Goal: Task Accomplishment & Management: Use online tool/utility

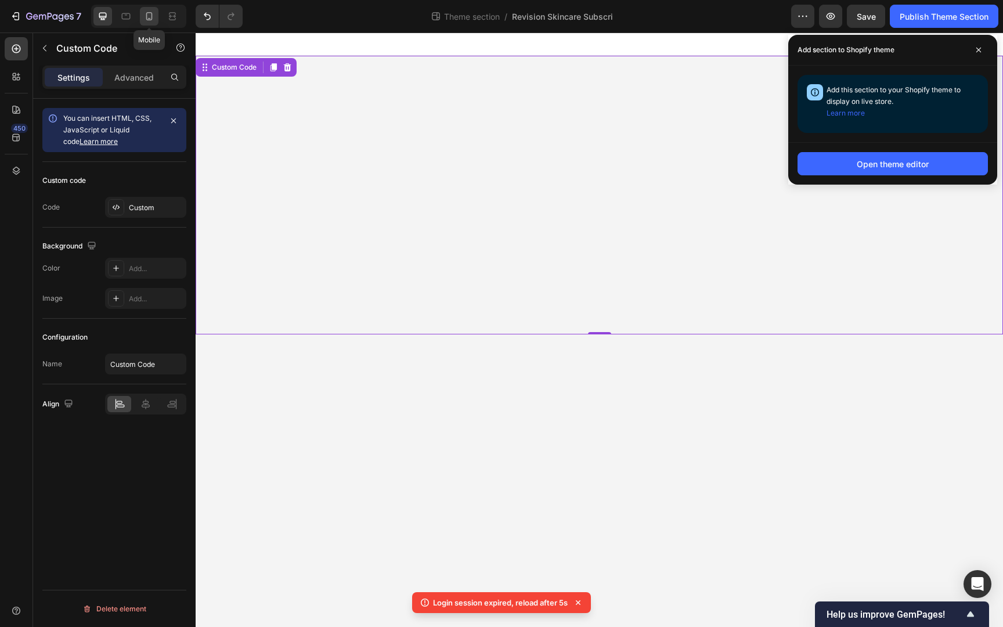
click at [150, 15] on icon at bounding box center [149, 16] width 12 height 12
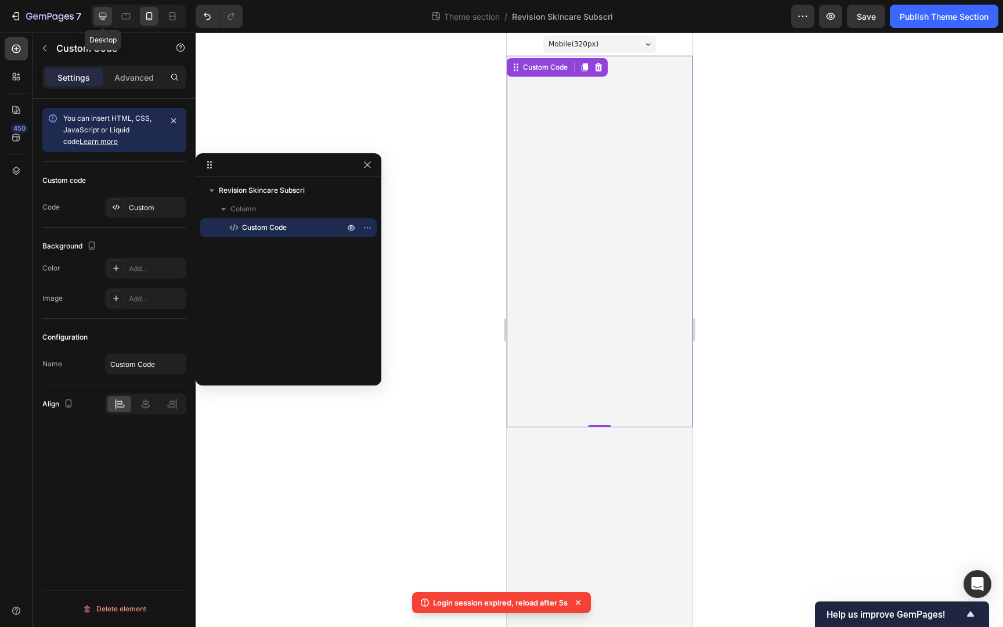
click at [101, 18] on icon at bounding box center [103, 16] width 12 height 12
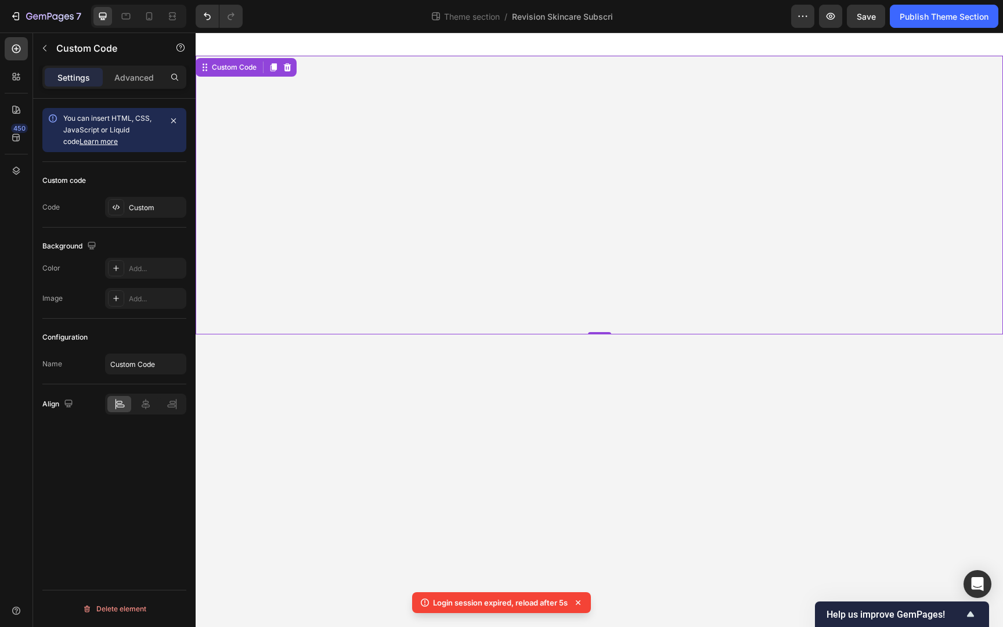
click at [484, 154] on div "Revision Skincare" at bounding box center [599, 160] width 314 height 37
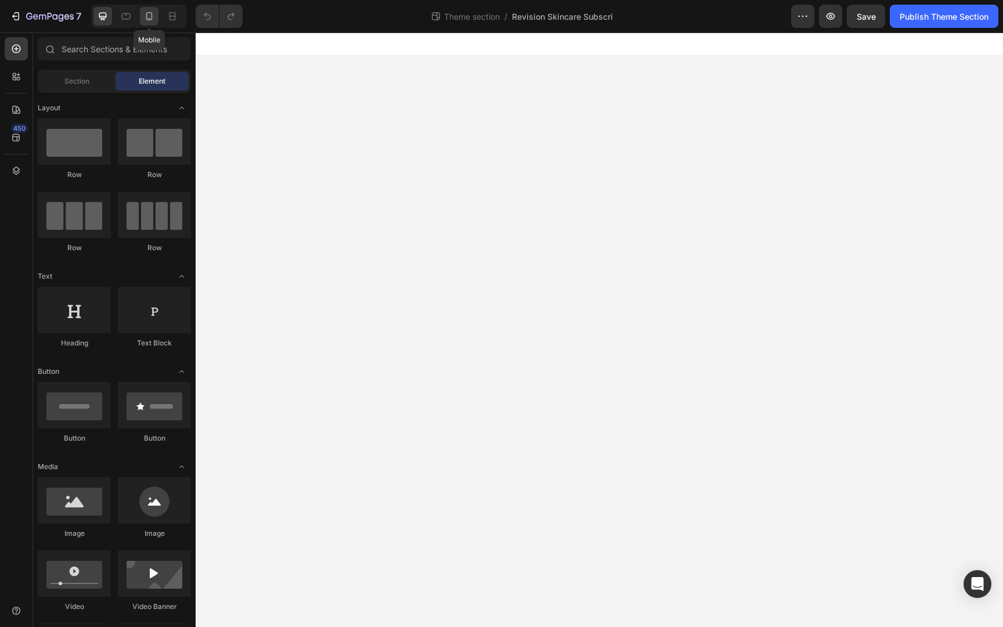
click at [147, 17] on icon at bounding box center [149, 16] width 6 height 8
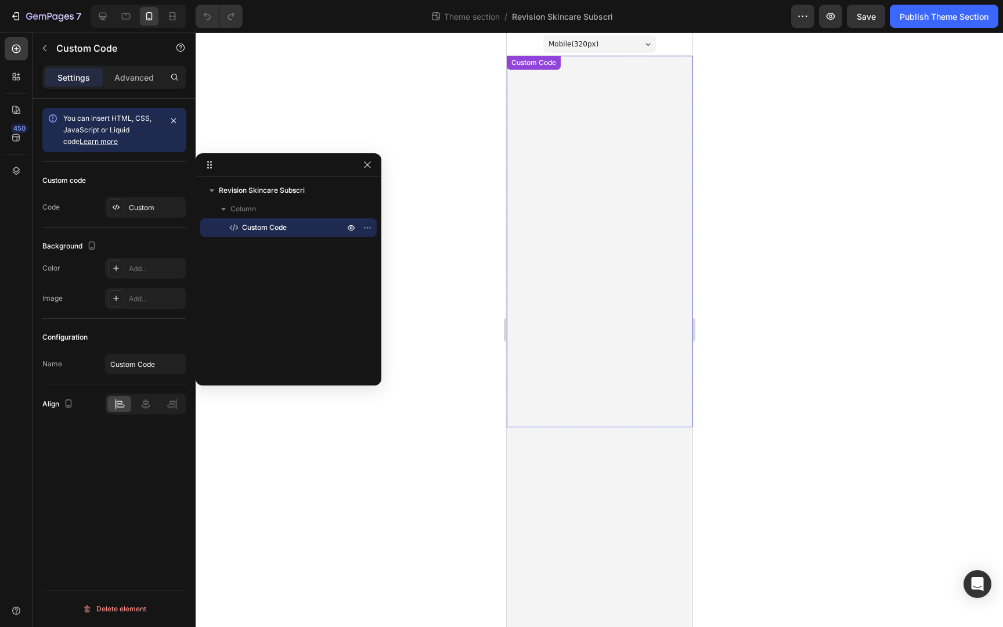
click at [626, 181] on div "Revision Skincare data-hold="1600" data-gap="400"> Learn More" at bounding box center [599, 241] width 186 height 371
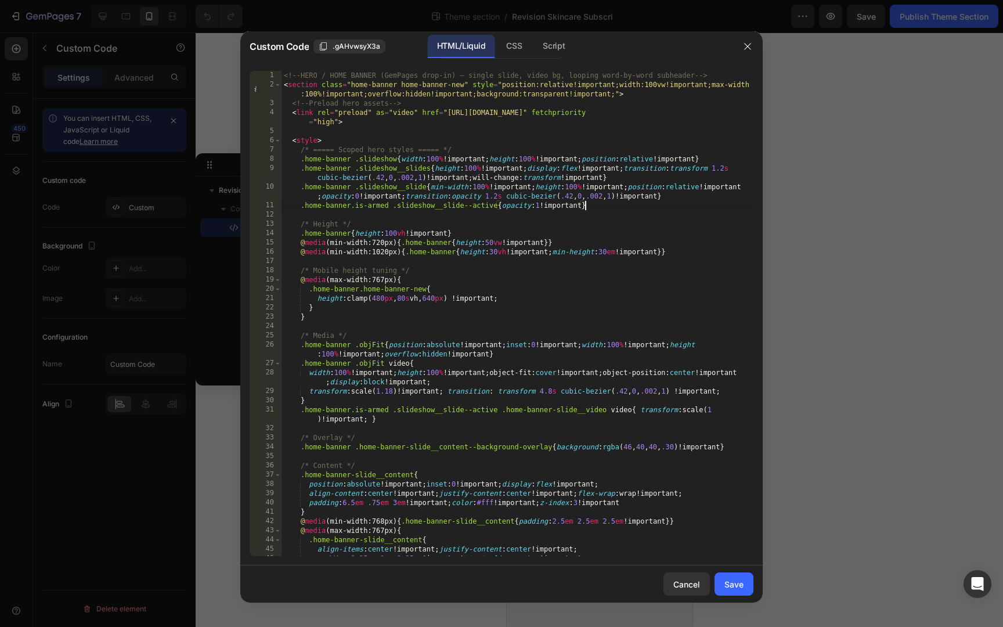
click at [622, 202] on div "<!-- HERO / HOME BANNER (GemPages drop-in) — single slide, video bg, looping wo…" at bounding box center [517, 323] width 472 height 504
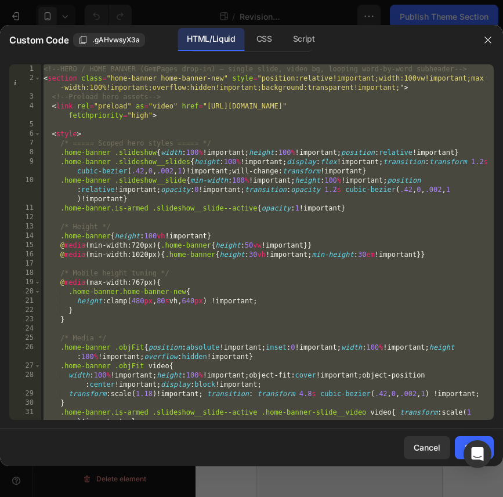
click at [280, 146] on div "<!-- HERO / HOME BANNER (GemPages drop-in) — single slide, video bg, looping wo…" at bounding box center [267, 251] width 453 height 374
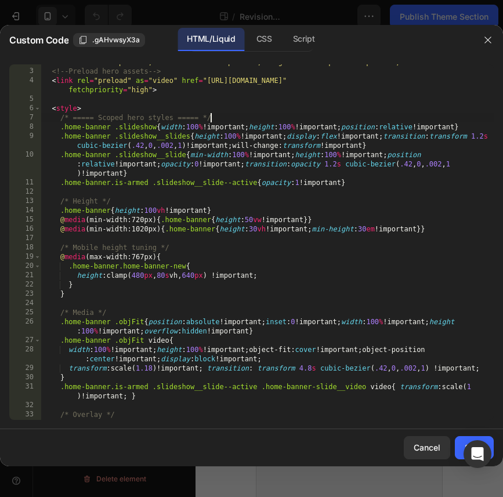
scroll to position [35, 0]
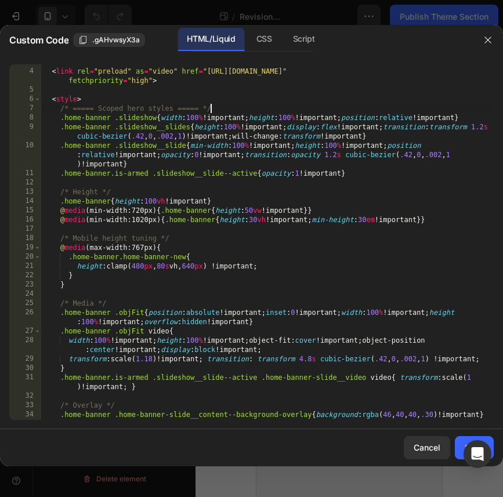
click at [146, 265] on div "<!-- Preload hero assets --> < link rel = "preload" as = "video" href = "https:…" at bounding box center [267, 244] width 453 height 374
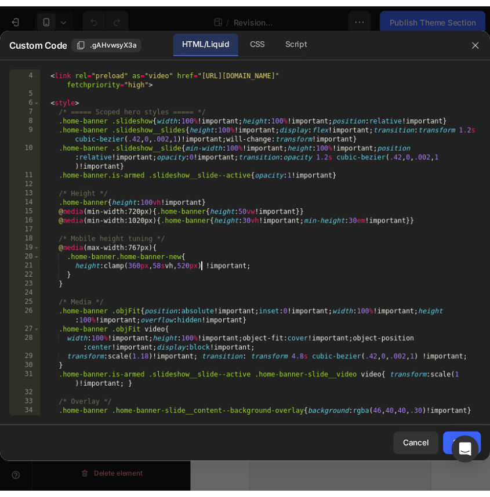
scroll to position [0, 13]
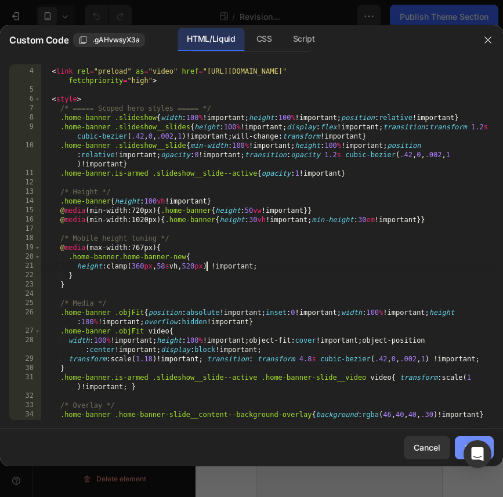
type textarea "height: clamp(360px, 58svh, 520px) !important;"
click at [456, 441] on button "Save" at bounding box center [474, 447] width 39 height 23
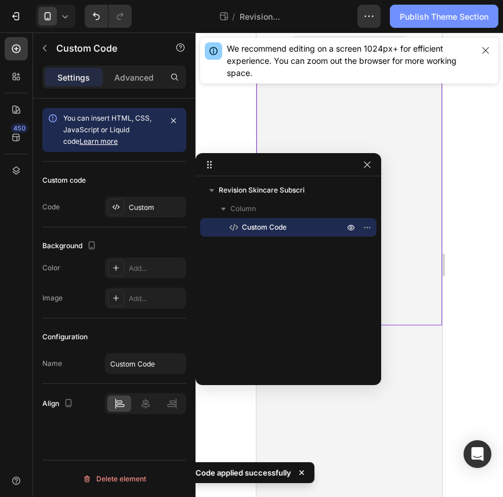
click at [435, 12] on div "Publish Theme Section" at bounding box center [444, 16] width 89 height 12
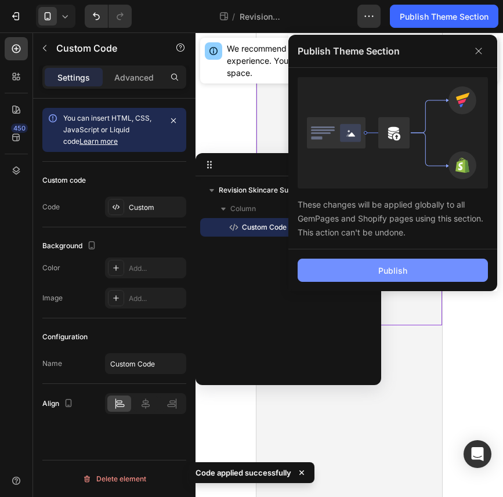
click at [418, 271] on button "Publish" at bounding box center [393, 270] width 190 height 23
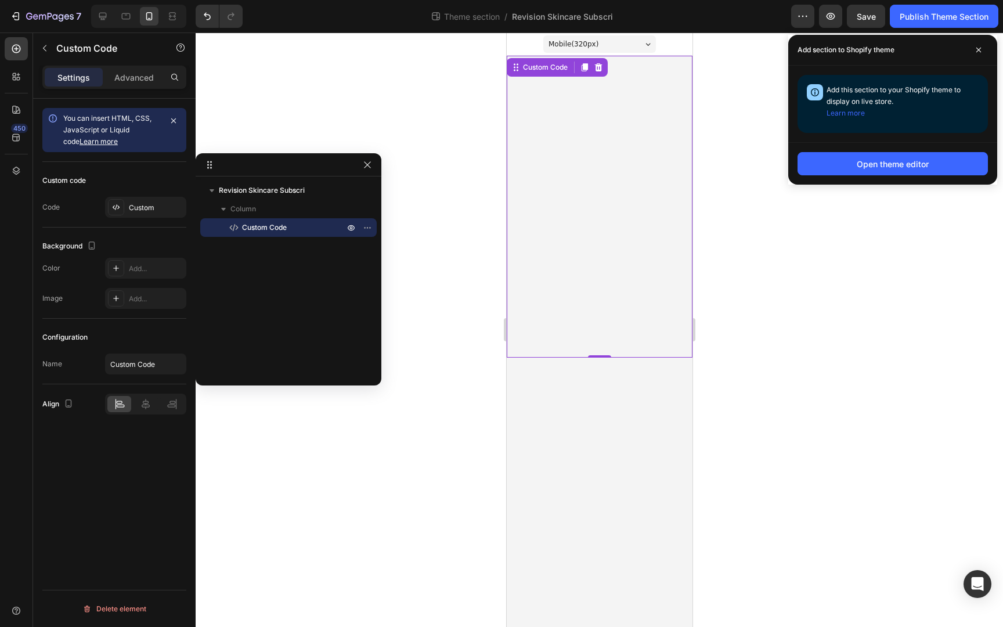
click at [540, 164] on div "Revision Skincare data-hold="1600" data-gap="400"> Learn More" at bounding box center [599, 207] width 186 height 302
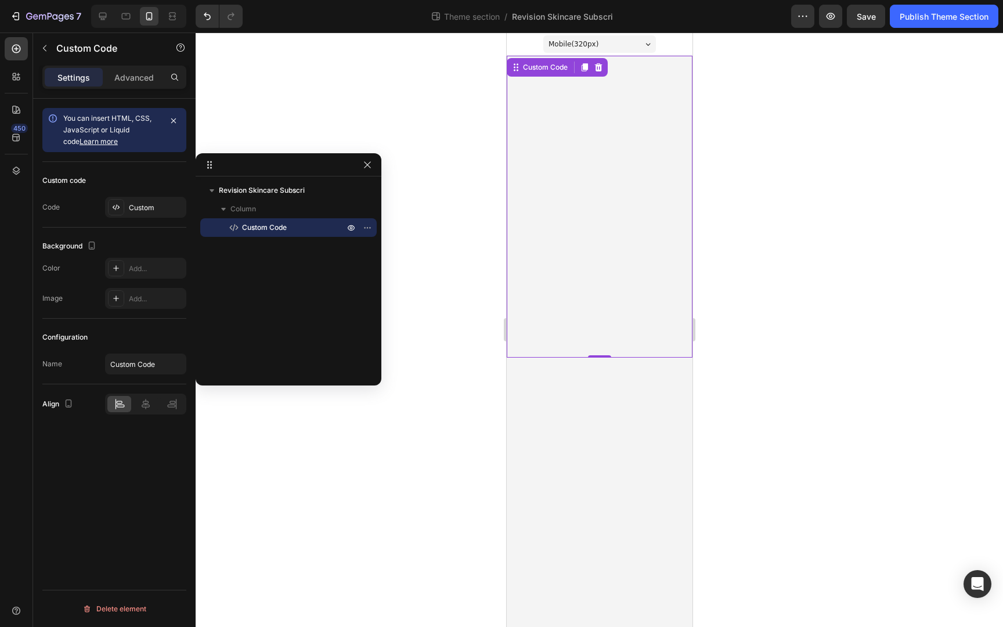
click at [540, 164] on div "Revision Skincare data-hold="1600" data-gap="400"> Learn More" at bounding box center [599, 207] width 186 height 302
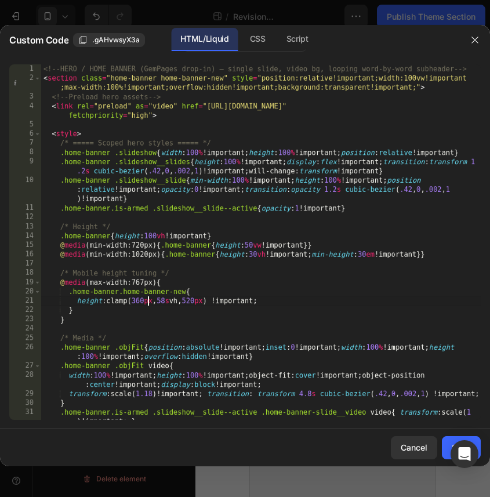
click at [147, 301] on div "<!-- HERO / HOME BANNER (GemPages drop-in) — single slide, video bg, looping wo…" at bounding box center [261, 251] width 440 height 374
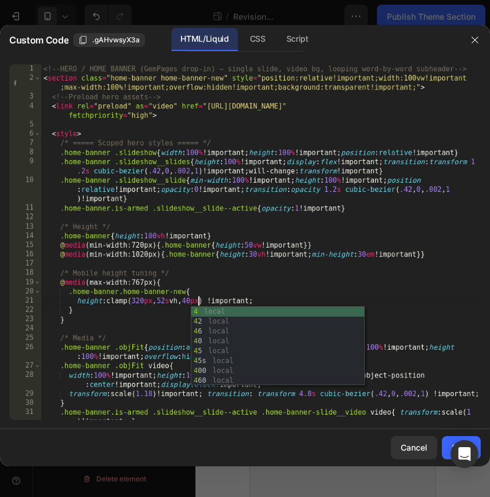
scroll to position [0, 13]
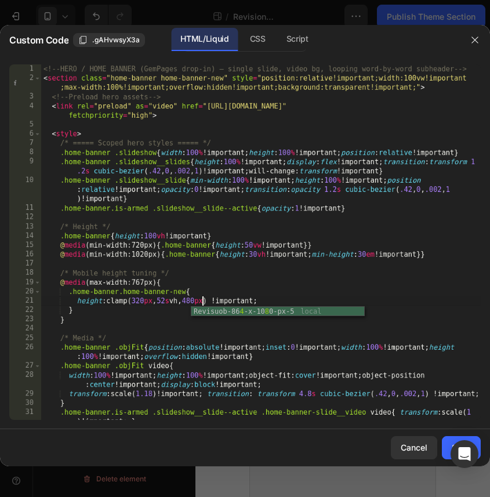
click at [270, 273] on div "<!-- HERO / HOME BANNER (GemPages drop-in) — single slide, video bg, looping wo…" at bounding box center [261, 251] width 440 height 374
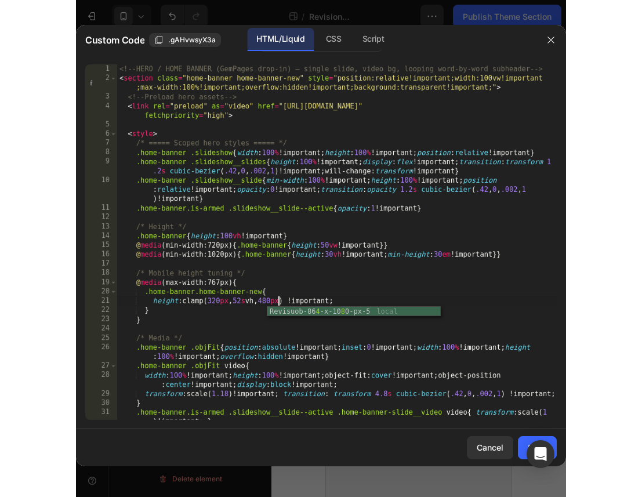
scroll to position [0, 10]
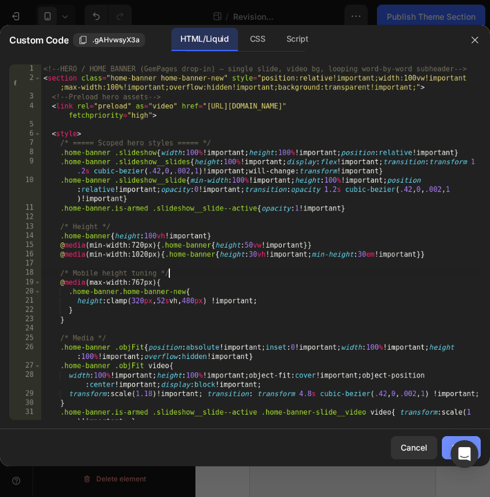
type textarea "/* Mobile height tuning */"
click at [450, 437] on button "Save" at bounding box center [461, 447] width 39 height 23
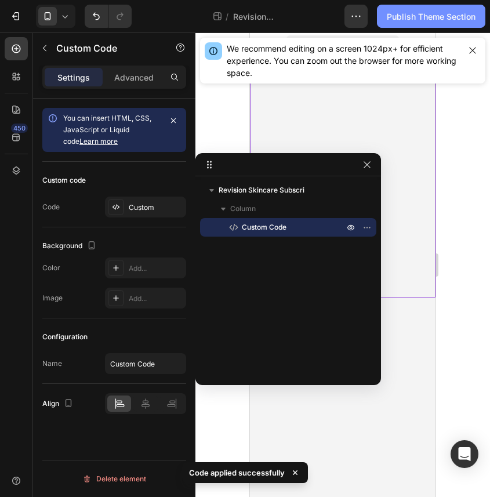
click at [431, 15] on div "Publish Theme Section" at bounding box center [431, 16] width 89 height 12
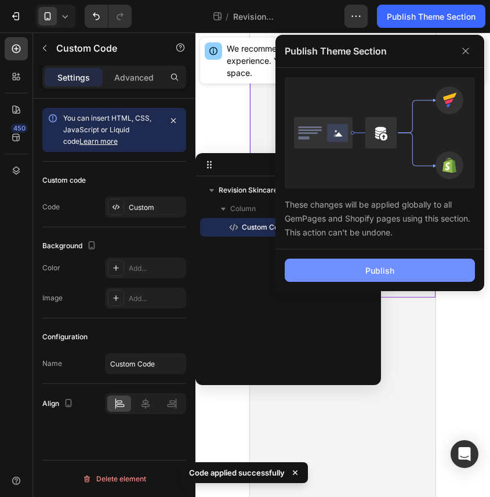
click at [403, 276] on button "Publish" at bounding box center [380, 270] width 190 height 23
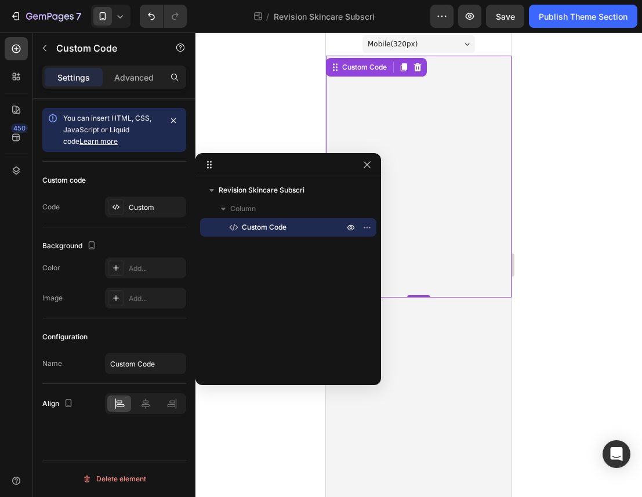
click at [394, 131] on div "Revision Skincare data-hold="1600" data-gap="400"> Learn More" at bounding box center [419, 177] width 186 height 242
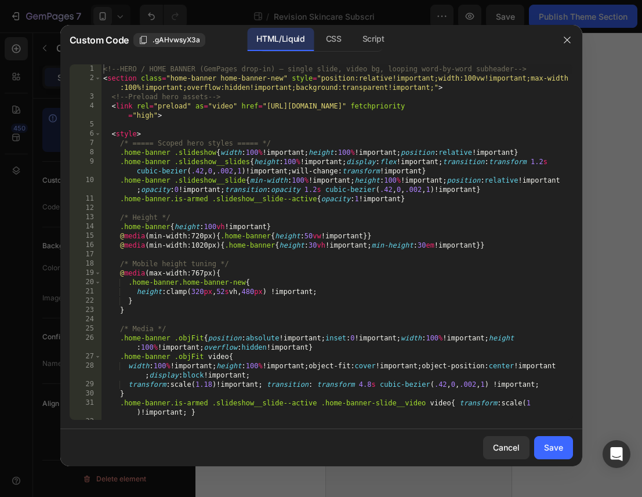
type textarea ".home-banner .slideshow__slides{height:100%!important;display:flex!important;tr…"
click at [373, 171] on div "<!-- HERO / HOME BANNER (GemPages drop-in) — single slide, video bg, looping wo…" at bounding box center [337, 251] width 472 height 374
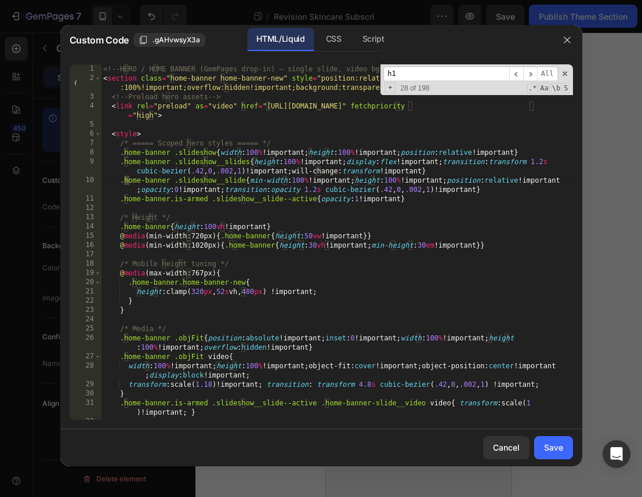
scroll to position [936, 0]
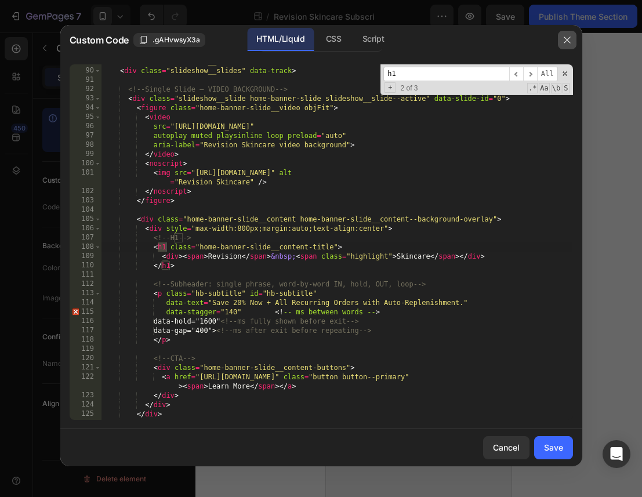
type input "h1"
click at [567, 44] on icon "button" at bounding box center [567, 39] width 9 height 9
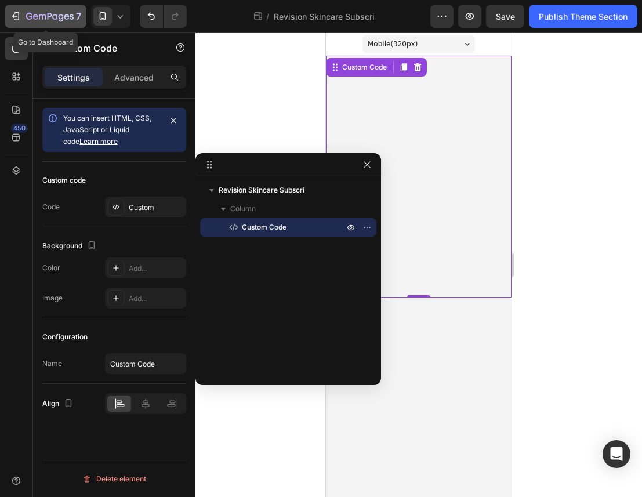
click at [30, 17] on icon "button" at bounding box center [50, 17] width 48 height 10
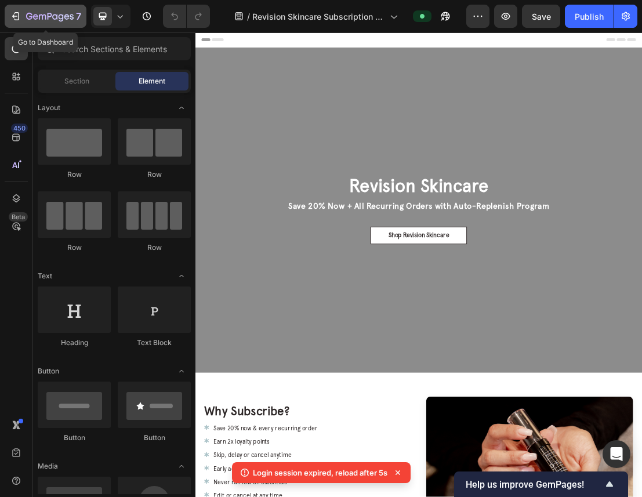
click at [41, 18] on icon "button" at bounding box center [50, 17] width 48 height 10
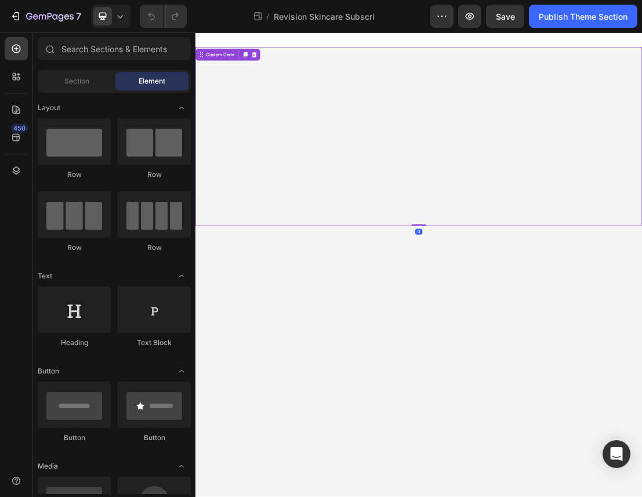
click at [441, 258] on div "Revision Skincare data-hold="1600" data-gap="400"> Learn More" at bounding box center [544, 195] width 696 height 279
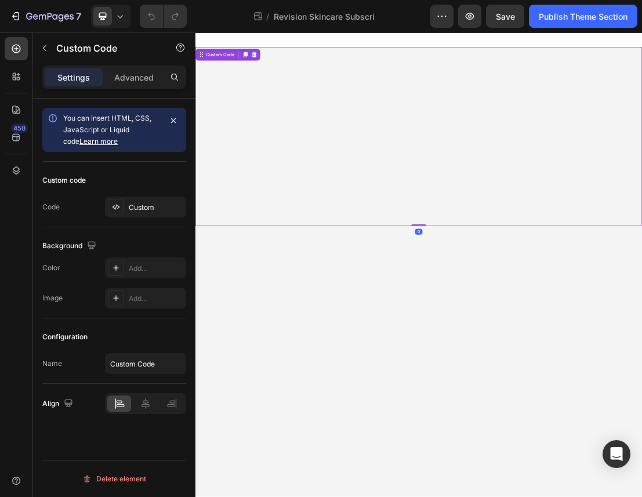
click at [441, 258] on div "Revision Skincare data-hold="1600" data-gap="400"> Learn More" at bounding box center [544, 195] width 696 height 279
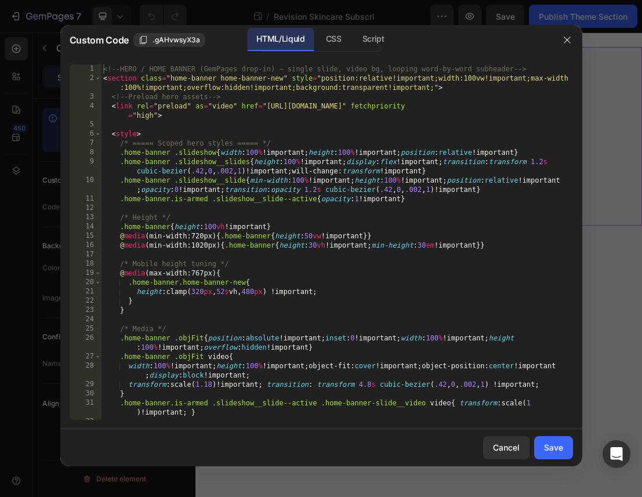
click at [356, 200] on div "<!-- HERO / HOME BANNER (GemPages drop-in) — single slide, video bg, looping wo…" at bounding box center [337, 251] width 472 height 374
type textarea "<!-- /HERO -->"
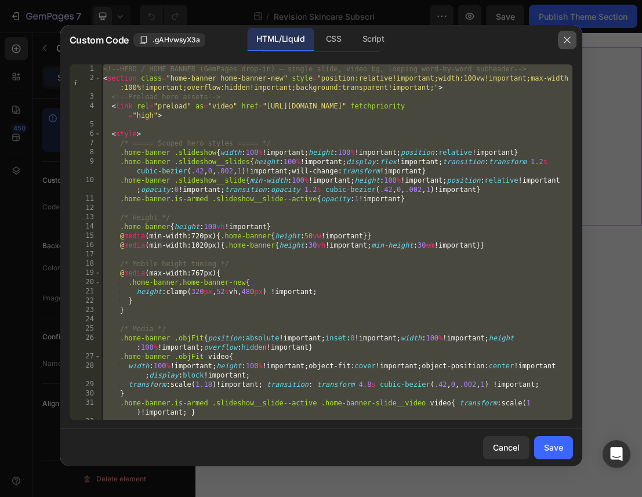
click at [570, 38] on icon "button" at bounding box center [567, 39] width 9 height 9
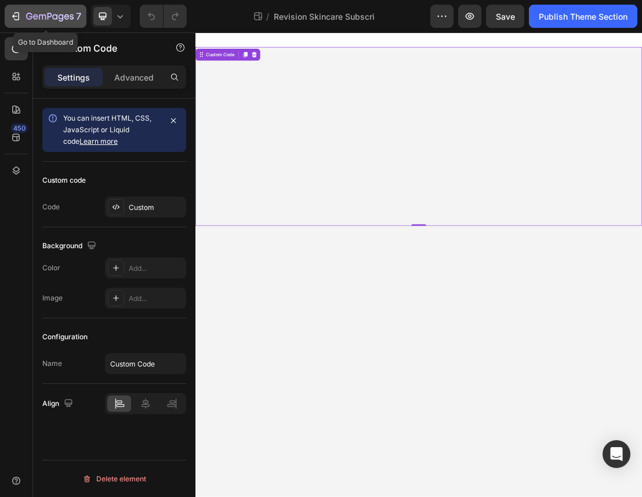
click at [33, 15] on icon "button" at bounding box center [50, 17] width 48 height 10
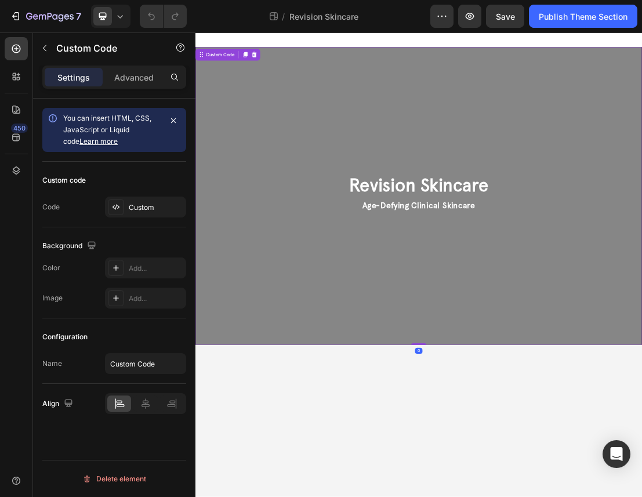
click at [420, 317] on div "Revision Skincare Age-Defying Clinical Skincare Age-Defying Clinical Skincare" at bounding box center [544, 287] width 696 height 65
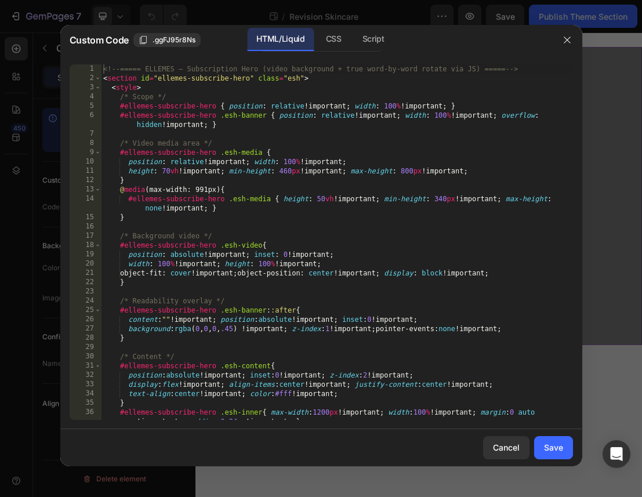
click at [320, 233] on div "<!-- ===== ELLEMES — Subscription Hero (video background + true word-by-word ro…" at bounding box center [337, 251] width 472 height 374
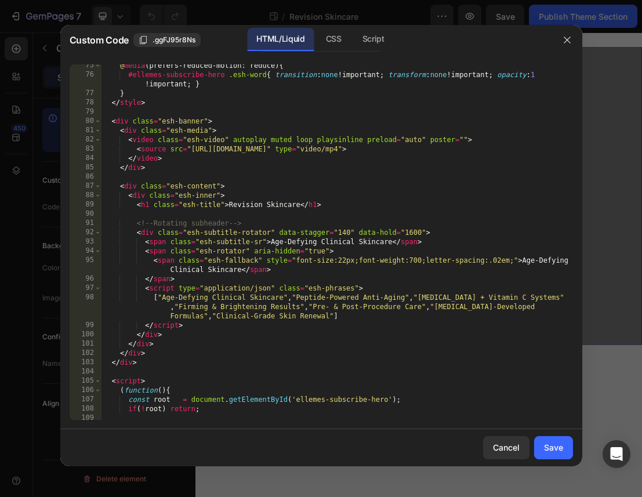
scroll to position [793, 0]
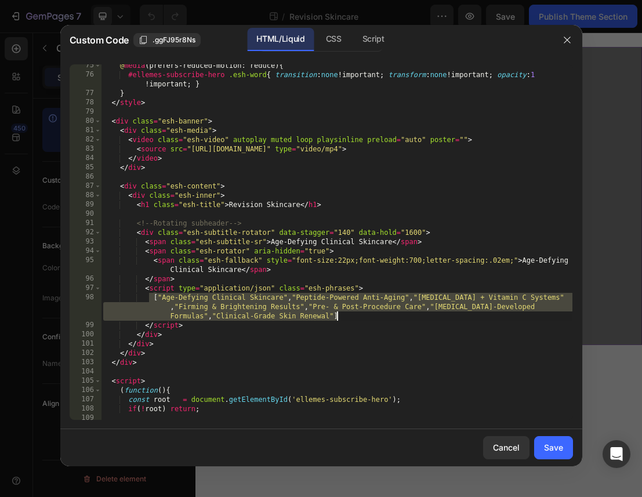
drag, startPoint x: 150, startPoint y: 299, endPoint x: 349, endPoint y: 319, distance: 199.5
click at [349, 319] on div "@ media (prefers-reduced-motion: reduce) { #ellemes-subscribe-hero .esh-word { …" at bounding box center [337, 248] width 472 height 374
type textarea "["Age-Defying Clinical Skincare","Peptide-Powered Anti-Aging","Retinol + Vitami…"
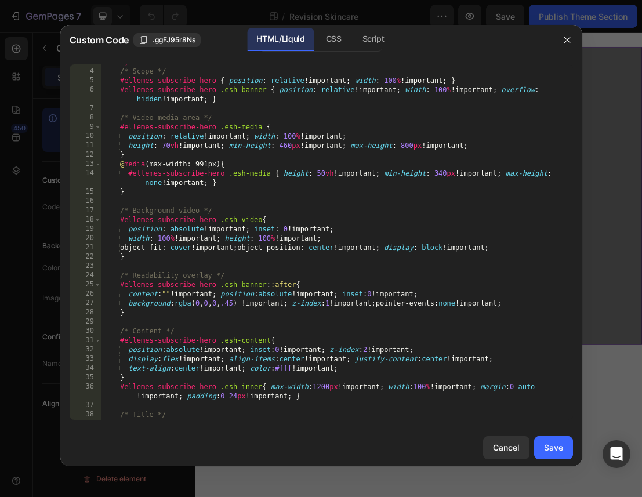
scroll to position [0, 0]
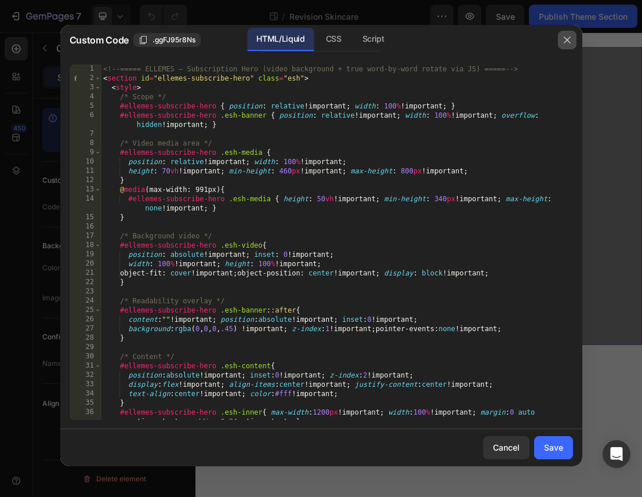
click at [573, 40] on button "button" at bounding box center [567, 40] width 19 height 19
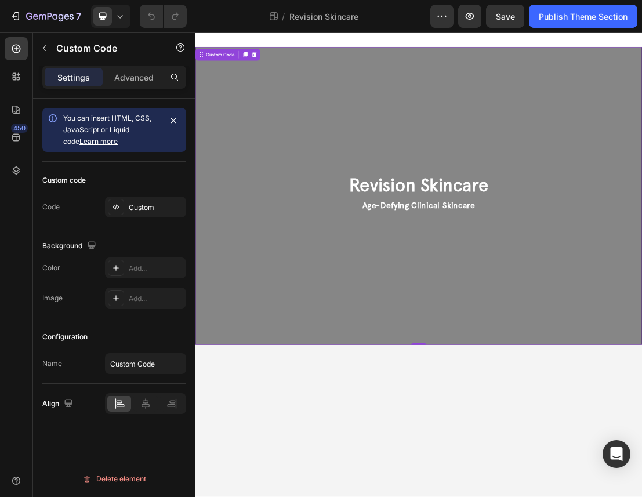
click at [495, 219] on div "Revision Skincare Age-Defying Clinical Skincare Age-Defying Clinical Skincare" at bounding box center [544, 288] width 696 height 464
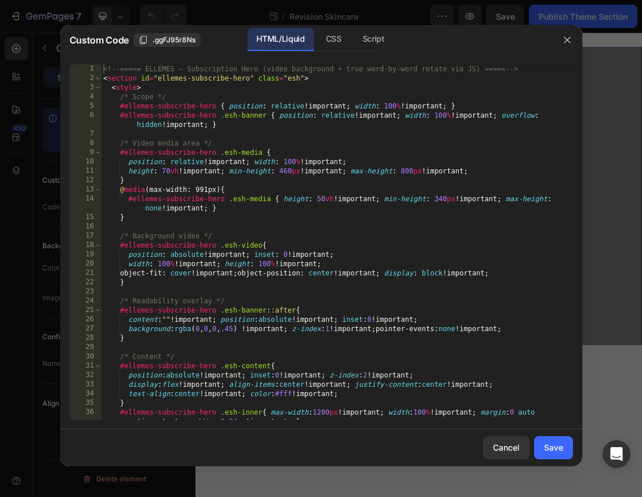
click at [382, 208] on div "<!-- ===== ELLEMES — Subscription Hero (video background + true word-by-word ro…" at bounding box center [337, 251] width 472 height 374
type textarea "</section>"
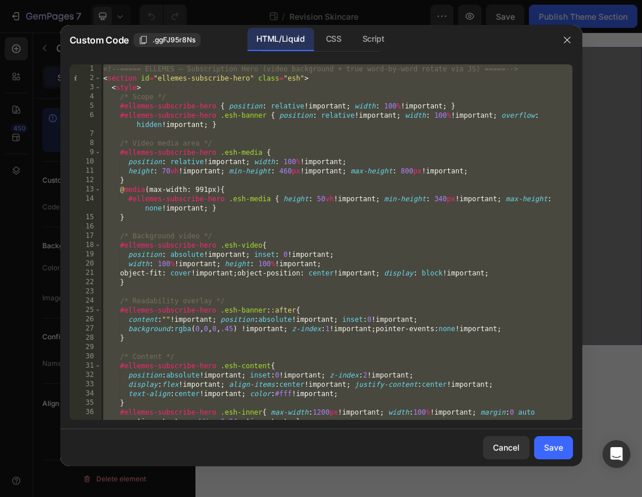
paste textarea
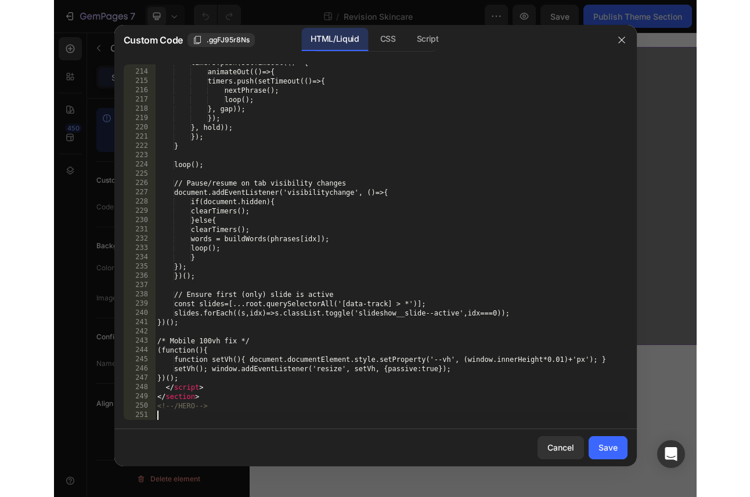
scroll to position [2133, 0]
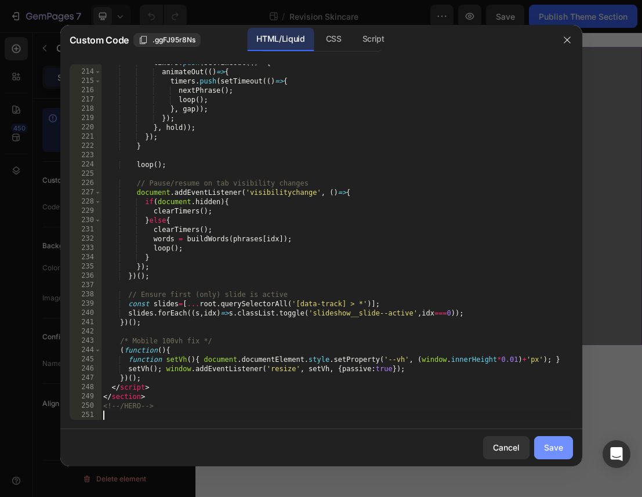
click at [551, 444] on div "Save" at bounding box center [553, 448] width 19 height 12
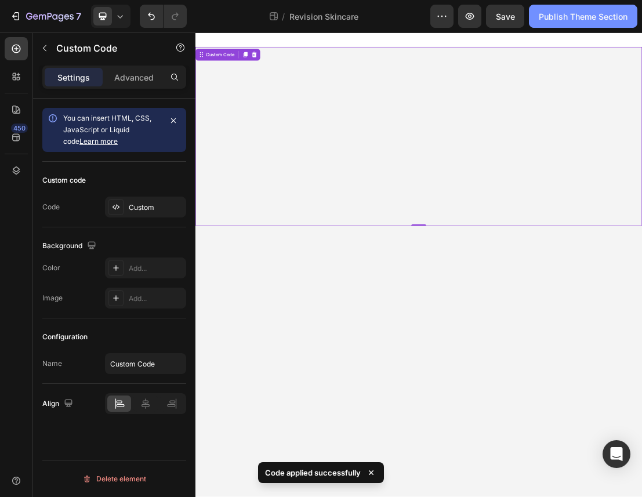
click at [593, 18] on div "Publish Theme Section" at bounding box center [583, 16] width 89 height 12
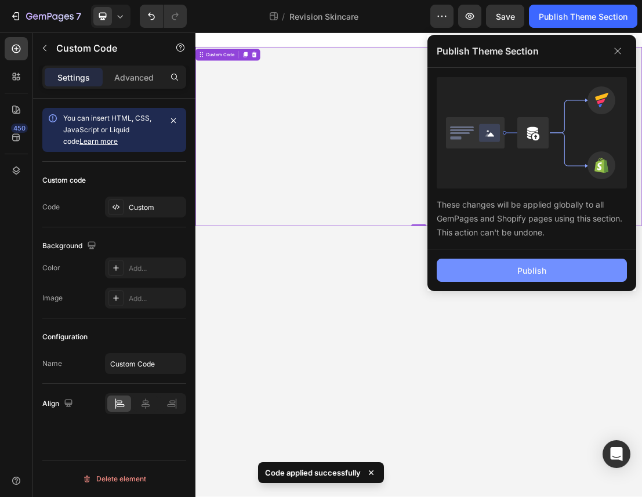
click at [533, 266] on div "Publish" at bounding box center [532, 271] width 29 height 12
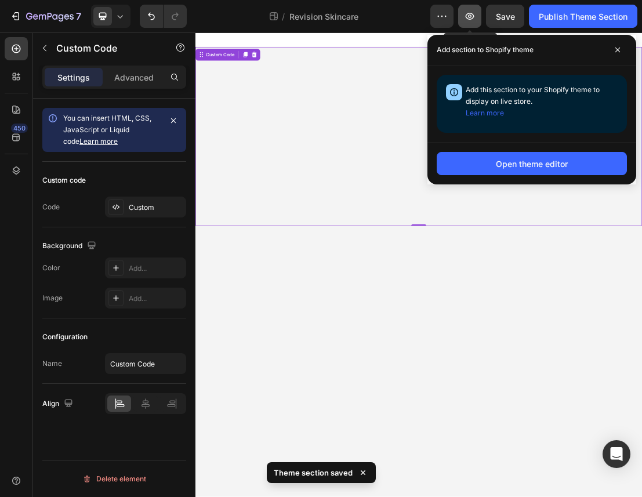
click at [467, 26] on button "button" at bounding box center [470, 16] width 23 height 23
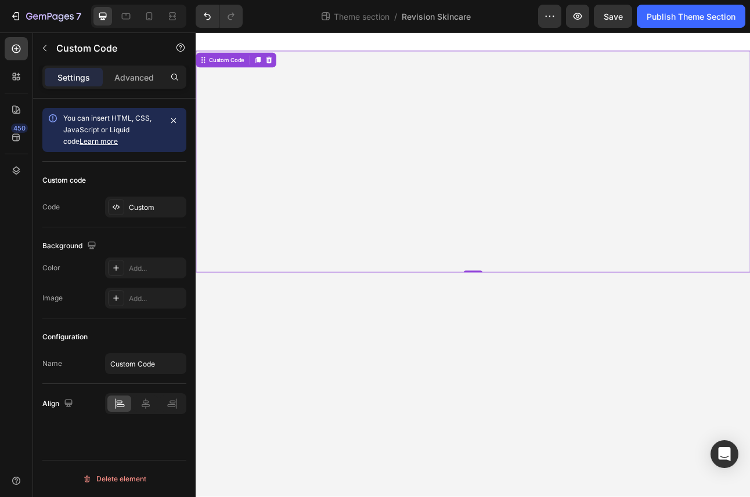
click at [642, 178] on div "Revision Skincare data-hold="1600" data-gap="400"> Learn More" at bounding box center [544, 195] width 696 height 279
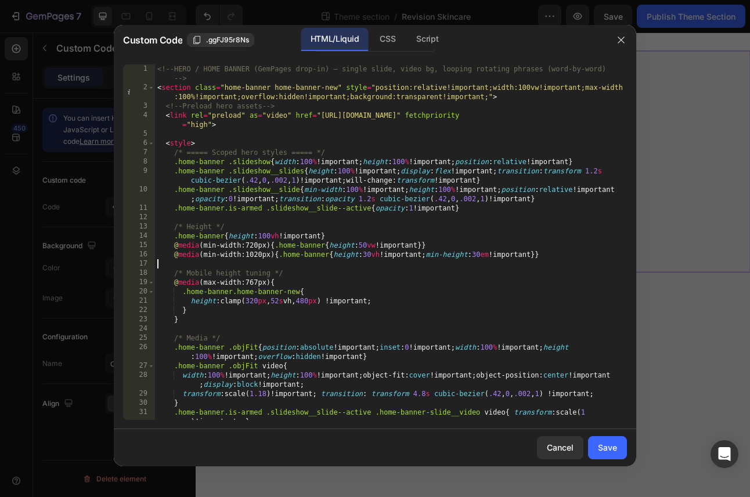
click at [478, 263] on div "<!-- HERO / HOME BANNER (GemPages drop-in) — single slide, video bg, looping ro…" at bounding box center [391, 256] width 472 height 384
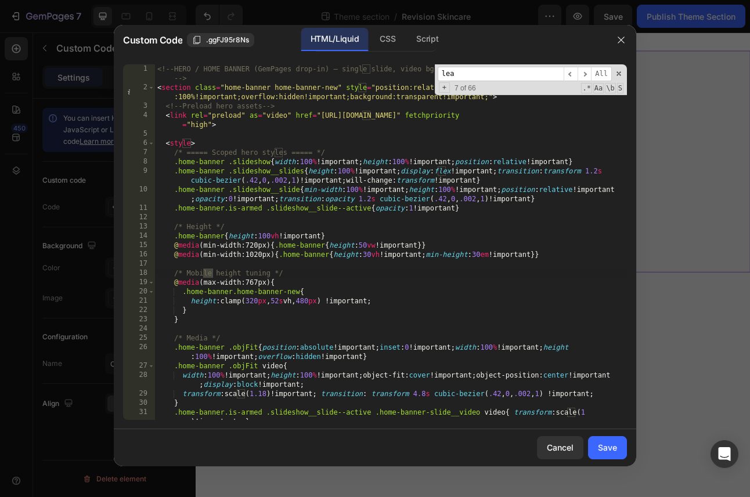
scroll to position [1113, 0]
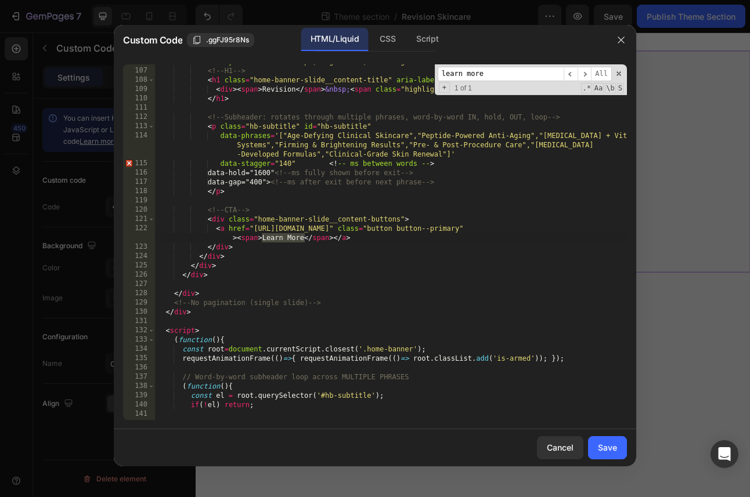
type input "learn more"
click at [316, 246] on div "< div style = "max-width:800px;margin:auto;text-align:center" > <!-- H1 --> < h…" at bounding box center [391, 244] width 472 height 374
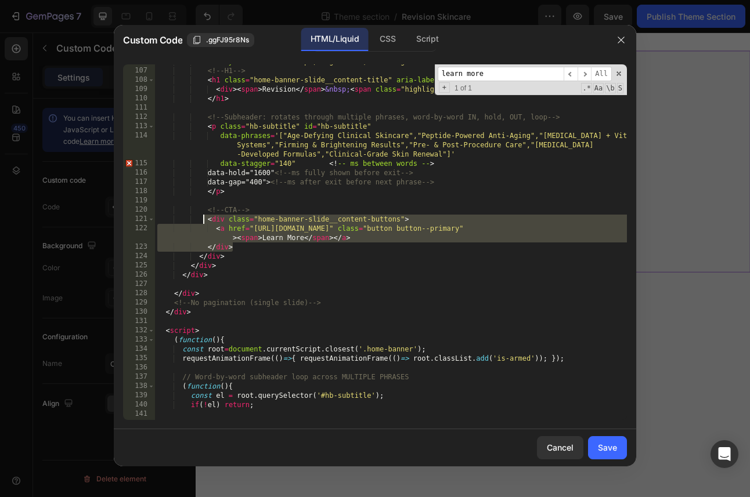
click at [203, 220] on div "< div style = "max-width:800px;margin:auto;text-align:center" > <!-- H1 --> < h…" at bounding box center [391, 244] width 472 height 374
type textarea "<div class="home-banner-slide__content-buttons"> <a href="https://shop.ellemesm…"
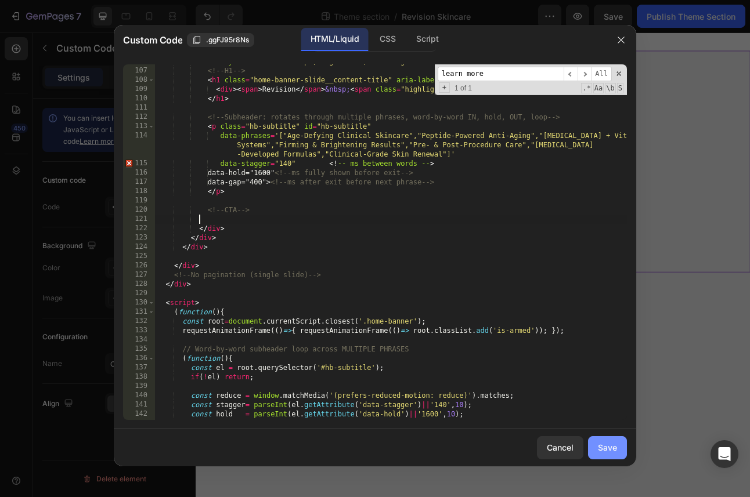
click at [610, 445] on div "Save" at bounding box center [607, 448] width 19 height 12
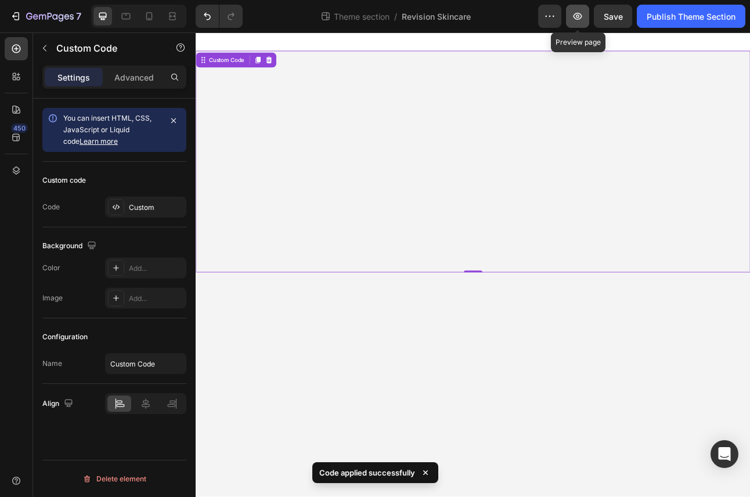
click at [580, 16] on icon "button" at bounding box center [578, 16] width 12 height 12
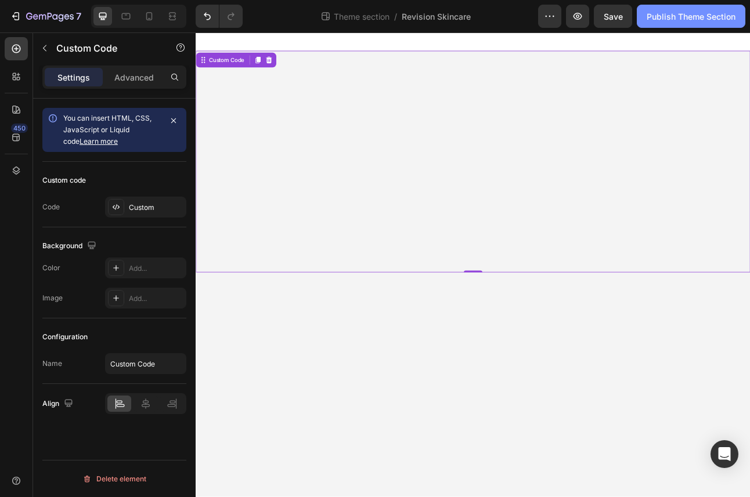
click at [642, 20] on div "Publish Theme Section" at bounding box center [691, 16] width 89 height 12
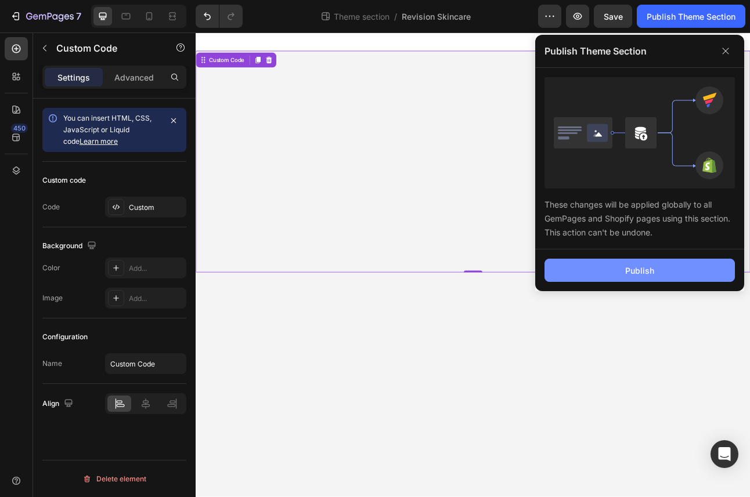
click at [642, 268] on button "Publish" at bounding box center [639, 270] width 190 height 23
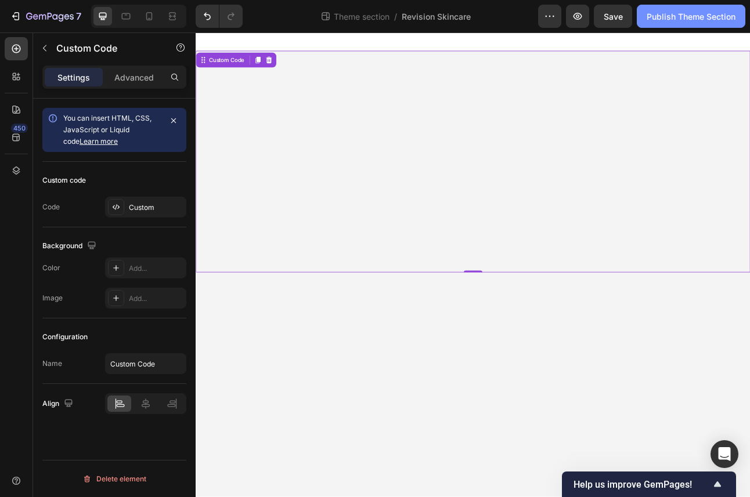
click at [642, 12] on div "Publish Theme Section" at bounding box center [691, 16] width 89 height 12
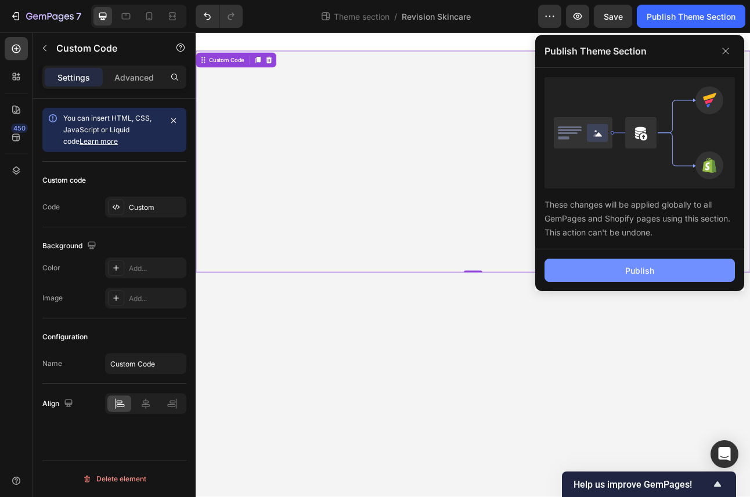
click at [642, 262] on button "Publish" at bounding box center [639, 270] width 190 height 23
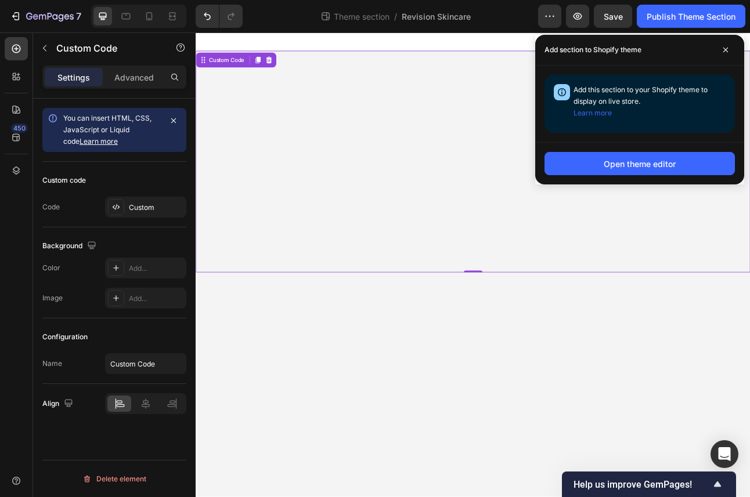
click at [478, 185] on div "Revision Skincare" at bounding box center [544, 178] width 314 height 37
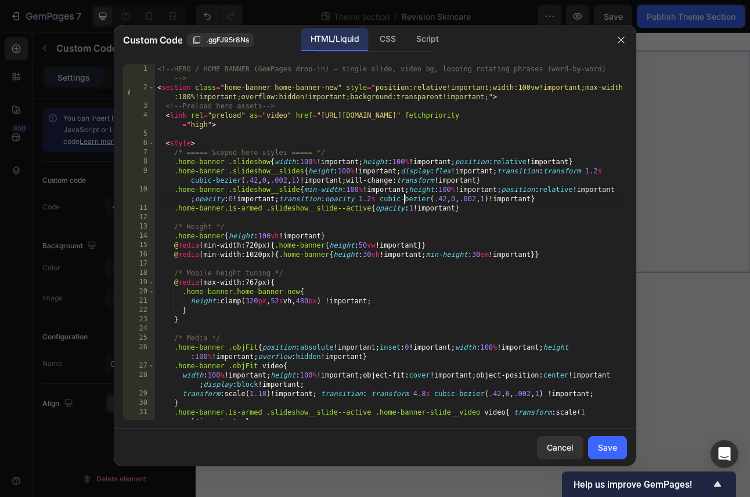
click at [404, 195] on div "<!-- HERO / HOME BANNER (GemPages drop-in) — single slide, video bg, looping ro…" at bounding box center [391, 256] width 472 height 384
type textarea "<!-- /HERO -->"
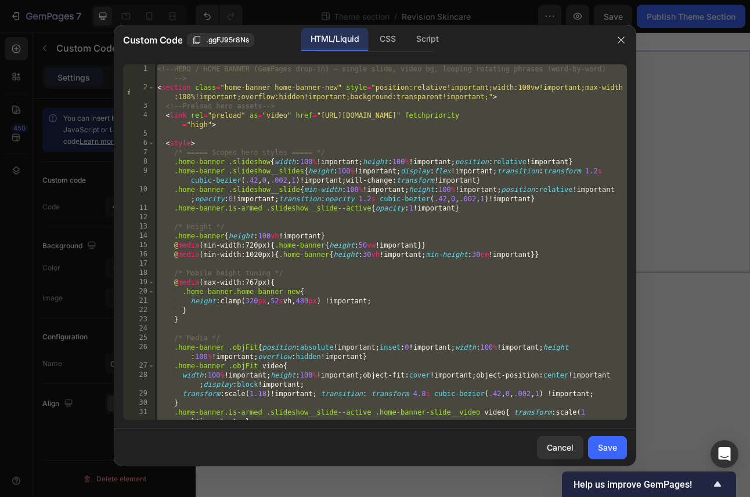
paste textarea
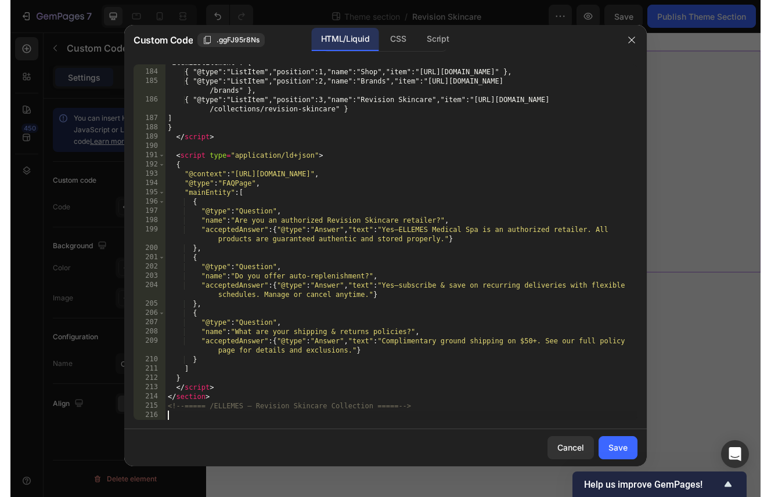
scroll to position [1947, 0]
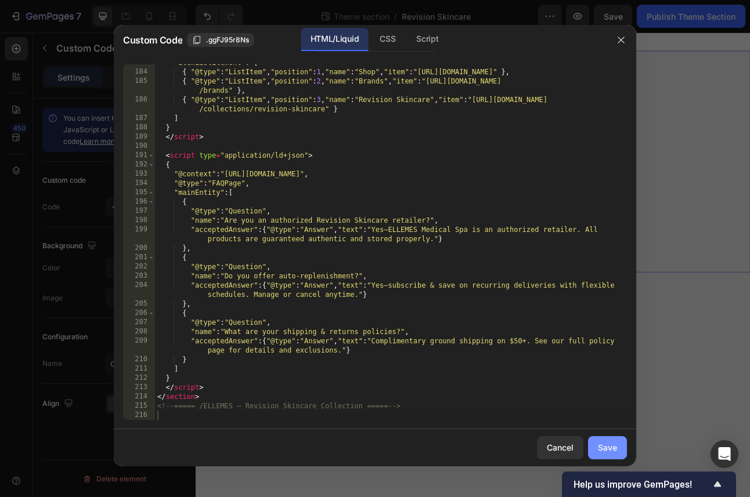
click at [609, 447] on div "Save" at bounding box center [607, 448] width 19 height 12
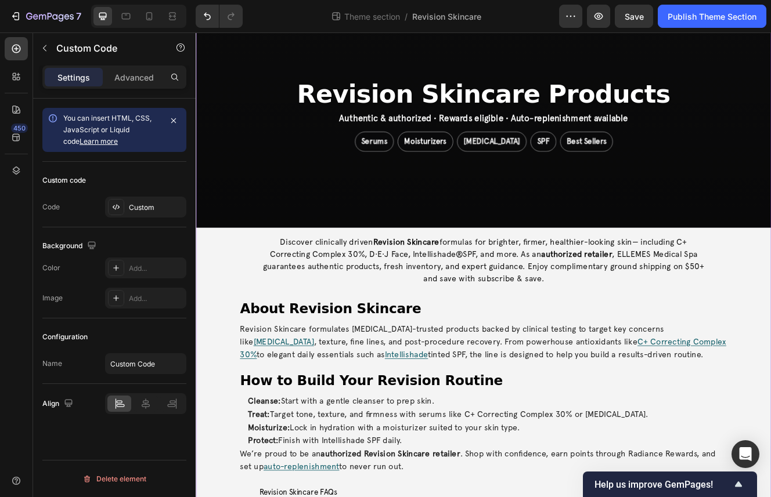
scroll to position [0, 0]
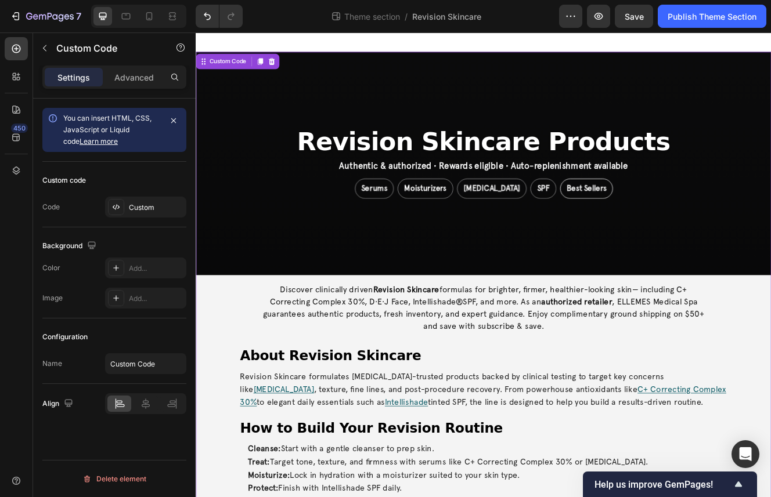
click at [642, 222] on link "Best Sellers" at bounding box center [668, 222] width 64 height 24
click at [600, 224] on link "SPF" at bounding box center [615, 222] width 31 height 24
click at [550, 218] on link "Retinol" at bounding box center [553, 222] width 85 height 24
click at [498, 217] on link "Moisturizers" at bounding box center [472, 222] width 67 height 24
click at [434, 226] on link "Serums" at bounding box center [412, 222] width 48 height 24
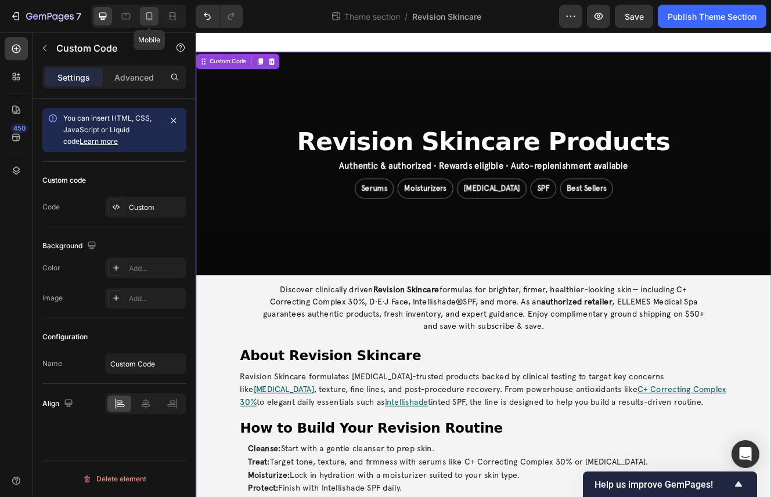
click at [146, 14] on icon at bounding box center [149, 16] width 6 height 8
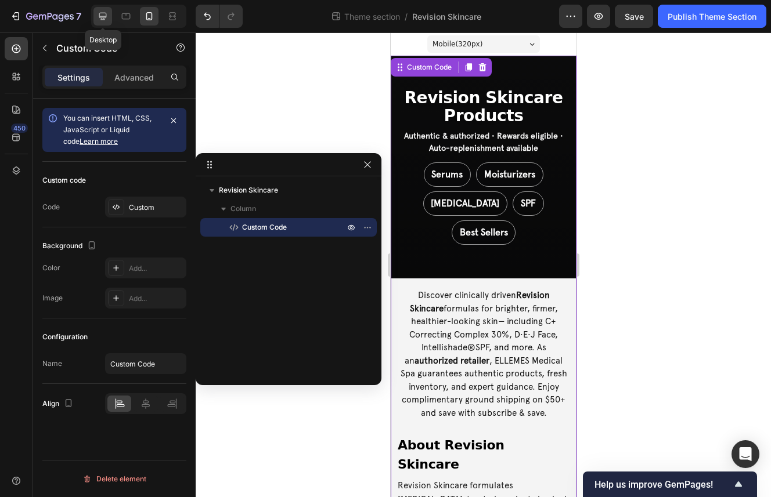
click at [108, 14] on icon at bounding box center [103, 16] width 12 height 12
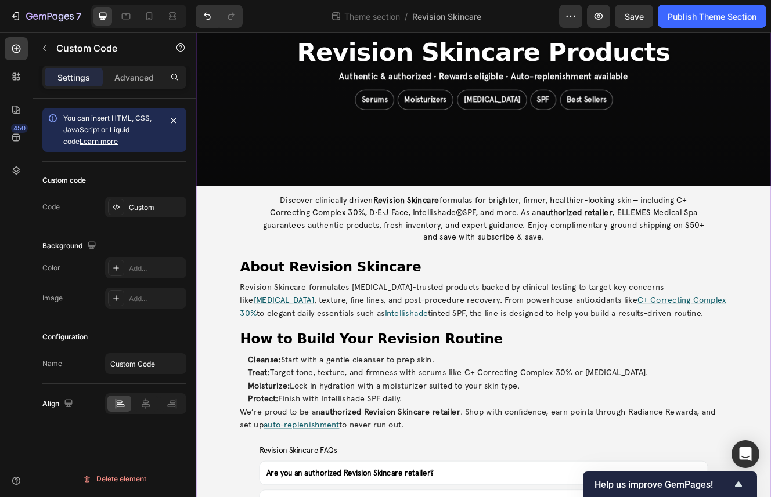
scroll to position [190, 0]
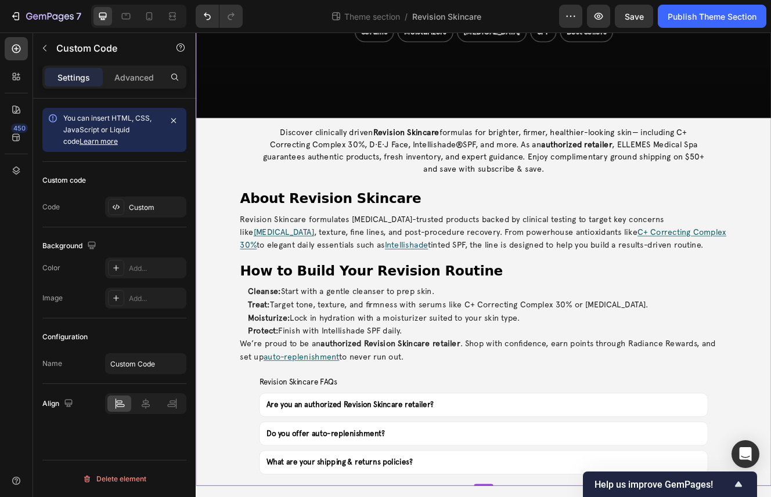
click at [555, 269] on p "Revision Skincare formulates dermatologist-trusted products backed by clinical …" at bounding box center [544, 275] width 590 height 48
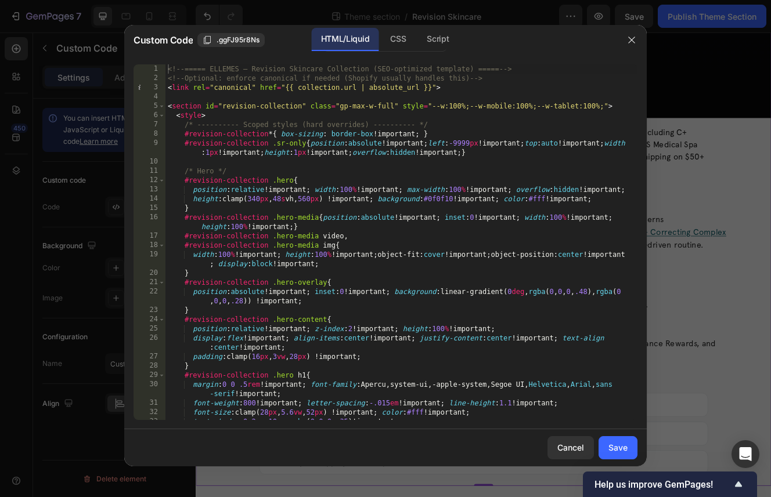
type textarea "#revision-collection .hero-media img{"
click at [447, 243] on div "<!-- ===== ELLEMES — Revision Skincare Collection (SEO-optimized template) ====…" at bounding box center [401, 251] width 472 height 374
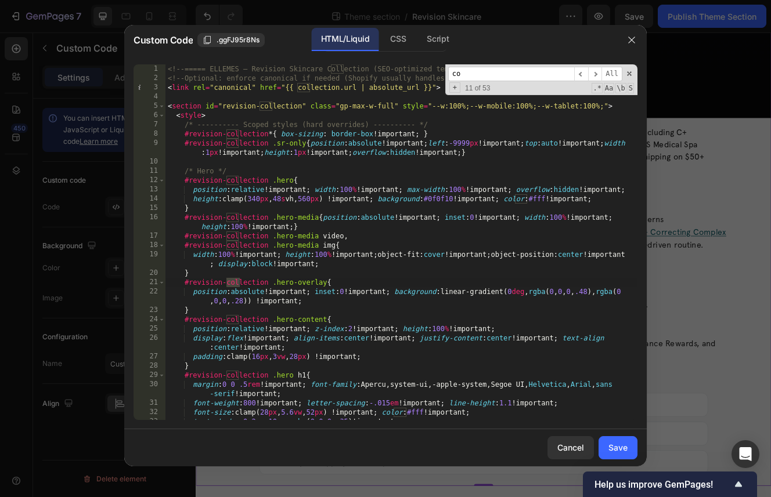
type input "c"
type input "r"
click at [593, 72] on span "​" at bounding box center [595, 74] width 14 height 15
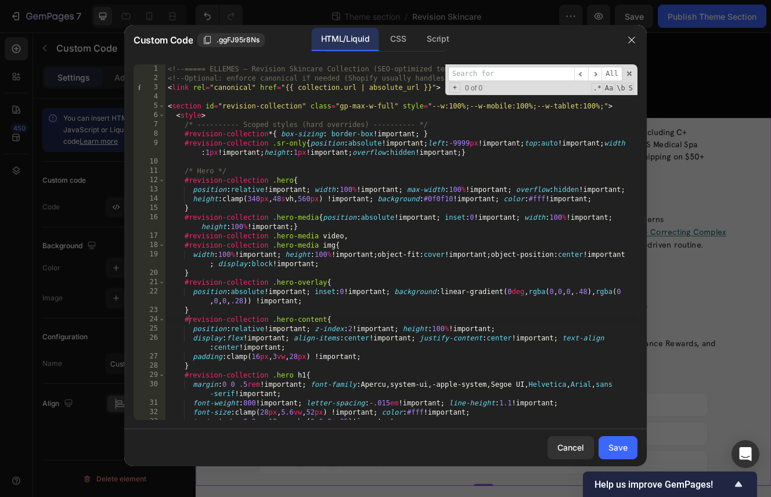
click at [497, 233] on div "<!-- ===== ELLEMES — Revision Skincare Collection (SEO-optimized template) ====…" at bounding box center [401, 251] width 472 height 374
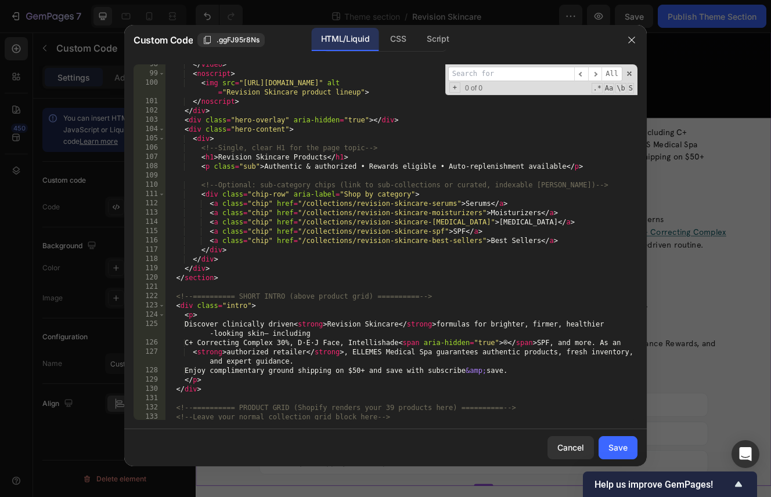
scroll to position [1055, 0]
click at [174, 297] on div "</ video > < noscript > < img src = "https://ellemesmedspa.com/wp-content/uploa…" at bounding box center [401, 245] width 472 height 374
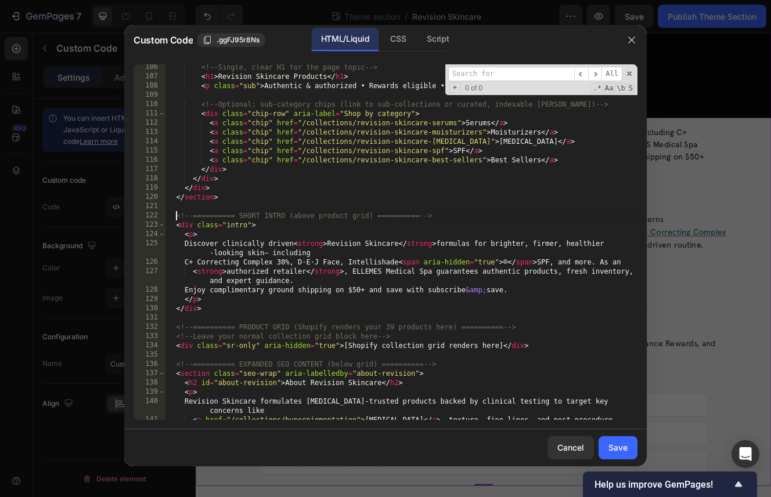
scroll to position [1143, 0]
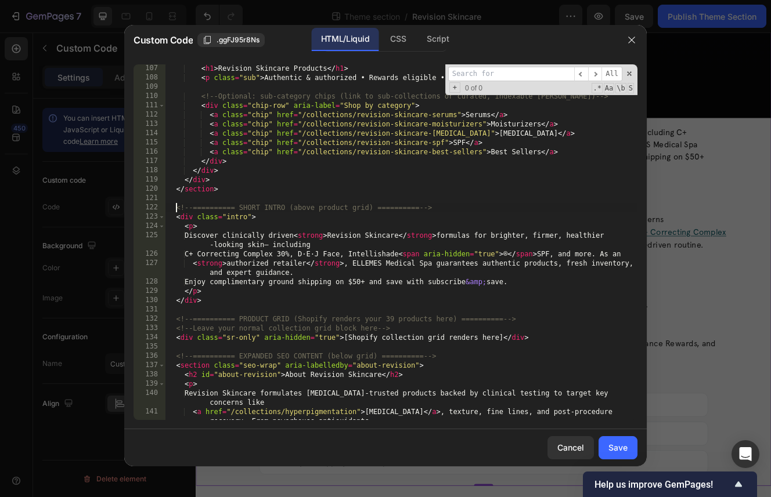
click at [173, 320] on div "< h1 > Revision Skincare Products </ h1 > < p class = "sub" > Authentic & autho…" at bounding box center [401, 256] width 472 height 384
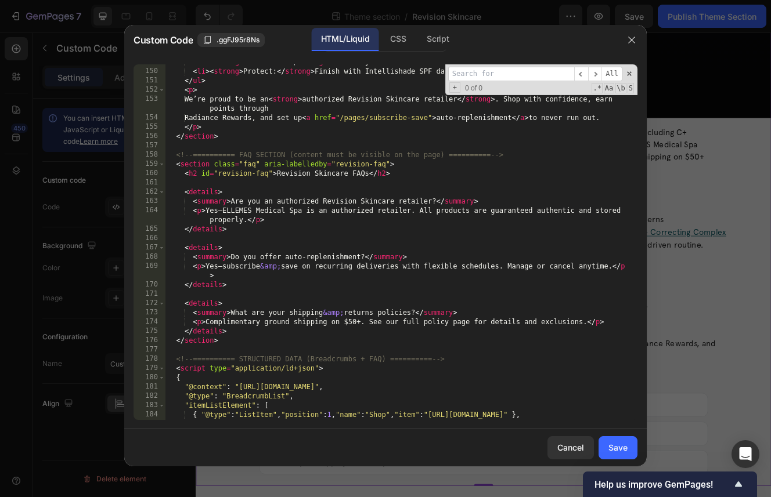
scroll to position [1947, 0]
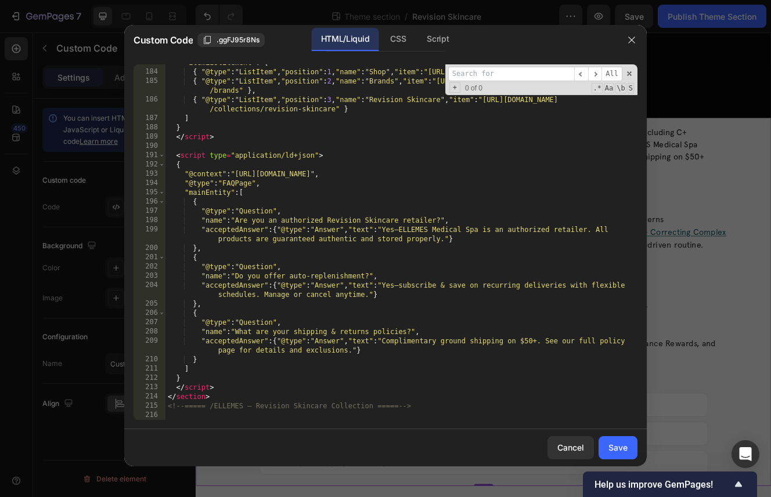
click at [442, 407] on div ""itemListElement" : [ { "@type" : "ListItem" , "position" : 1 , "name" : "Shop"…" at bounding box center [401, 245] width 472 height 374
type textarea "</section> <!-- ===== /ELLEMES — Revision Skincare Collection ===== -->"
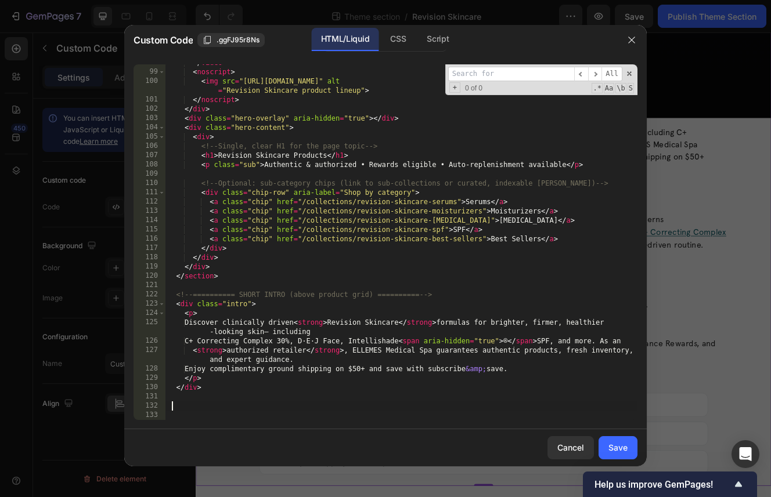
scroll to position [1056, 0]
click at [613, 444] on div "Save" at bounding box center [617, 448] width 19 height 12
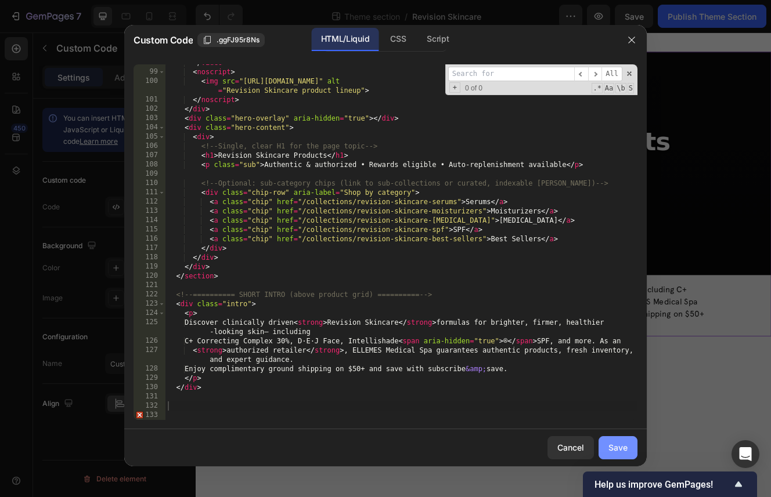
scroll to position [0, 0]
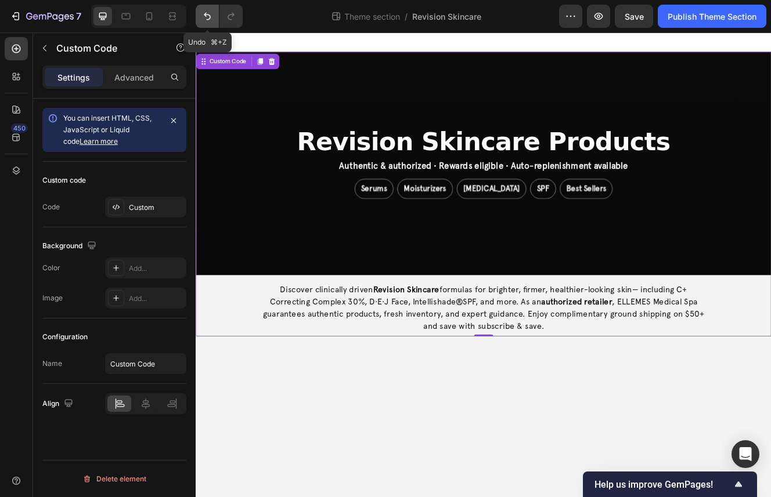
click at [204, 8] on button "Undo/Redo" at bounding box center [207, 16] width 23 height 23
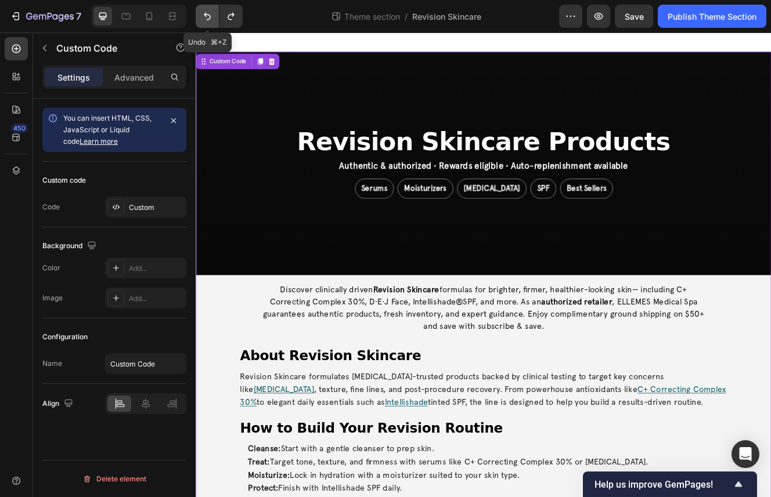
click at [204, 8] on button "Undo/Redo" at bounding box center [207, 16] width 23 height 23
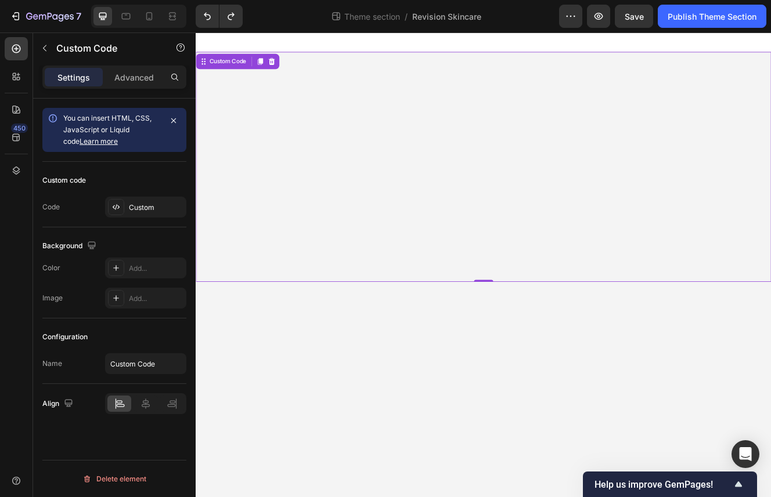
click at [460, 169] on div "Revision Skincare" at bounding box center [544, 178] width 314 height 37
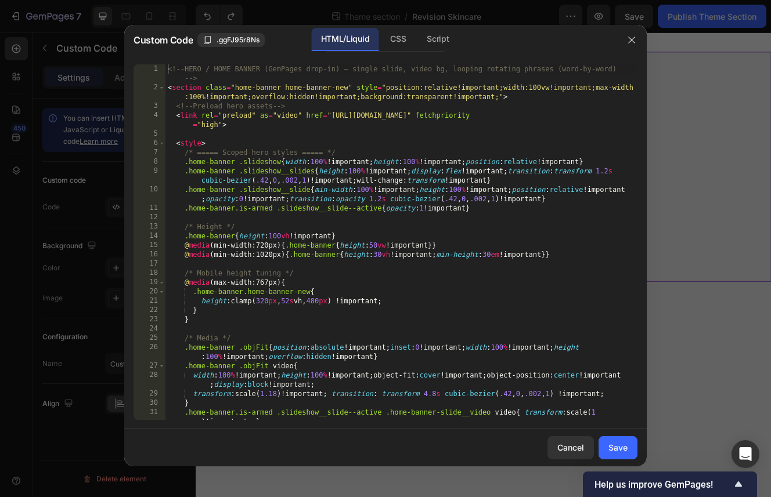
click at [428, 212] on div "<!-- HERO / HOME BANNER (GemPages drop-in) — single slide, video bg, looping ro…" at bounding box center [401, 256] width 472 height 384
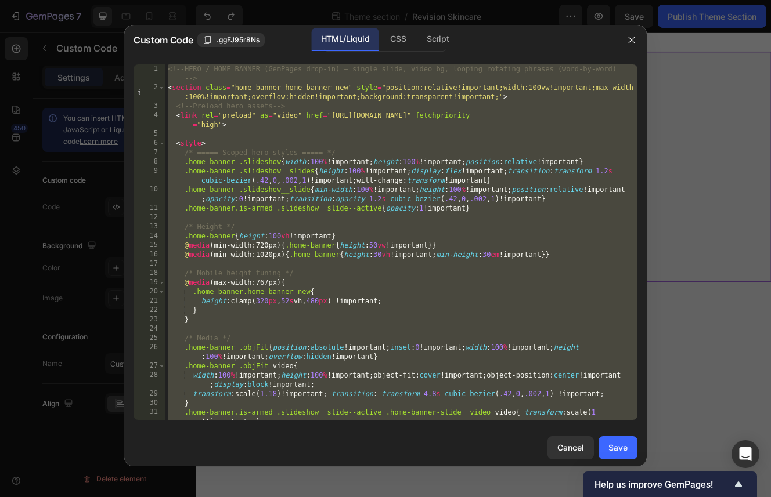
click at [611, 182] on div "<!-- HERO / HOME BANNER (GemPages drop-in) — single slide, video bg, looping ro…" at bounding box center [401, 256] width 472 height 384
type textarea ".home-banner .slideshow__slides{height:100%!important;display:flex!important;tr…"
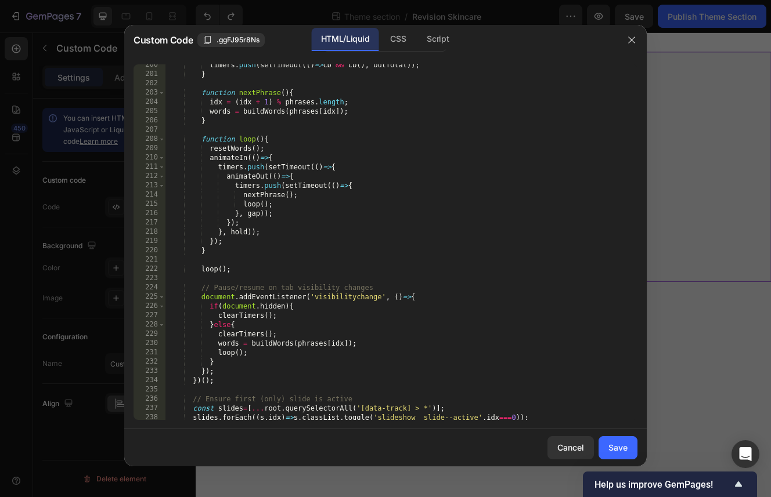
scroll to position [2105, 0]
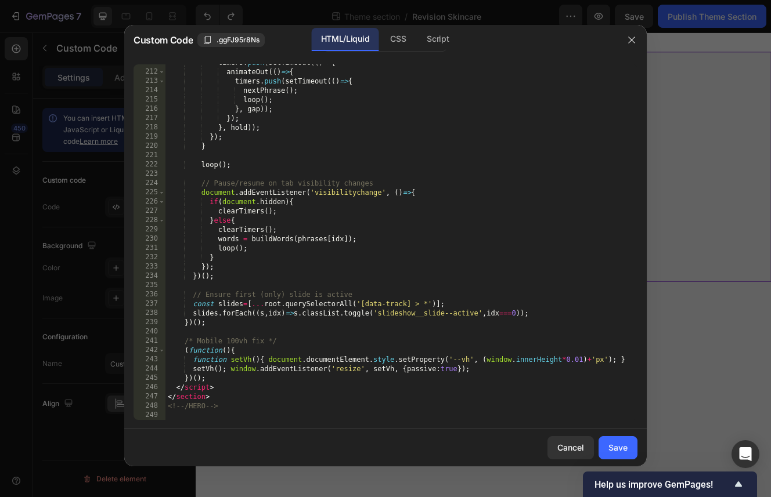
click at [422, 331] on div "timers . push ( setTimeout (( ) => { animateOut (( ) => { timers . push ( setTi…" at bounding box center [401, 245] width 472 height 374
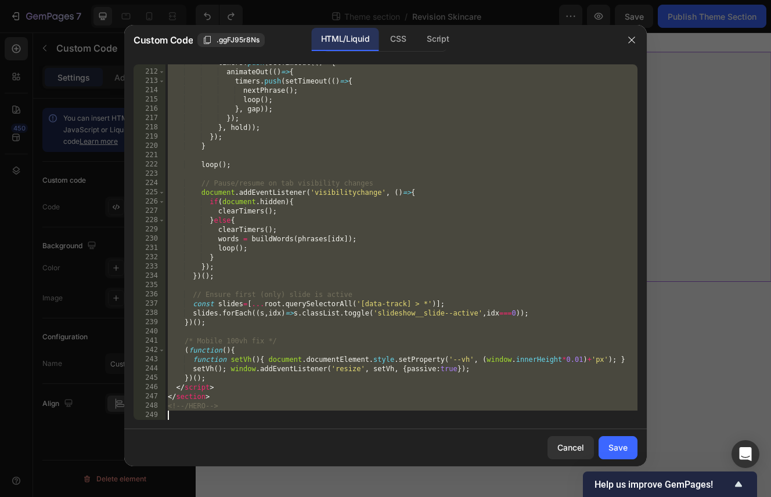
click at [400, 279] on div "timers . push ( setTimeout (( ) => { animateOut (( ) => { timers . push ( setTi…" at bounding box center [401, 245] width 472 height 374
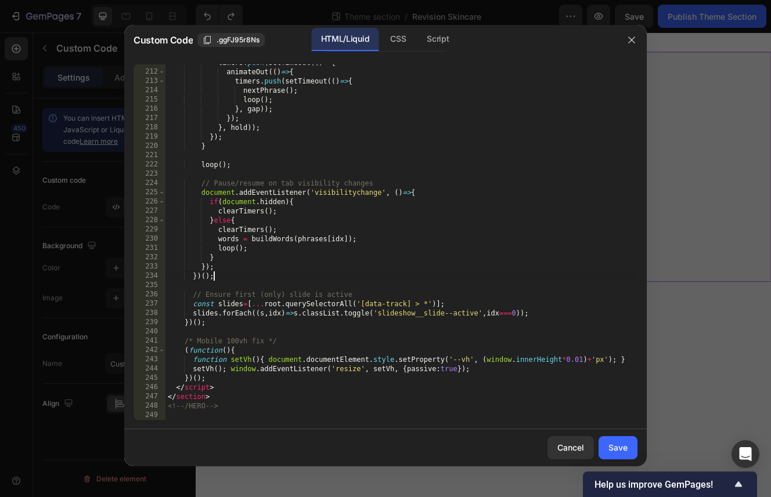
type textarea "<!-- /HERO -->"
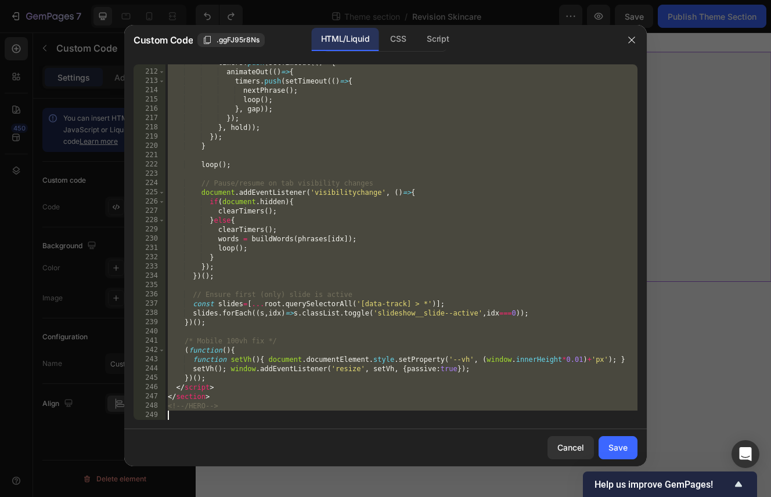
paste textarea
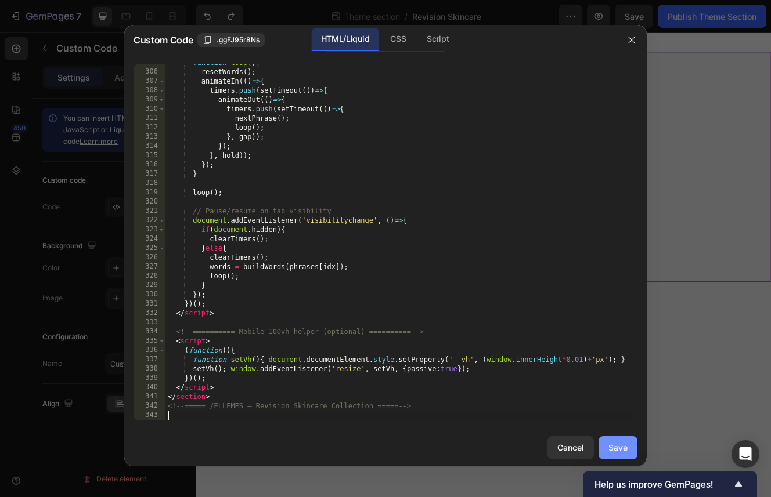
click at [618, 442] on div "Save" at bounding box center [617, 448] width 19 height 12
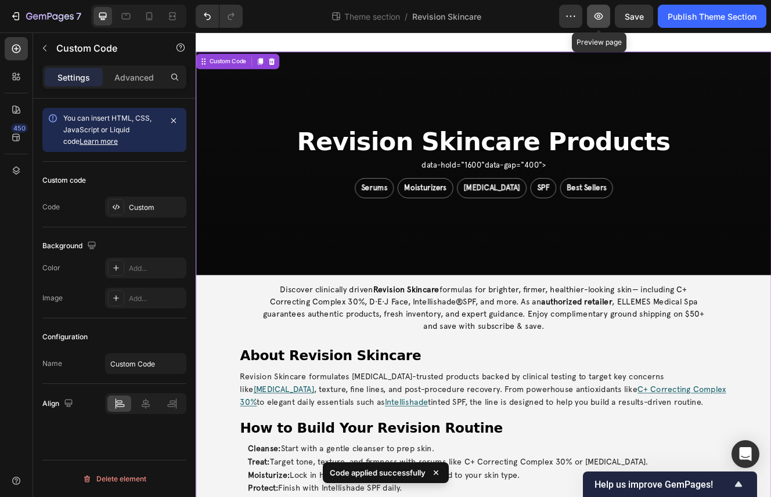
click at [595, 17] on icon "button" at bounding box center [599, 16] width 12 height 12
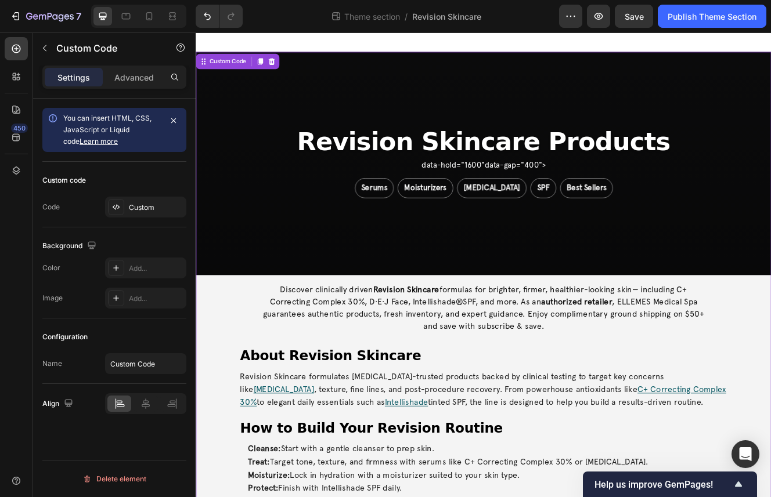
click at [604, 272] on div "Revision Skincare Products data-hold="1600" data-gap="400"> Serums Moisturizers…" at bounding box center [544, 191] width 696 height 270
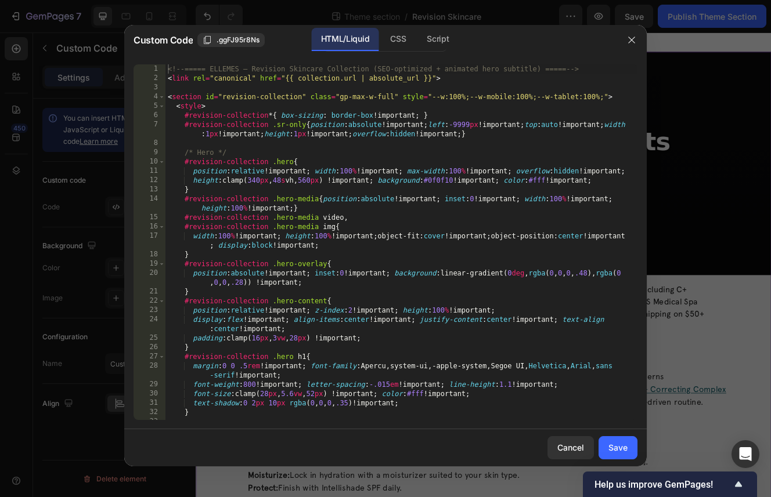
click at [430, 272] on div "<!-- ===== ELLEMES — Revision Skincare Collection (SEO-optimized + animated her…" at bounding box center [401, 251] width 472 height 374
type textarea "<!-- ===== /ELLEMES — Revision Skincare Collection ===== -->"
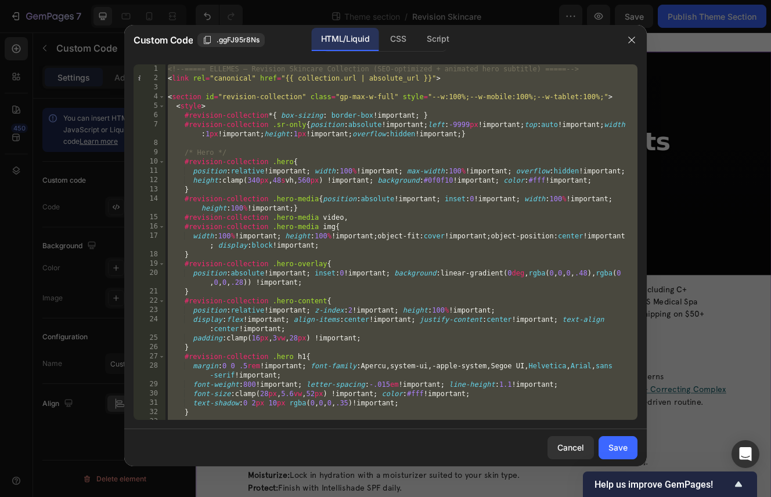
click at [481, 11] on div at bounding box center [385, 248] width 771 height 497
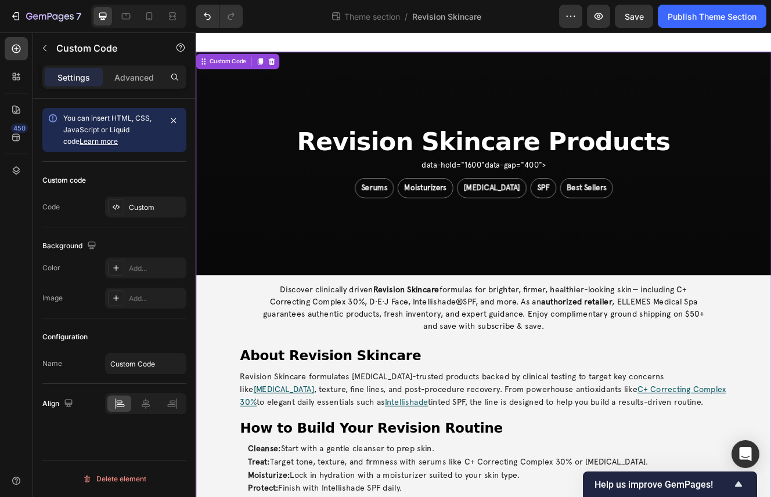
click at [452, 286] on div "Revision Skincare Products data-hold="1600" data-gap="400"> Serums Moisturizers…" at bounding box center [544, 191] width 696 height 270
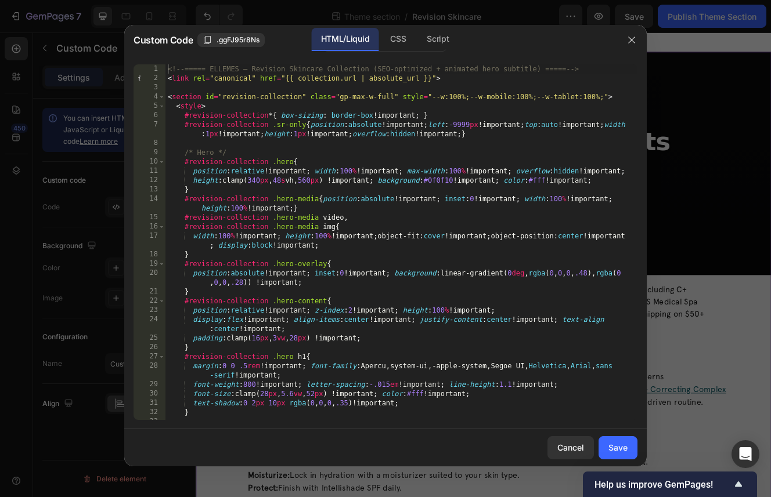
type textarea "}"
click at [365, 251] on div "<!-- ===== ELLEMES — Revision Skincare Collection (SEO-optimized + animated her…" at bounding box center [401, 251] width 472 height 374
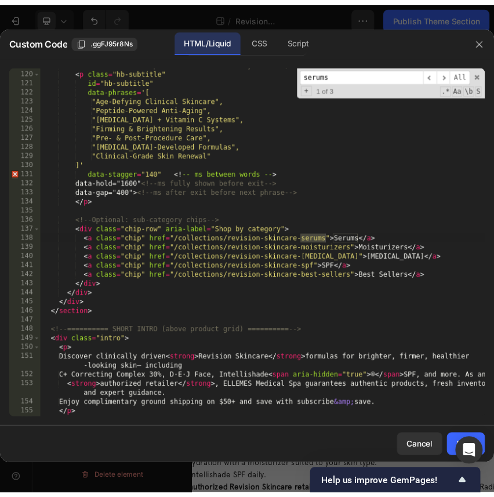
scroll to position [1335, 0]
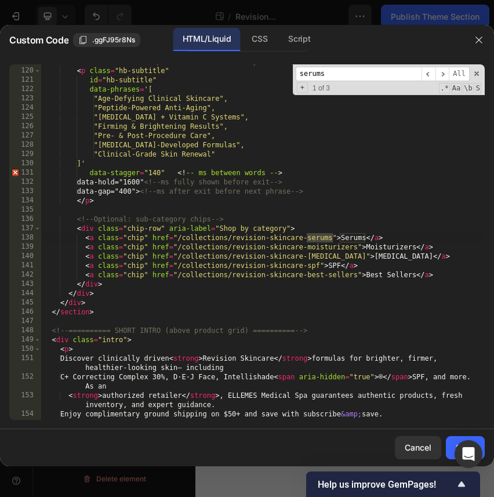
type input "serums"
click at [178, 239] on div "<!-- Animated multi-phrase subtitle (word-by-word IN, hold, OUT, loop) --> < p …" at bounding box center [263, 244] width 444 height 374
click at [331, 237] on div "<!-- Animated multi-phrase subtitle (word-by-word IN, hold, OUT, loop) --> < p …" at bounding box center [263, 244] width 444 height 374
paste textarea "vitamin-c"
click at [330, 239] on div "<!-- Animated multi-phrase subtitle (word-by-word IN, hold, OUT, loop) --> < p …" at bounding box center [263, 244] width 444 height 374
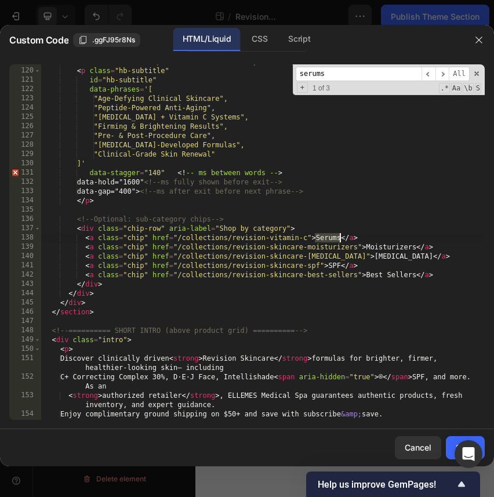
click at [330, 239] on div "<!-- Animated multi-phrase subtitle (word-by-word IN, hold, OUT, loop) --> < p …" at bounding box center [263, 244] width 444 height 374
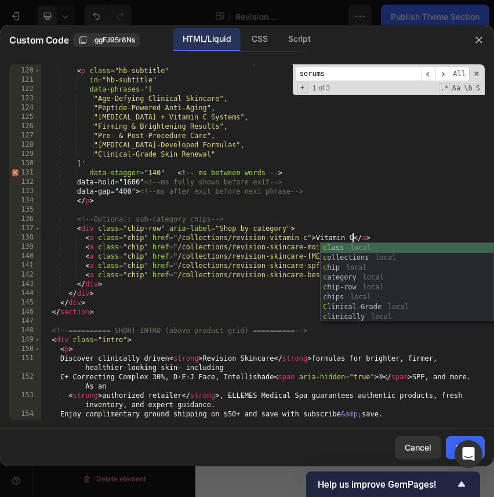
click at [179, 248] on div "<!-- Animated multi-phrase subtitle (word-by-word IN, hold, OUT, loop) --> < p …" at bounding box center [263, 244] width 444 height 374
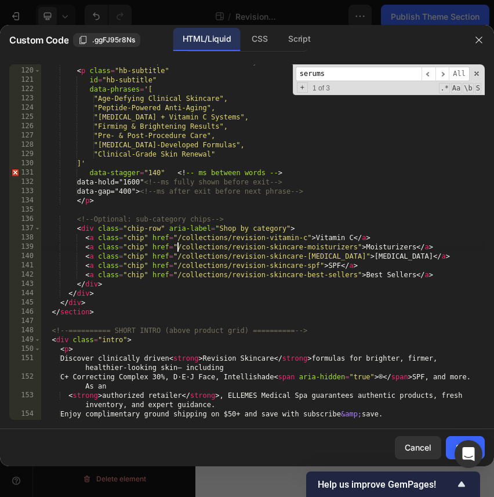
click at [357, 248] on div "<!-- Animated multi-phrase subtitle (word-by-word IN, hold, OUT, loop) --> < p …" at bounding box center [263, 244] width 444 height 374
paste textarea "intellishade"
click at [363, 246] on div "<!-- Animated multi-phrase subtitle (word-by-word IN, hold, OUT, loop) --> < p …" at bounding box center [263, 244] width 444 height 374
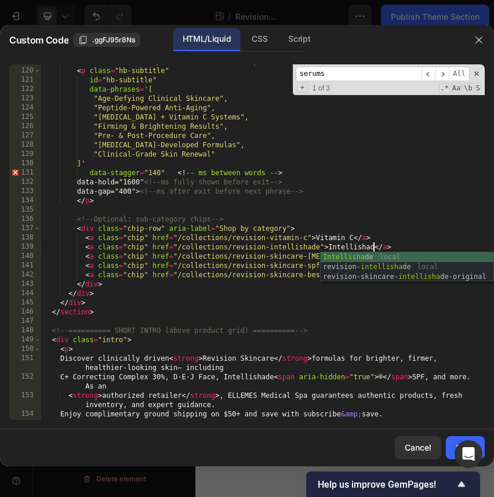
scroll to position [0, 27]
click at [285, 261] on div "<!-- Animated multi-phrase subtitle (word-by-word IN, hold, OUT, loop) --> < p …" at bounding box center [263, 244] width 444 height 374
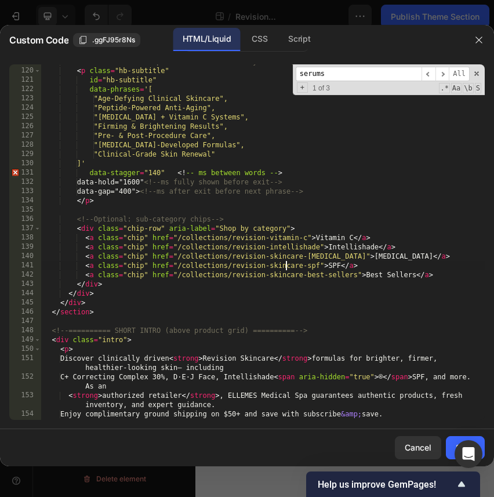
click at [354, 258] on div "<!-- Animated multi-phrase subtitle (word-by-word IN, hold, OUT, loop) --> < p …" at bounding box center [263, 244] width 444 height 374
click at [179, 255] on div "<!-- Animated multi-phrase subtitle (word-by-word IN, hold, OUT, loop) --> < p …" at bounding box center [263, 244] width 444 height 374
click at [334, 255] on div "<!-- Animated multi-phrase subtitle (word-by-word IN, hold, OUT, loop) --> < p …" at bounding box center [263, 244] width 444 height 374
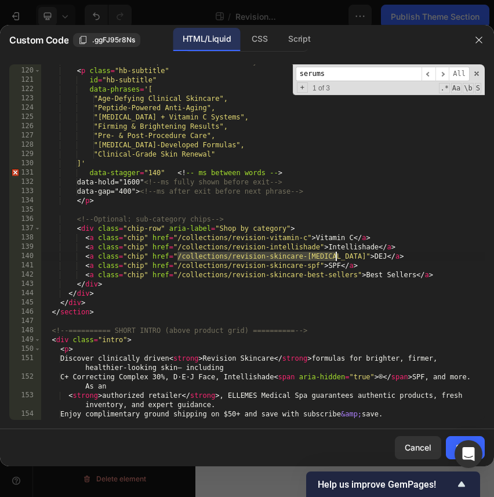
paste textarea "dej"
click at [344, 296] on div "<!-- Animated multi-phrase subtitle (word-by-word IN, hold, OUT, loop) --> < p …" at bounding box center [263, 244] width 444 height 374
drag, startPoint x: 272, startPoint y: 268, endPoint x: 315, endPoint y: 270, distance: 43.6
click at [315, 270] on div "<!-- Animated multi-phrase subtitle (word-by-word IN, hold, OUT, loop) --> < p …" at bounding box center [263, 244] width 444 height 374
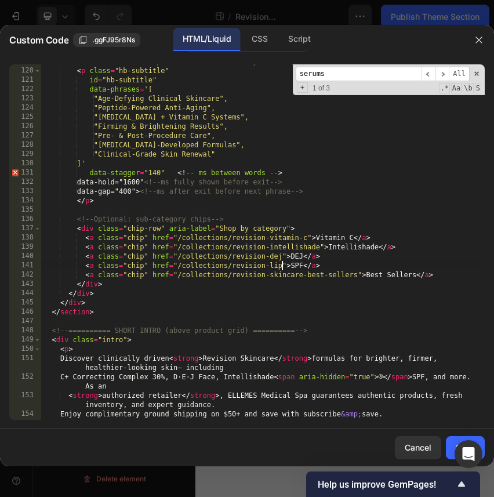
scroll to position [0, 19]
click at [356, 334] on div "<!-- Animated multi-phrase subtitle (word-by-word IN, hold, OUT, loop) --> < p …" at bounding box center [263, 244] width 444 height 374
click at [356, 274] on div "<!-- Animated multi-phrase subtitle (word-by-word IN, hold, OUT, loop) --> < p …" at bounding box center [263, 244] width 444 height 374
click at [361, 337] on div "<!-- Animated multi-phrase subtitle (word-by-word IN, hold, OUT, loop) --> < p …" at bounding box center [263, 244] width 444 height 374
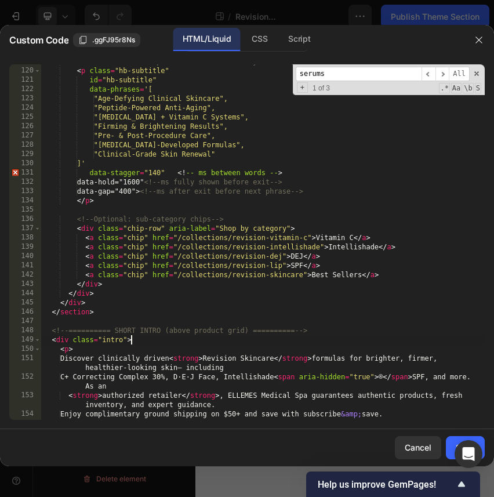
click at [298, 266] on div "<!-- Animated multi-phrase subtitle (word-by-word IN, hold, OUT, loop) --> < p …" at bounding box center [263, 244] width 444 height 374
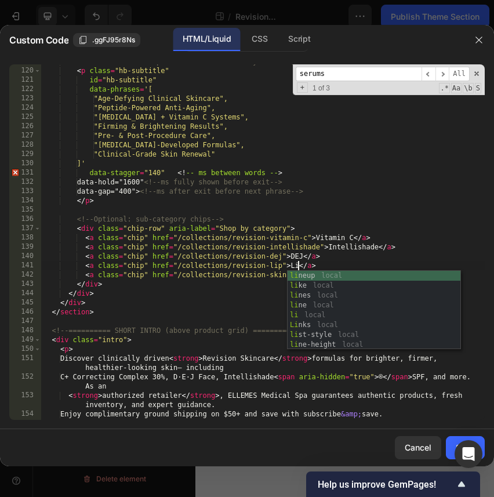
scroll to position [0, 21]
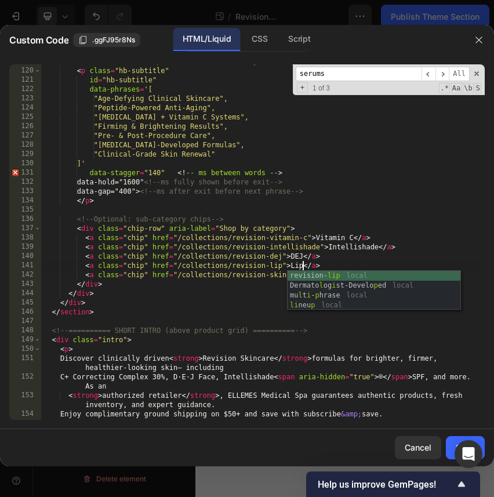
click at [237, 332] on div "<!-- Animated multi-phrase subtitle (word-by-word IN, hold, OUT, loop) --> < p …" at bounding box center [263, 244] width 444 height 374
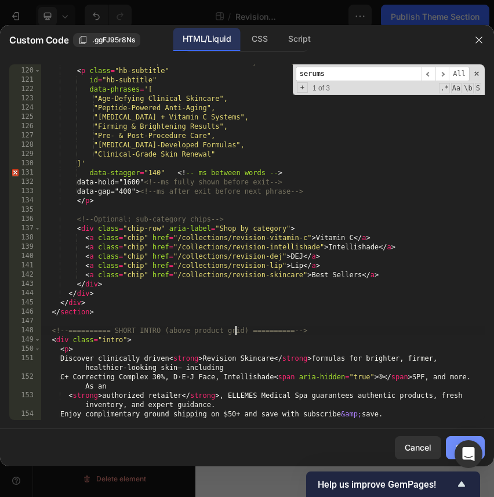
type textarea "<!-- ========== SHORT INTRO (above product grid) ========== -->"
click at [449, 440] on button "Save" at bounding box center [465, 447] width 39 height 23
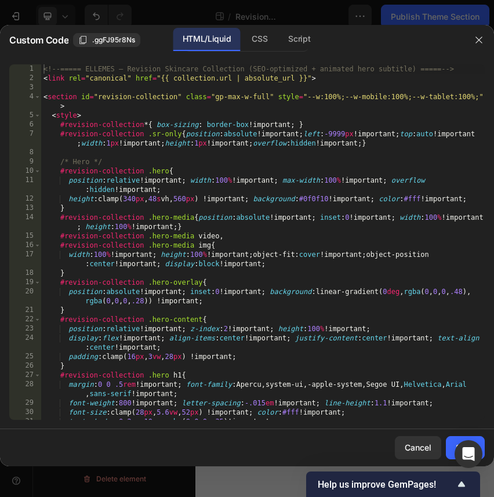
type textarea "#revision-collection .hero-overlay{"
click at [341, 280] on div "<!-- ===== ELLEMES — Revision Skincare Collection (SEO-optimized + animated her…" at bounding box center [263, 251] width 444 height 374
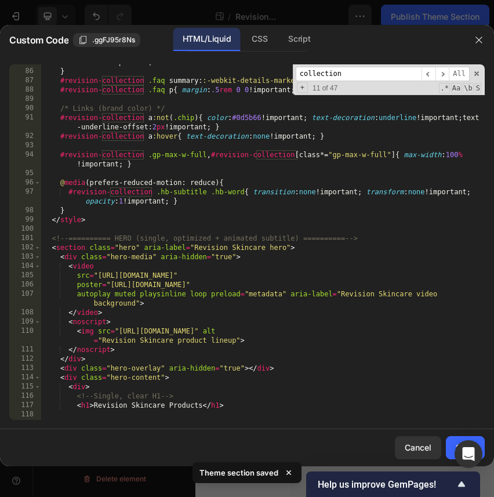
scroll to position [980, 0]
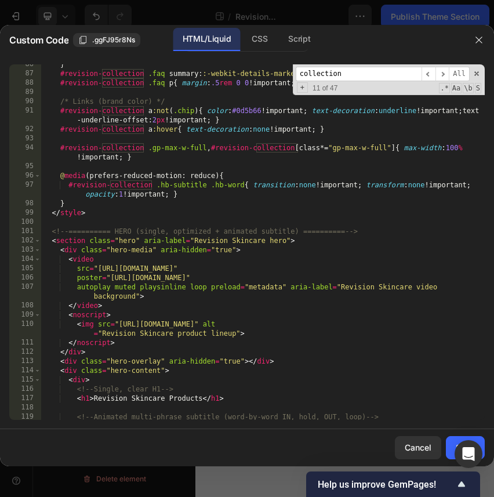
type input "collection"
click at [334, 364] on div "} #revision-collection .faq summary : :-webkit-details-marker { display : none …" at bounding box center [263, 247] width 444 height 374
type textarea "<!-- ===== /ELLEMES — Revision Skincare Collection ===== -->"
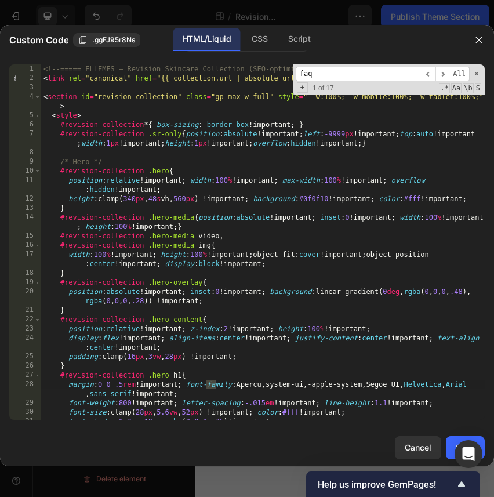
scroll to position [704, 0]
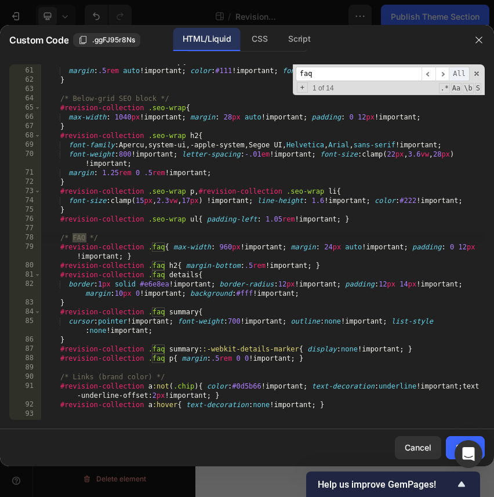
type input "faq"
click at [450, 73] on span "All" at bounding box center [459, 74] width 21 height 15
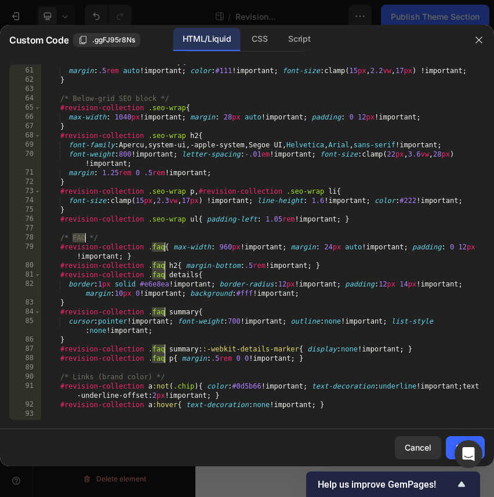
type textarea "#revision-collection .seo-wrap ul{ padding-left: 1.05rem !important; }"
click at [327, 218] on div "#revision-collection .intro p { margin : .5 rem auto !important ; color : #111 …" at bounding box center [263, 249] width 444 height 384
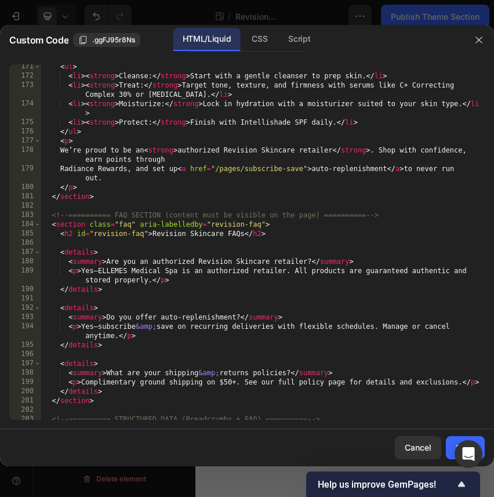
scroll to position [1882, 0]
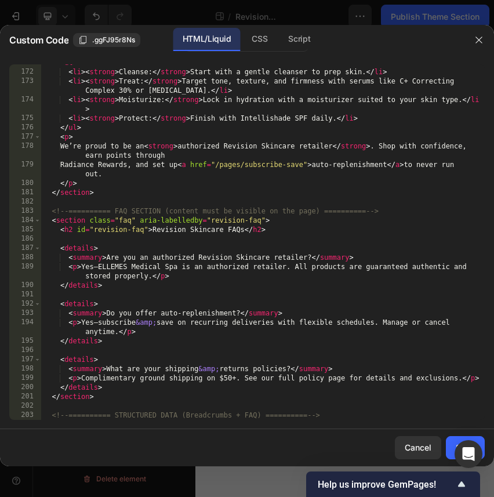
click at [287, 202] on div "< ul > < li > < strong > Cleanse: </ strong > Start with a gentle cleanser to p…" at bounding box center [263, 245] width 444 height 374
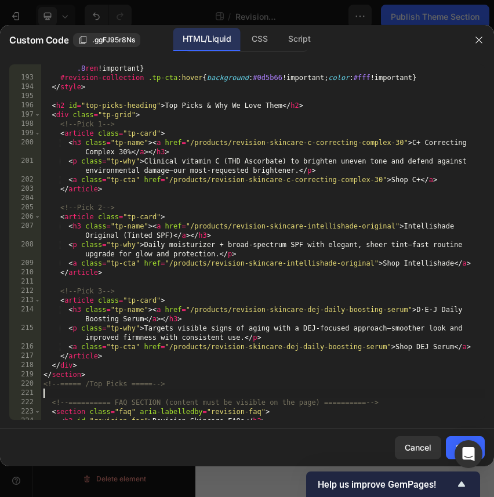
scroll to position [2185, 0]
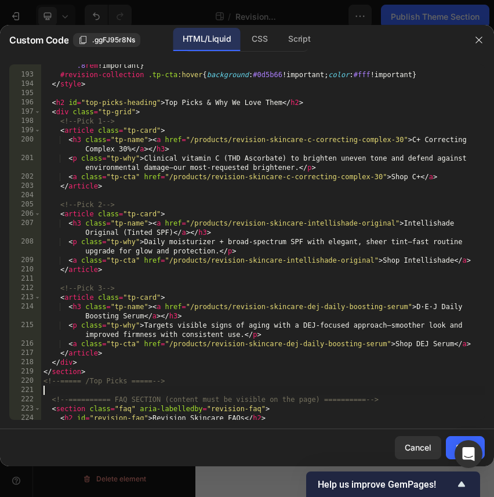
click at [264, 391] on div "#revision-collection .tp-cta { display : inline-block !important ; font-weight …" at bounding box center [263, 238] width 444 height 393
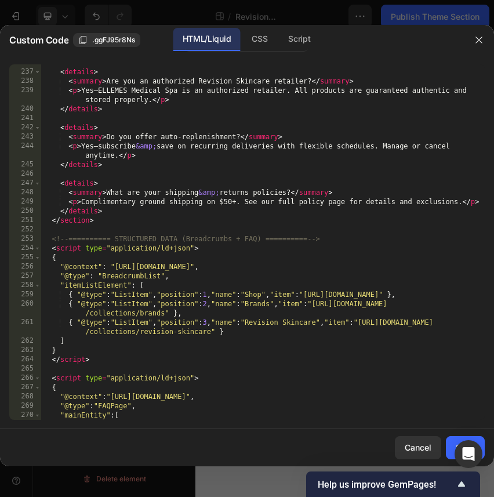
scroll to position [2638, 0]
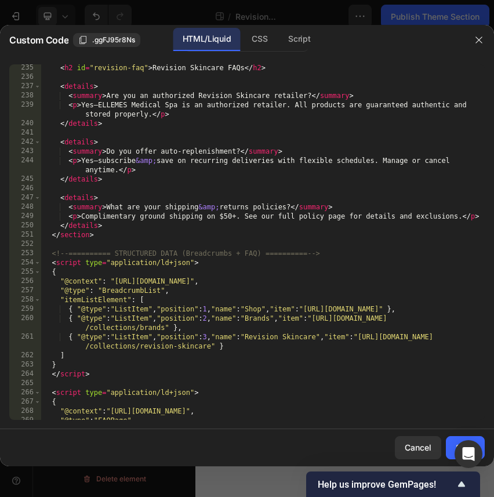
click at [136, 384] on div "< h2 id = "revision-faq" > Revision Skincare FAQs </ h2 > < details > < summary…" at bounding box center [263, 250] width 444 height 374
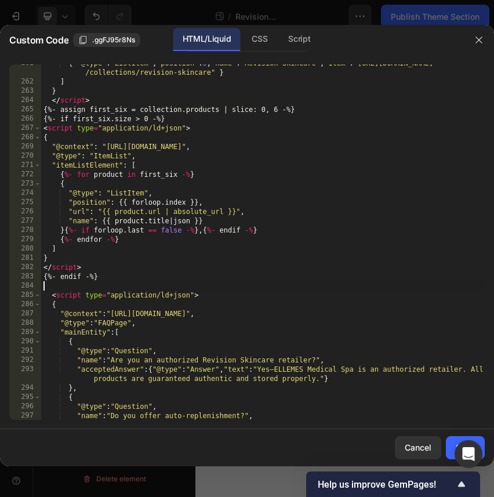
scroll to position [2941, 0]
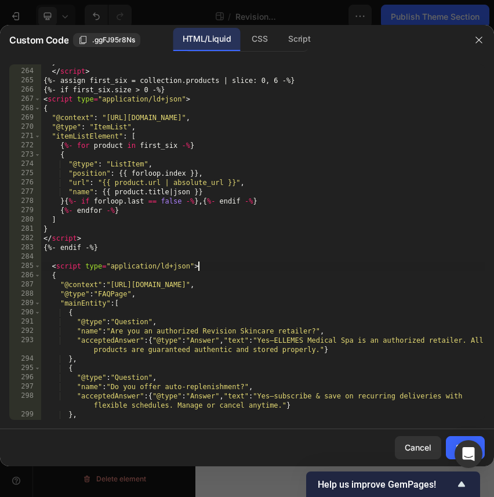
click at [356, 267] on div "} </ script > {%- assign first_six = collection.products | slice: 0, 6 -%} {%- …" at bounding box center [263, 244] width 444 height 374
click at [346, 280] on div "} </ script > {%- assign first_six = collection.products | slice: 0, 6 -%} {%- …" at bounding box center [263, 244] width 444 height 374
type textarea "<!-- ===== /ELLEMES — Revision Skincare Collection ===== -->"
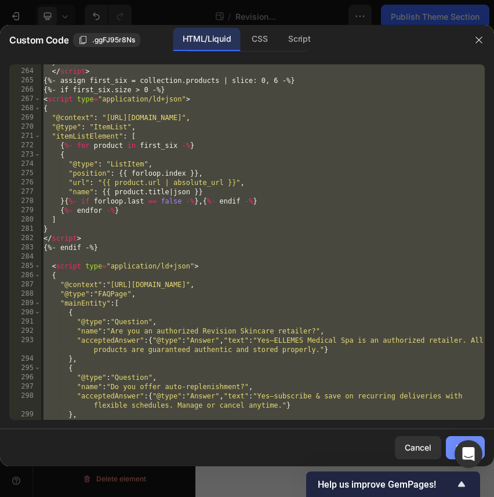
click at [449, 442] on button "Save" at bounding box center [465, 447] width 39 height 23
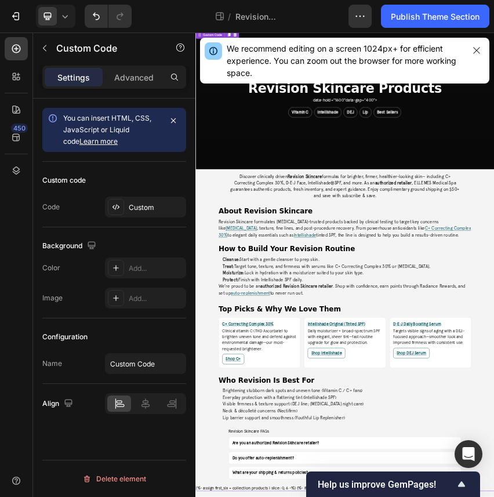
scroll to position [0, 0]
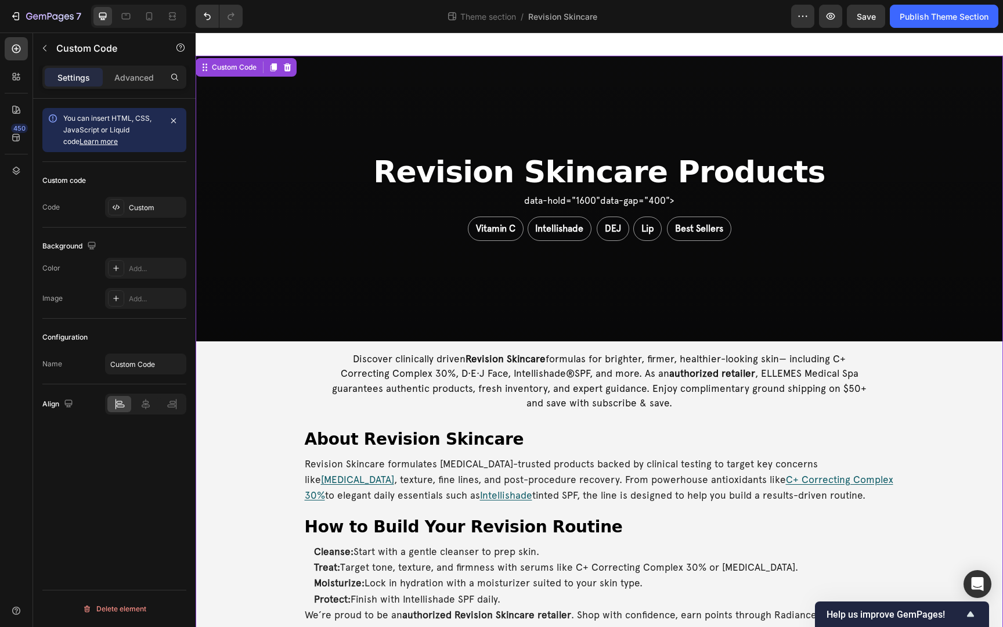
click at [436, 423] on section "Revision Skincare Products data-hold="1600" data-gap="400"> Vitamin C Intellish…" at bounding box center [599, 573] width 807 height 1035
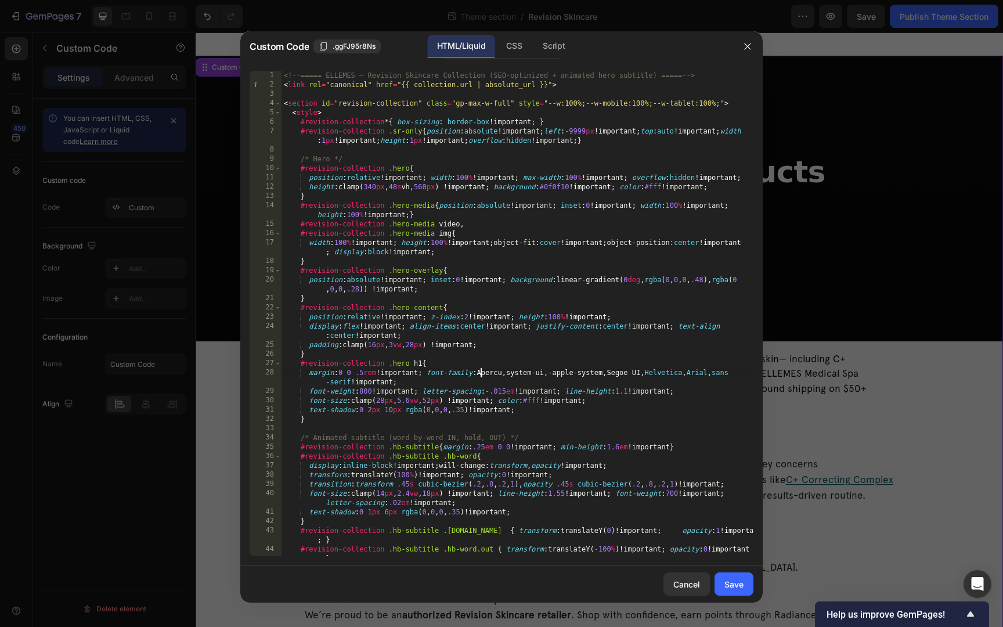
click at [479, 373] on div "<!-- ===== ELLEMES — Revision Skincare Collection (SEO-optimized + animated her…" at bounding box center [517, 323] width 472 height 504
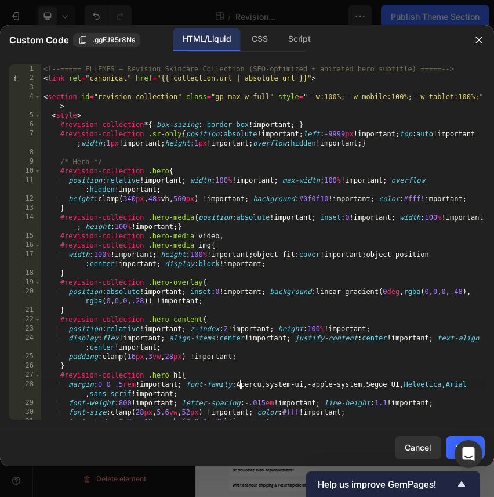
click at [414, 342] on div "<!-- ===== ELLEMES — Revision Skincare Collection (SEO-optimized + animated her…" at bounding box center [263, 251] width 444 height 374
type textarea "<!-- ===== /ELLEMES — Revision Skincare Collection ===== -->"
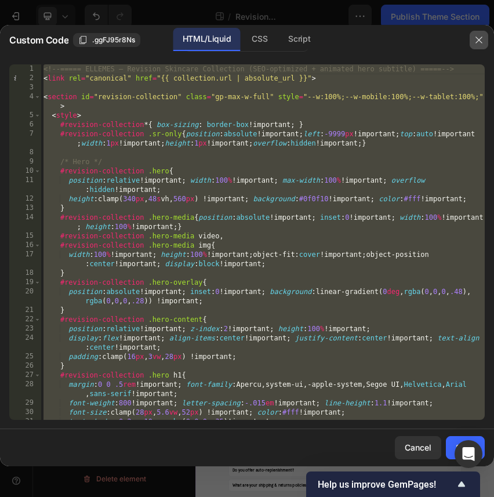
click at [478, 41] on icon "button" at bounding box center [479, 40] width 6 height 6
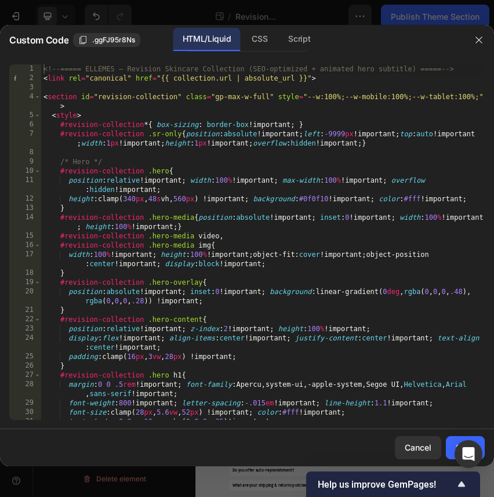
type textarea "width:100%!important; height:100%!important; object-fit:cover!important; object…"
click at [358, 258] on div "<!-- ===== ELLEMES — Revision Skincare Collection (SEO-optimized + animated her…" at bounding box center [263, 251] width 444 height 374
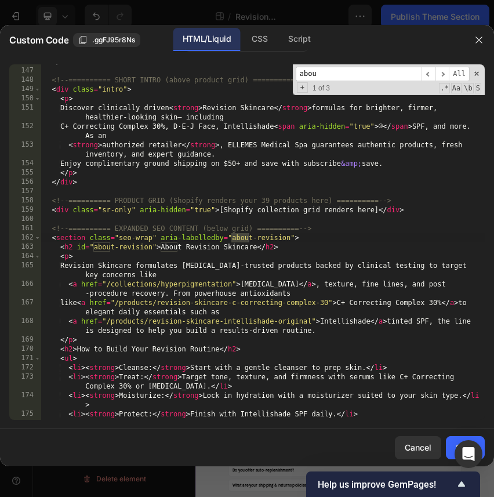
scroll to position [1586, 0]
type input "about revi"
click at [48, 229] on div "</ section > <!-- ========== SHORT INTRO (above product grid) ========== --> < …" at bounding box center [263, 244] width 444 height 374
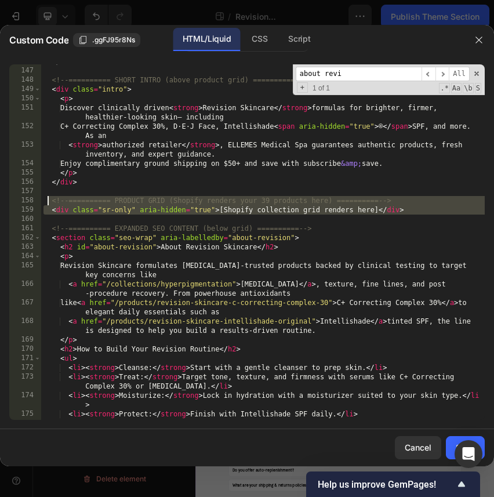
drag, startPoint x: 133, startPoint y: 219, endPoint x: 49, endPoint y: 201, distance: 86.2
click at [49, 201] on div "</ section > <!-- ========== SHORT INTRO (above product grid) ========== --> < …" at bounding box center [263, 244] width 444 height 374
type textarea "<!-- ========== PRODUCT GRID (Shopify renders your 39 products here) ==========…"
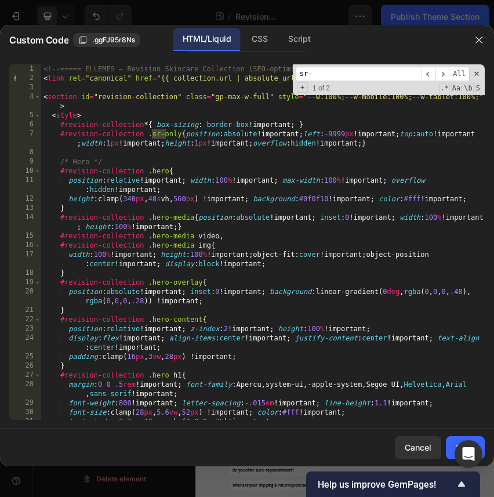
scroll to position [1558, 0]
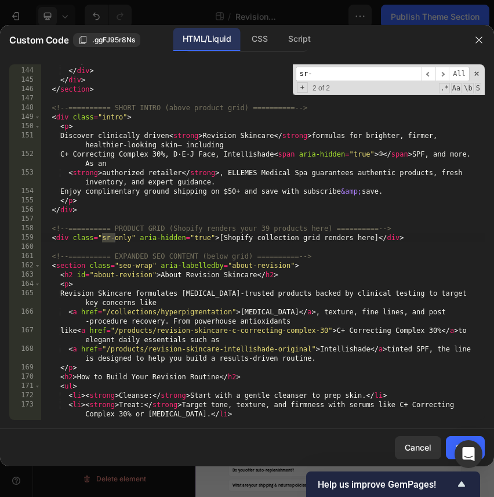
type input "sr-"
click at [67, 246] on div "</ div > </ div > </ div > </ section > <!-- ========== SHORT INTRO (above prod…" at bounding box center [263, 249] width 444 height 384
click at [47, 233] on div "</ div > </ div > </ div > </ section > <!-- ========== SHORT INTRO (above prod…" at bounding box center [263, 249] width 444 height 384
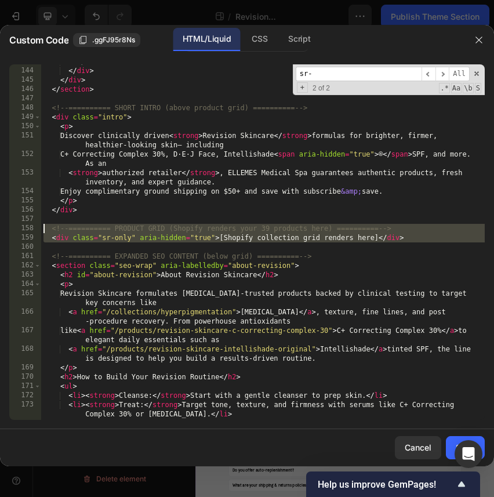
click at [41, 228] on div "</ div > </ div > </ div > </ section > <!-- ========== SHORT INTRO (above prod…" at bounding box center [263, 249] width 444 height 384
type textarea "<!-- ========== PRODUCT GRID (Shopify renders your 39 products here) ==========…"
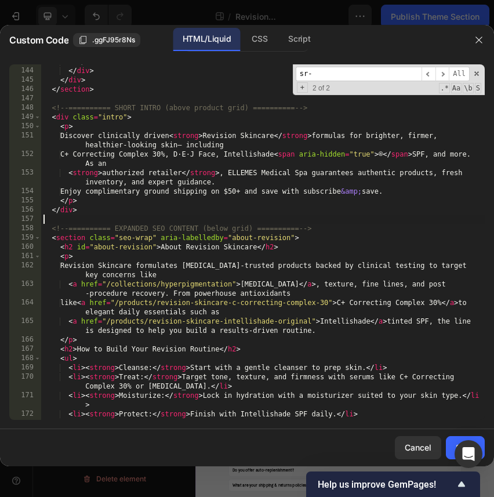
click at [43, 236] on div "</ div > </ div > </ div > </ section > <!-- ========== SHORT INTRO (above prod…" at bounding box center [263, 244] width 444 height 374
click at [44, 229] on div "</ div > </ div > </ div > </ section > <!-- ========== SHORT INTRO (above prod…" at bounding box center [263, 244] width 444 height 374
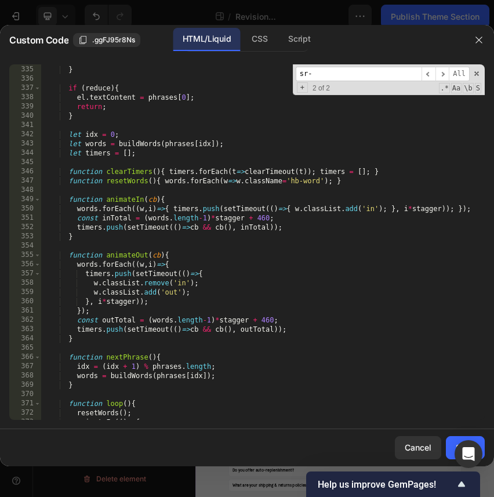
scroll to position [3981, 0]
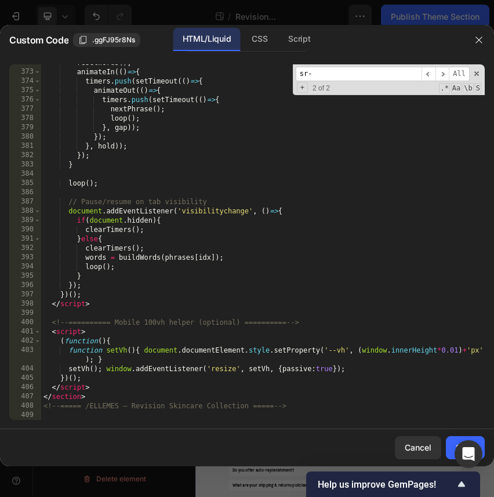
click at [327, 412] on div "resetWords ( ) ; animateIn (( ) => { timers . push ( setTimeout (( ) => { anima…" at bounding box center [263, 245] width 444 height 374
type textarea "<!-- ===== /ELLEMES — Revision Skincare Collection ===== -->"
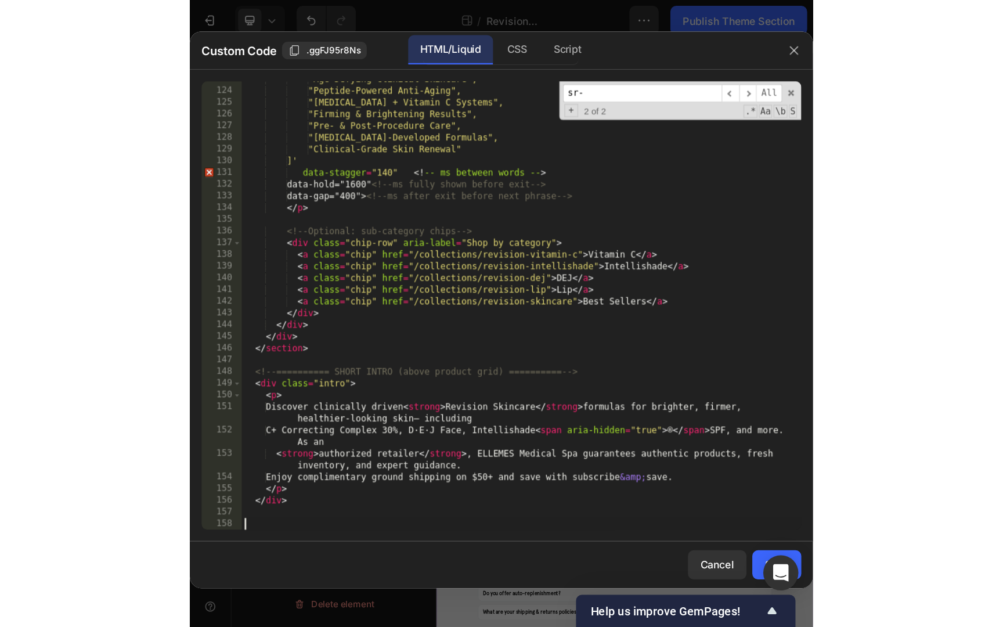
scroll to position [1362, 0]
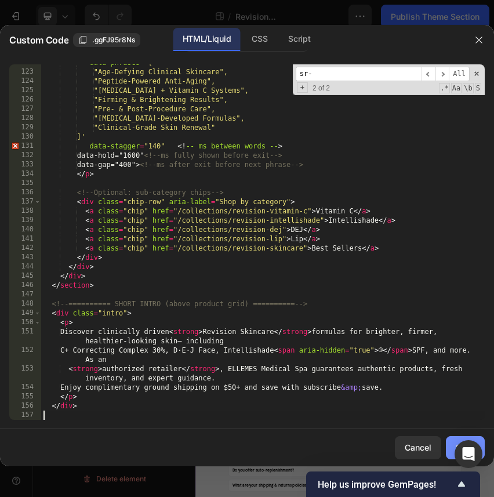
click at [453, 439] on button "Save" at bounding box center [465, 447] width 39 height 23
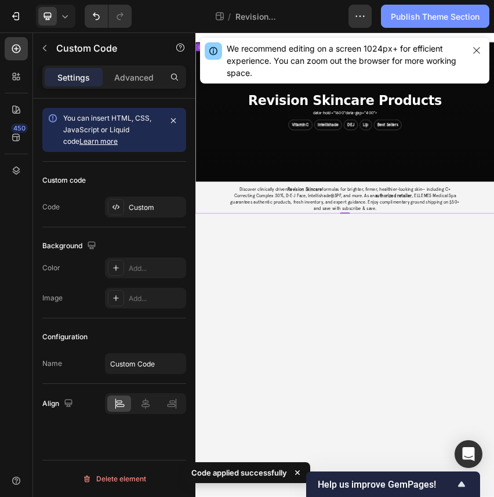
click at [439, 16] on div "Publish Theme Section" at bounding box center [435, 16] width 89 height 12
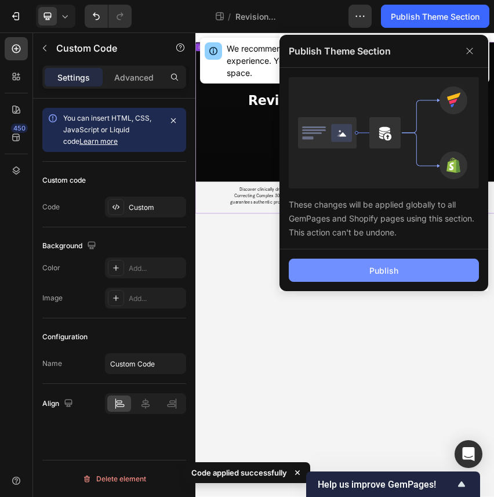
click at [433, 275] on button "Publish" at bounding box center [384, 270] width 190 height 23
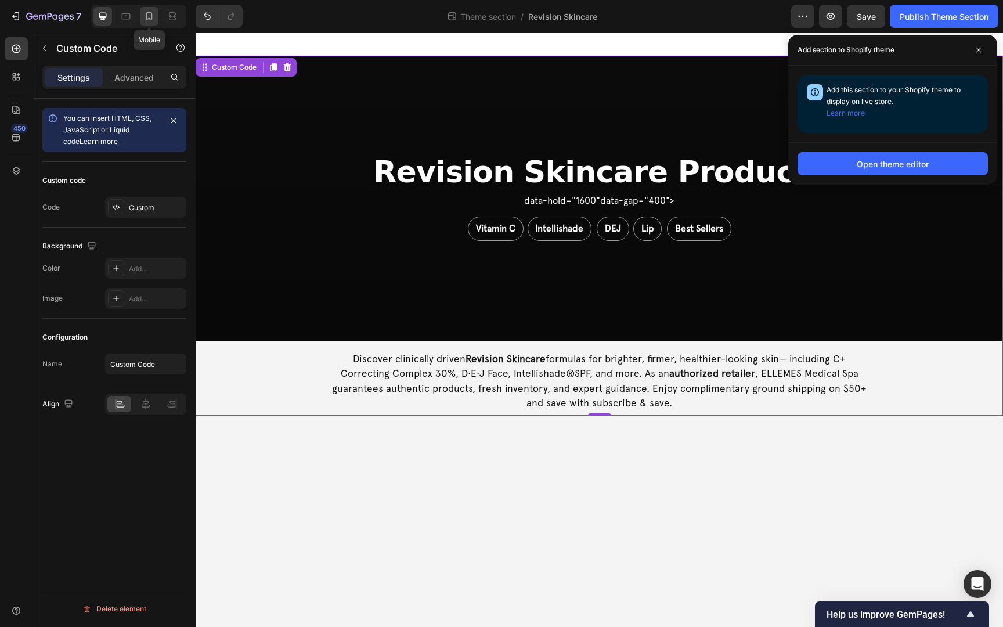
click at [147, 16] on icon at bounding box center [149, 16] width 12 height 12
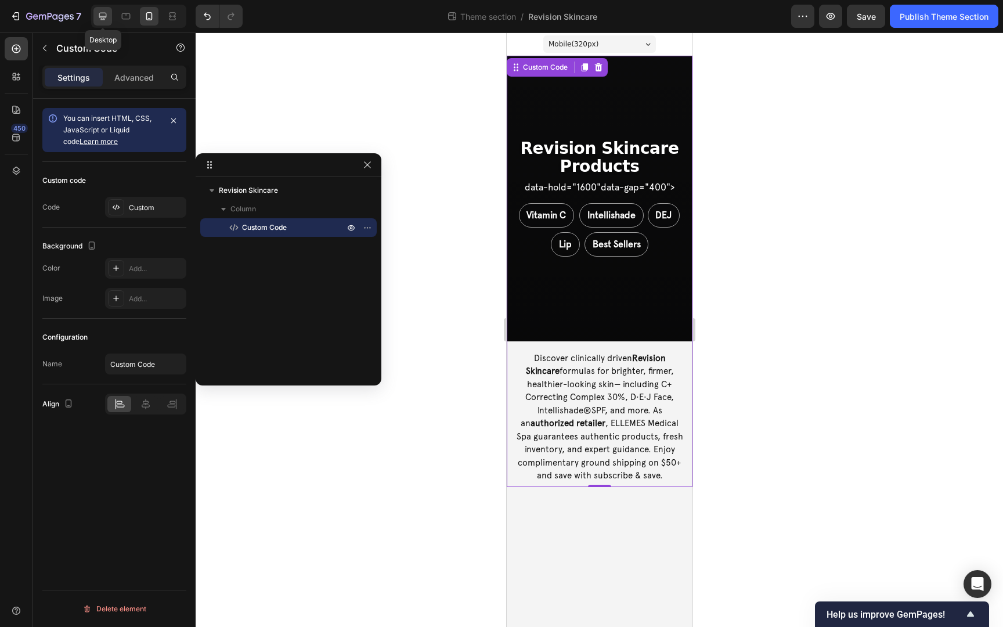
click at [103, 15] on icon at bounding box center [103, 16] width 12 height 12
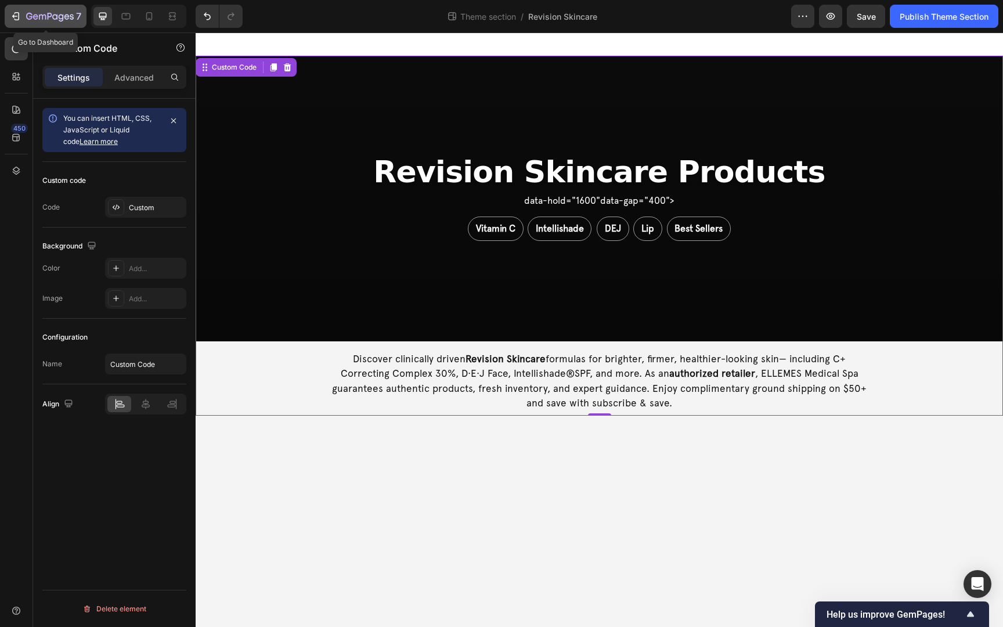
click at [30, 23] on button "7" at bounding box center [46, 16] width 82 height 23
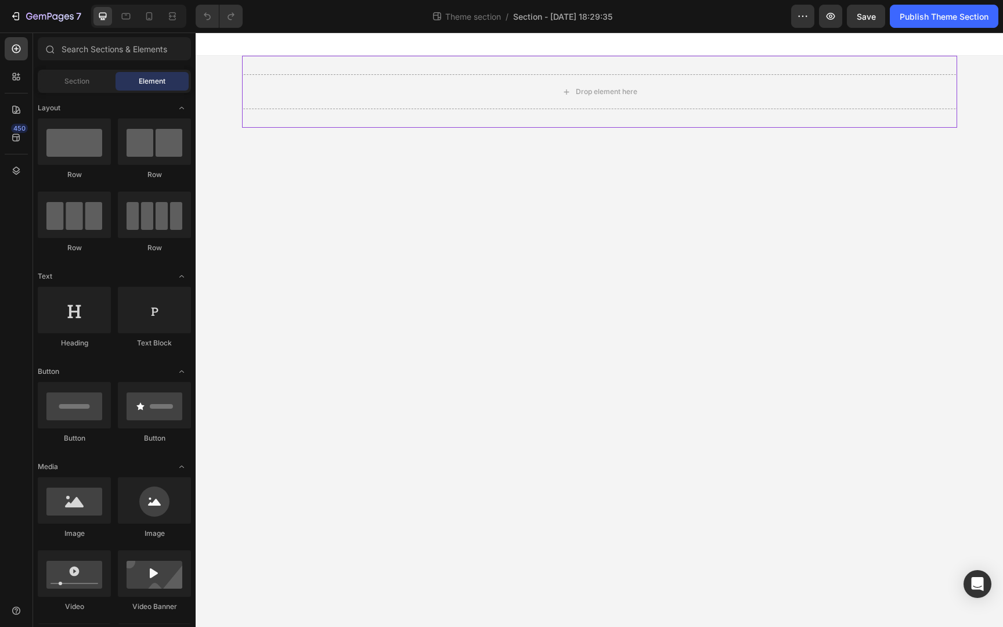
click at [436, 66] on div "Drop element here" at bounding box center [599, 92] width 715 height 72
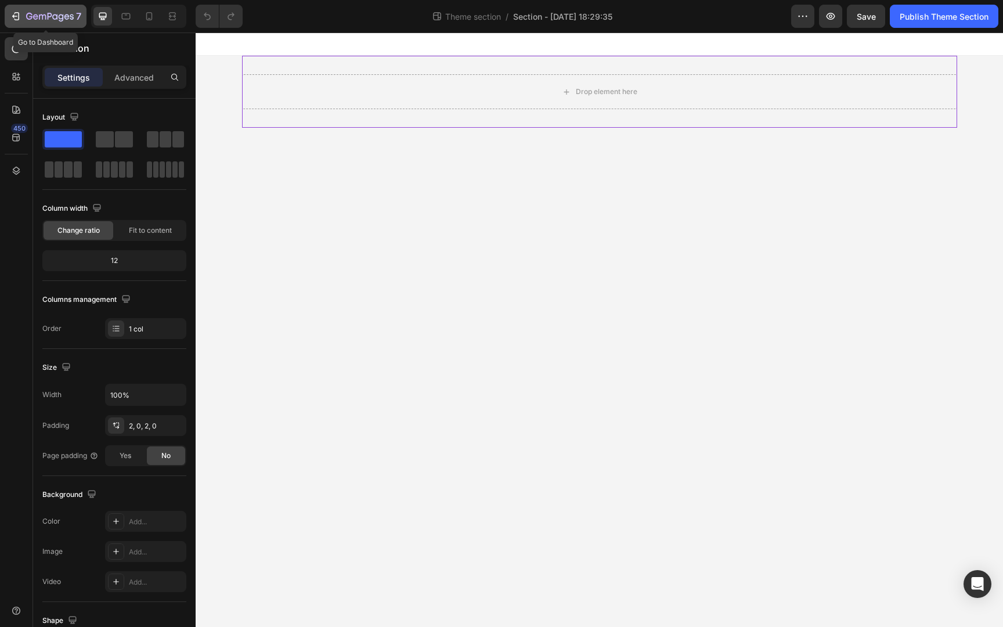
click at [62, 21] on icon "button" at bounding box center [61, 18] width 5 height 8
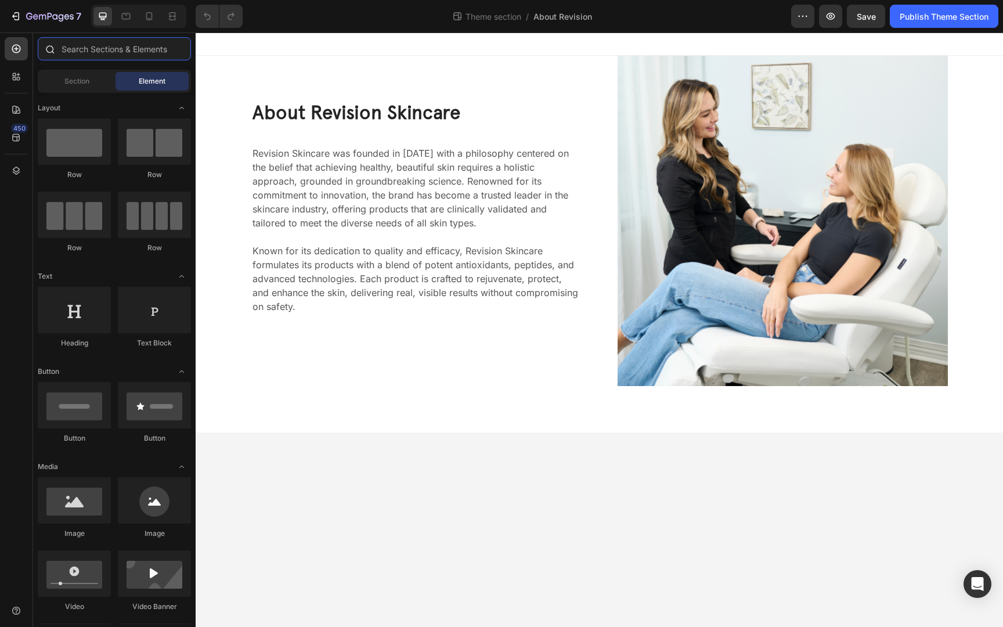
click at [63, 52] on input "text" at bounding box center [114, 48] width 153 height 23
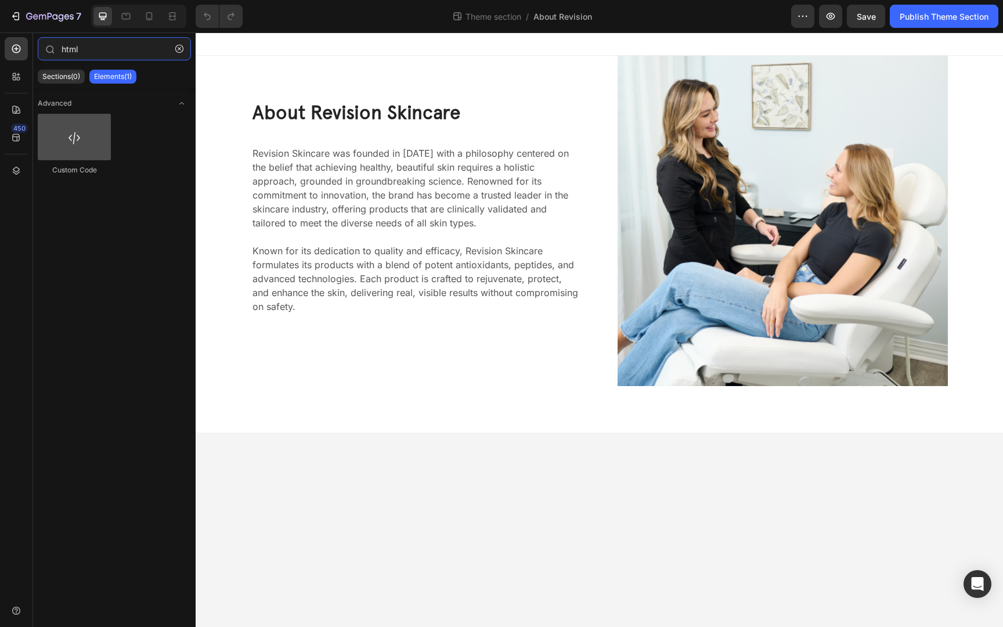
type input "html"
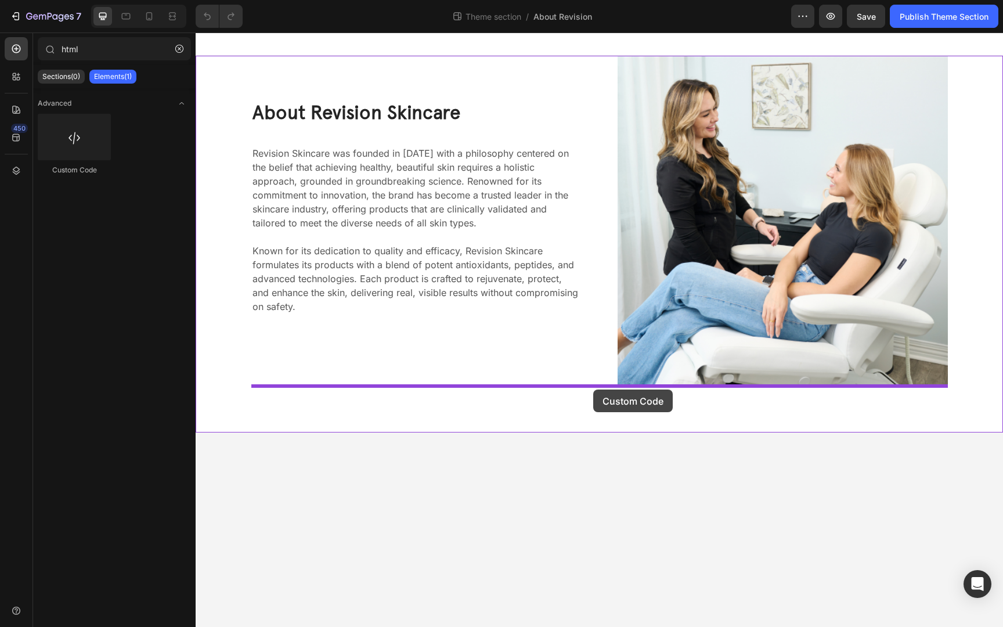
drag, startPoint x: 258, startPoint y: 162, endPoint x: 593, endPoint y: 389, distance: 404.9
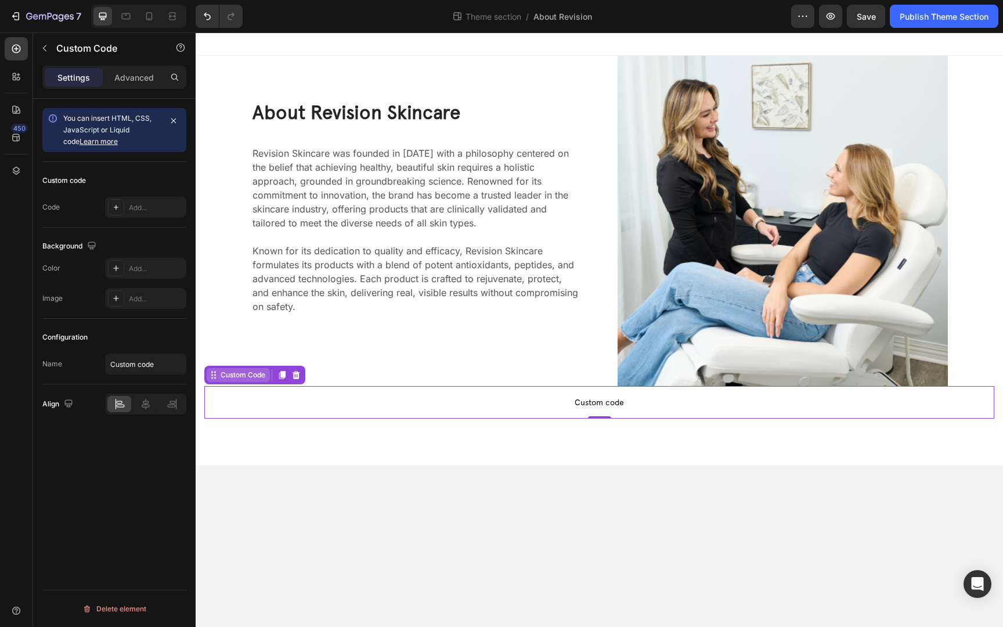
click at [236, 380] on div "Custom Code" at bounding box center [242, 375] width 49 height 10
click at [239, 377] on div "Custom Code" at bounding box center [242, 375] width 49 height 10
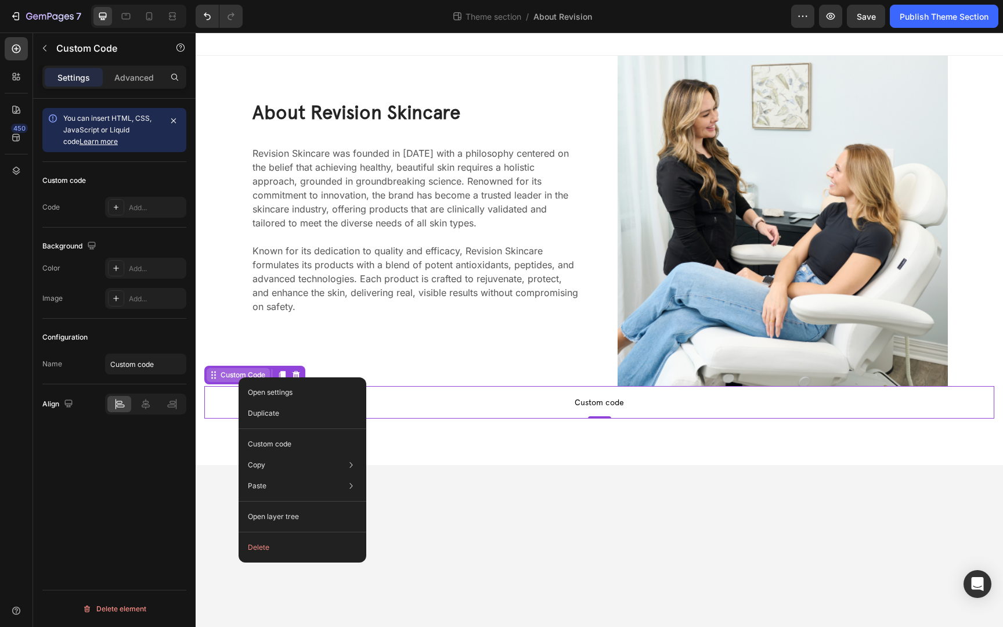
click at [220, 378] on div "Custom Code" at bounding box center [242, 375] width 49 height 10
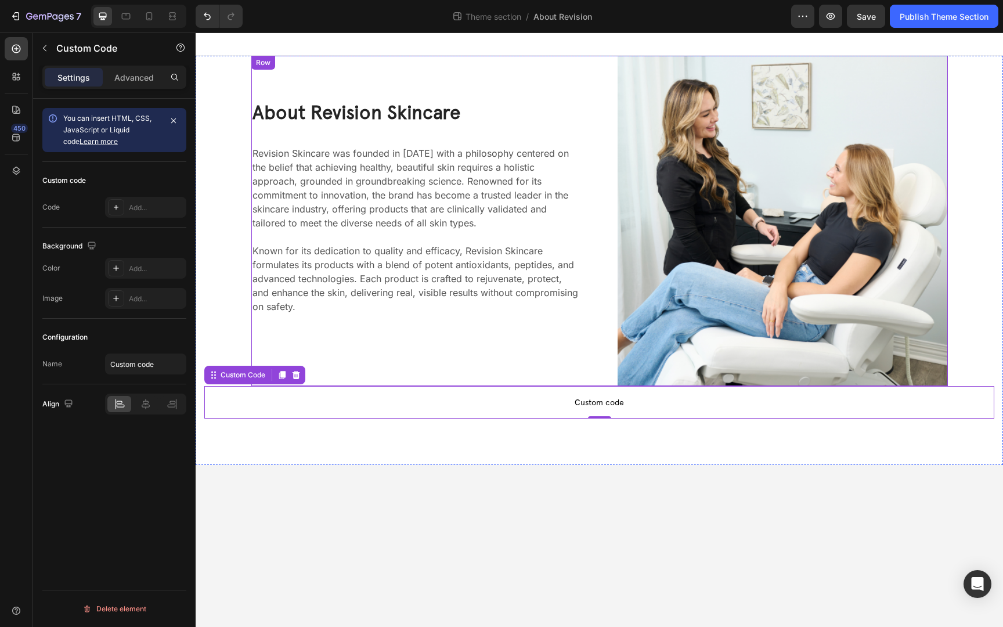
click at [270, 79] on div "About Revision Skincare Heading Revision Skincare was founded in 1984 with a ph…" at bounding box center [416, 221] width 330 height 330
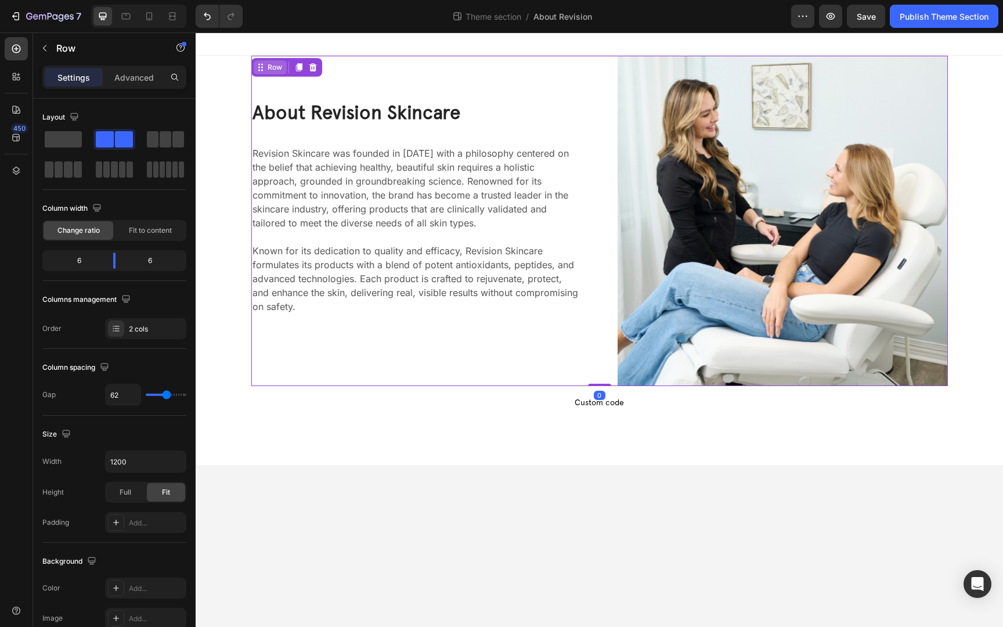
click at [272, 70] on div "Row" at bounding box center [274, 67] width 19 height 10
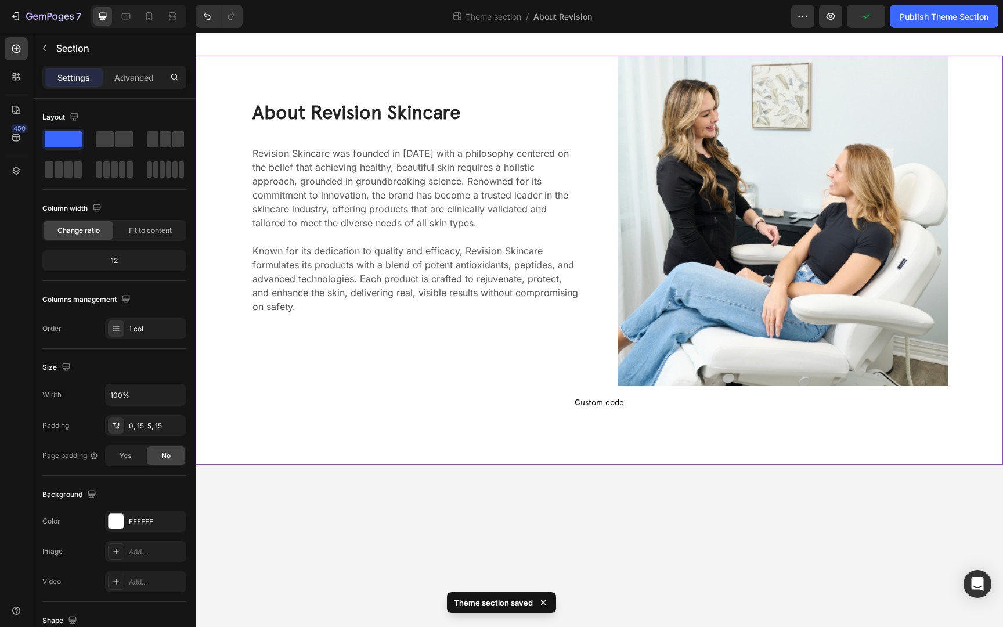
click at [239, 65] on div "About Revision Skincare Heading Revision Skincare was founded in 1984 with a ph…" at bounding box center [599, 237] width 790 height 363
click at [131, 79] on p "Advanced" at bounding box center [133, 77] width 39 height 12
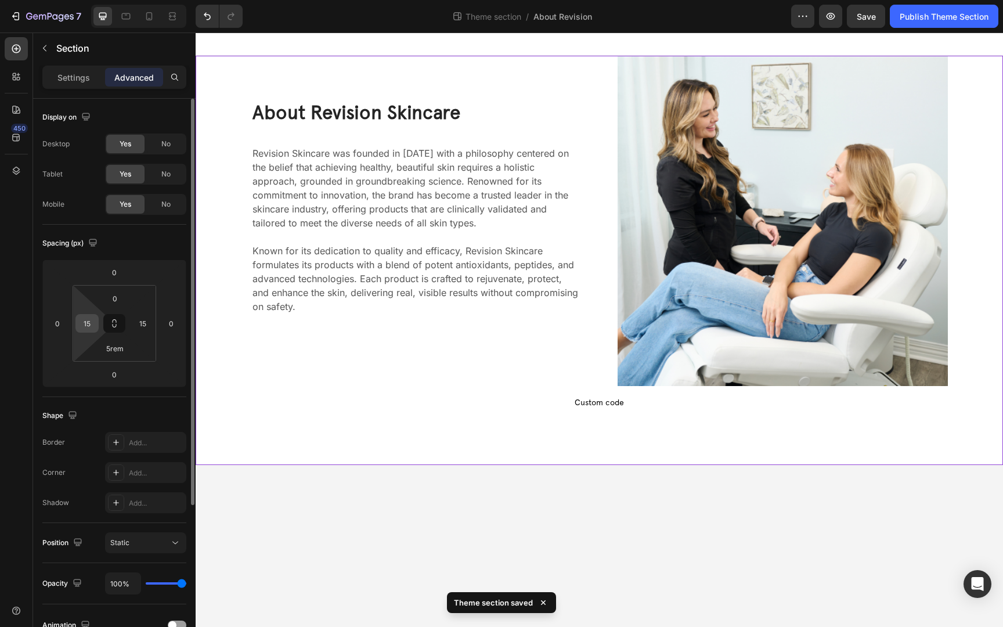
click at [98, 317] on div "15" at bounding box center [86, 323] width 23 height 19
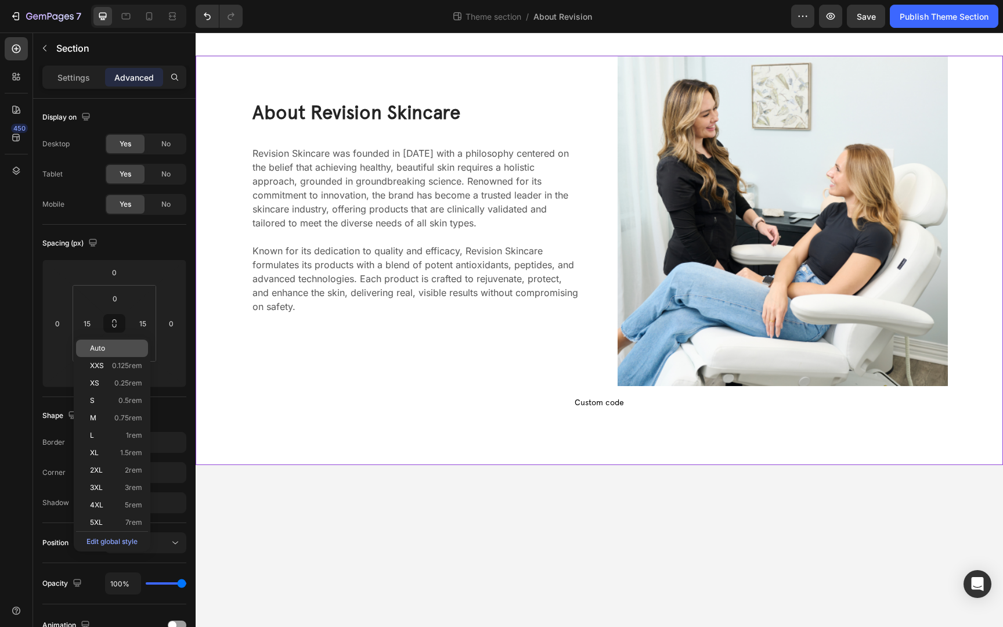
click at [114, 345] on p "Auto" at bounding box center [116, 348] width 52 height 8
type input "Auto"
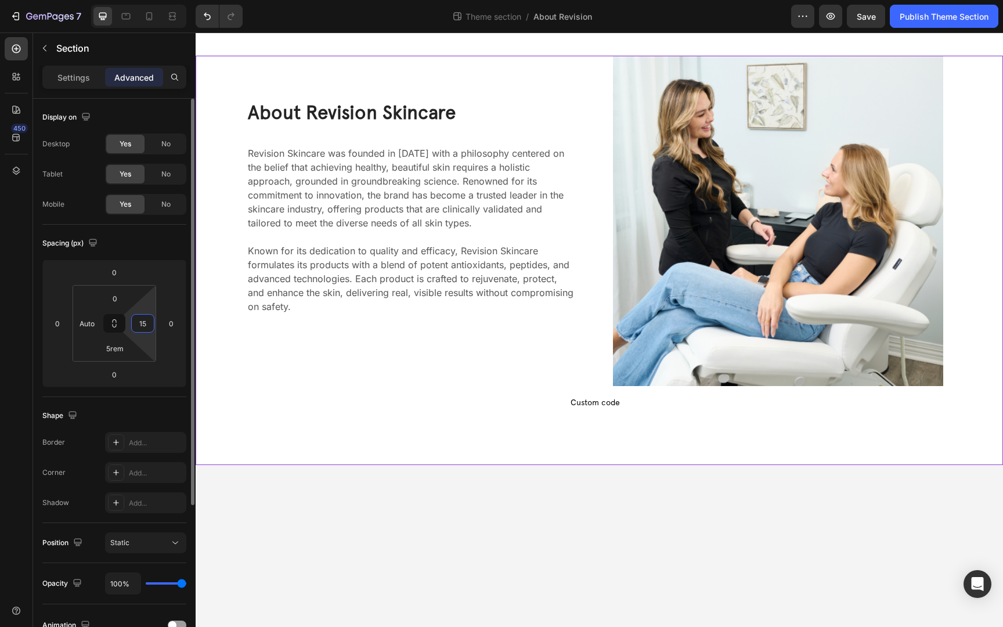
click at [143, 319] on input "15" at bounding box center [142, 323] width 17 height 17
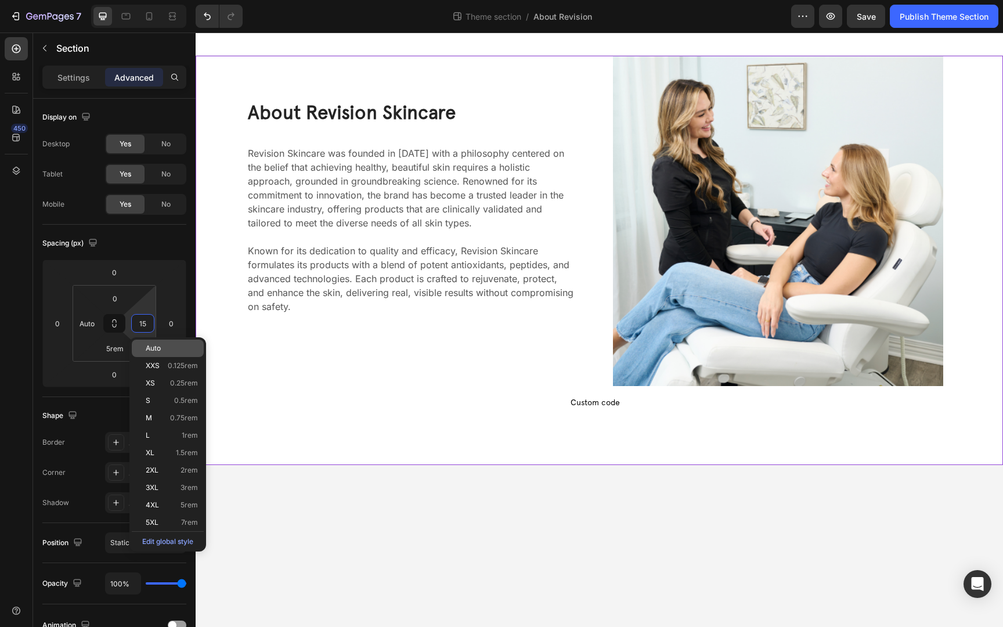
click at [158, 351] on span "Auto" at bounding box center [153, 348] width 15 height 8
type input "Auto"
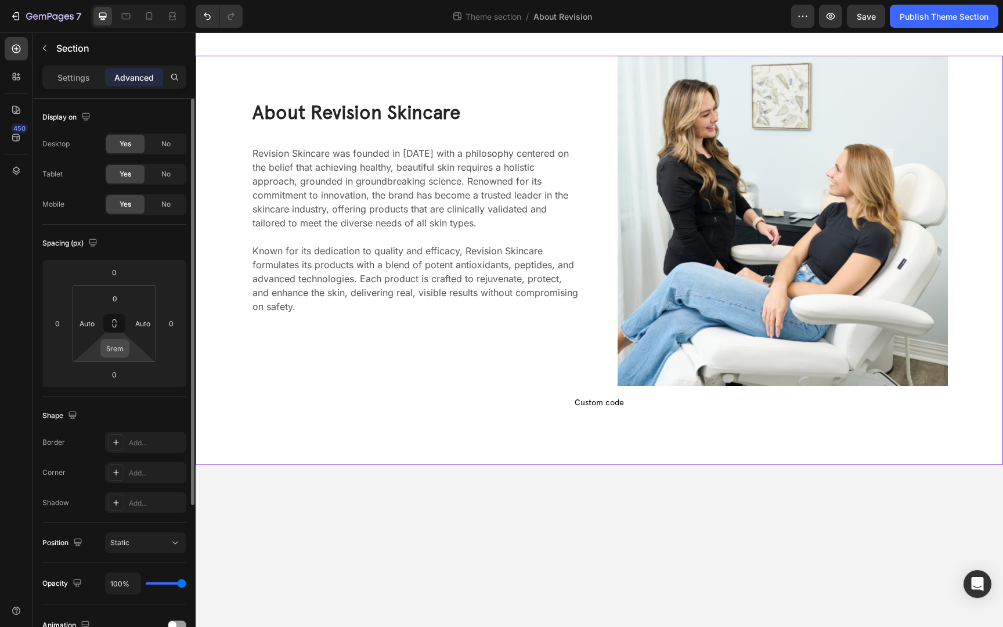
click at [113, 344] on input "5rem" at bounding box center [114, 348] width 23 height 17
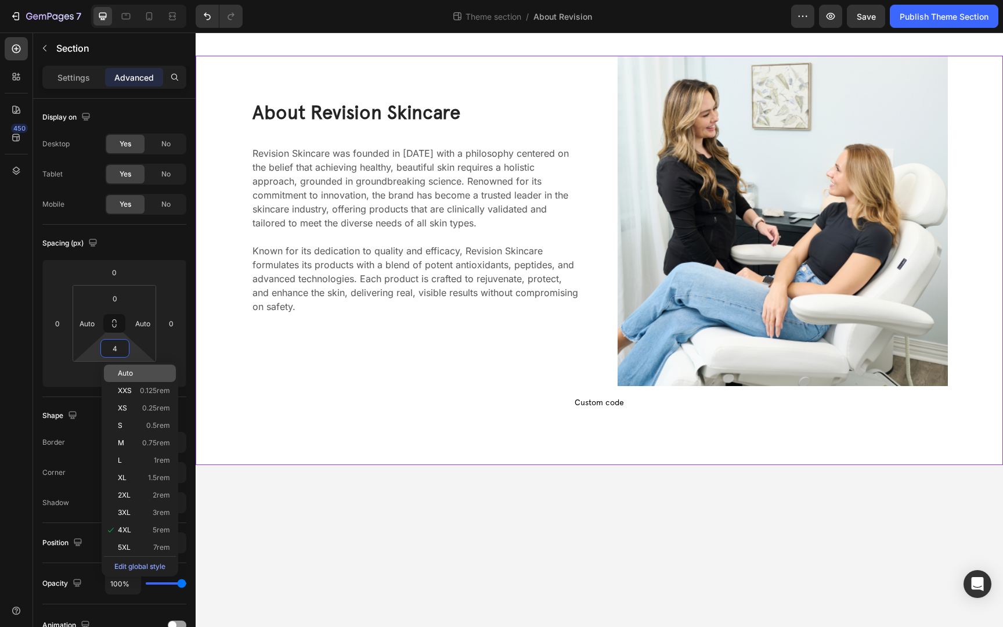
click at [127, 371] on span "Auto" at bounding box center [125, 373] width 15 height 8
type input "Auto"
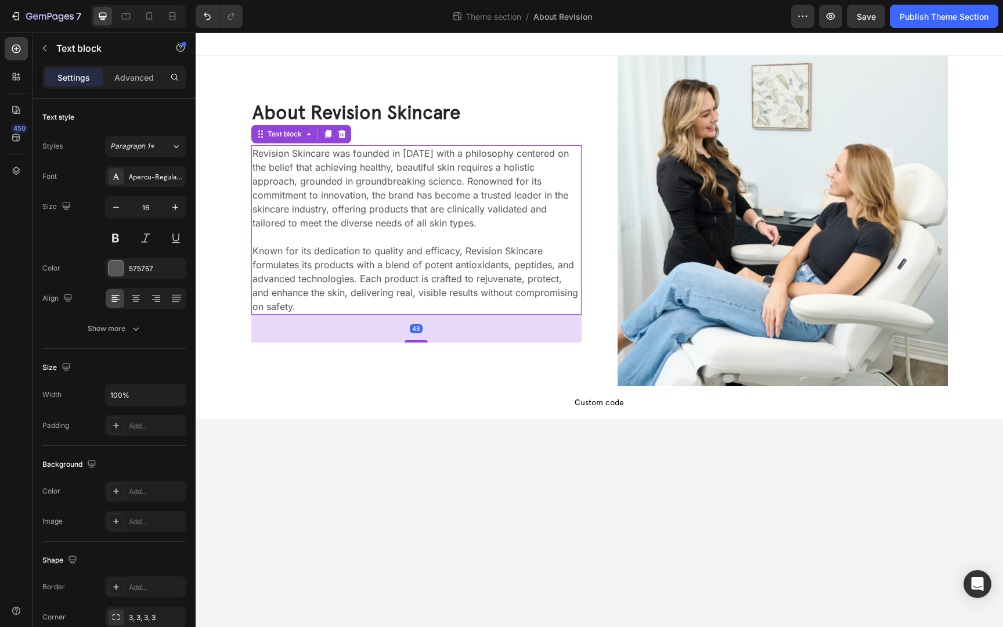
click at [392, 208] on p "Revision Skincare was founded in 1984 with a philosophy centered on the belief …" at bounding box center [416, 188] width 328 height 84
click at [551, 403] on span "Custom code" at bounding box center [599, 402] width 807 height 14
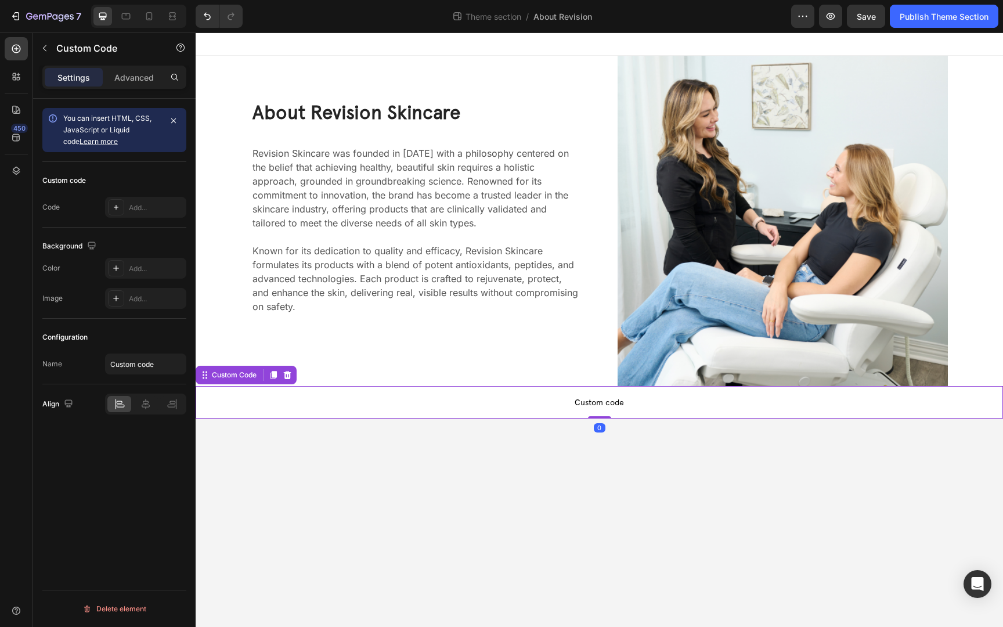
click at [549, 403] on span "Custom code" at bounding box center [599, 402] width 807 height 14
click at [548, 403] on span "Custom code" at bounding box center [599, 402] width 807 height 14
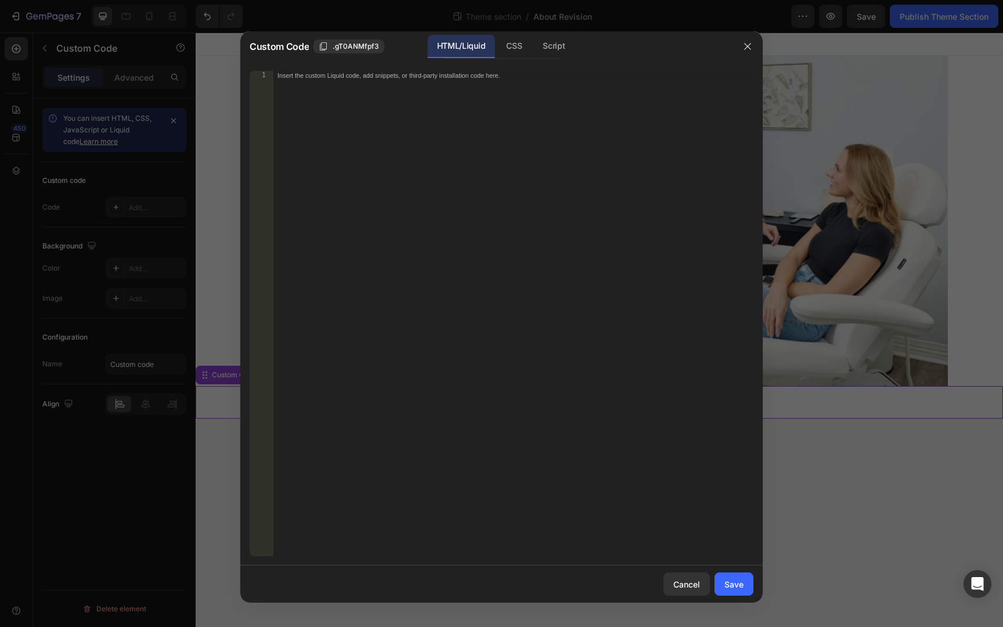
click at [434, 333] on div "Insert the custom Liquid code, add snippets, or third-party installation code h…" at bounding box center [513, 323] width 481 height 504
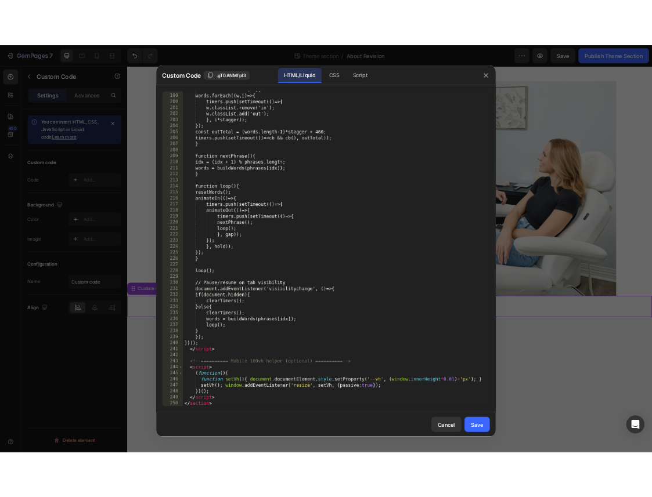
scroll to position [2087, 0]
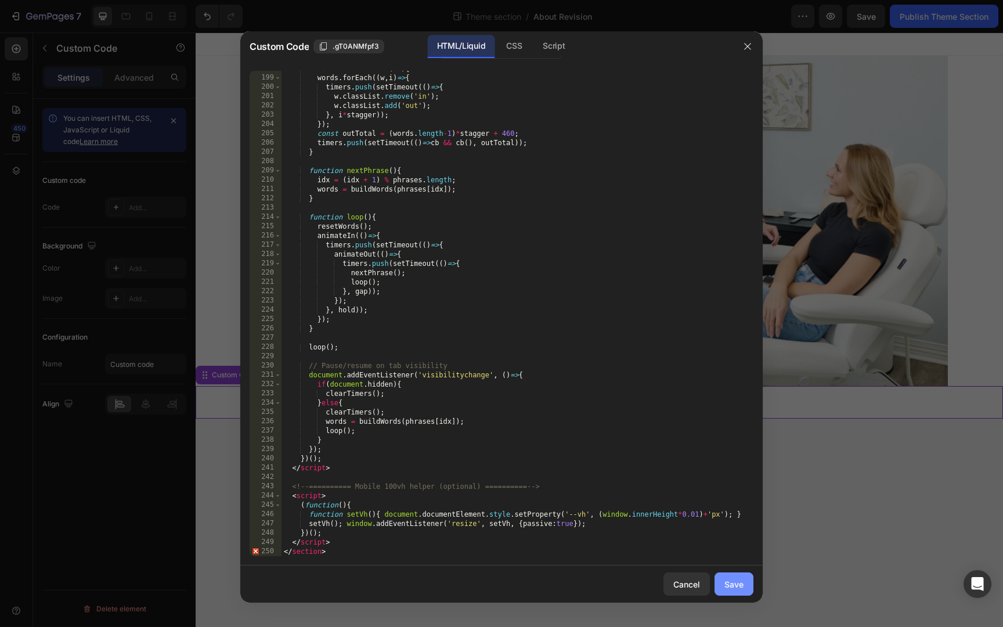
click at [734, 585] on div "Save" at bounding box center [733, 584] width 19 height 12
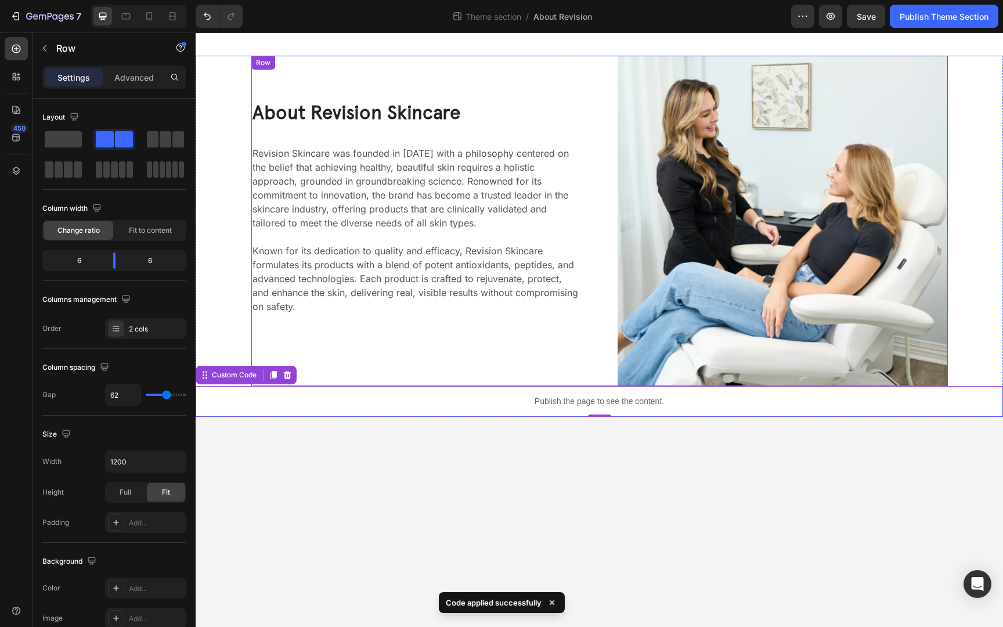
click at [515, 129] on div "About Revision Skincare Heading Revision Skincare was founded in 1984 with a ph…" at bounding box center [416, 221] width 330 height 330
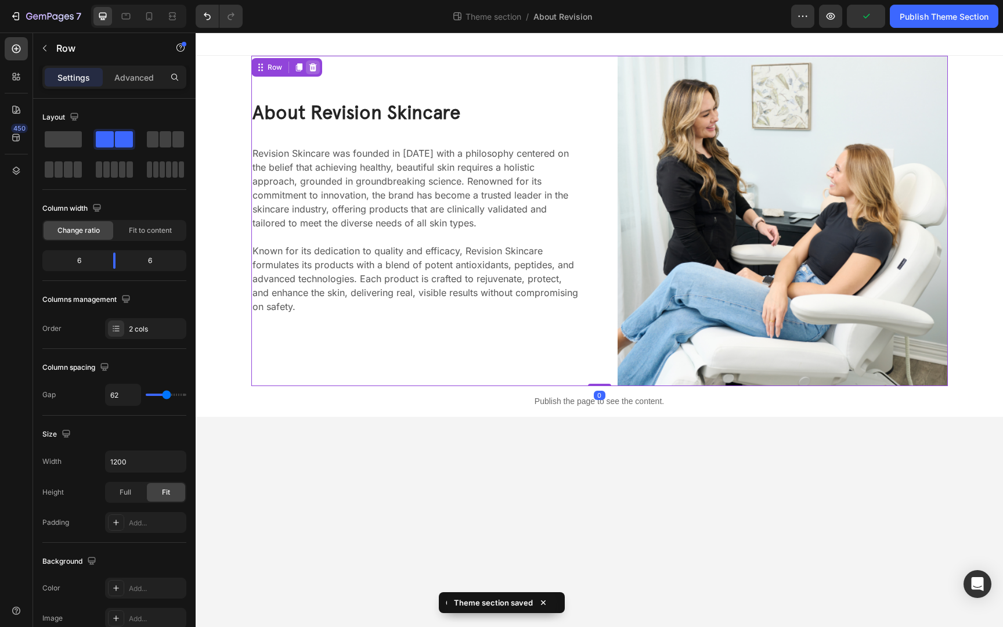
click at [311, 66] on icon at bounding box center [313, 67] width 8 height 8
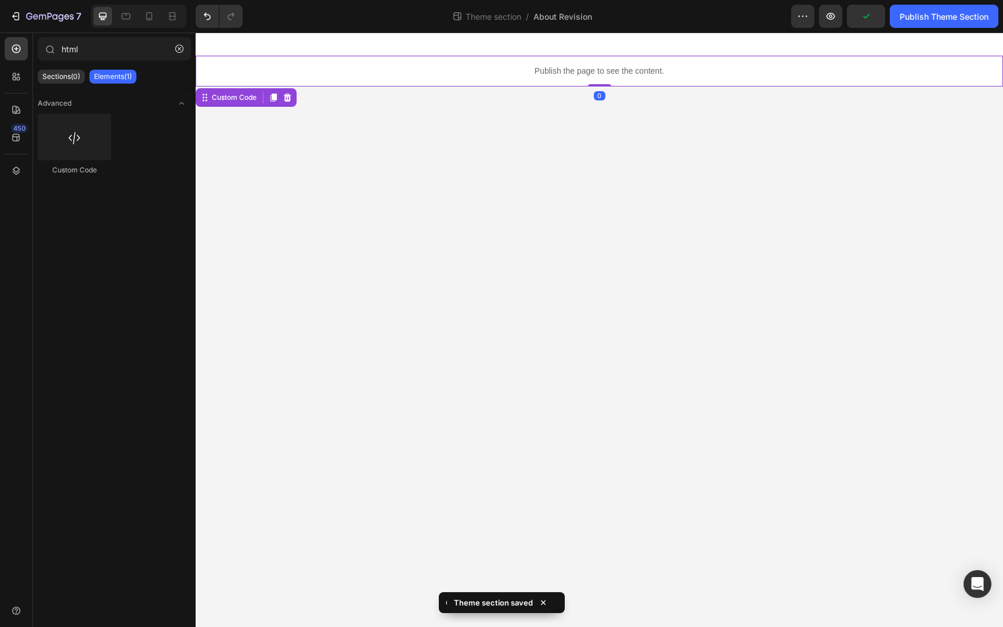
click at [616, 69] on p "Publish the page to see the content." at bounding box center [599, 71] width 807 height 12
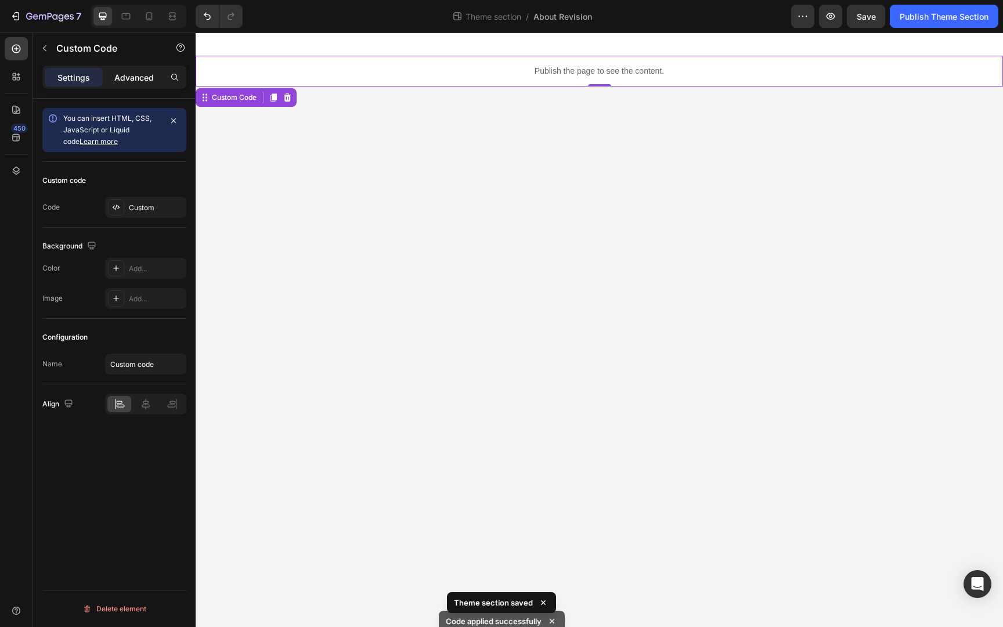
click at [145, 83] on div "Advanced" at bounding box center [134, 77] width 58 height 19
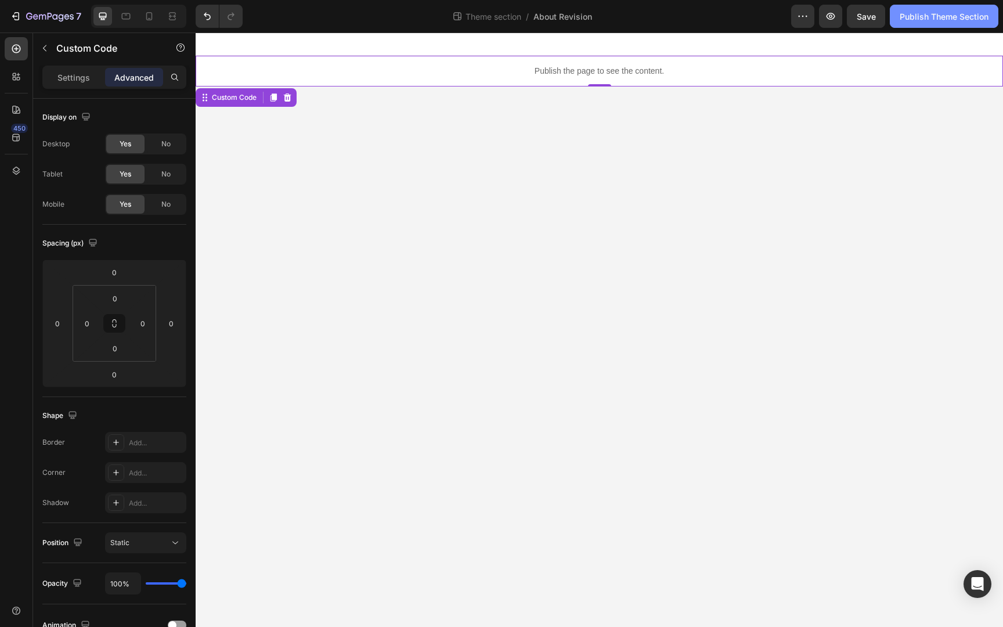
click at [921, 23] on button "Publish Theme Section" at bounding box center [944, 16] width 109 height 23
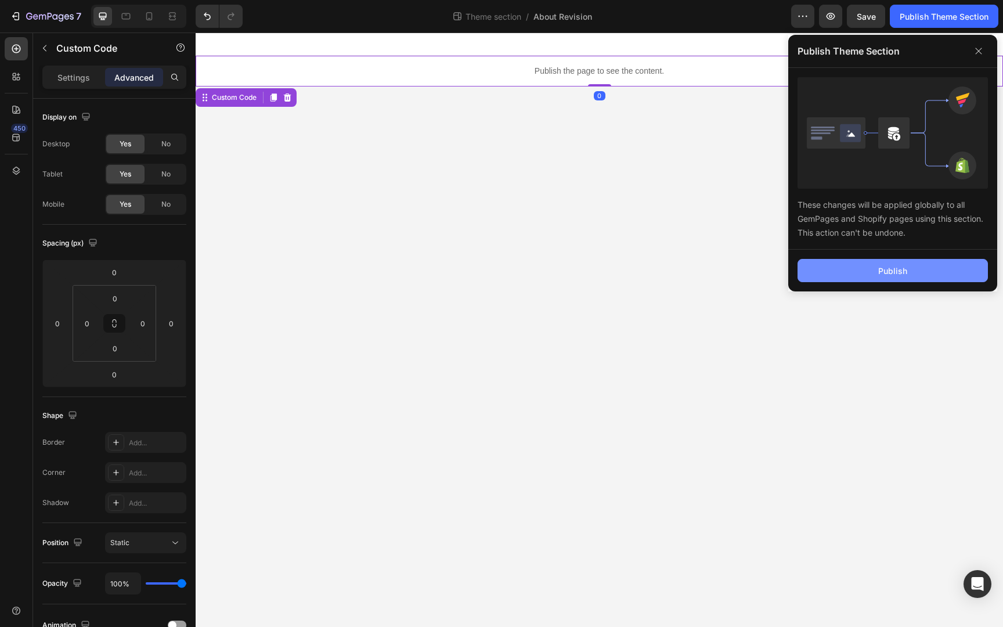
click at [879, 272] on div "Publish" at bounding box center [892, 271] width 29 height 12
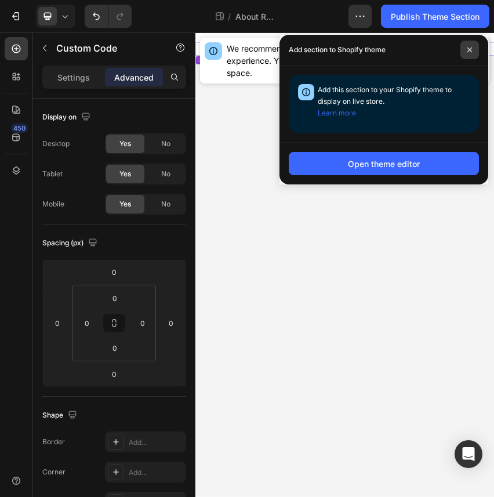
click at [471, 55] on span at bounding box center [470, 50] width 19 height 19
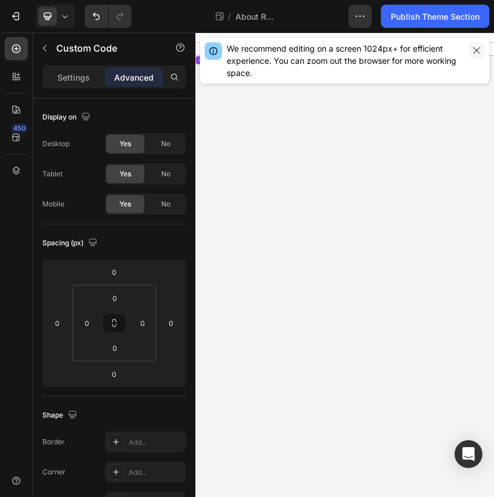
click at [474, 53] on icon "button" at bounding box center [476, 50] width 9 height 9
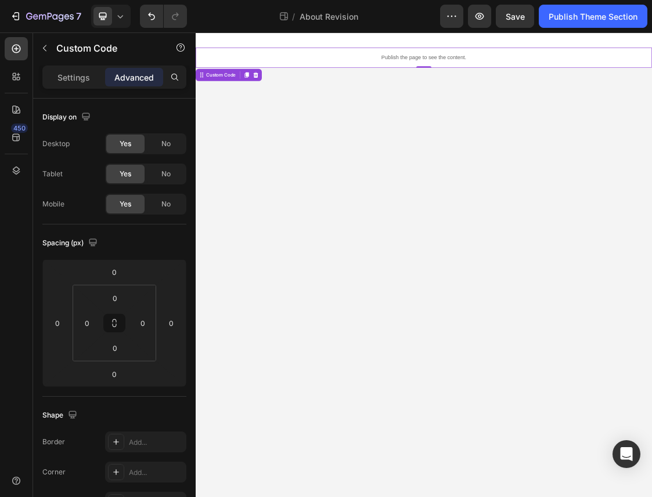
click at [530, 63] on div "Publish the page to see the content." at bounding box center [544, 71] width 696 height 31
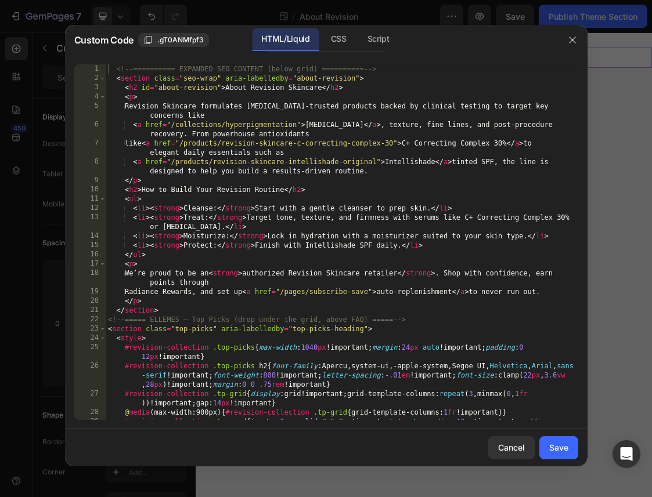
click at [400, 128] on div "<!-- ========== EXPANDED SEO CONTENT (below grid) ========== --> < section clas…" at bounding box center [342, 256] width 472 height 384
type textarea "<!-- ===== /ELLEMES — Revision Skincare Collection ===== -->"
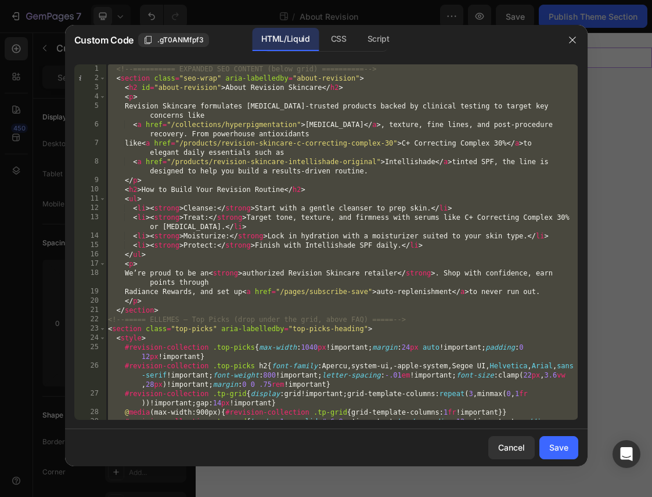
paste textarea
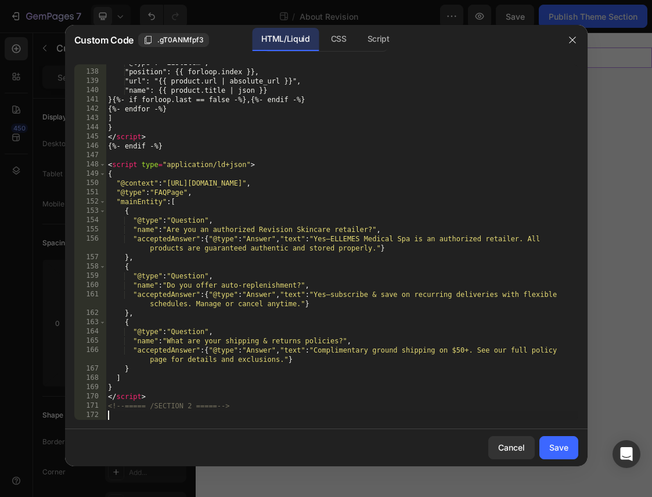
scroll to position [1511, 0]
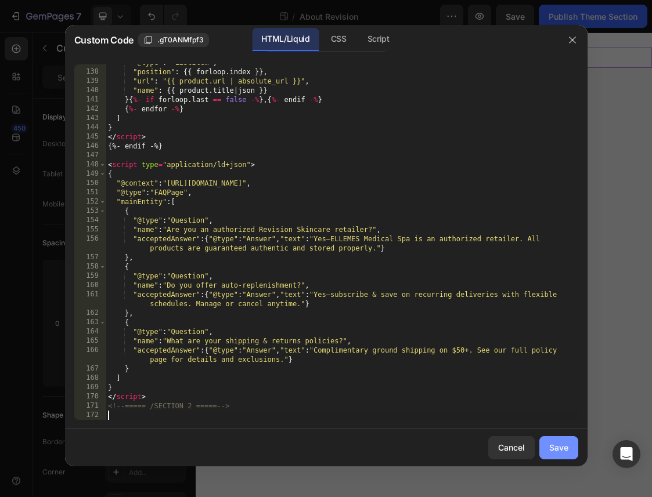
click at [561, 452] on div "Save" at bounding box center [558, 448] width 19 height 12
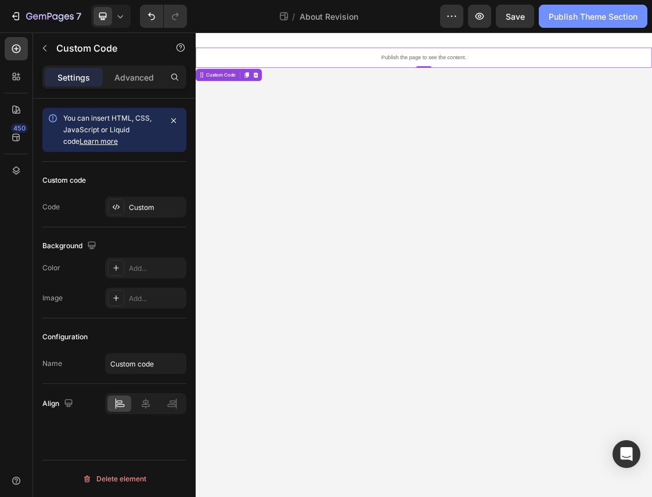
click at [594, 17] on div "Publish Theme Section" at bounding box center [592, 16] width 89 height 12
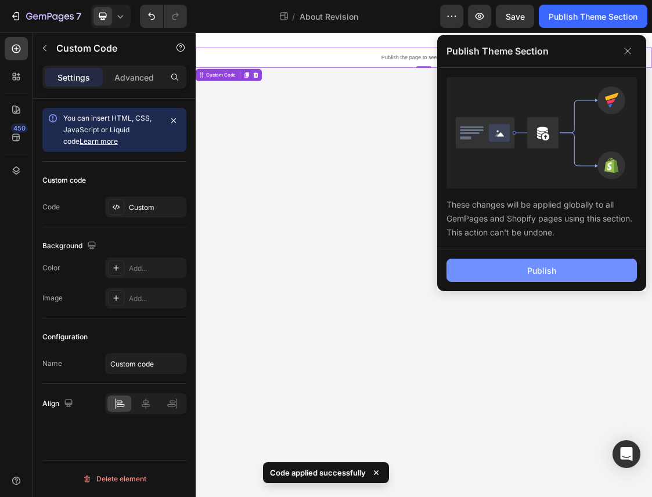
click at [551, 268] on div "Publish" at bounding box center [541, 271] width 29 height 12
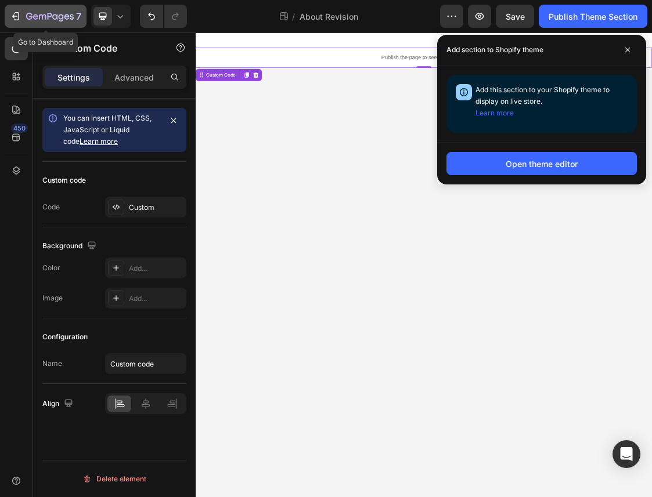
click at [69, 14] on icon "button" at bounding box center [50, 17] width 48 height 10
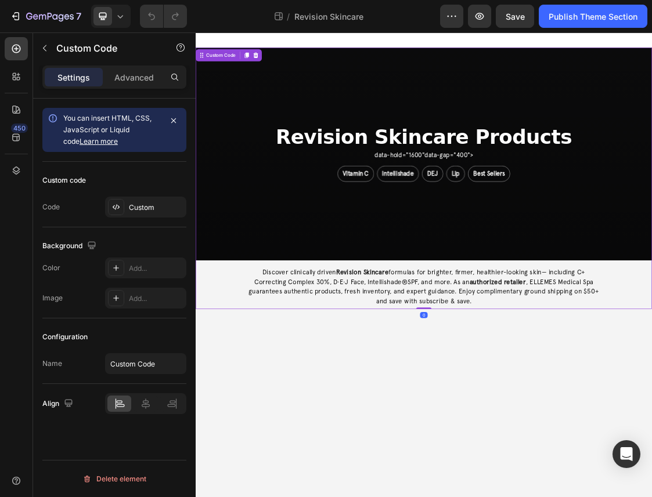
click at [478, 295] on div "Revision Skincare Products data-hold="1600" data-gap="400"> Vitamin C Intellish…" at bounding box center [544, 218] width 696 height 325
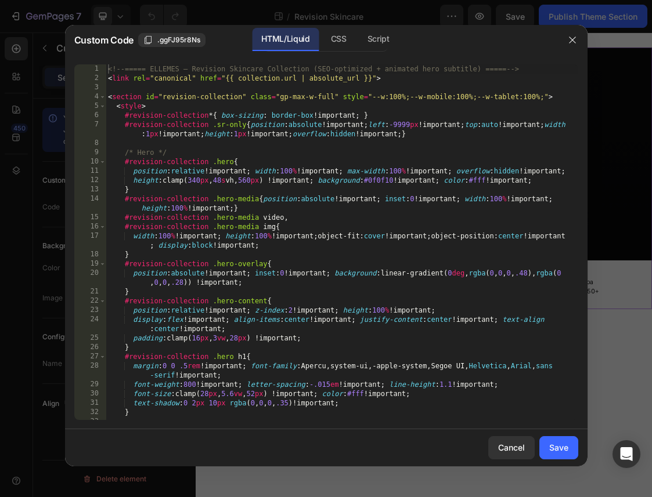
click at [365, 217] on div "<!-- ===== ELLEMES — Revision Skincare Collection (SEO-optimized + animated her…" at bounding box center [342, 251] width 472 height 374
type textarea "</div>"
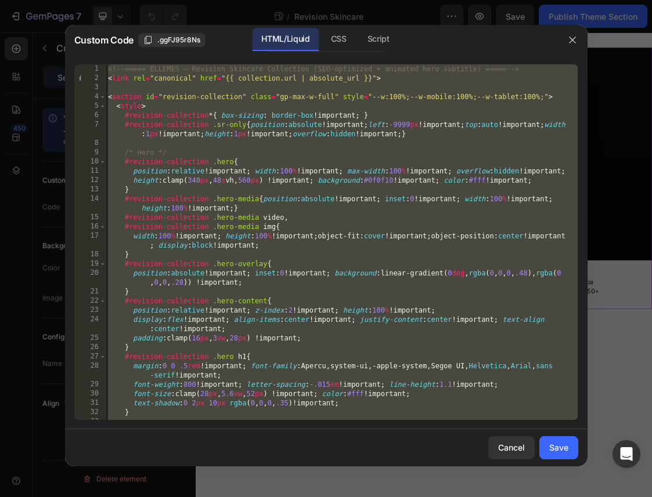
paste textarea
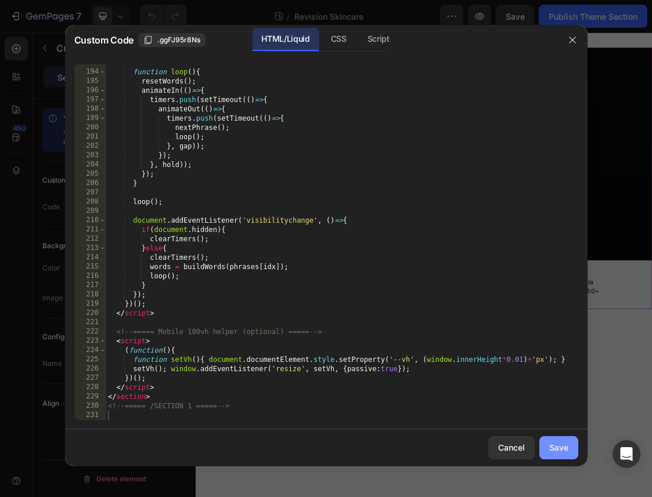
click at [558, 444] on div "Save" at bounding box center [558, 448] width 19 height 12
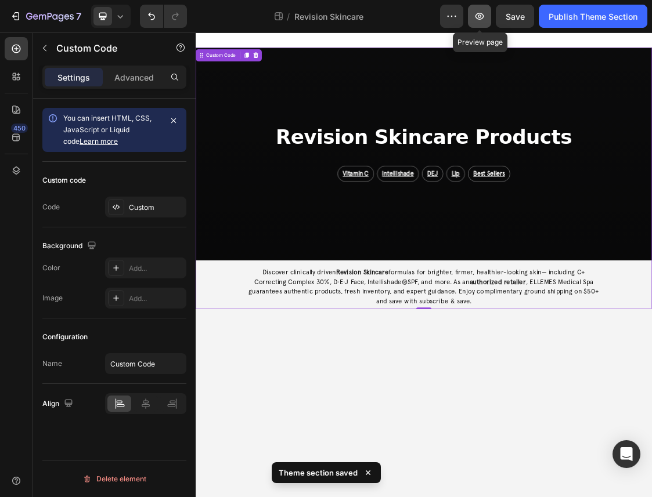
click at [478, 15] on icon "button" at bounding box center [480, 16] width 12 height 12
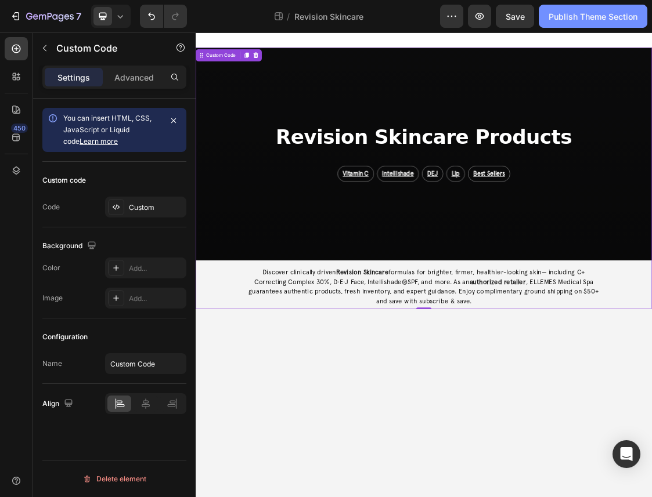
click at [598, 16] on div "Publish Theme Section" at bounding box center [592, 16] width 89 height 12
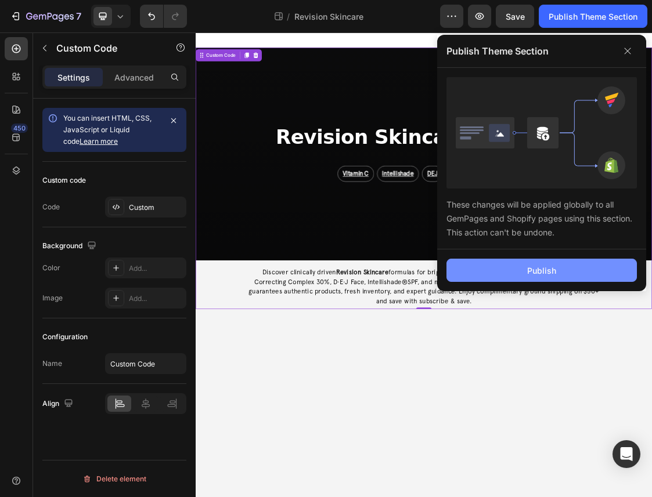
click at [516, 265] on button "Publish" at bounding box center [541, 270] width 190 height 23
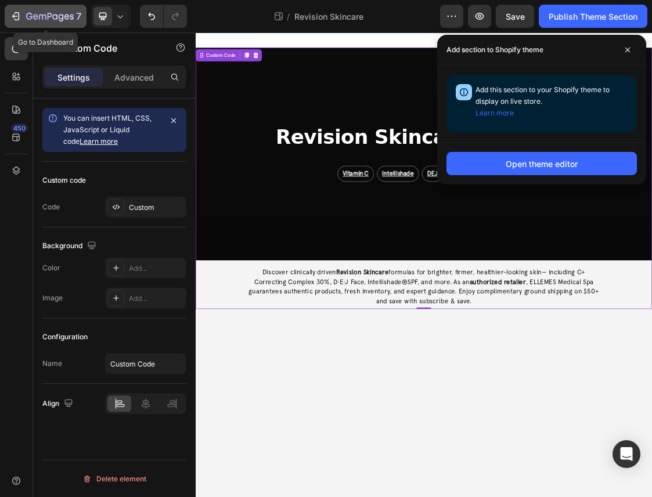
click at [49, 16] on icon "button" at bounding box center [50, 17] width 48 height 10
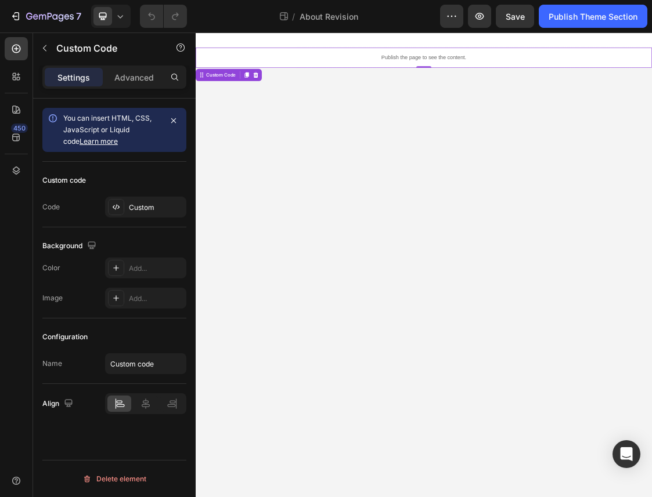
click at [518, 61] on div "Publish the page to see the content." at bounding box center [544, 71] width 696 height 31
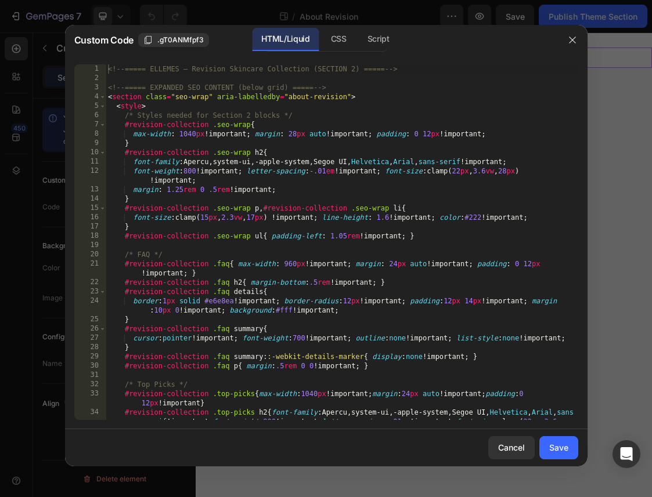
click at [365, 149] on div "<!-- ===== ELLEMES — Revision Skincare Collection (SECTION 2) ===== --> <!-- ==…" at bounding box center [342, 260] width 472 height 393
type textarea "<!-- ===== /SECTION 2 ===== -->"
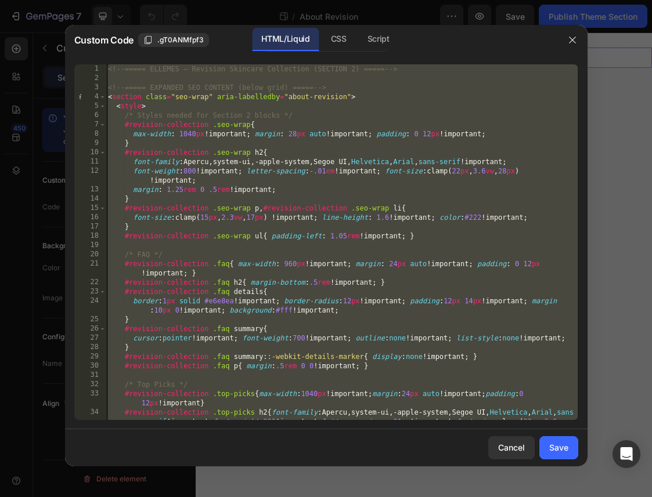
paste textarea
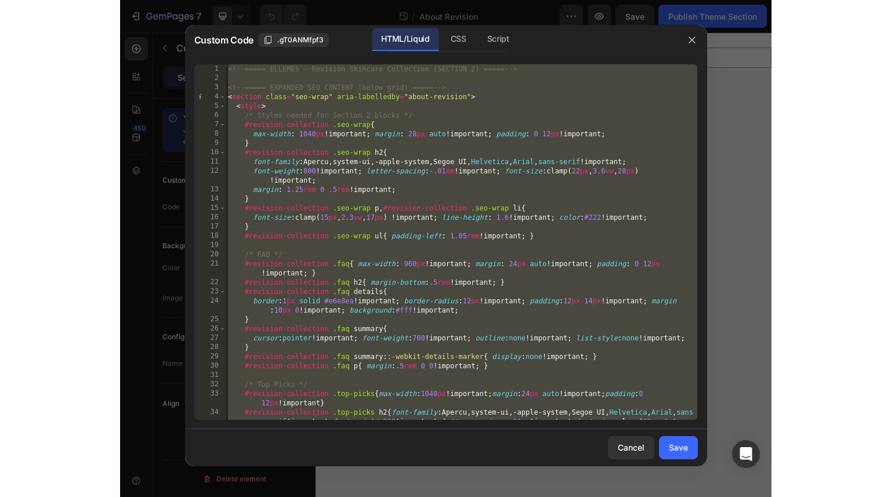
scroll to position [1511, 0]
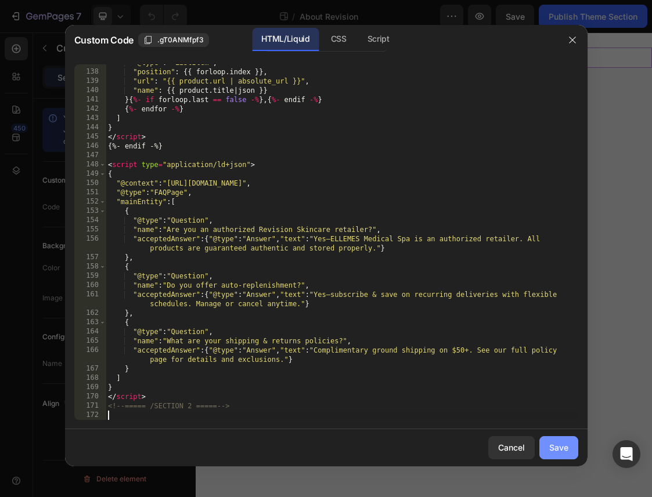
click at [557, 442] on div "Save" at bounding box center [558, 448] width 19 height 12
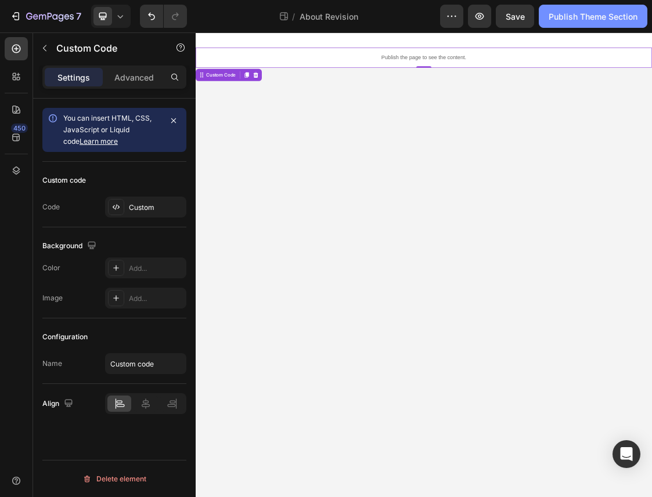
click at [591, 24] on button "Publish Theme Section" at bounding box center [593, 16] width 109 height 23
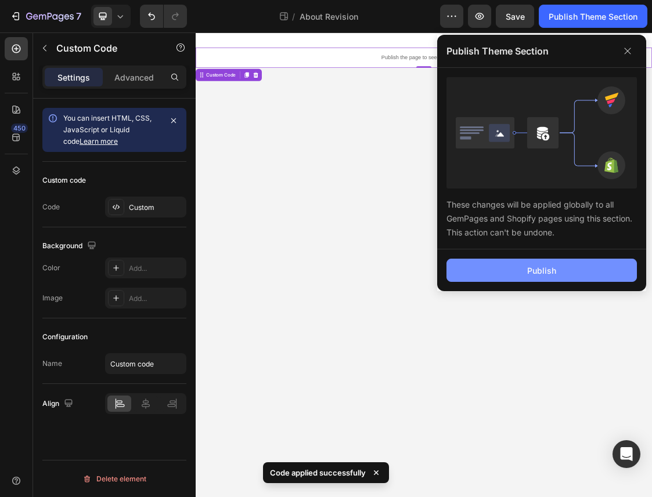
click at [544, 277] on button "Publish" at bounding box center [541, 270] width 190 height 23
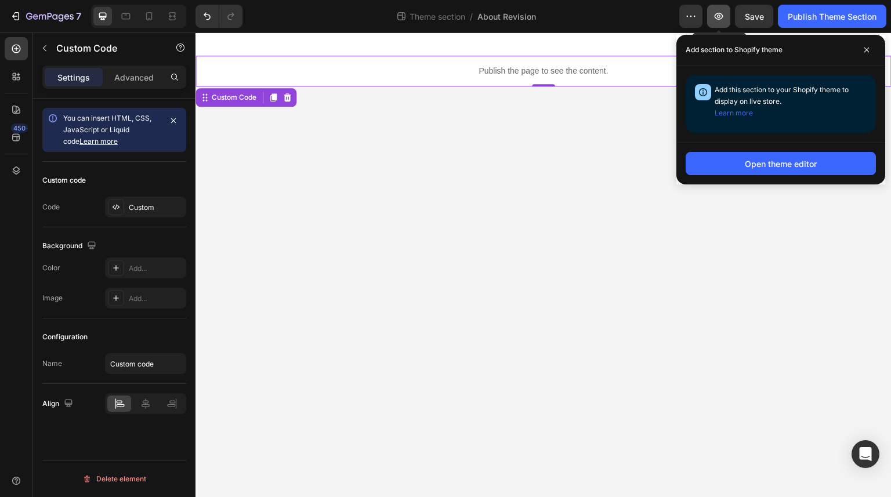
click at [651, 21] on icon "button" at bounding box center [719, 16] width 12 height 12
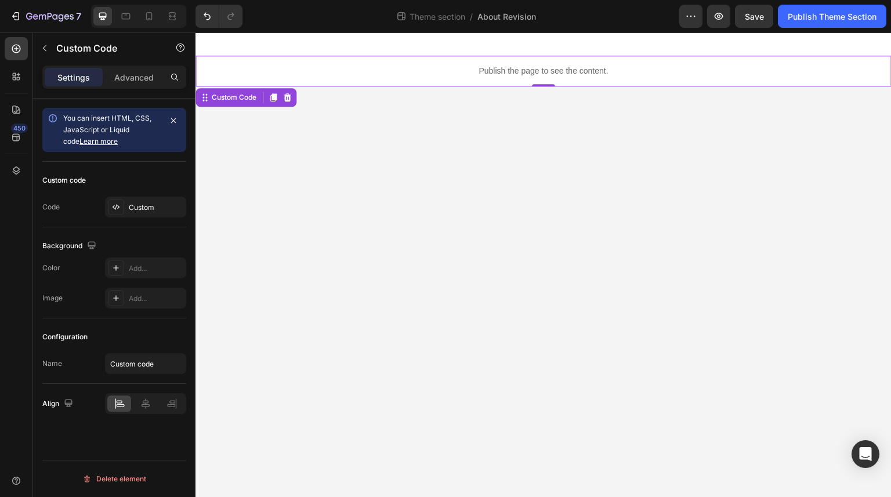
click at [367, 70] on p "Publish the page to see the content." at bounding box center [544, 71] width 696 height 12
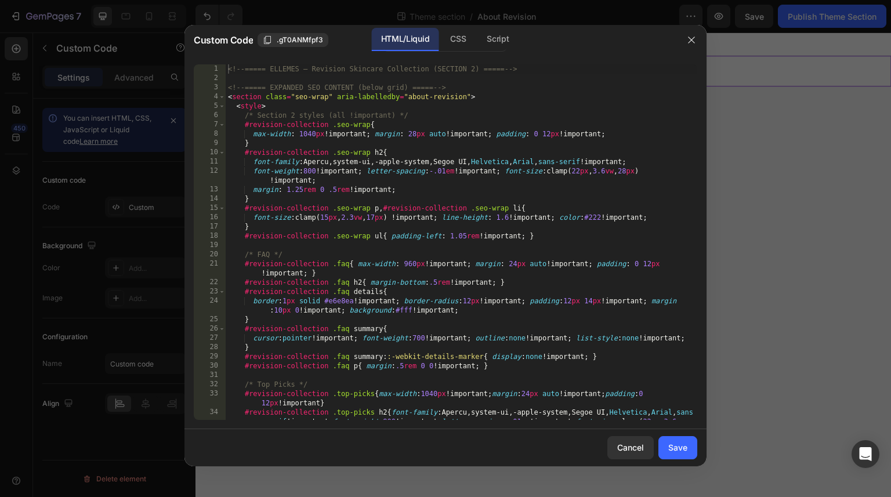
click at [364, 128] on div "<!-- ===== ELLEMES — Revision Skincare Collection (SECTION 2) ===== --> <!-- ==…" at bounding box center [462, 260] width 472 height 393
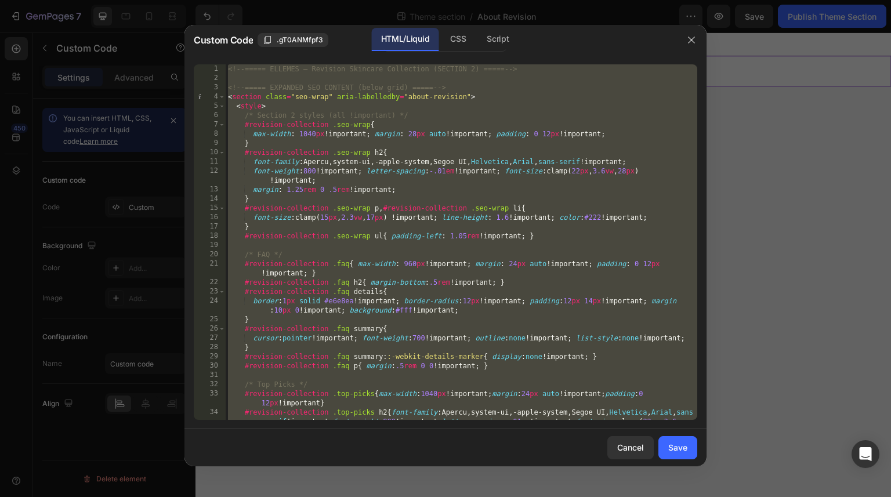
click at [434, 263] on div "<!-- ===== ELLEMES — Revision Skincare Collection (SECTION 2) ===== --> <!-- ==…" at bounding box center [462, 260] width 472 height 393
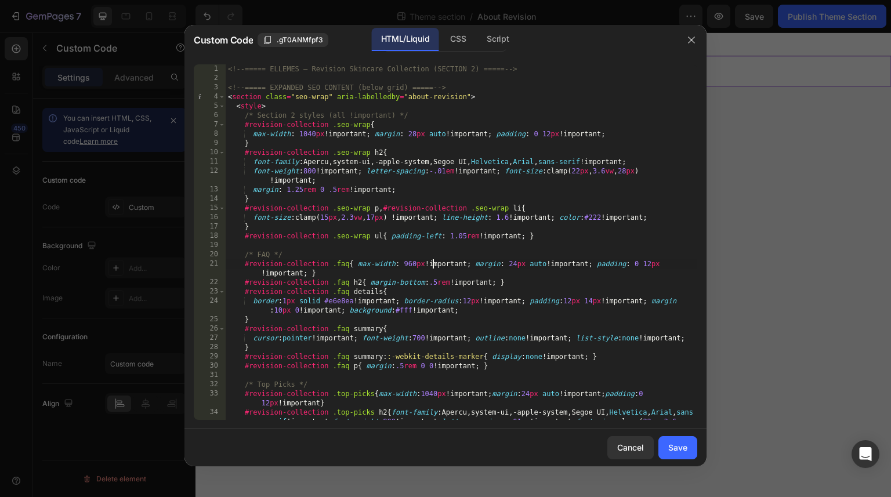
type textarea "<!-- ===== /SECTION 2 ===== -->"
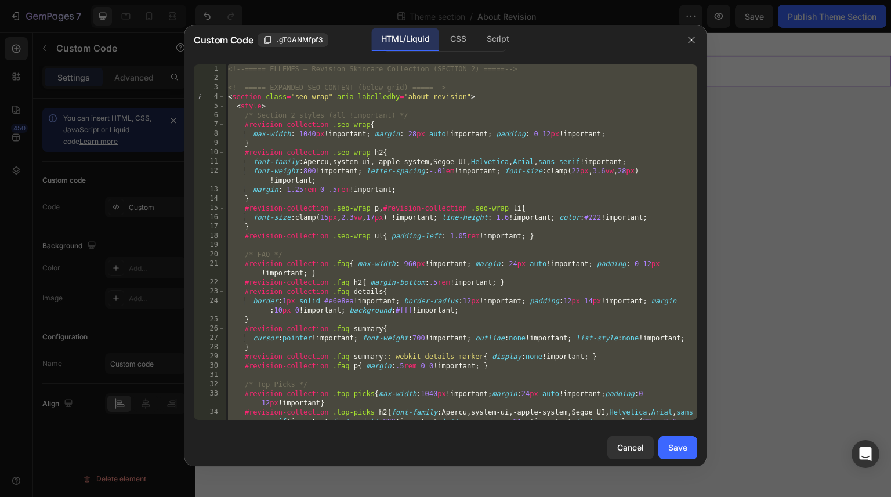
paste textarea
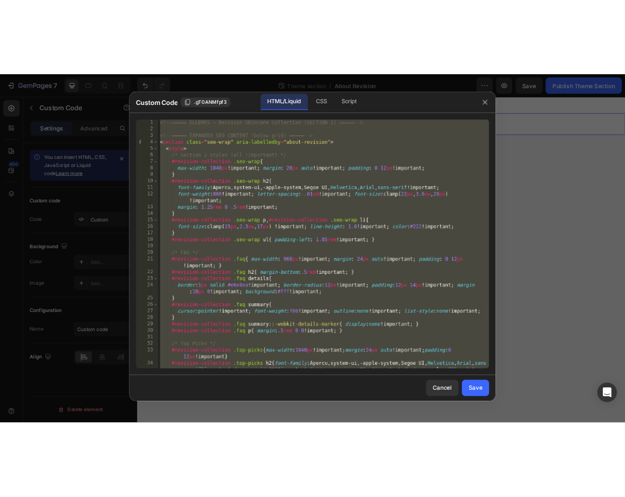
scroll to position [1427, 0]
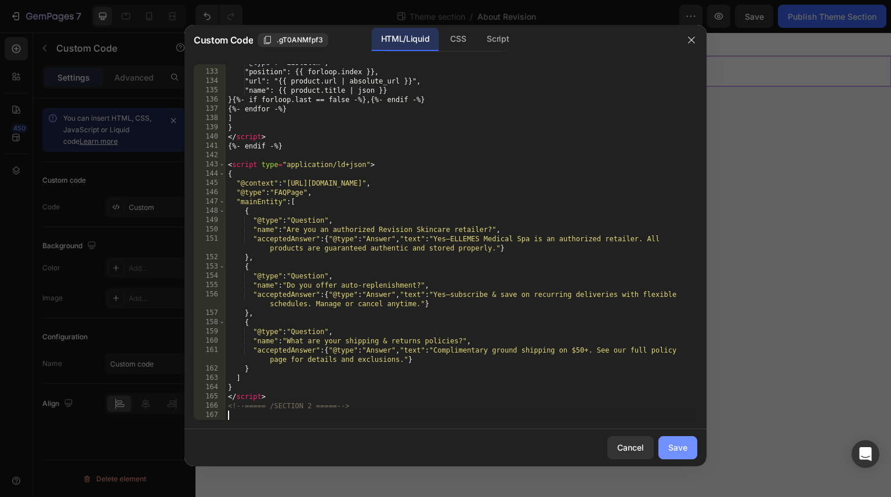
click at [651, 445] on div "Save" at bounding box center [678, 448] width 19 height 12
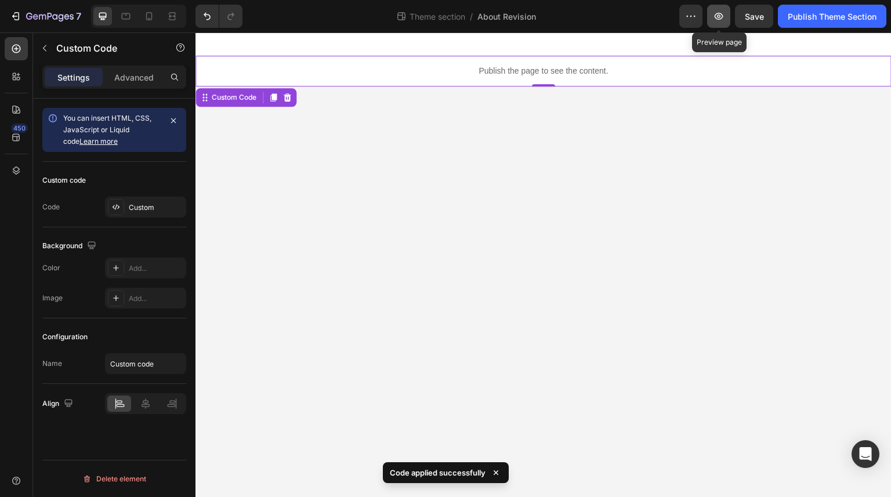
click at [651, 19] on icon "button" at bounding box center [719, 16] width 12 height 12
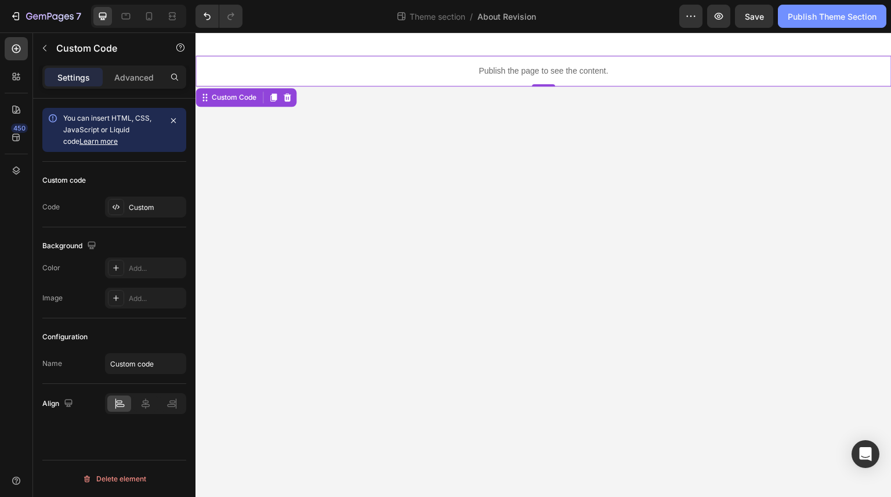
click at [651, 16] on div "Publish Theme Section" at bounding box center [832, 16] width 89 height 12
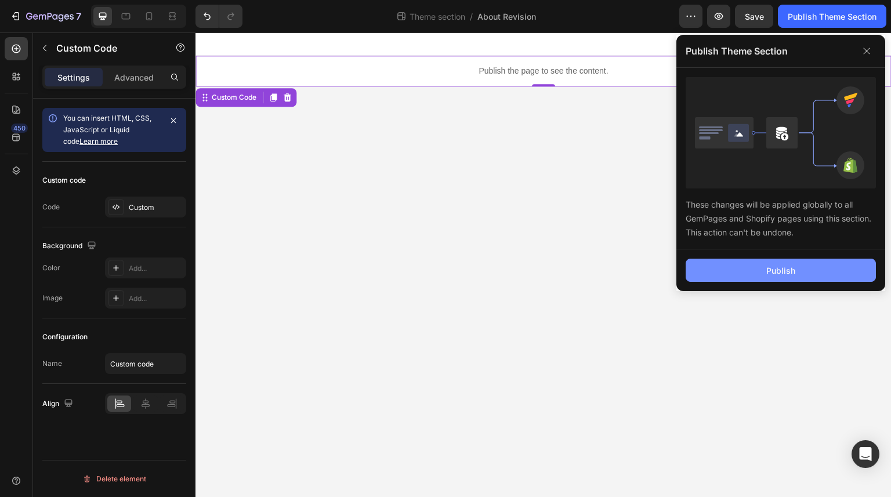
click at [651, 262] on button "Publish" at bounding box center [781, 270] width 190 height 23
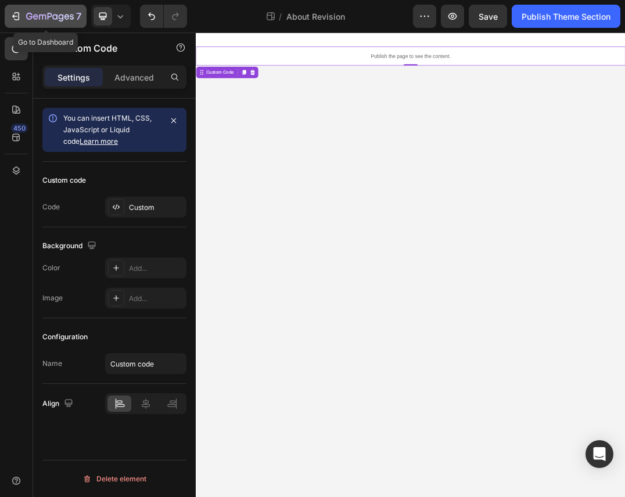
click at [43, 16] on icon "button" at bounding box center [50, 17] width 48 height 10
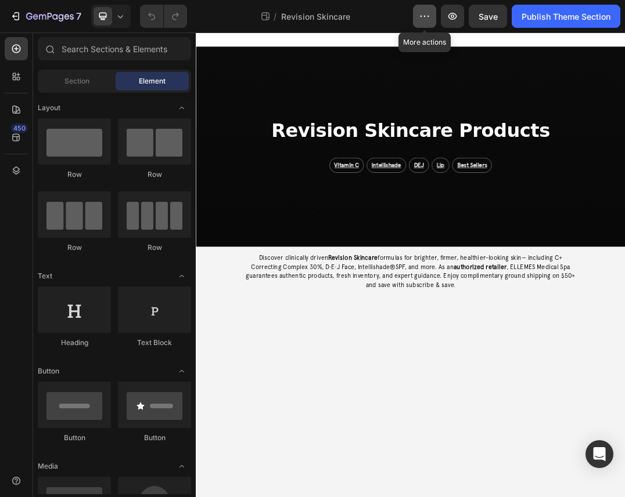
click at [425, 16] on icon "button" at bounding box center [424, 16] width 12 height 12
click at [266, 19] on icon at bounding box center [265, 16] width 8 height 8
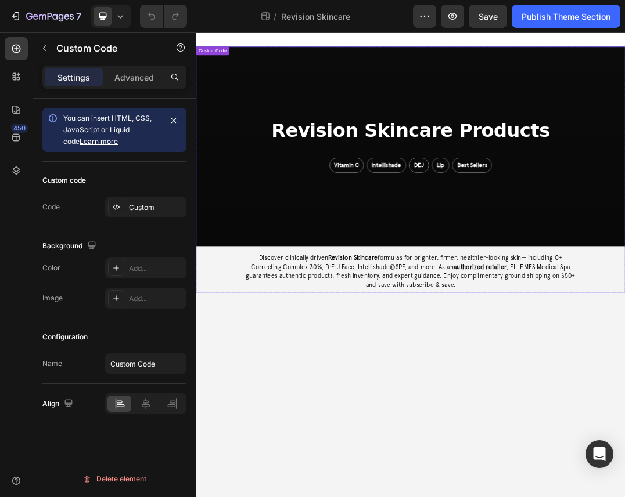
click at [532, 413] on p "Discover clinically driven Revision Skincare formulas for brighter, firmer, hea…" at bounding box center [543, 420] width 543 height 59
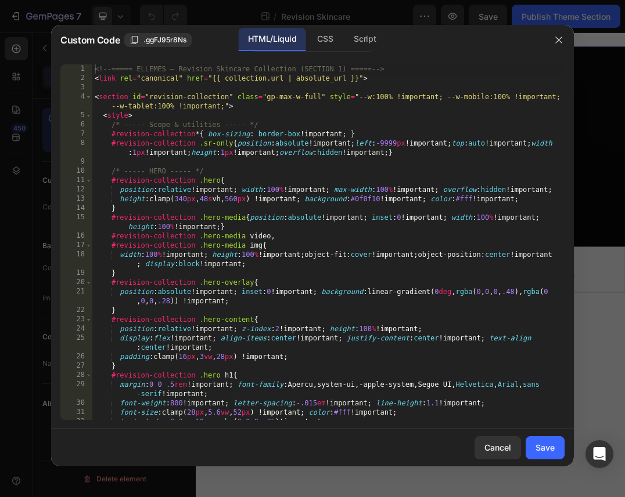
click at [392, 272] on div "<!-- ===== ELLEMES — Revision Skincare Collection (SECTION 1) ===== --> < link …" at bounding box center [328, 251] width 472 height 374
type textarea "<!-- ===== /SECTION 1 ===== -->"
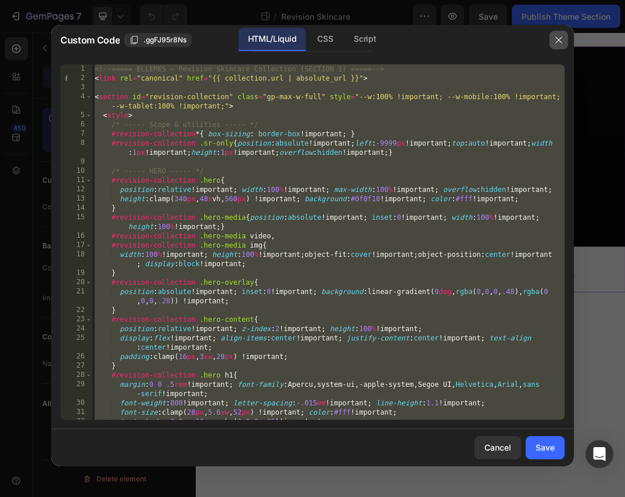
click at [558, 45] on button "button" at bounding box center [558, 40] width 19 height 19
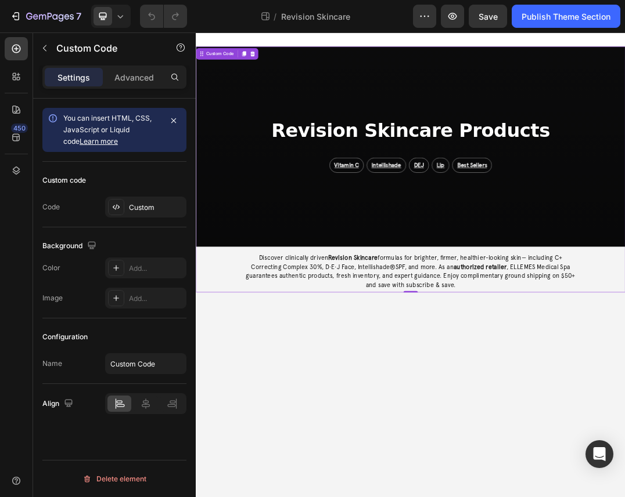
click at [563, 291] on div "Revision Skincare Products Vitamin C Intellishade DEJ Lip Best Sellers" at bounding box center [544, 218] width 696 height 325
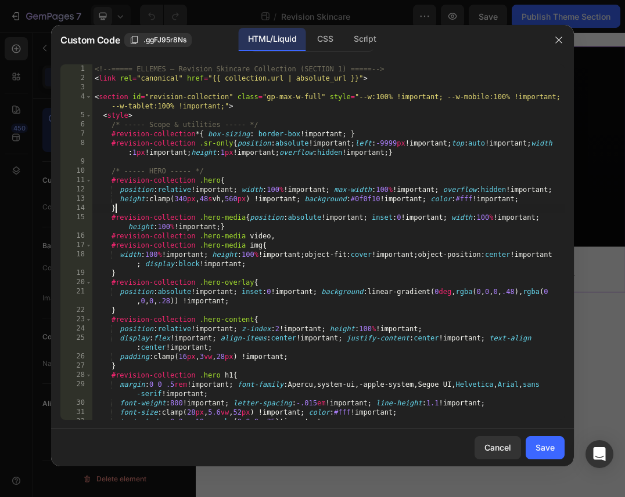
click at [381, 212] on div "<!-- ===== ELLEMES — Revision Skincare Collection (SECTION 1) ===== --> < link …" at bounding box center [328, 251] width 472 height 374
type textarea "<!-- ===== /SECTION 1 ===== -->"
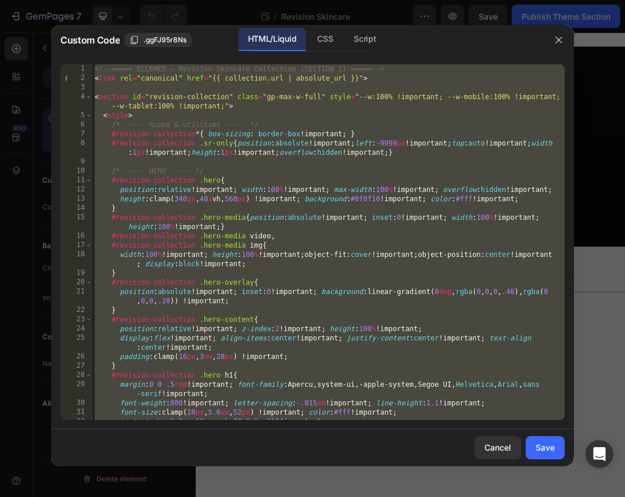
paste textarea
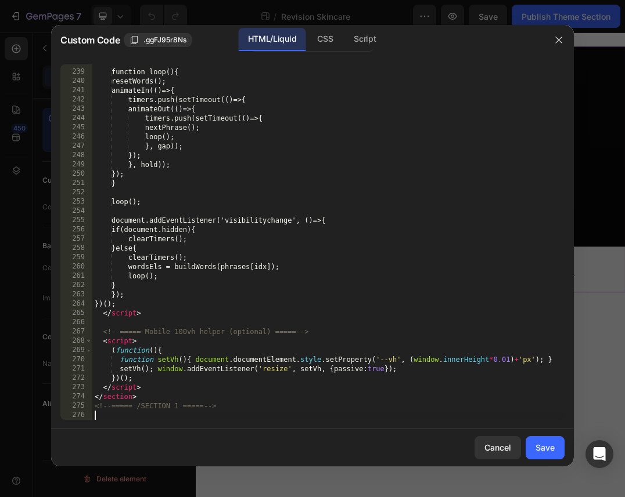
scroll to position [2402, 0]
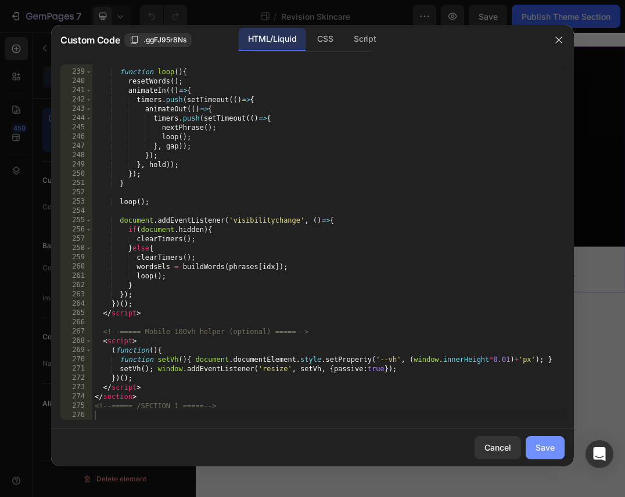
click at [540, 454] on button "Save" at bounding box center [544, 447] width 39 height 23
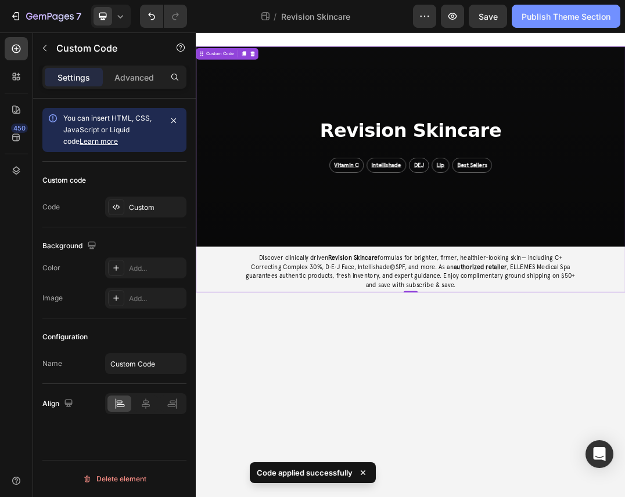
click at [580, 15] on div "Publish Theme Section" at bounding box center [565, 16] width 89 height 12
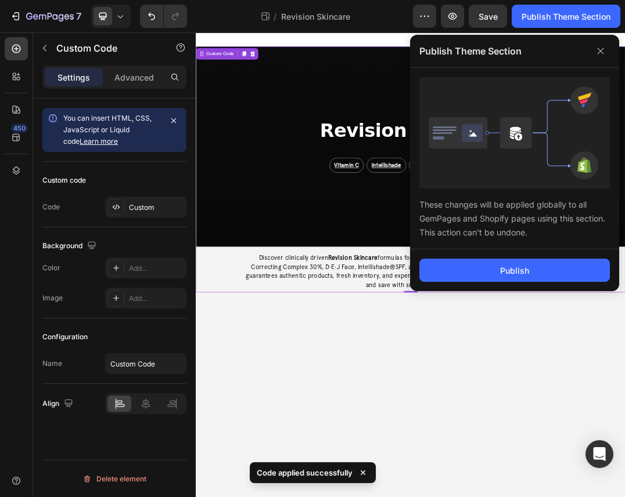
click at [522, 258] on div "Publish" at bounding box center [514, 271] width 209 height 42
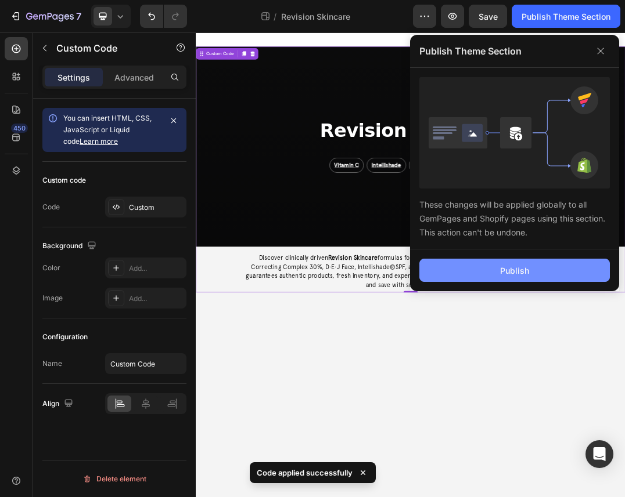
click at [522, 268] on div "Publish" at bounding box center [514, 271] width 29 height 12
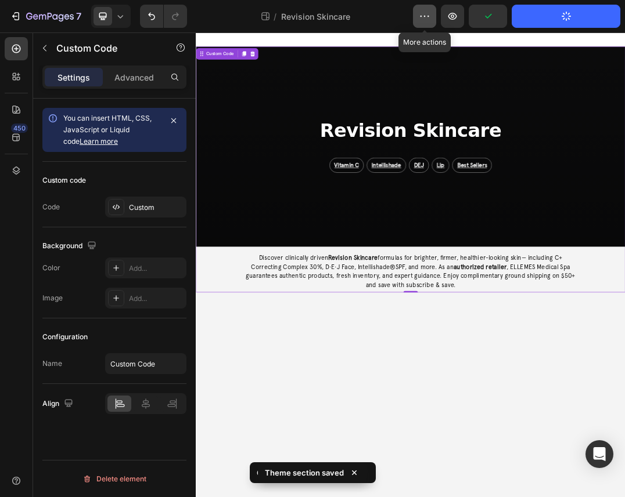
click at [428, 16] on icon "button" at bounding box center [428, 16] width 2 height 1
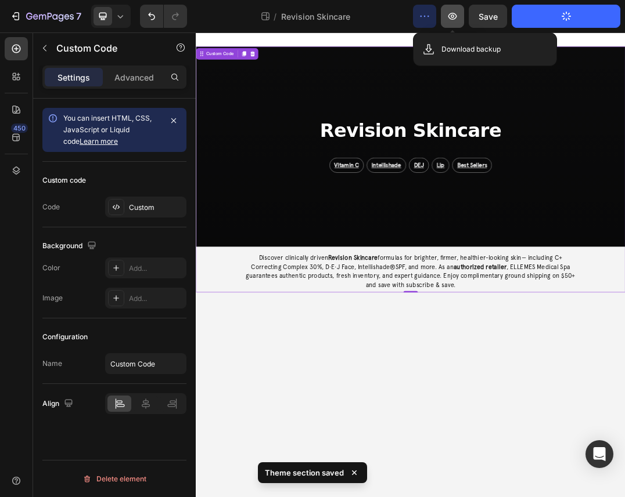
click at [447, 15] on icon "button" at bounding box center [452, 16] width 12 height 12
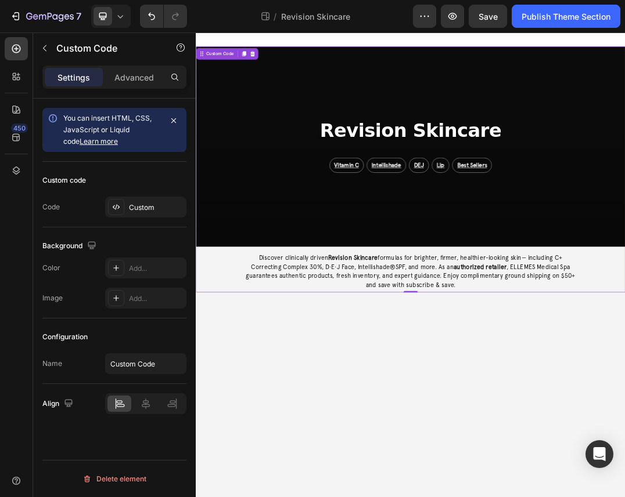
click at [382, 200] on div "Revision Skincare Vitamin C Intellishade DEJ Lip Best Sellers" at bounding box center [544, 218] width 696 height 325
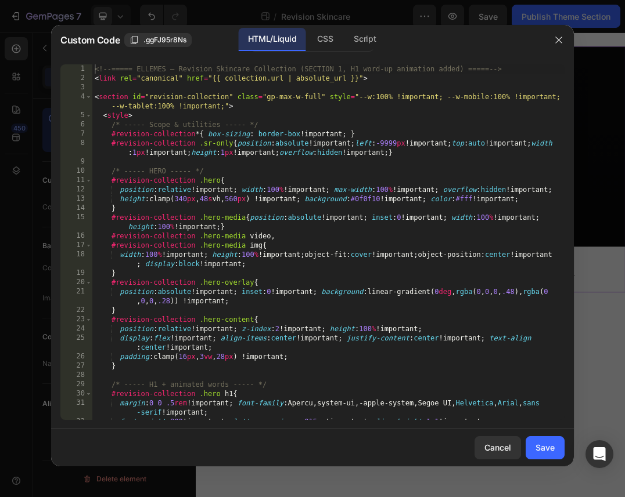
click at [299, 180] on div "<!-- ===== ELLEMES — Revision Skincare Collection (SECTION 1, H1 word-up animat…" at bounding box center [328, 251] width 472 height 374
type textarea "<!-- ===== /SECTION 1 ===== -->"
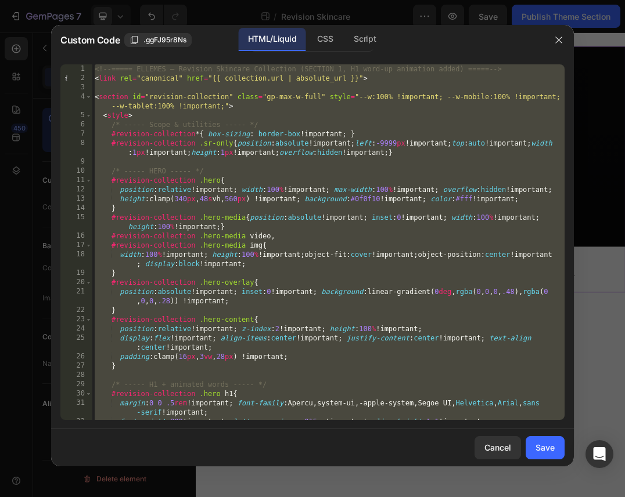
paste textarea
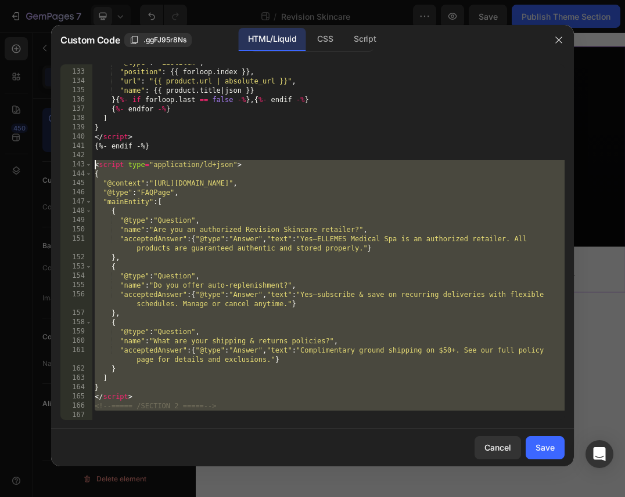
click at [96, 164] on div ""@type" : "ListItem" , "position" : {{ forloop . index }} , "url" : "{{ product…" at bounding box center [328, 245] width 472 height 374
type textarea "<script type="application/ld+json"> {"
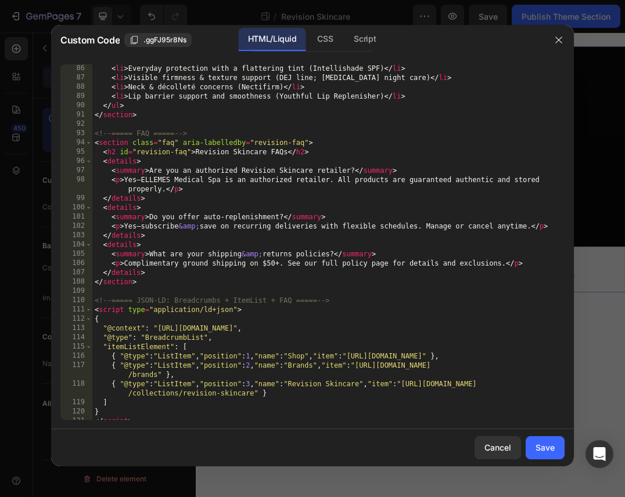
scroll to position [964, 0]
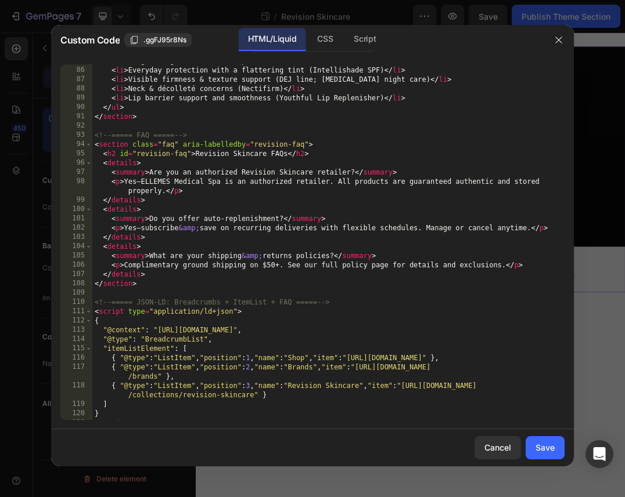
click at [151, 284] on div "< li > Brightening stubborn dark spots and uneven tone (Vitamin C / C+ fans) </…" at bounding box center [328, 243] width 472 height 374
type textarea "</section>"
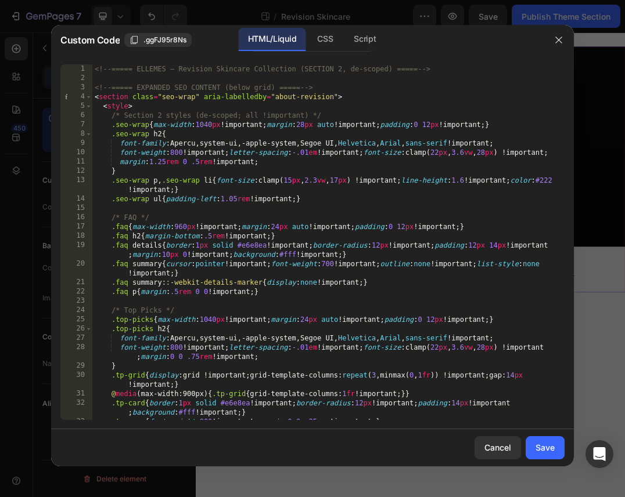
scroll to position [0, 0]
click at [566, 46] on button "button" at bounding box center [558, 40] width 19 height 19
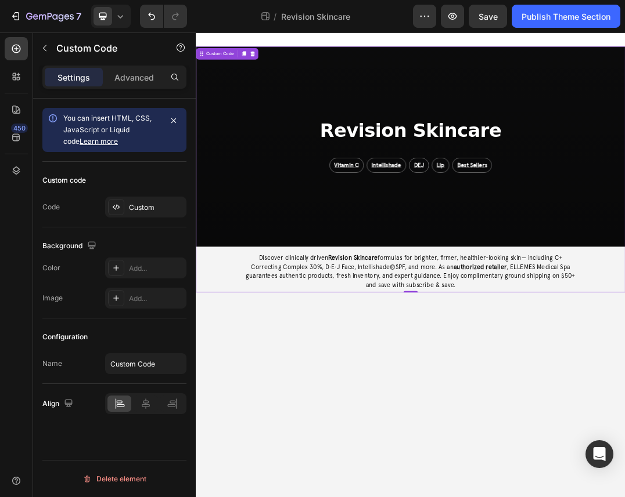
click at [599, 193] on h1 "Revision Skincare" at bounding box center [543, 192] width 294 height 33
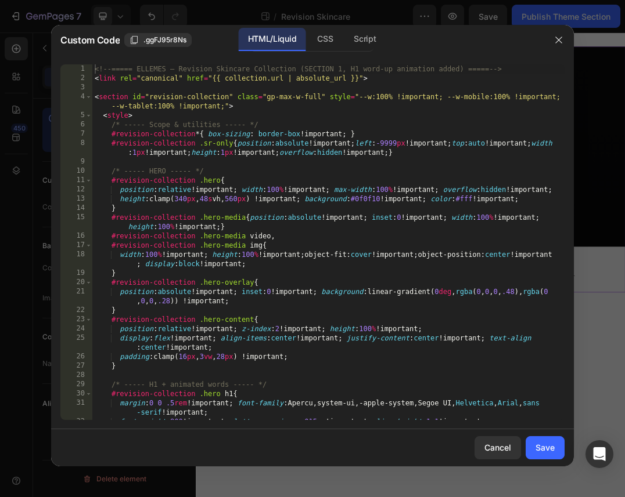
click at [391, 156] on div "<!-- ===== ELLEMES — Revision Skincare Collection (SECTION 1, H1 word-up animat…" at bounding box center [328, 251] width 472 height 374
type textarea "<!-- ===== /SECTION 1 ===== -->"
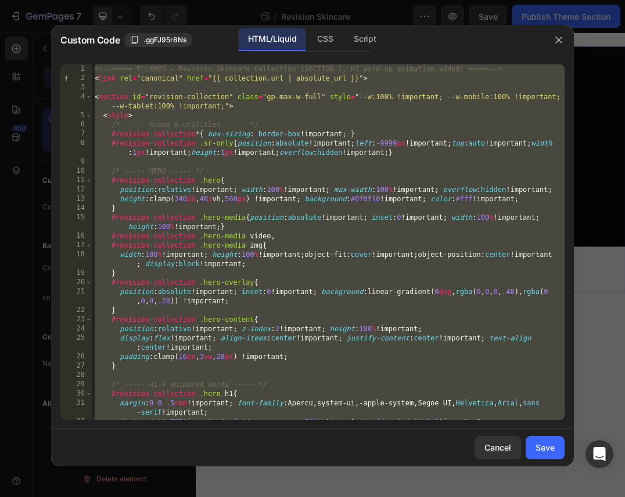
paste textarea
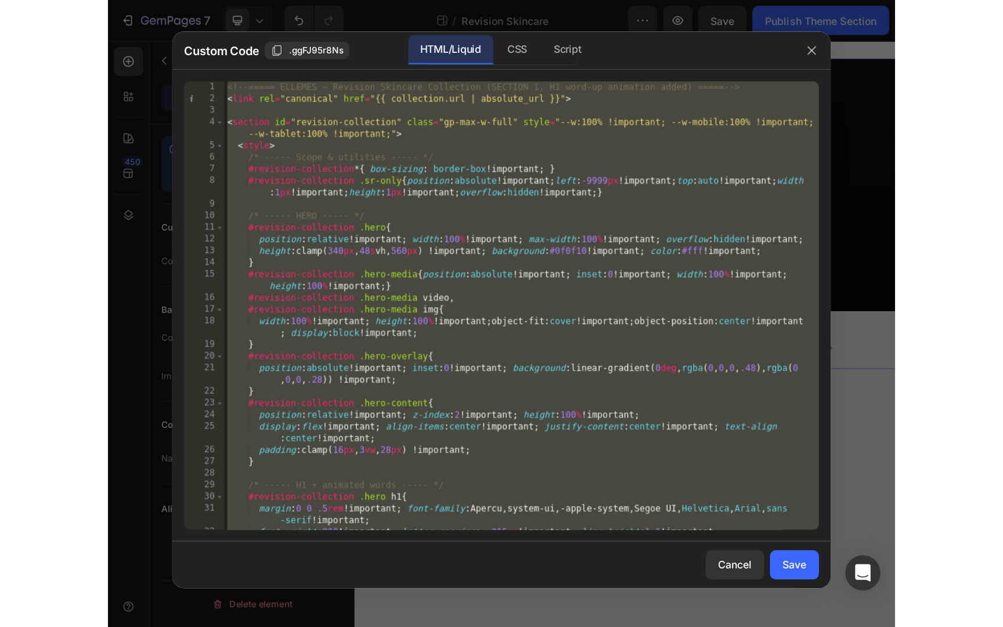
scroll to position [1966, 0]
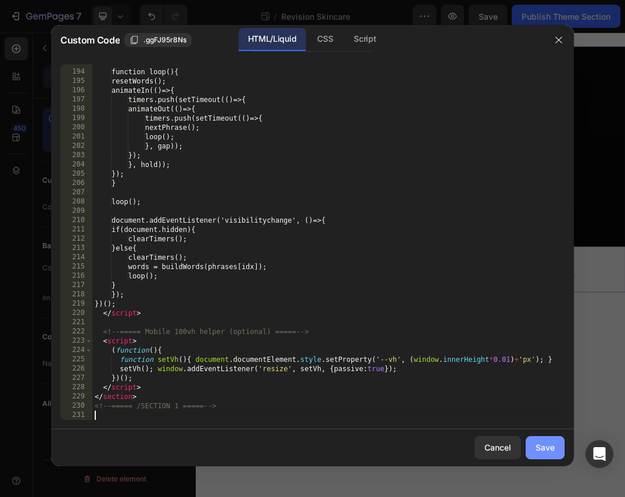
click at [544, 455] on button "Save" at bounding box center [544, 447] width 39 height 23
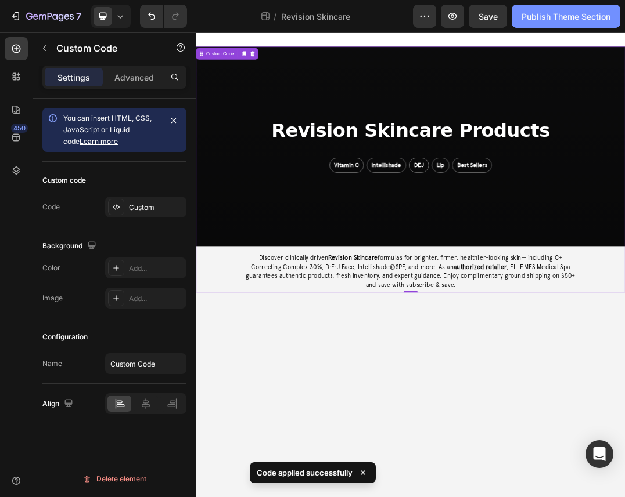
click at [567, 20] on div "Publish Theme Section" at bounding box center [565, 16] width 89 height 12
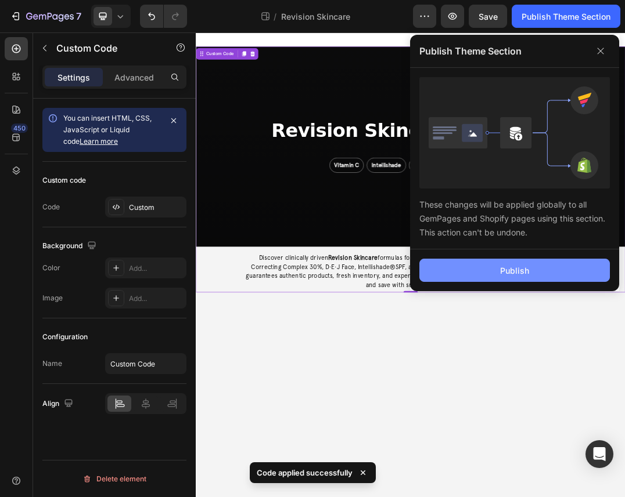
click at [521, 268] on div "Publish" at bounding box center [514, 271] width 29 height 12
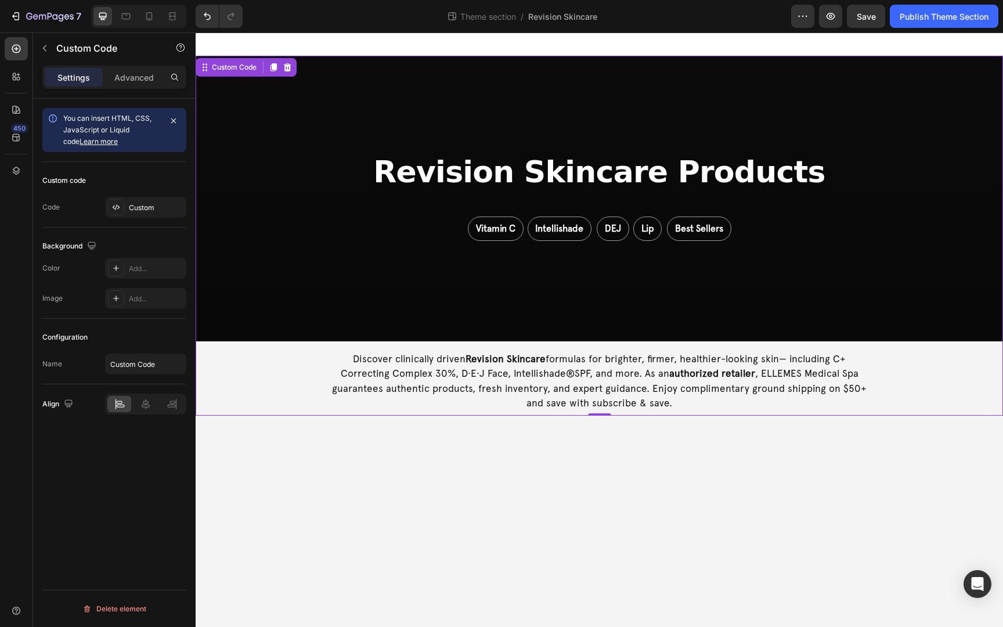
click at [522, 374] on p "Discover clinically driven Revision Skincare formulas for brighter, firmer, hea…" at bounding box center [599, 381] width 543 height 59
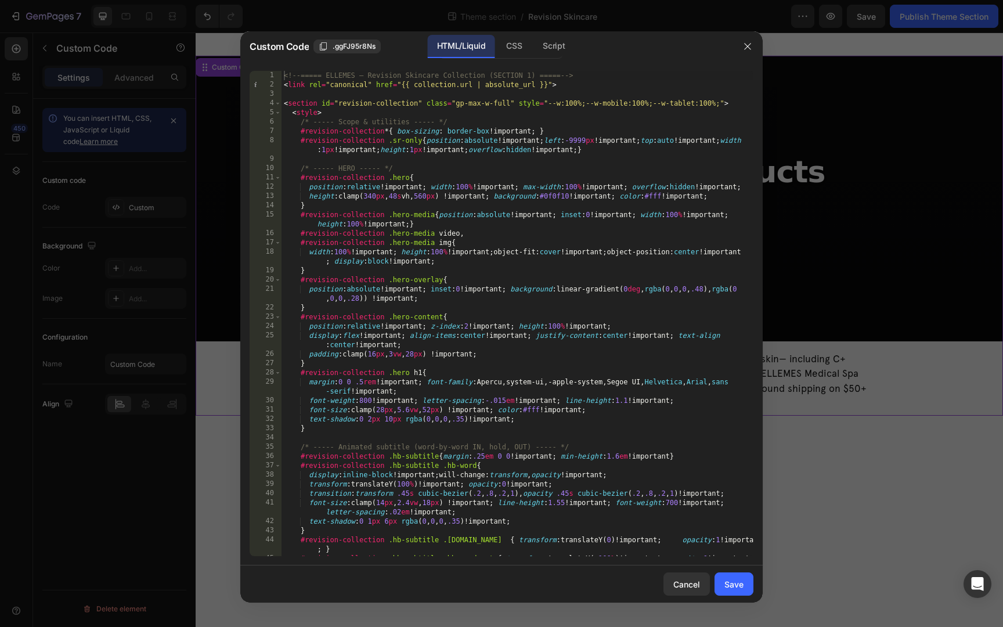
type textarea "padding: clamp(16px, 3vw, 28px) !important;"
click at [522, 358] on div "<!-- ===== ELLEMES — Revision Skincare Collection (SECTION 1) ===== --> < link …" at bounding box center [517, 327] width 472 height 513
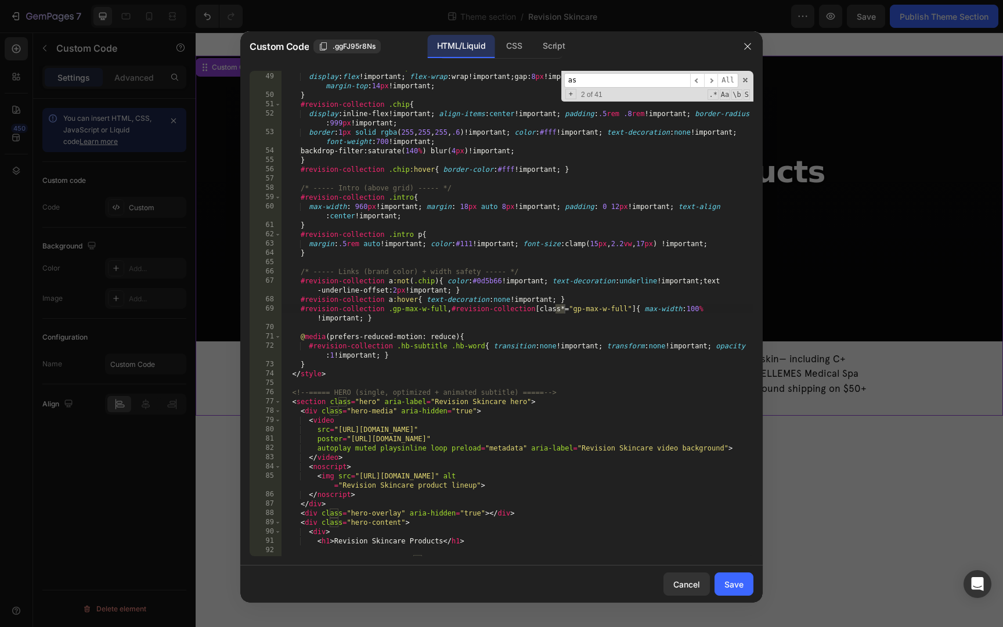
scroll to position [1076, 0]
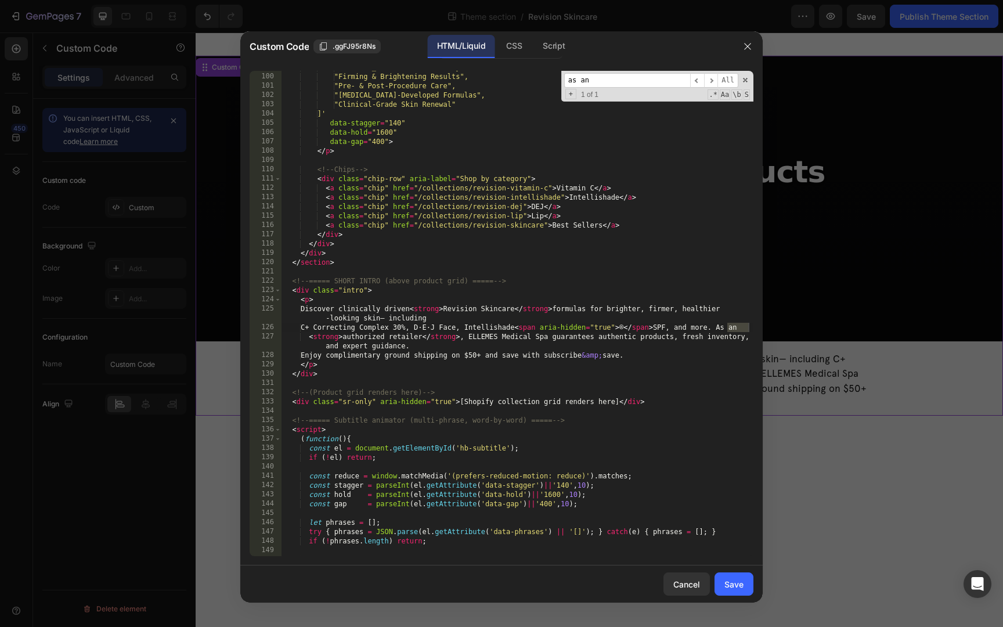
type input "as an"
click at [624, 329] on div ""Retinol + Vitamin C Systems", "Firming & Brightening Results", "Pre- & Post-Pr…" at bounding box center [517, 315] width 472 height 504
click at [624, 355] on div ""Retinol + Vitamin C Systems", "Firming & Brightening Results", "Pre- & Post-Pr…" at bounding box center [517, 315] width 472 height 504
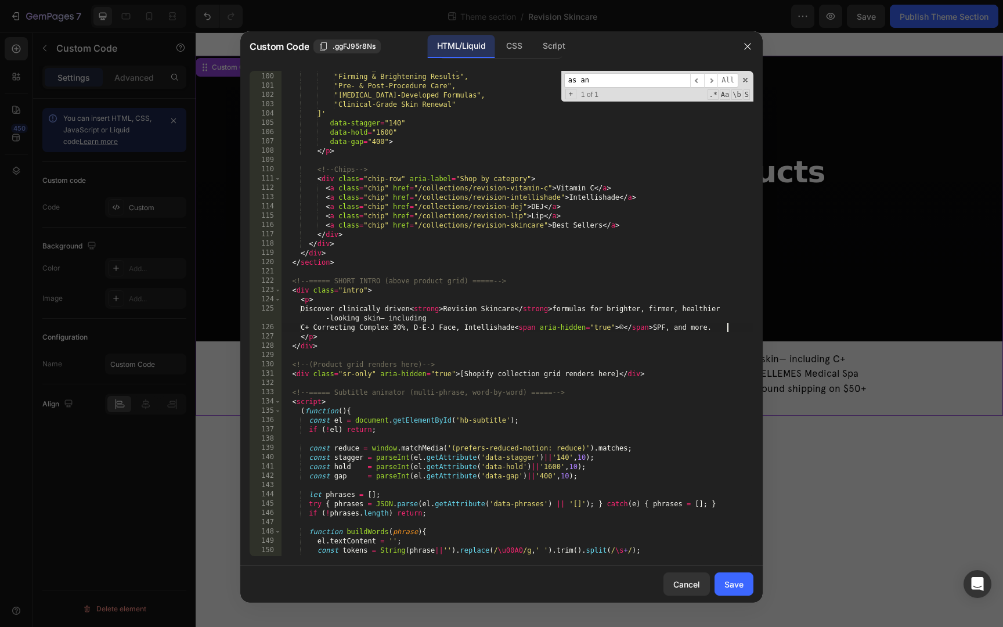
type textarea "C+ Correcting Complex 30%, D·E·J Face, Intellishade<span aria-hidden="true">®</…"
click at [624, 497] on button "Save" at bounding box center [733, 583] width 39 height 23
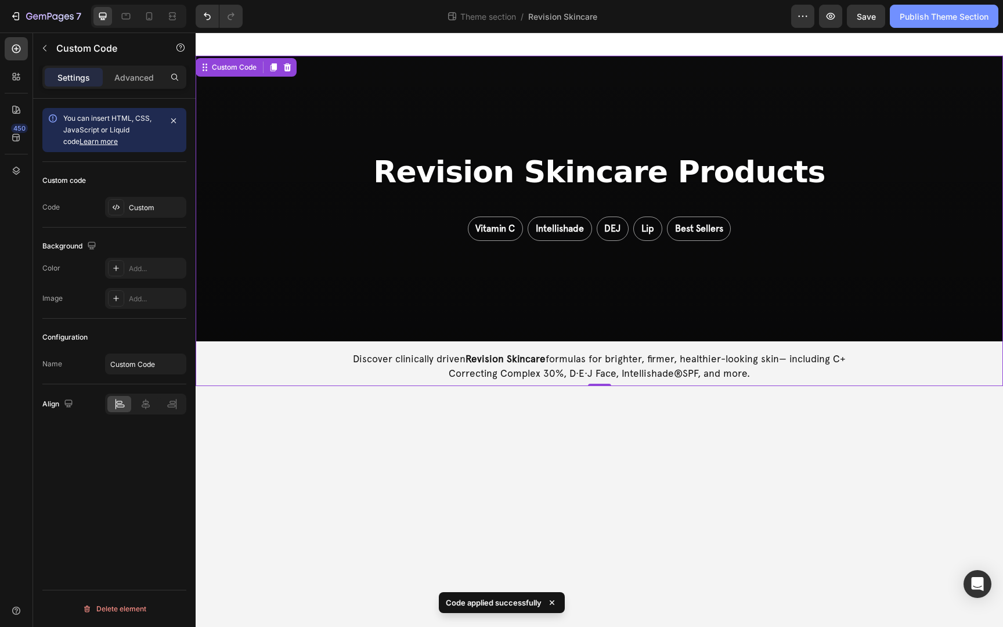
click at [624, 20] on div "Publish Theme Section" at bounding box center [944, 16] width 89 height 12
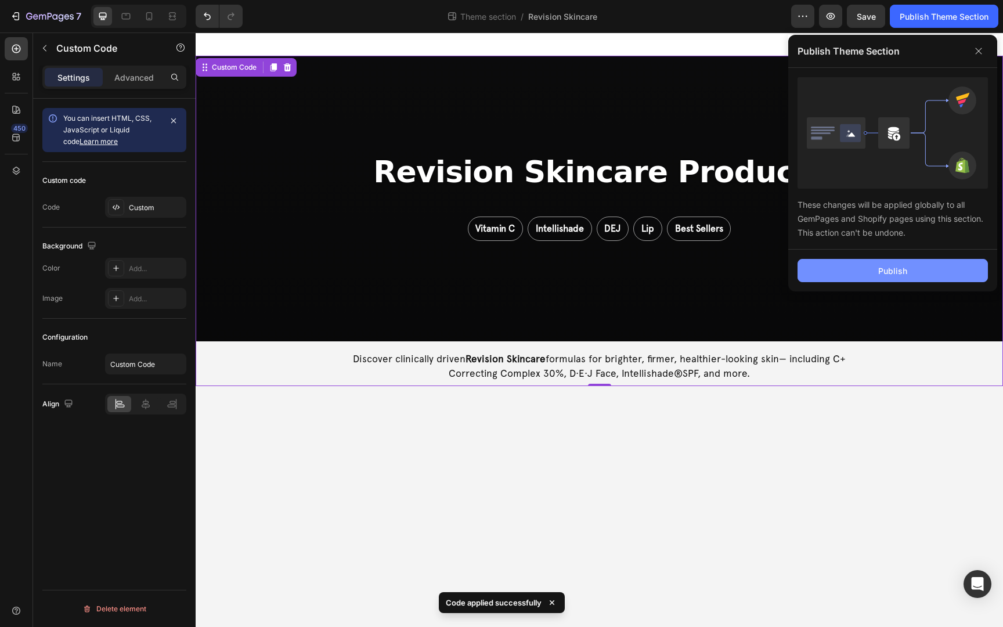
click at [624, 265] on button "Publish" at bounding box center [892, 270] width 190 height 23
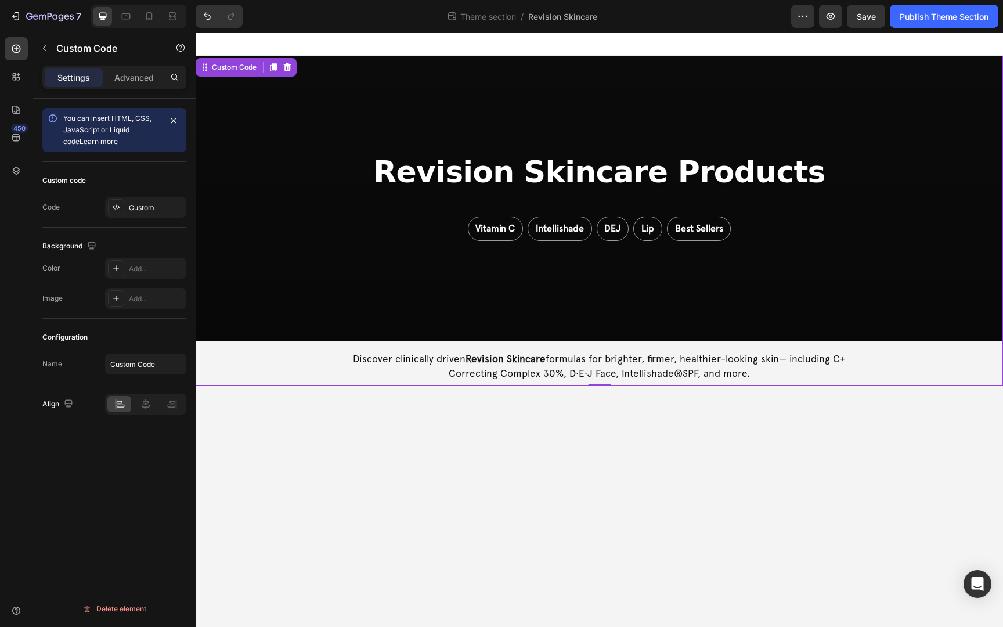
click at [348, 157] on div "Revision Skincare Products Vitamin C Intellishade DEJ Lip Best Sellers" at bounding box center [599, 199] width 807 height 286
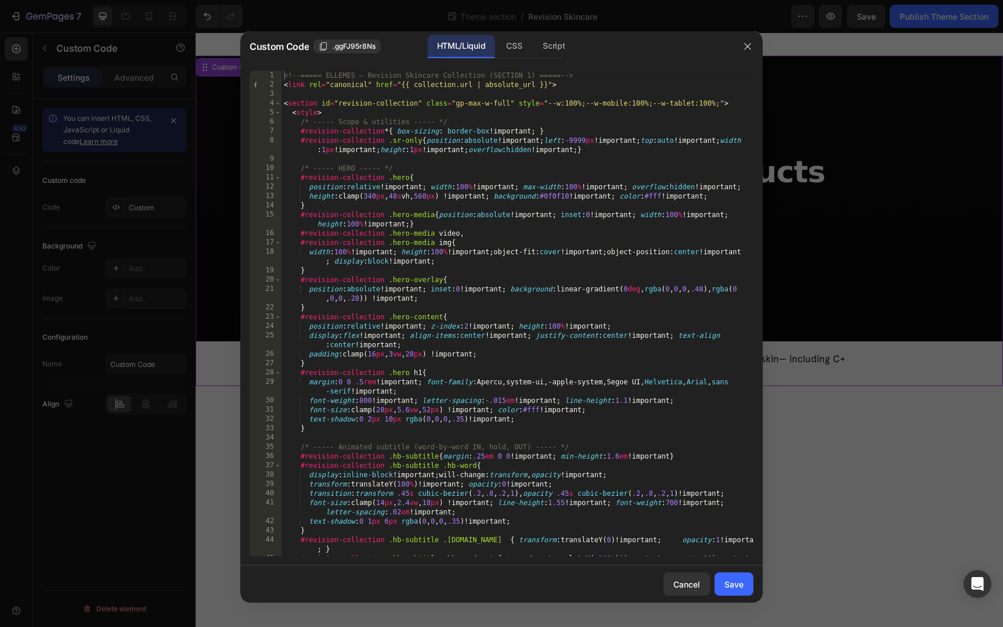
click at [624, 316] on div at bounding box center [501, 313] width 1003 height 627
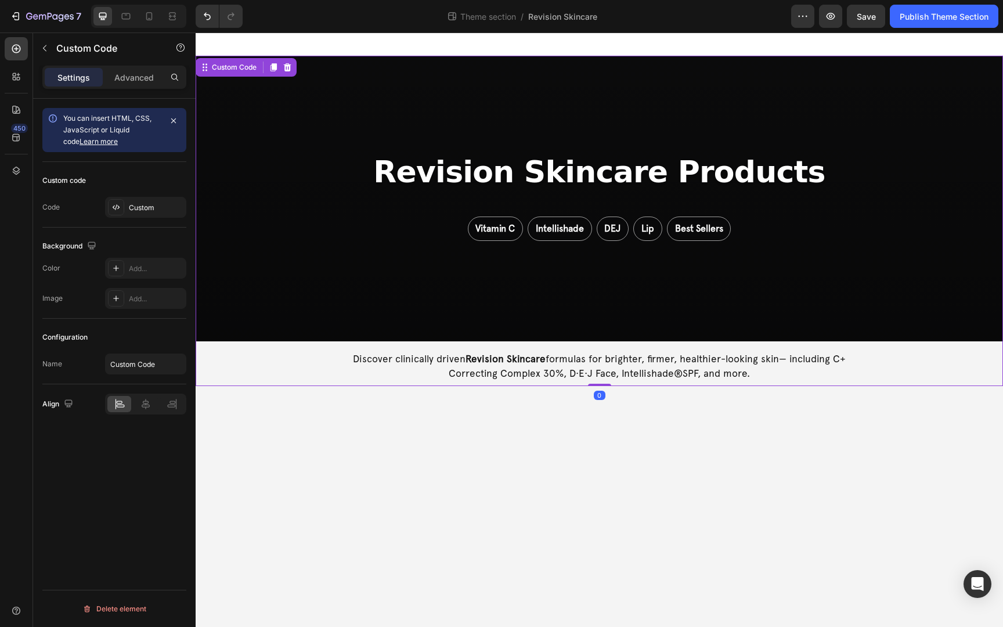
drag, startPoint x: 599, startPoint y: 384, endPoint x: 600, endPoint y: 374, distance: 9.3
click at [600, 374] on div "Revision Skincare Products Vitamin C Intellishade DEJ Lip Best Sellers Discover…" at bounding box center [599, 221] width 807 height 330
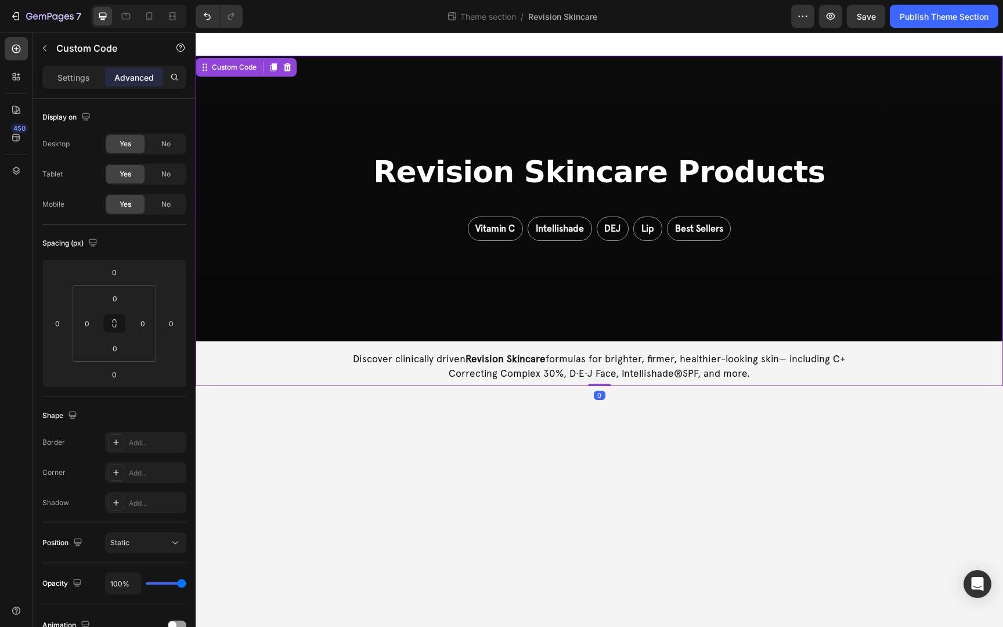
click at [616, 369] on p "Discover clinically driven Revision Skincare formulas for brighter, firmer, hea…" at bounding box center [599, 367] width 543 height 30
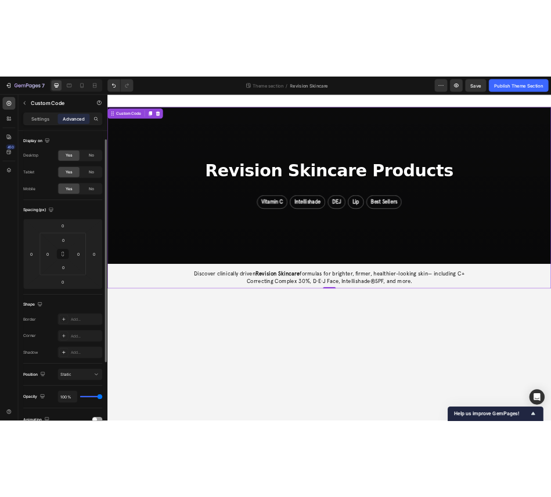
scroll to position [20, 0]
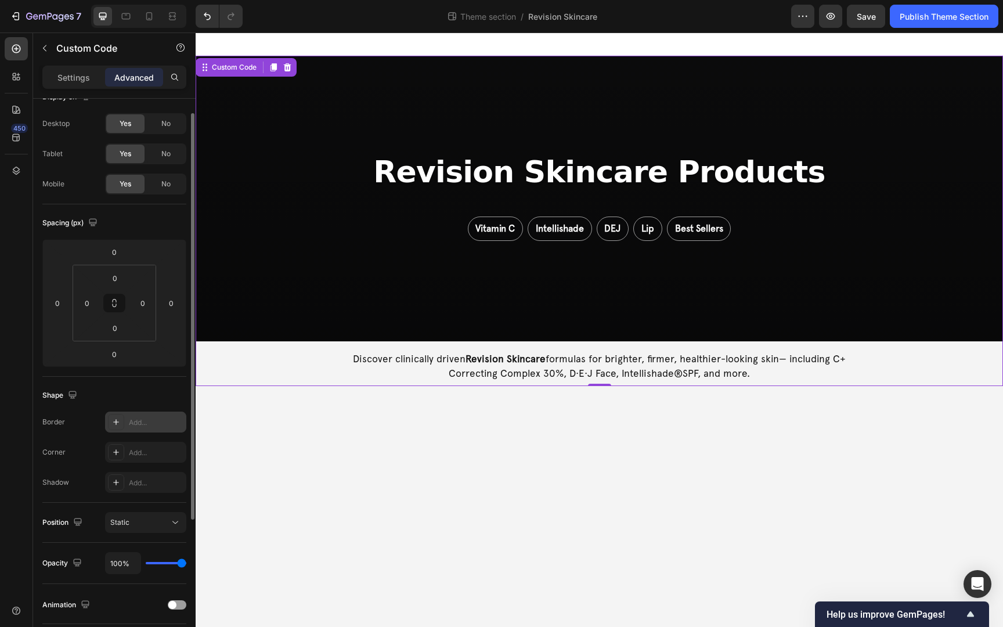
click at [117, 420] on icon at bounding box center [115, 421] width 9 height 9
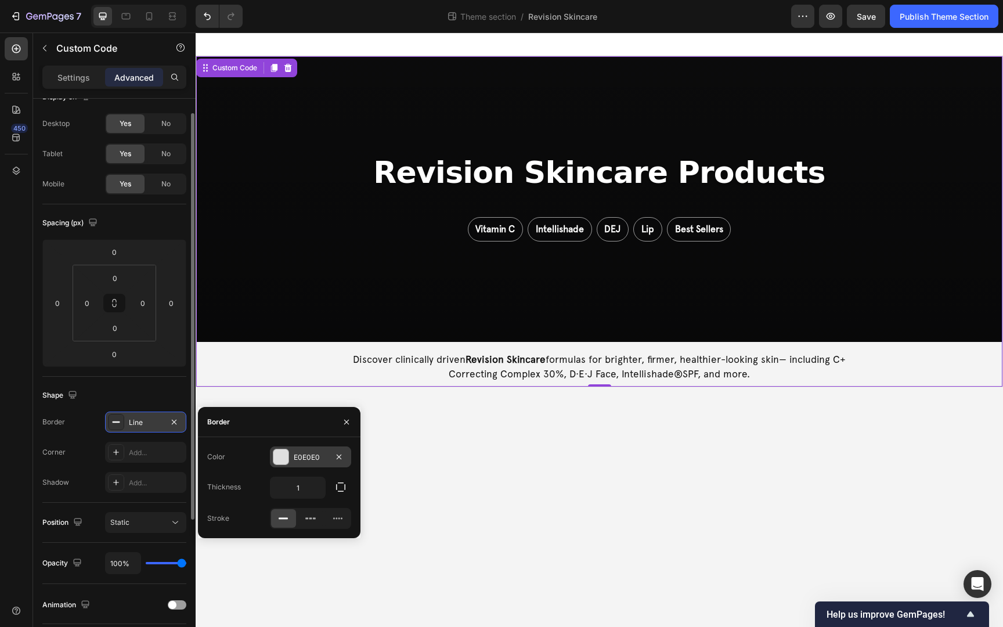
click at [280, 462] on div at bounding box center [280, 456] width 15 height 15
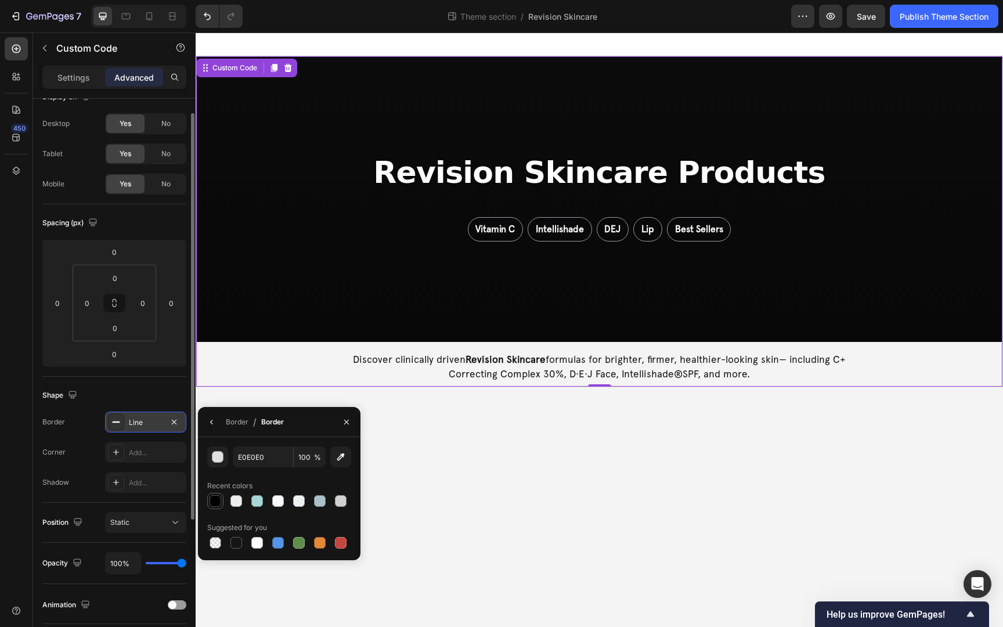
click at [221, 497] on div at bounding box center [216, 501] width 12 height 12
type input "000000"
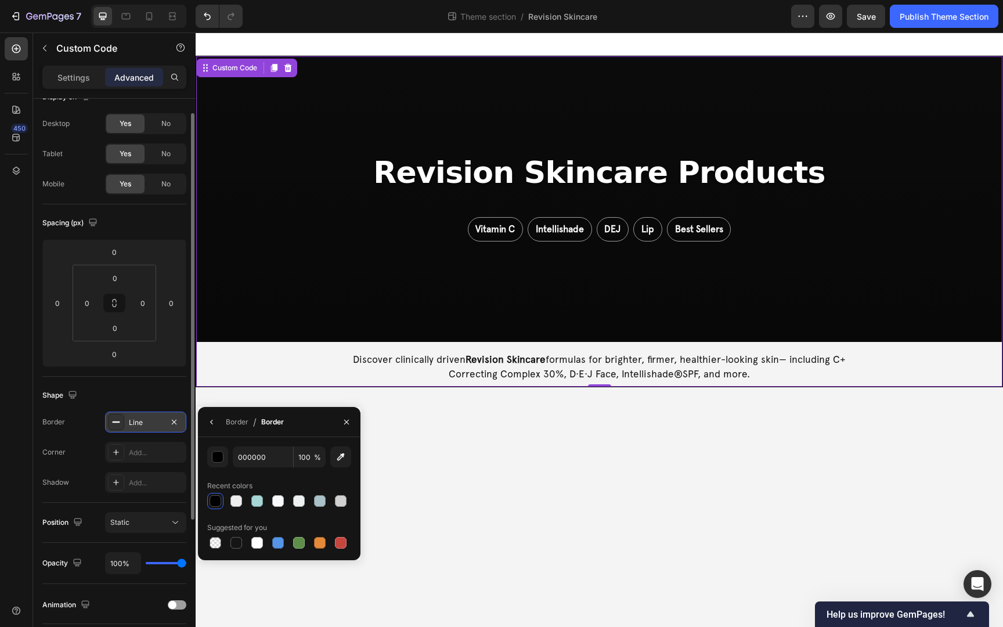
click at [150, 425] on div "Line" at bounding box center [146, 422] width 34 height 10
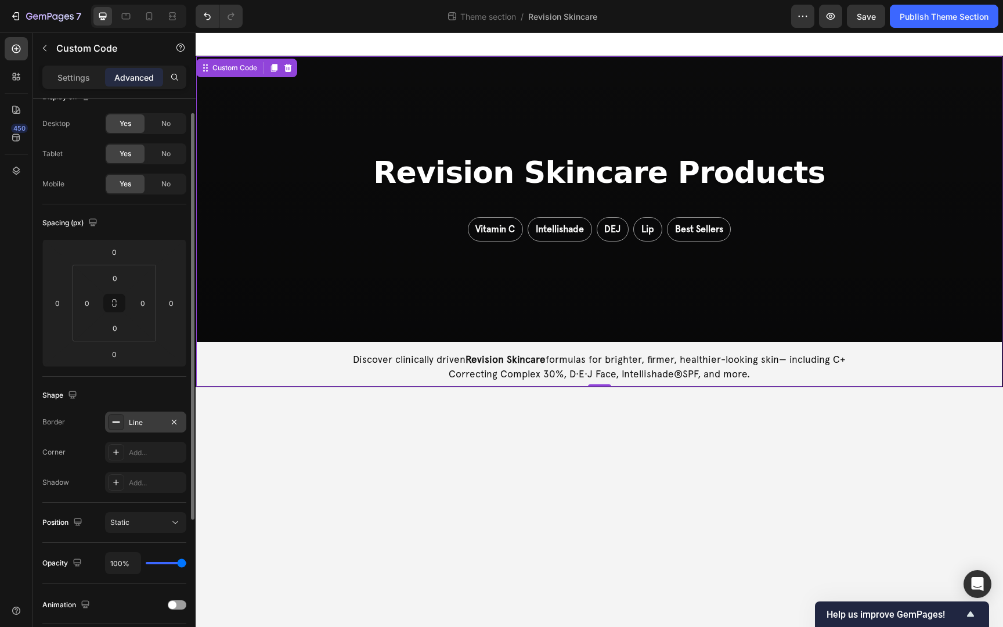
click at [150, 425] on div "Line" at bounding box center [146, 422] width 34 height 10
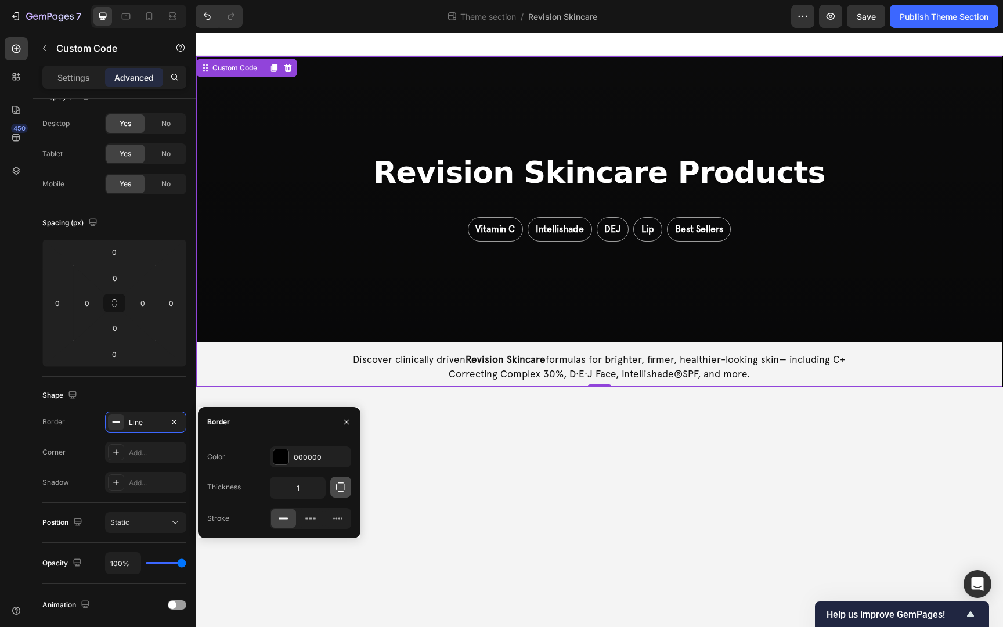
click at [333, 490] on button "button" at bounding box center [340, 487] width 21 height 21
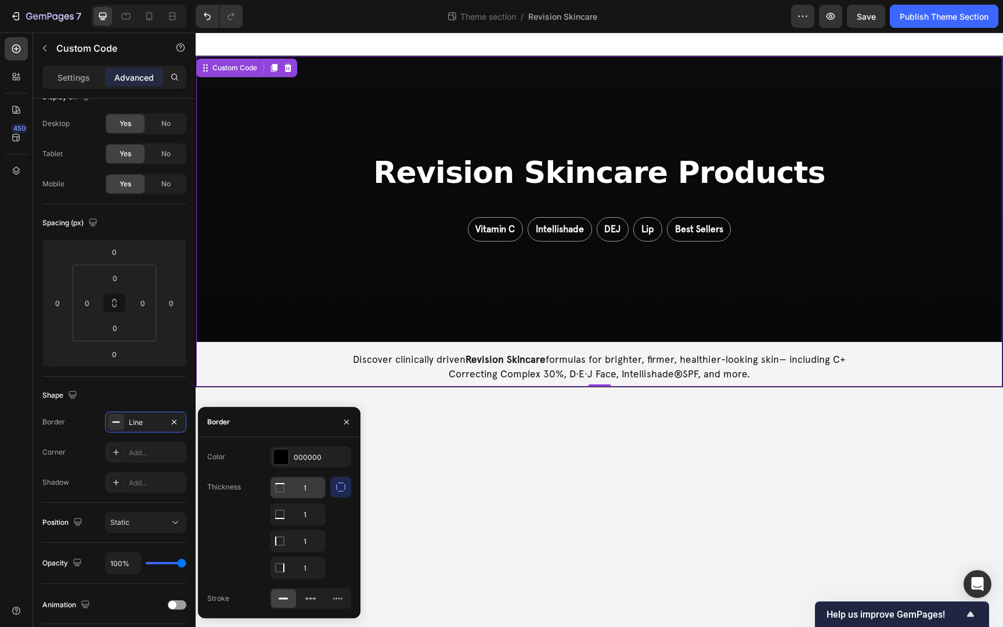
click at [304, 491] on input "1" at bounding box center [297, 487] width 55 height 21
type input "0"
click at [313, 497] on input "1" at bounding box center [297, 514] width 55 height 21
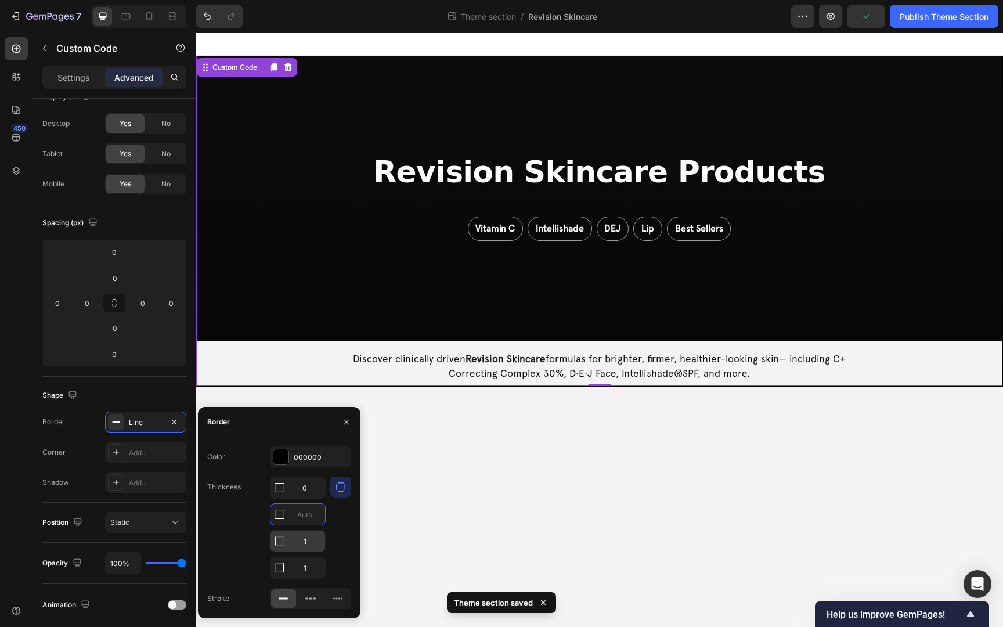
type input "0"
click at [315, 497] on input "1" at bounding box center [297, 540] width 55 height 21
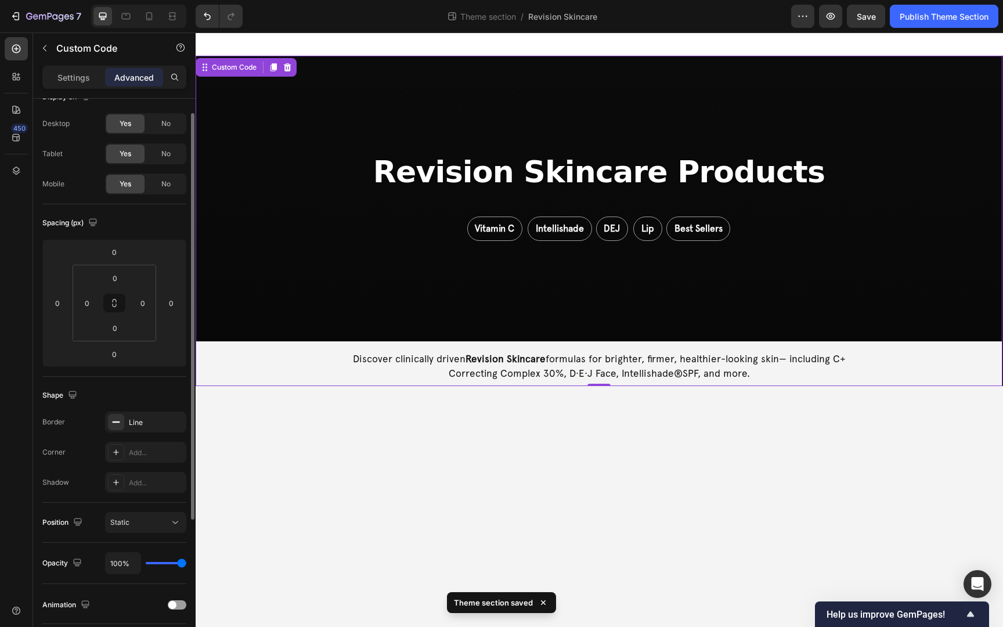
click at [86, 452] on div "Corner Add..." at bounding box center [114, 452] width 144 height 21
click at [544, 423] on body "Revision Skincare Products Vitamin C Intellishade DEJ Lip Best Sellers Discover…" at bounding box center [599, 330] width 807 height 594
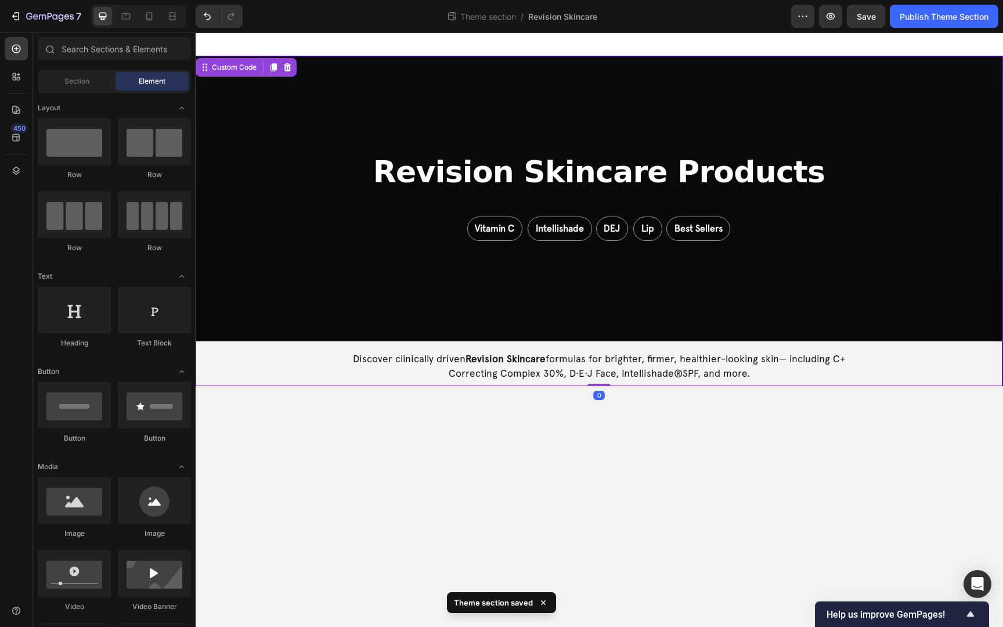
click at [564, 351] on section "Revision Skincare Products Vitamin C Intellishade DEJ Lip Best Sellers Discover…" at bounding box center [599, 219] width 807 height 326
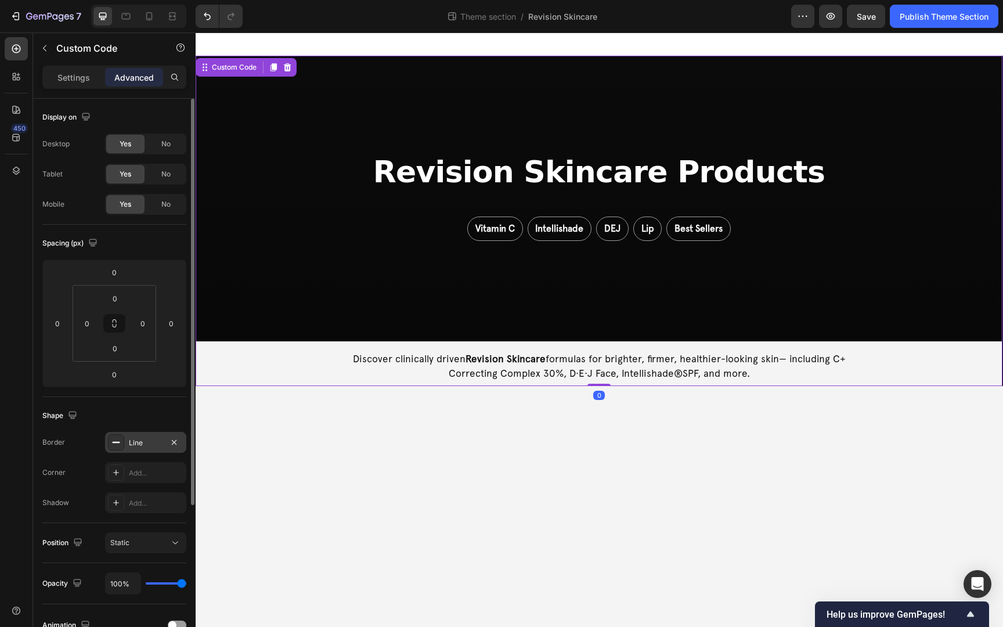
click at [136, 441] on div "Line" at bounding box center [146, 443] width 34 height 10
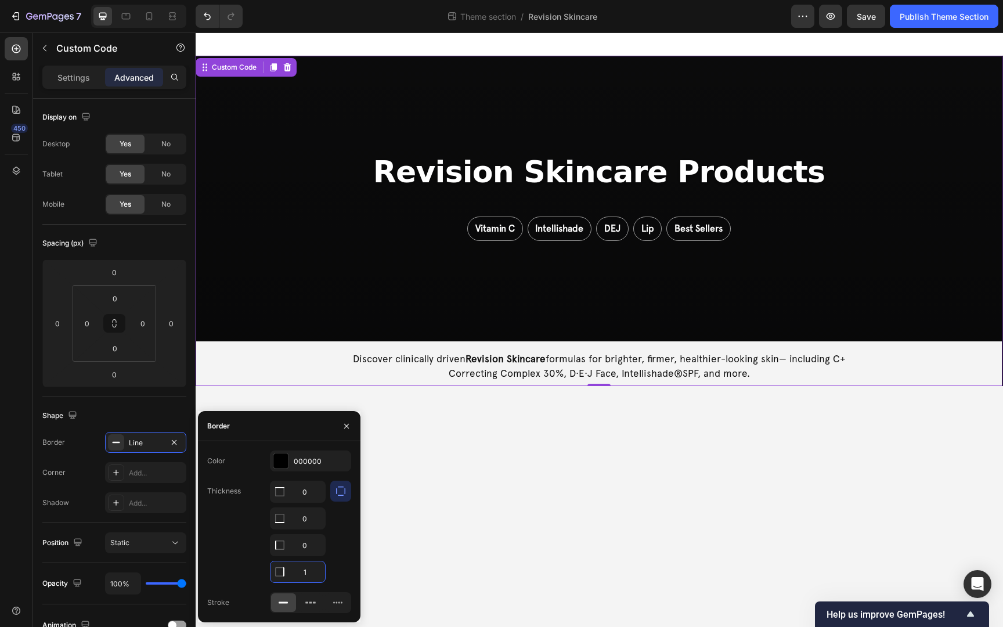
click at [308, 497] on input "1" at bounding box center [297, 571] width 55 height 21
type input "0"
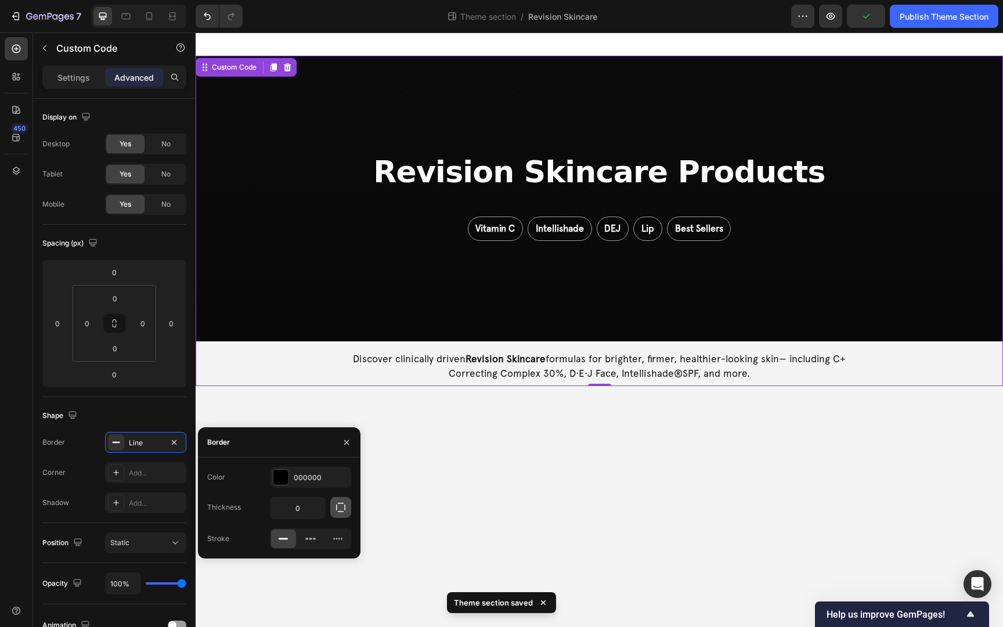
click at [337, 497] on icon "button" at bounding box center [341, 507] width 12 height 12
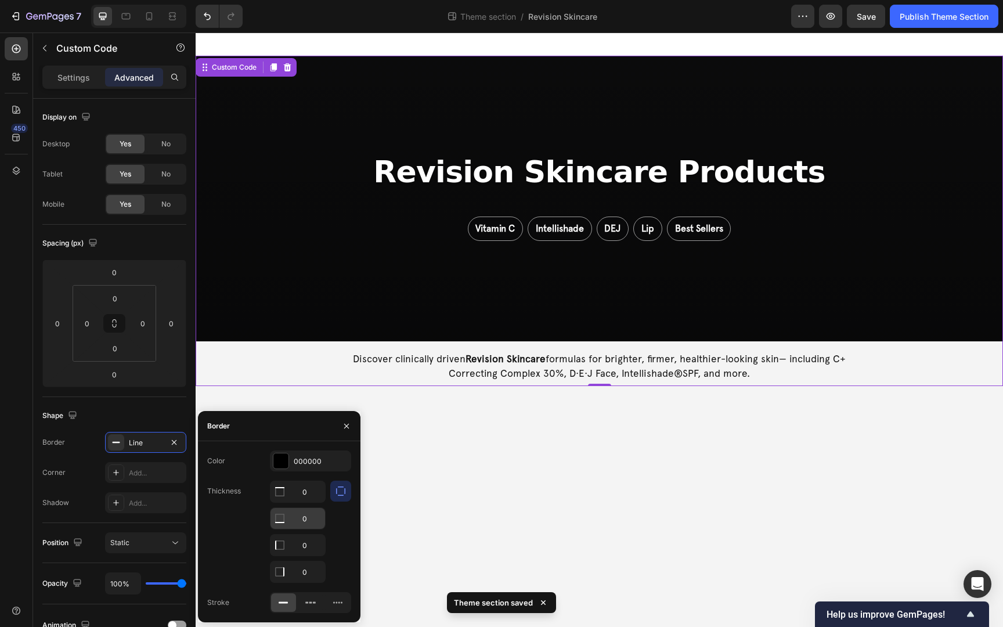
click at [302, 497] on input "0" at bounding box center [297, 518] width 55 height 21
type input "1"
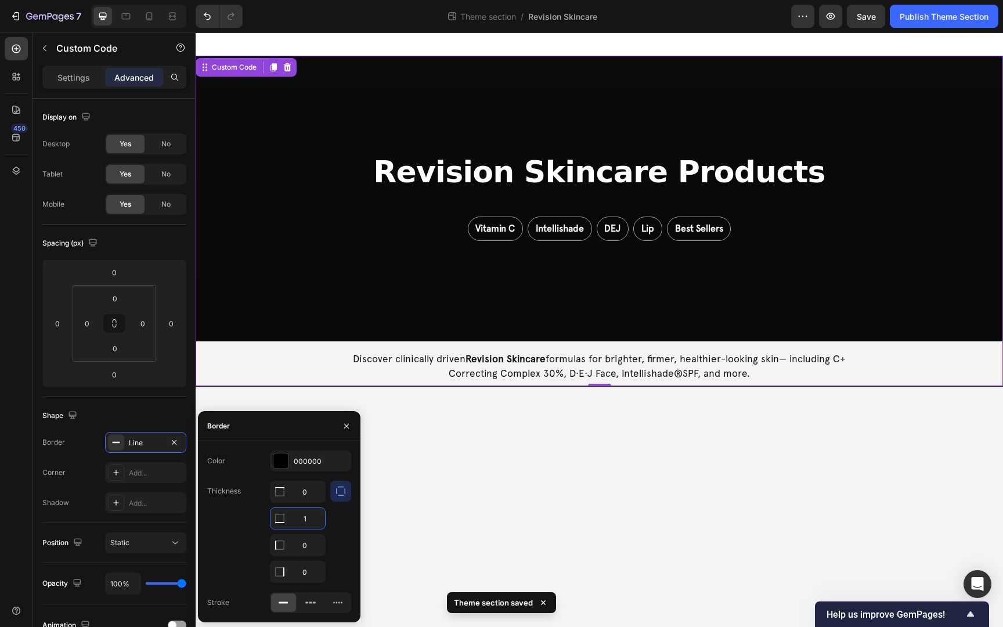
click at [402, 308] on div "Revision Skincare Products Vitamin C Intellishade DEJ Lip Best Sellers" at bounding box center [599, 199] width 807 height 286
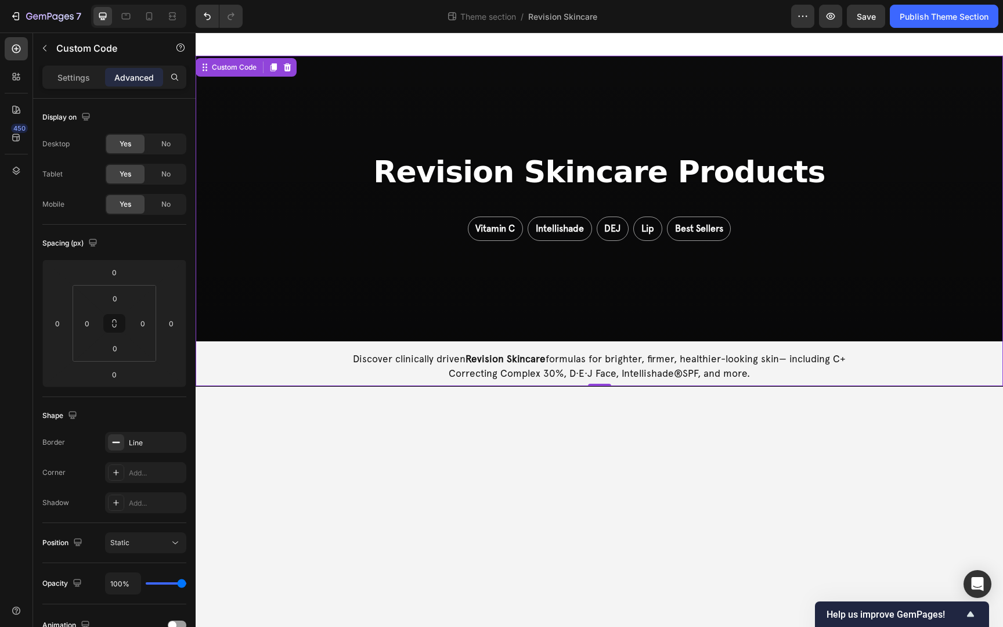
click at [432, 263] on div "Revision Skincare Products Vitamin C Intellishade DEJ Lip Best Sellers" at bounding box center [599, 199] width 807 height 286
click at [624, 15] on div "Publish Theme Section" at bounding box center [944, 16] width 89 height 12
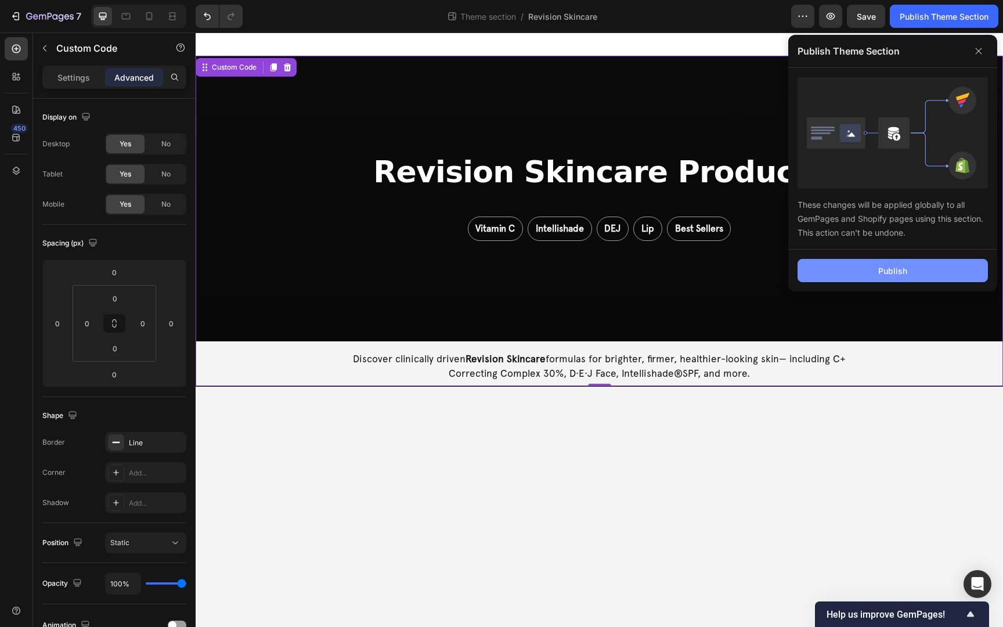
click at [624, 273] on button "Publish" at bounding box center [892, 270] width 190 height 23
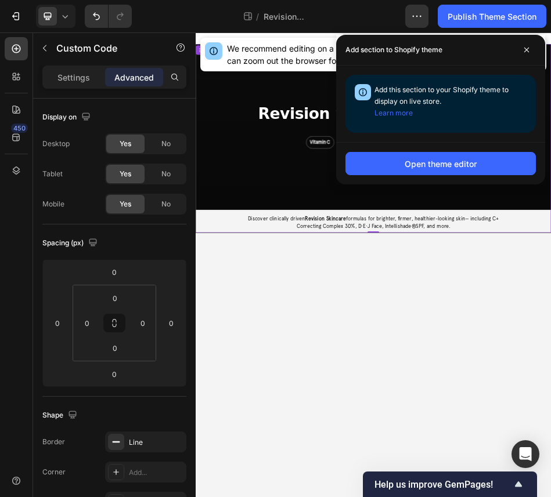
click at [360, 275] on div "Revision Skincare Products Vitamin C Intellishade DEJ Lip Best Sellers" at bounding box center [544, 218] width 696 height 325
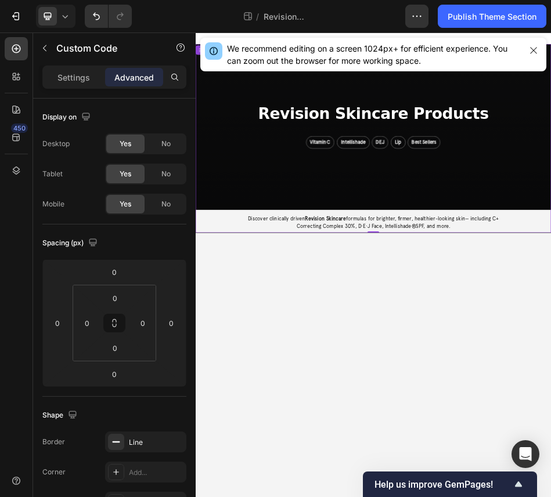
click at [360, 275] on div "Revision Skincare Products Vitamin C Intellishade DEJ Lip Best Sellers" at bounding box center [544, 218] width 696 height 325
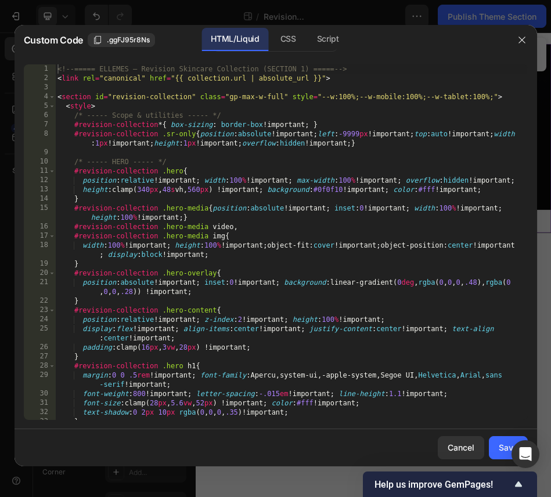
click at [290, 185] on div "<!-- ===== ELLEMES — Revision Skincare Collection (SECTION 1) ===== --> < link …" at bounding box center [291, 251] width 472 height 374
type textarea "<!-- ===== /SECTION 1 ===== -->"
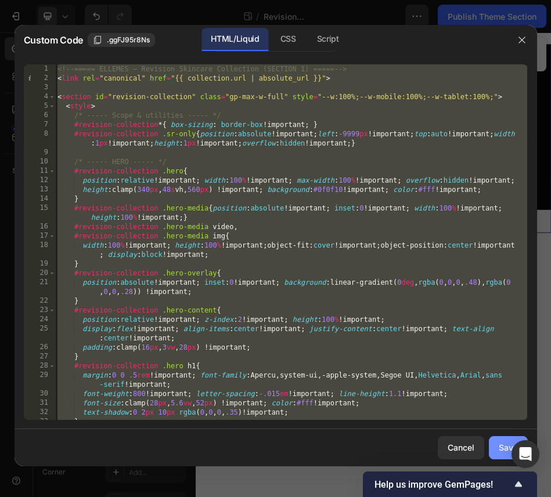
click at [492, 447] on button "Save" at bounding box center [508, 447] width 39 height 23
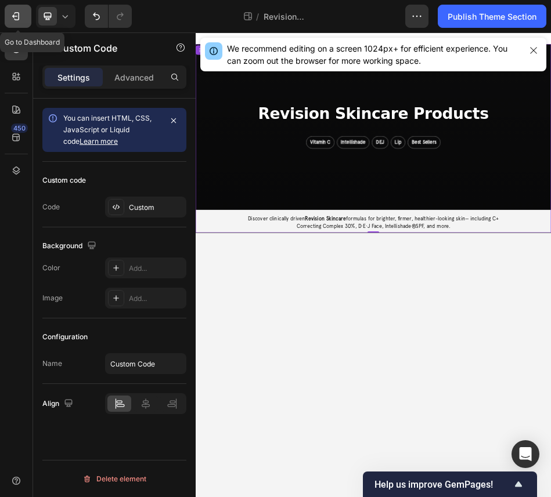
click at [18, 21] on icon "button" at bounding box center [16, 16] width 12 height 12
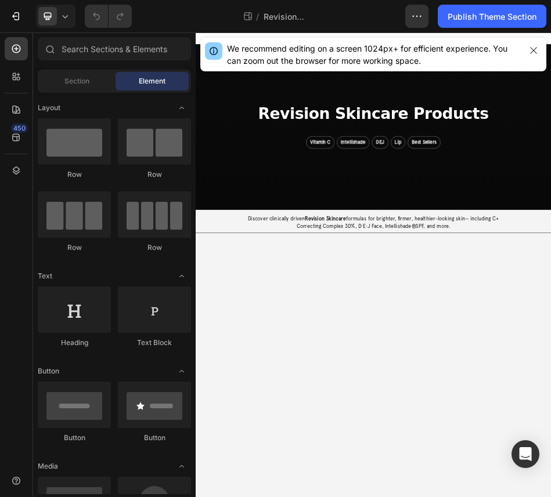
click at [550, 312] on div "Revision Skincare Products Vitamin C Intellishade DEJ Lip Best Sellers" at bounding box center [544, 218] width 696 height 325
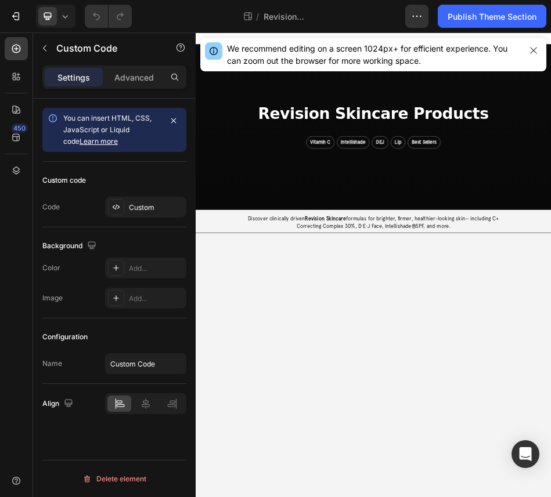
click at [550, 312] on div "Revision Skincare Products Vitamin C Intellishade DEJ Lip Best Sellers" at bounding box center [544, 218] width 696 height 325
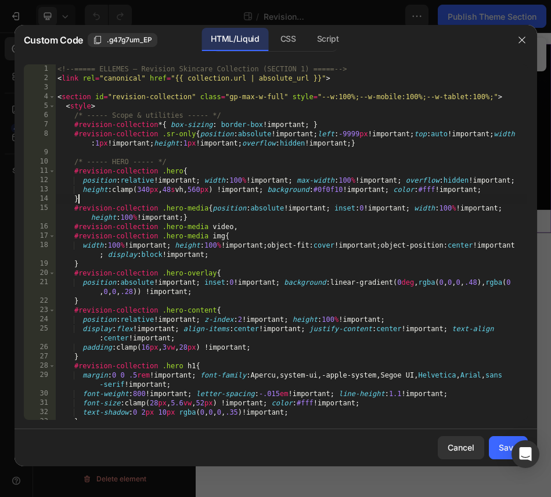
click at [387, 197] on div "<!-- ===== ELLEMES — Revision Skincare Collection (SECTION 1) ===== --> < link …" at bounding box center [291, 251] width 472 height 374
type textarea "<!-- ===== /SECTION 1 ===== -->"
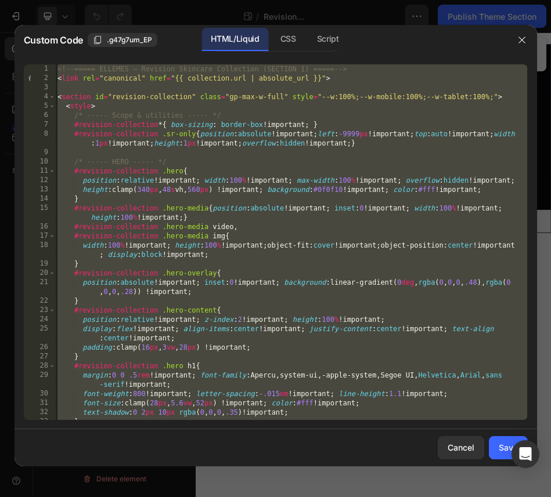
paste textarea
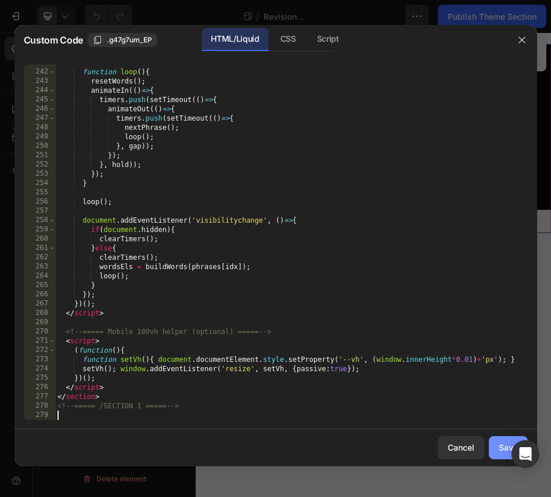
click at [496, 446] on button "Save" at bounding box center [508, 447] width 39 height 23
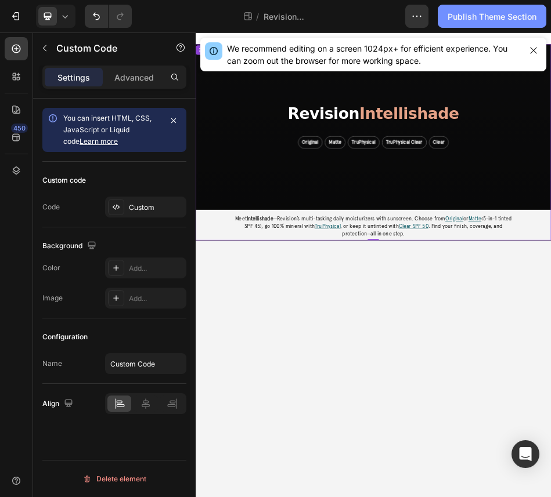
click at [477, 20] on div "Publish Theme Section" at bounding box center [491, 16] width 89 height 12
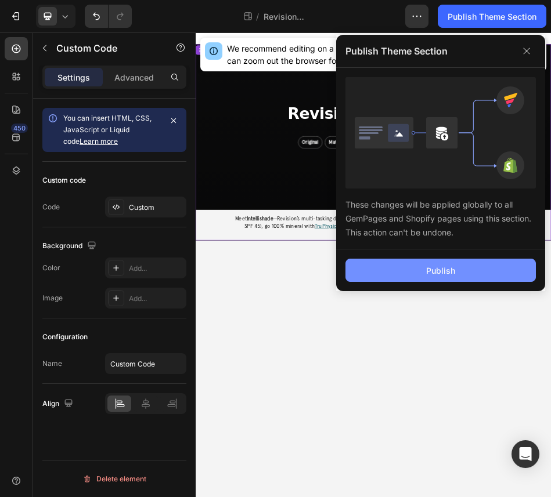
click at [427, 271] on div "Publish" at bounding box center [440, 271] width 29 height 12
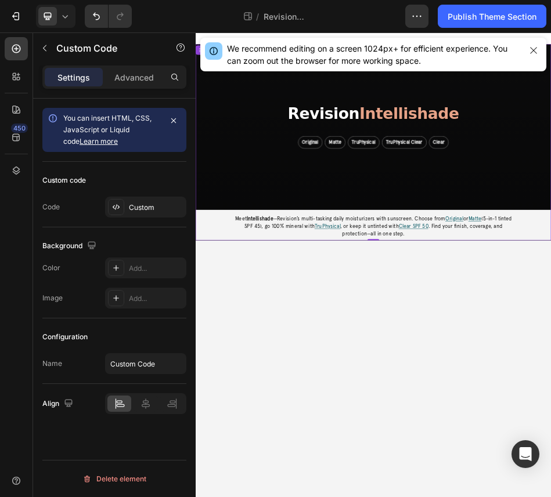
click at [433, 315] on div "Revision Intellishade Original Matte TruPhysical TruPhysical Clear Clear" at bounding box center [544, 218] width 696 height 325
click at [411, 22] on button "button" at bounding box center [416, 16] width 23 height 23
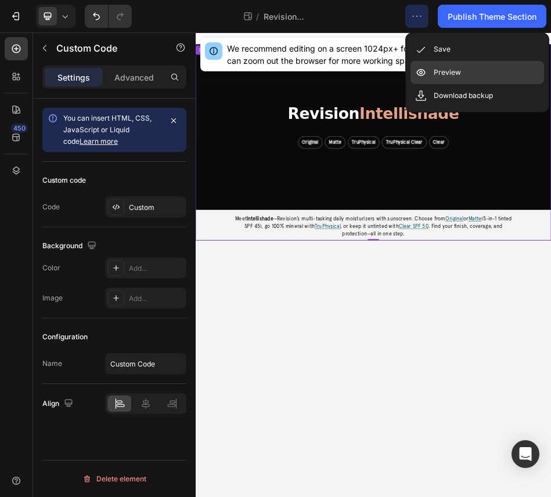
click at [431, 74] on div "Preview" at bounding box center [476, 72] width 133 height 23
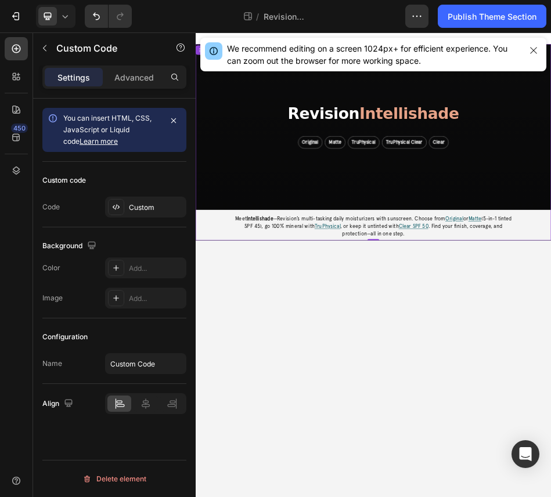
click at [545, 429] on p "Meet Intellishade —Revision’s multi-tasking daily moisturizers with sunscreen. …" at bounding box center [543, 413] width 543 height 45
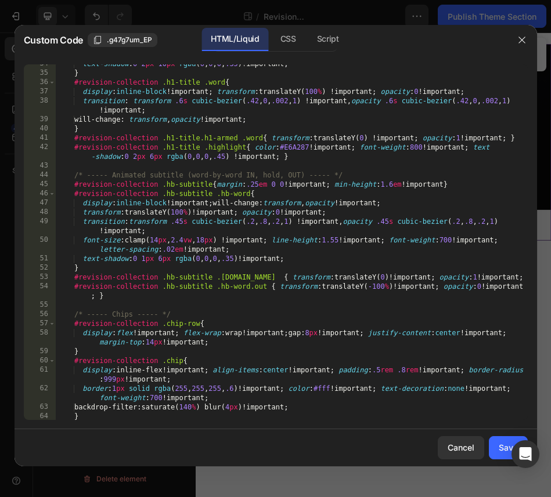
scroll to position [488, 0]
type textarea "display:flex!important; flex-wrap:wrap!important; gap:8px!important; justify-co…"
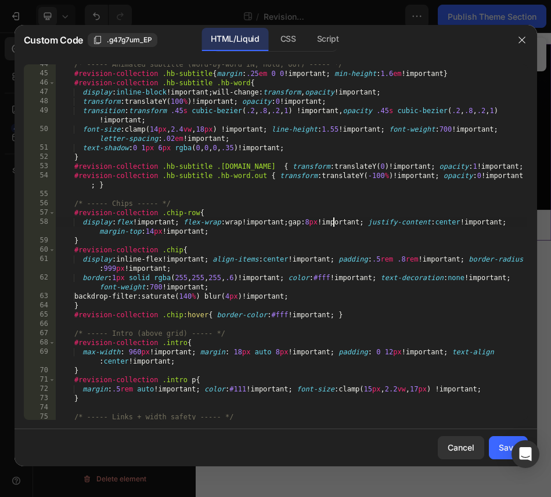
click at [331, 226] on div "/* ----- Animated subtitle (word-by-word IN, hold, OUT) ----- */ #revision-coll…" at bounding box center [291, 252] width 472 height 384
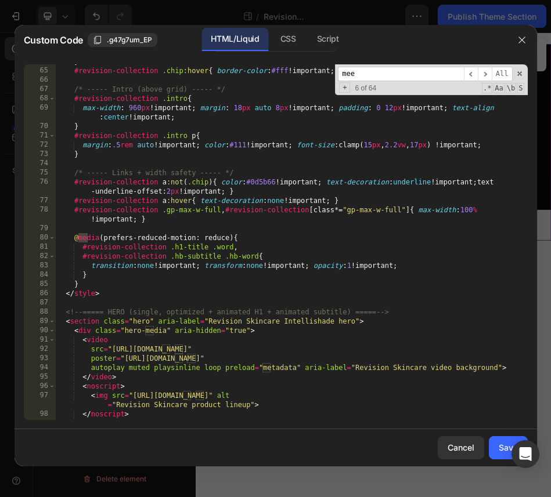
scroll to position [1252, 0]
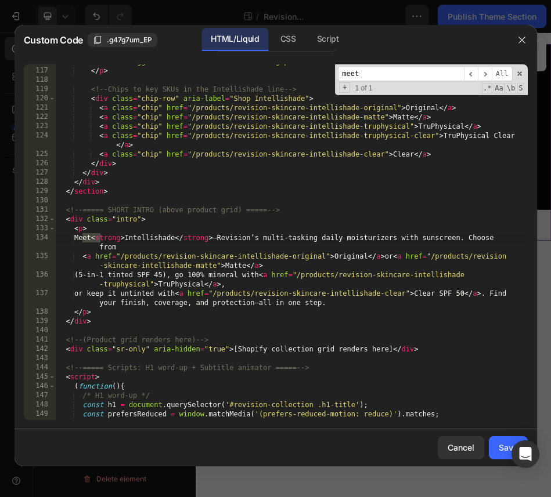
type input "meet"
click at [80, 237] on div "data-stagger = "140" data-hold = "1600" data-gap = "400" > </ p > <!-- Chips to…" at bounding box center [291, 244] width 472 height 374
click at [335, 308] on div "data-stagger = "140" data-hold = "1600" data-gap = "400" > </ p > <!-- Chips to…" at bounding box center [291, 244] width 472 height 374
type textarea "or keep it untinted with <a href="/products/revision-skincare-intellishade-clea…"
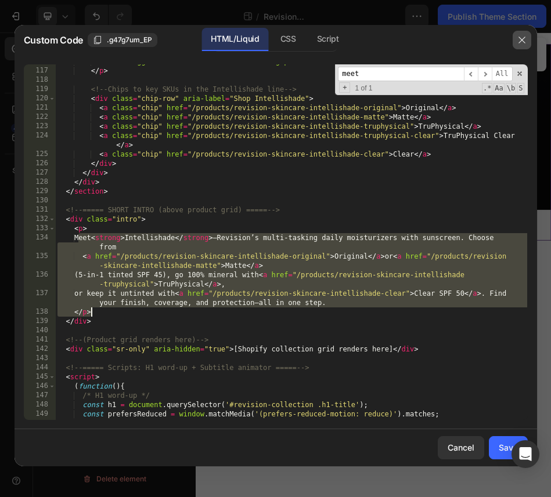
click at [517, 36] on icon "button" at bounding box center [521, 39] width 9 height 9
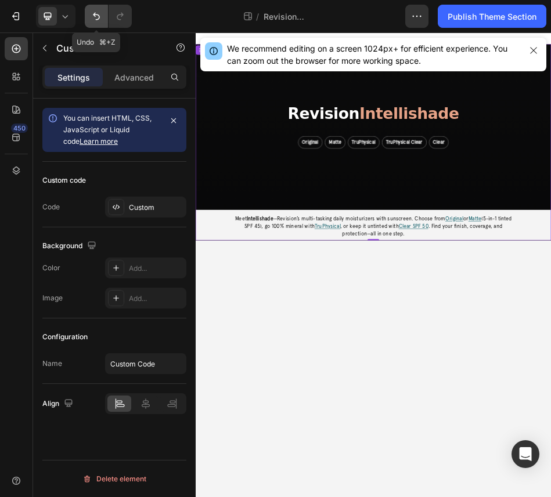
click at [93, 20] on icon "Undo/Redo" at bounding box center [97, 16] width 12 height 12
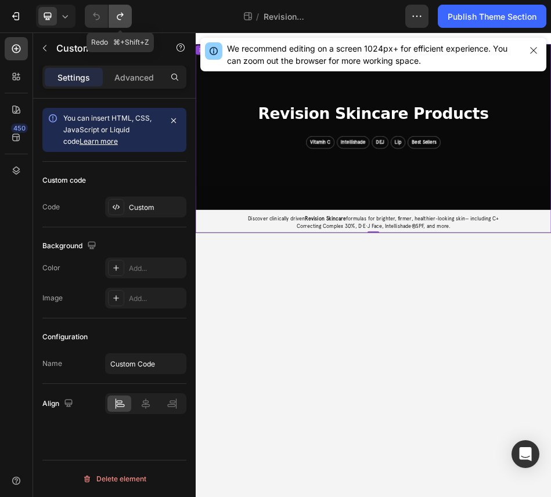
click at [117, 18] on icon "Undo/Redo" at bounding box center [120, 17] width 6 height 8
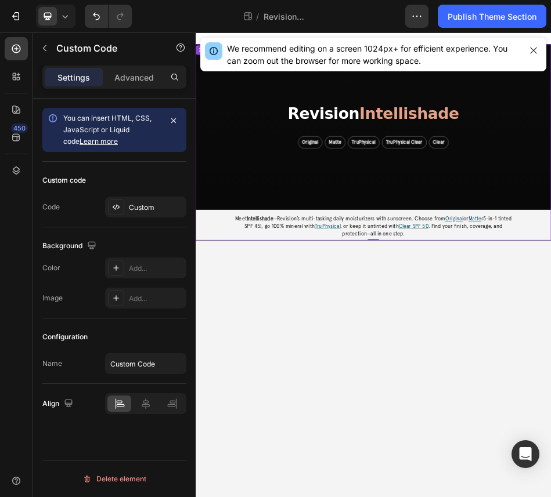
click at [427, 313] on div "Revision Intellishade Original Matte TruPhysical TruPhysical Clear Clear" at bounding box center [544, 218] width 696 height 325
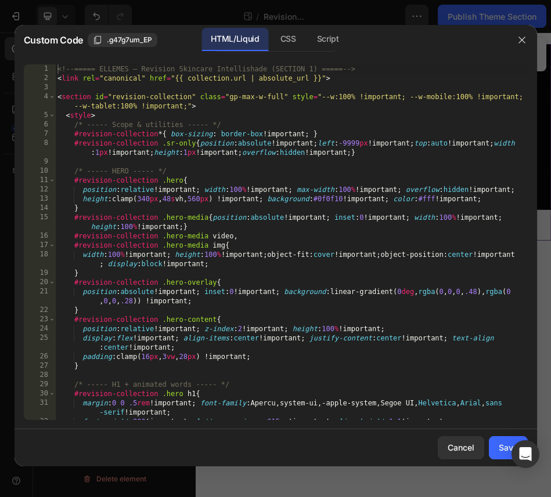
type textarea "height: clamp(340px, 48svh, 560px) !important; background:#0f0f10!important; co…"
click at [316, 198] on div "<!-- ===== ELLEMES — Revision Skincare Intellishade (SECTION 1) ===== --> < lin…" at bounding box center [291, 251] width 472 height 374
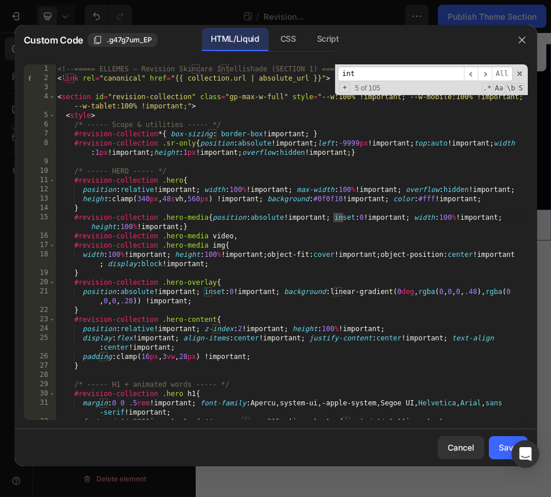
scroll to position [815, 0]
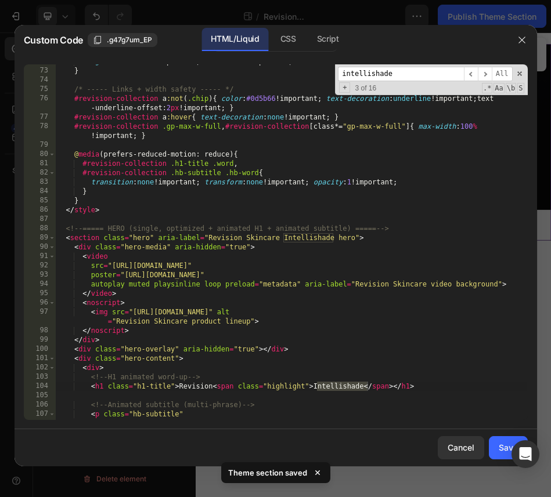
type input "intellishade"
type textarea "<h1 class="h1-title">Revision <span class="highlight">Intellishade</span></h1>"
click at [216, 388] on div "margin : .5 rem auto !important ; color : #111 !important ; font-size : clamp( …" at bounding box center [291, 244] width 472 height 374
click at [399, 385] on div "margin : .5 rem auto !important ; color : #111 !important ; font-size : clamp( …" at bounding box center [291, 244] width 472 height 374
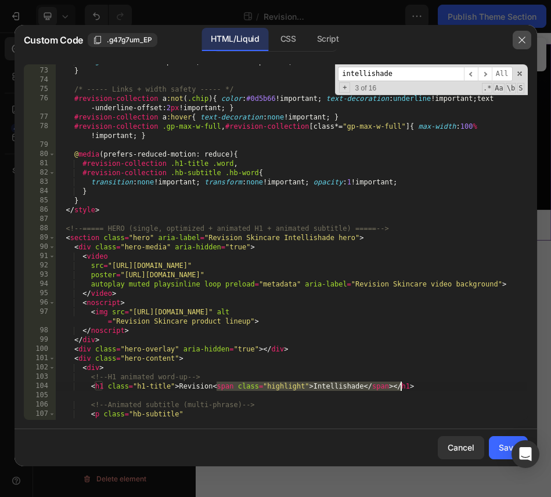
click at [529, 41] on button "button" at bounding box center [521, 40] width 19 height 19
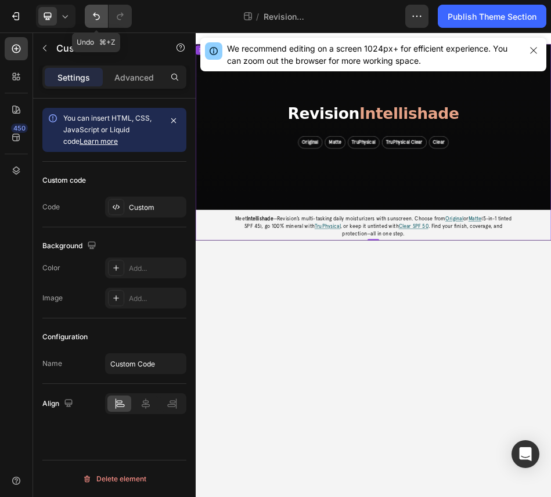
click at [93, 15] on icon "Undo/Redo" at bounding box center [96, 17] width 7 height 8
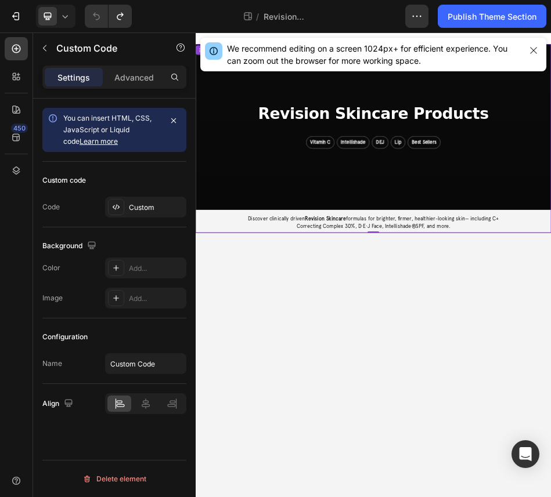
click at [458, 197] on h1 "Revision Skincare Products" at bounding box center [544, 192] width 452 height 33
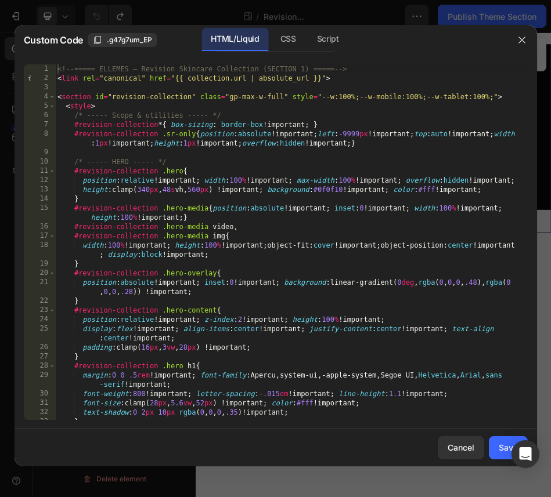
type textarea "#revision-collection .sr-only{position:absolute!important;left:-9999px!importan…"
click at [329, 131] on div "<!-- ===== ELLEMES — Revision Skincare Collection (SECTION 1) ===== --> < link …" at bounding box center [291, 251] width 472 height 374
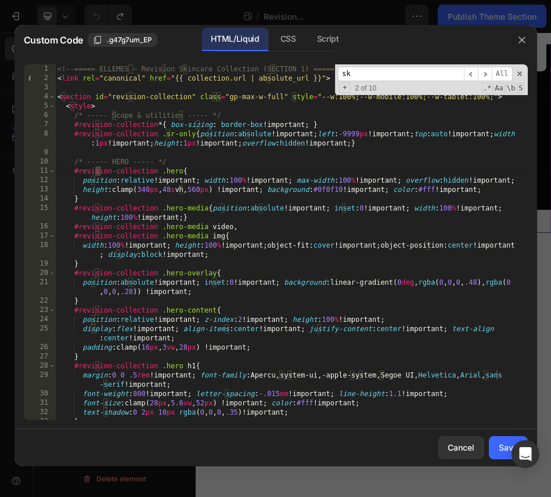
scroll to position [685, 0]
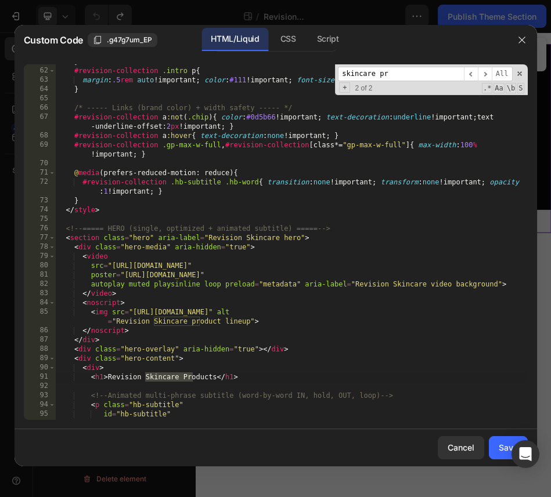
type input "skincare pr"
click at [158, 378] on div "} #revision-collection .intro p { margin : .5 rem auto !important ; color : #11…" at bounding box center [291, 244] width 472 height 374
paste textarea "<span class="highlight">Intellishade</span>"
click at [341, 380] on div "} #revision-collection .intro p { margin : .5 rem auto !important ; color : #11…" at bounding box center [291, 244] width 472 height 374
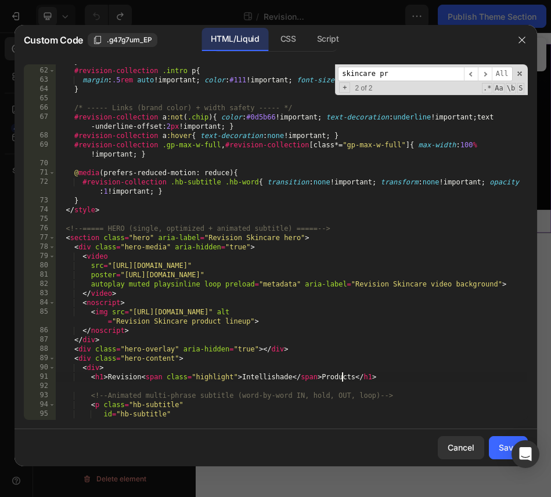
click at [341, 380] on div "} #revision-collection .intro p { margin : .5 rem auto !important ; color : #11…" at bounding box center [291, 244] width 472 height 374
click at [147, 377] on div "} #revision-collection .intro p { margin : .5 rem auto !important ; color : #11…" at bounding box center [291, 244] width 472 height 374
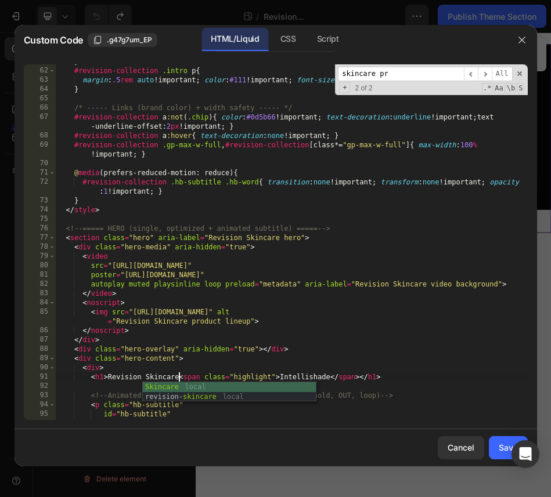
type textarea "<h1>Revision Skincare <span class="highlight">Intellishade</span></h1>"
click at [334, 382] on div "} #revision-collection .intro p { margin : .5 rem auto !important ; color : #11…" at bounding box center [291, 244] width 472 height 374
click at [335, 378] on div "} #revision-collection .intro p { margin : .5 rem auto !important ; color : #11…" at bounding box center [291, 244] width 472 height 374
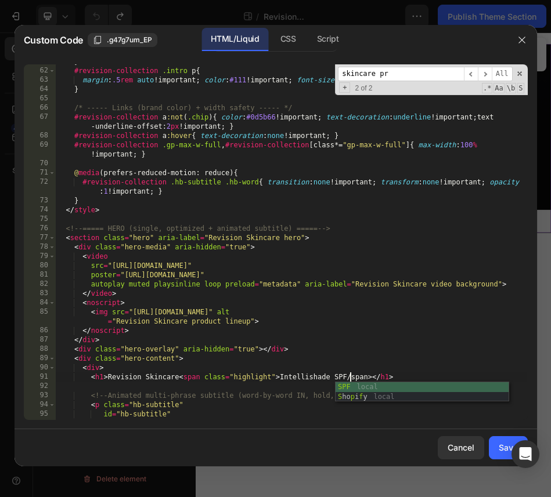
click at [319, 349] on div "} #revision-collection .intro p { margin : .5 rem auto !important ; color : #11…" at bounding box center [291, 244] width 472 height 374
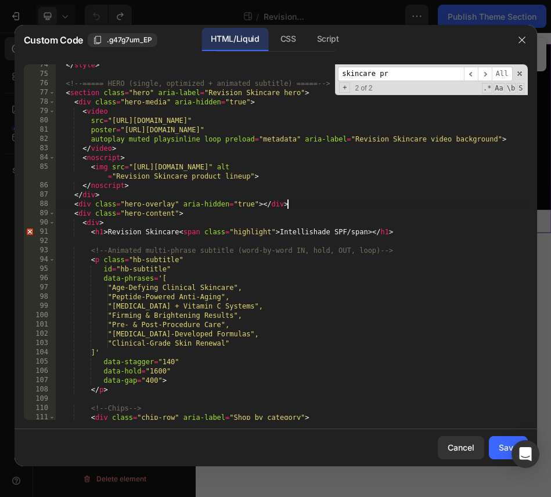
scroll to position [833, 0]
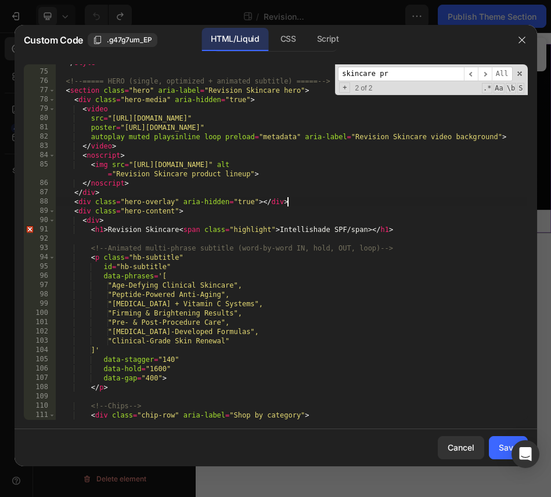
click at [404, 311] on div "</ style > <!-- ===== HERO (single, optimized + animated subtitle) ===== --> < …" at bounding box center [291, 245] width 472 height 374
type textarea ""Firming & Brightening Results","
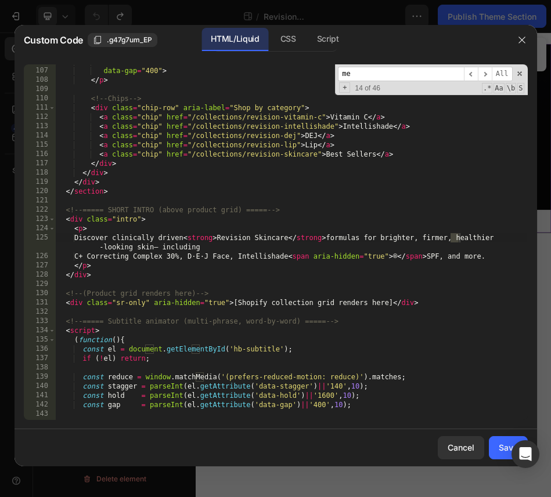
scroll to position [1140, 0]
type input "m"
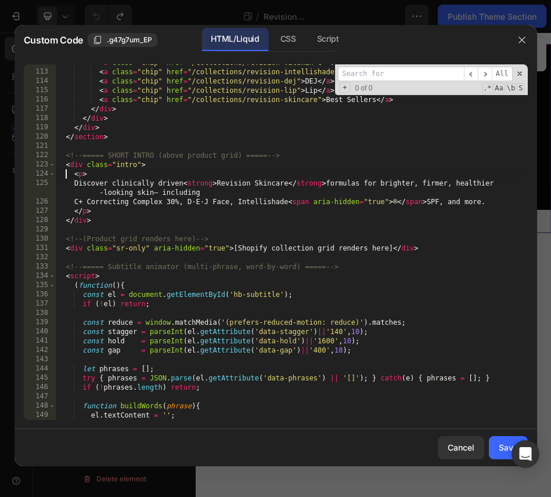
scroll to position [0, 2]
click at [66, 175] on div "< a class = "chip" href = "/collections/revision-vitamin-c" > Vitamin C </ a > …" at bounding box center [291, 245] width 472 height 374
click at [77, 184] on div "< a class = "chip" href = "/collections/revision-vitamin-c" > Vitamin C </ a > …" at bounding box center [291, 245] width 472 height 374
click at [503, 203] on div "< a class = "chip" href = "/collections/revision-vitamin-c" > Vitamin C </ a > …" at bounding box center [291, 245] width 472 height 374
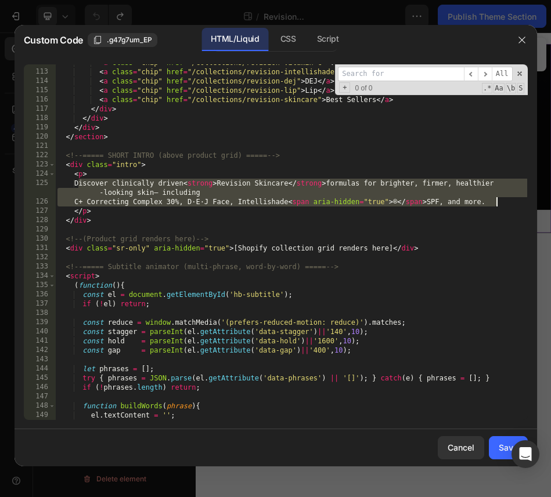
paste textarea "</p>"
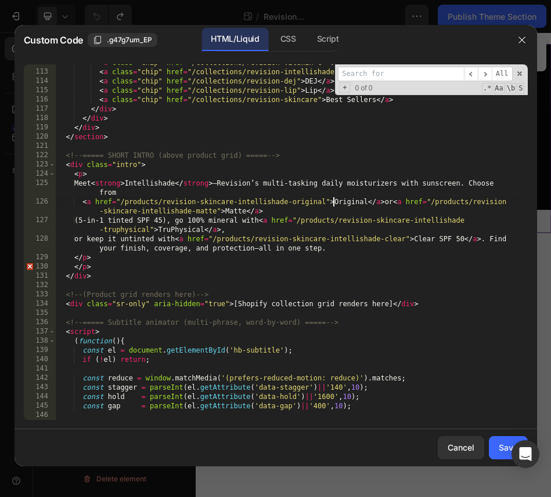
click at [333, 201] on div "< a class = "chip" href = "/collections/revision-vitamin-c" > Vitamin C </ a > …" at bounding box center [291, 245] width 472 height 374
click at [78, 204] on div "< a class = "chip" href = "/collections/revision-vitamin-c" > Vitamin C </ a > …" at bounding box center [291, 245] width 472 height 374
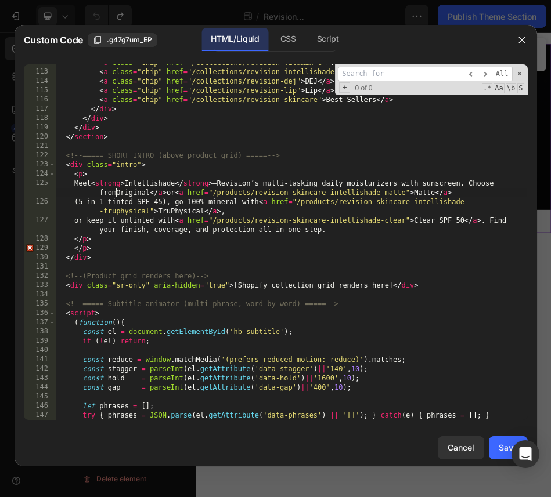
scroll to position [0, 39]
click at [155, 195] on div "< a class = "chip" href = "/collections/revision-vitamin-c" > Vitamin C </ a > …" at bounding box center [291, 245] width 472 height 374
drag, startPoint x: 176, startPoint y: 193, endPoint x: 156, endPoint y: 192, distance: 19.8
click at [156, 192] on div "< a class = "chip" href = "/collections/revision-vitamin-c" > Vitamin C </ a > …" at bounding box center [291, 245] width 472 height 374
click at [167, 191] on div "< a class = "chip" href = "/collections/revision-vitamin-c" > Vitamin C </ a > …" at bounding box center [291, 245] width 472 height 374
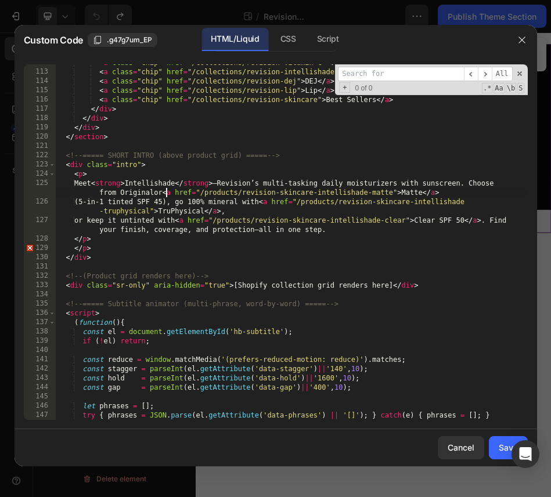
click at [155, 193] on div "< a class = "chip" href = "/collections/revision-vitamin-c" > Vitamin C </ a > …" at bounding box center [291, 245] width 472 height 374
click at [171, 194] on div "< a class = "chip" href = "/collections/revision-vitamin-c" > Vitamin C </ a > …" at bounding box center [291, 245] width 472 height 374
click at [409, 193] on div "< a class = "chip" href = "/collections/revision-vitamin-c" > Vitamin C </ a > …" at bounding box center [291, 245] width 472 height 374
click at [214, 192] on div "< a class = "chip" href = "/collections/revision-vitamin-c" > Vitamin C </ a > …" at bounding box center [291, 245] width 472 height 374
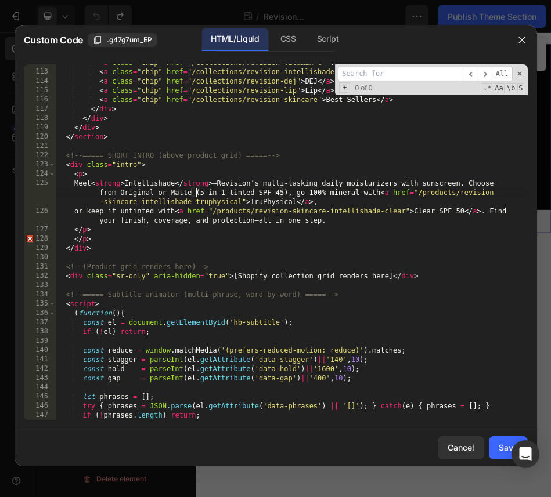
scroll to position [0, 45]
click at [384, 194] on div "< a class = "chip" href = "/collections/revision-vitamin-c" > Vitamin C </ a > …" at bounding box center [291, 245] width 472 height 374
click at [250, 204] on div "< a class = "chip" href = "/collections/revision-vitamin-c" > Vitamin C </ a > …" at bounding box center [291, 245] width 472 height 374
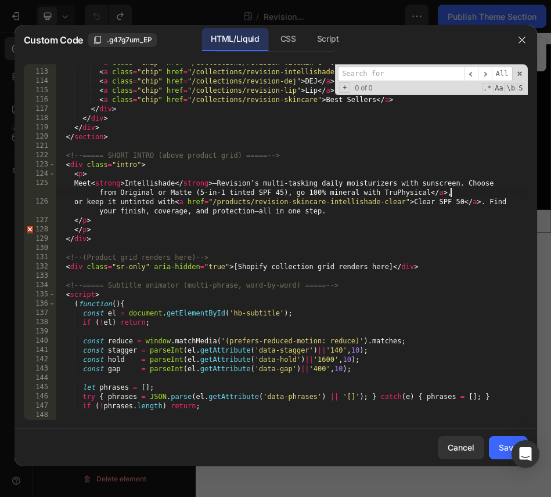
click at [461, 195] on div "< a class = "chip" href = "/collections/revision-vitamin-c" > Vitamin C </ a > …" at bounding box center [291, 245] width 472 height 374
click at [187, 204] on div "< a class = "chip" href = "/collections/revision-vitamin-c" > Vitamin C </ a > …" at bounding box center [291, 245] width 472 height 374
click at [425, 204] on div "< a class = "chip" href = "/collections/revision-vitamin-c" > Vitamin C </ a > …" at bounding box center [291, 245] width 472 height 374
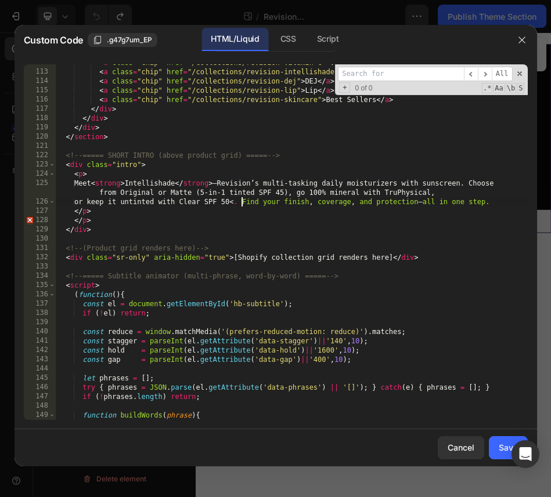
scroll to position [0, 35]
click at [477, 182] on div "< a class = "chip" href = "/collections/revision-vitamin-c" > Vitamin C </ a > …" at bounding box center [291, 245] width 472 height 374
click at [243, 203] on div "< a class = "chip" href = "/collections/revision-vitamin-c" > Vitamin C </ a > …" at bounding box center [291, 245] width 472 height 374
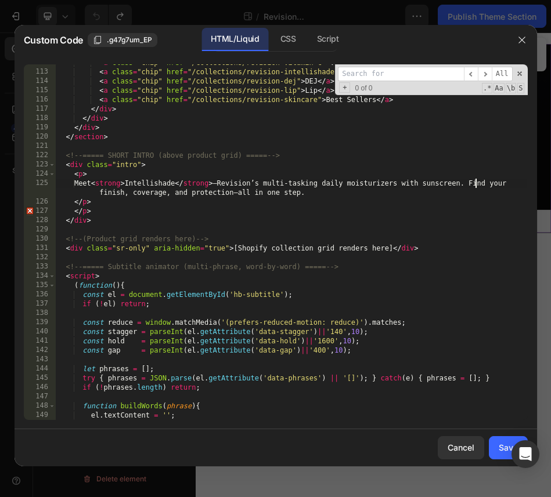
type textarea "Meet <strong>Intellishade</strong>—Revision’s multi-tasking daily moisturizers …"
click at [486, 449] on div "Cancel Save" at bounding box center [276, 447] width 522 height 37
click at [495, 451] on button "Save" at bounding box center [508, 447] width 39 height 23
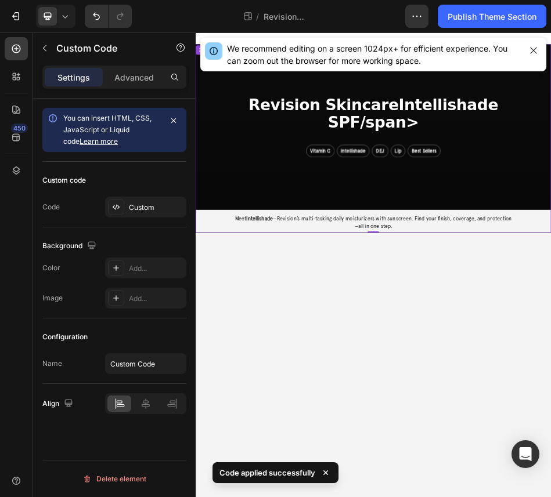
click at [550, 303] on div "Revision Skincare Intellishade SPF/span> Vitamin C Intellishade DEJ Lip Best Se…" at bounding box center [544, 218] width 696 height 325
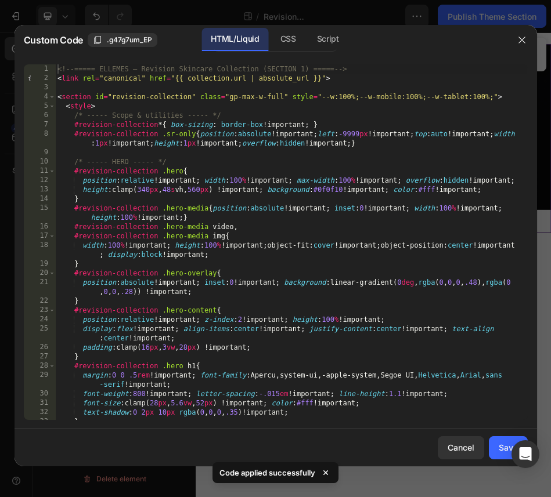
type textarea "#revision-collection .hero-media{position:absolute!important; inset:0!important…"
click at [400, 204] on div "<!-- ===== ELLEMES — Revision Skincare Collection (SECTION 1) ===== --> < link …" at bounding box center [291, 251] width 472 height 374
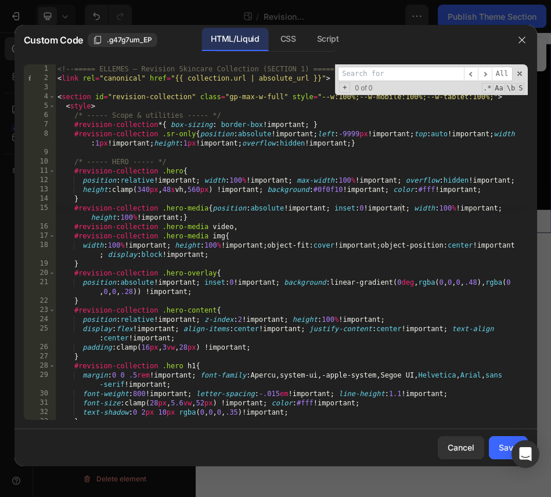
type input "k"
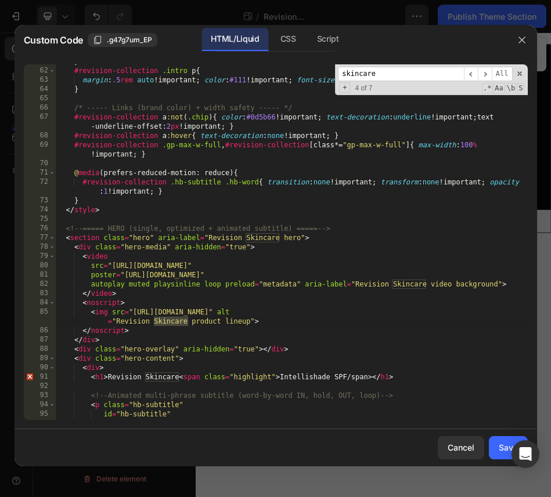
type input "skincare"
click at [353, 378] on div "} #revision-collection .intro p { margin : .5 rem auto !important ; color : #11…" at bounding box center [291, 244] width 472 height 374
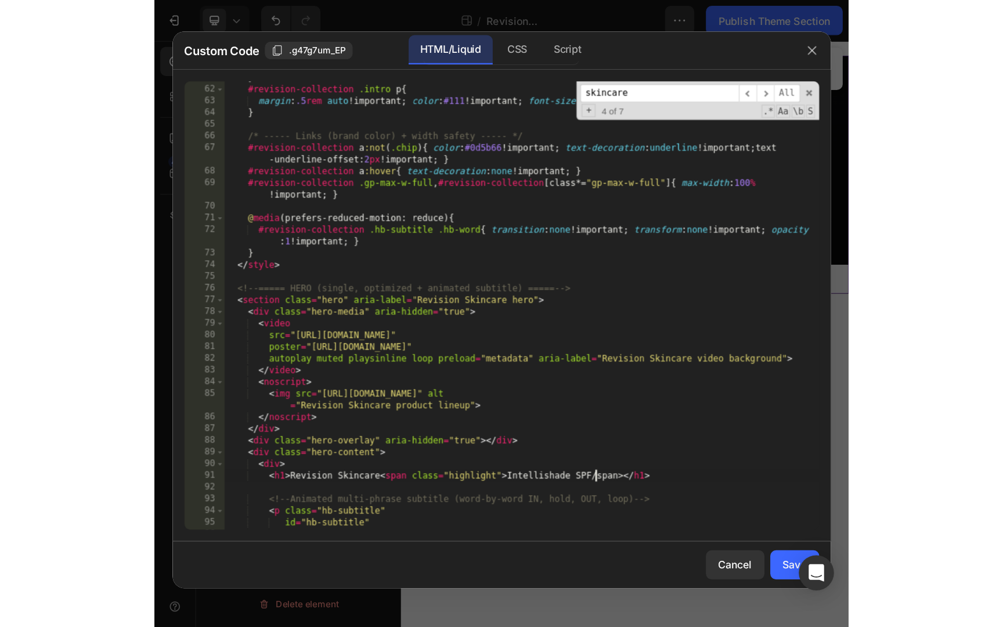
scroll to position [0, 24]
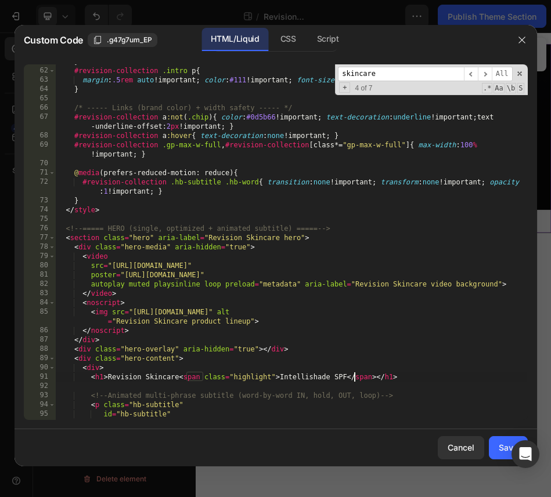
click at [413, 378] on div "} #revision-collection .intro p { margin : .5 rem auto !important ; color : #11…" at bounding box center [291, 244] width 472 height 374
type textarea "<h1>Revision Skincare <span class="highlight">Intellishade SPF</span></h1>"
click at [492, 444] on button "Save" at bounding box center [508, 447] width 39 height 23
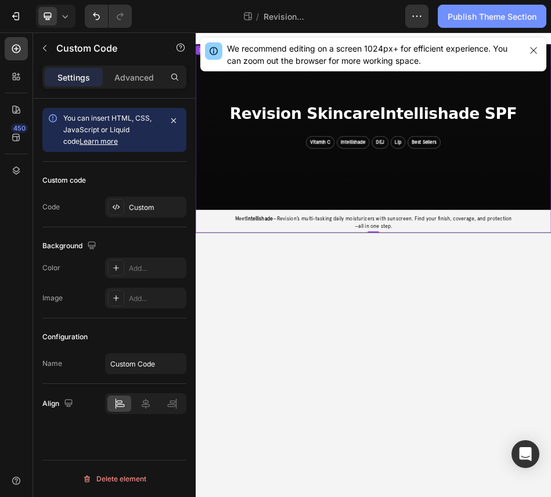
click at [506, 22] on div "Publish Theme Section" at bounding box center [491, 16] width 89 height 12
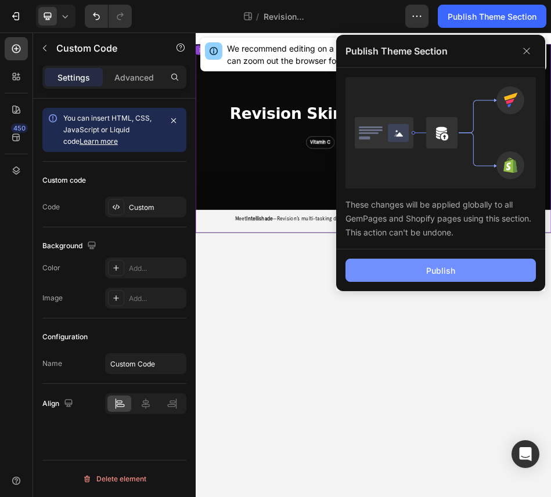
click at [449, 265] on div "Publish" at bounding box center [440, 271] width 29 height 12
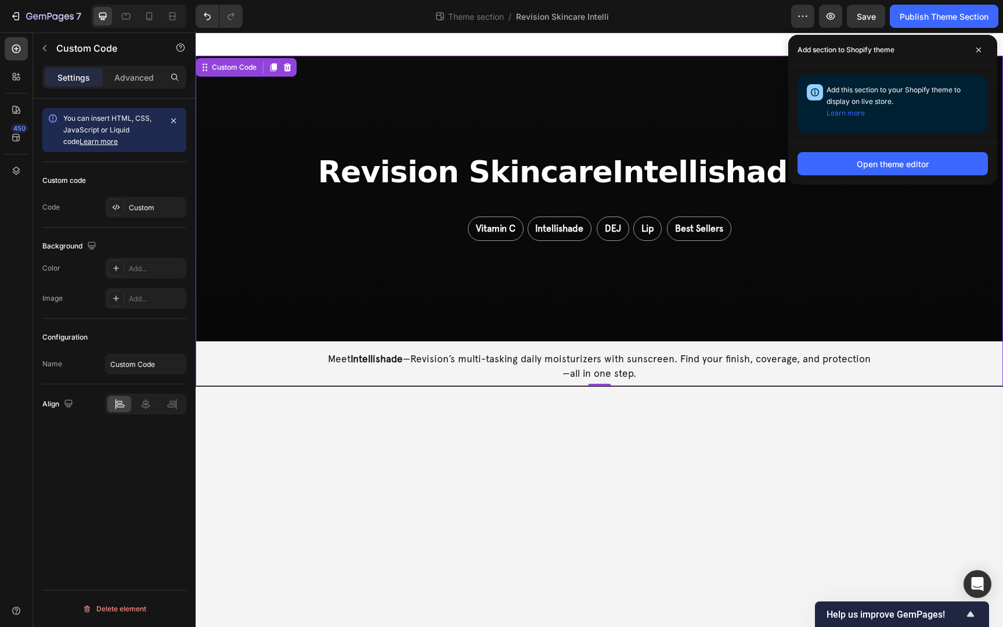
click at [366, 219] on div "Vitamin C Intellishade DEJ Lip Best Sellers" at bounding box center [599, 228] width 562 height 24
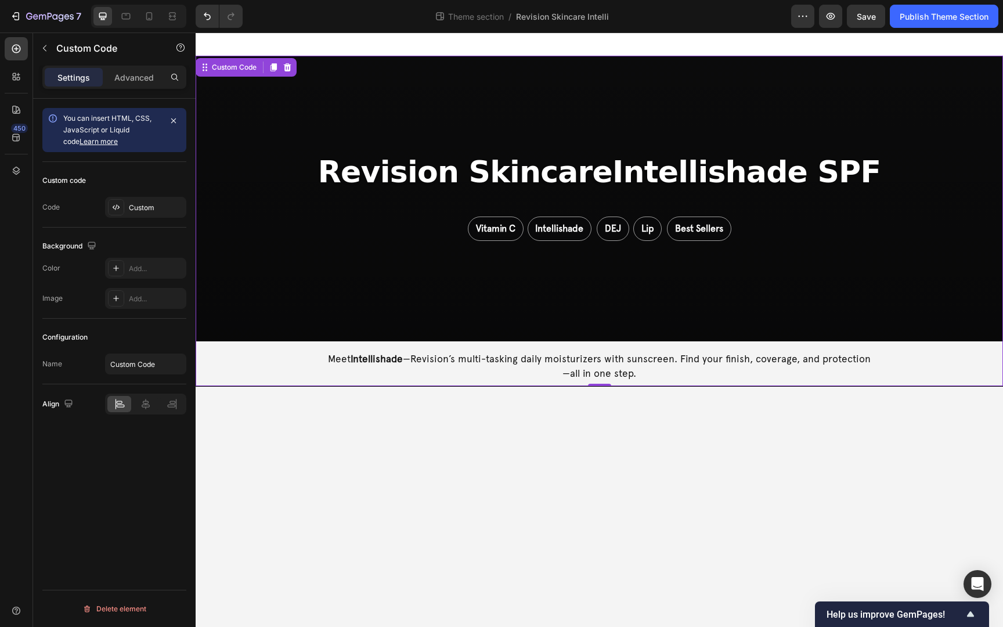
click at [366, 219] on div "Vitamin C Intellishade DEJ Lip Best Sellers" at bounding box center [599, 228] width 562 height 24
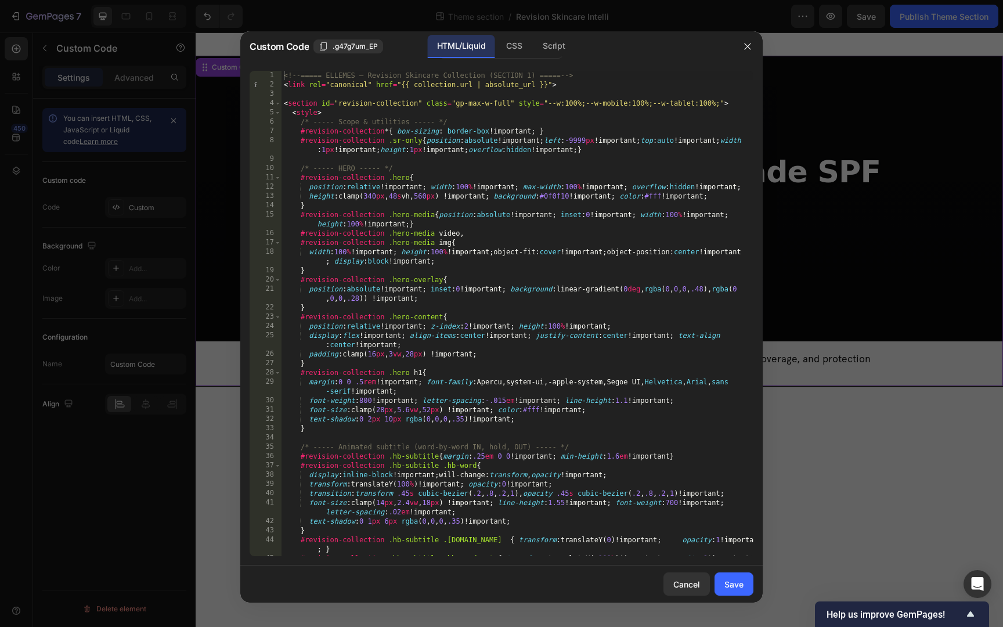
type textarea "display:flex!important; align-items:center!important; justify-content:center!im…"
click at [428, 337] on div "<!-- ===== ELLEMES — Revision Skincare Collection (SECTION 1) ===== --> < link …" at bounding box center [517, 327] width 472 height 513
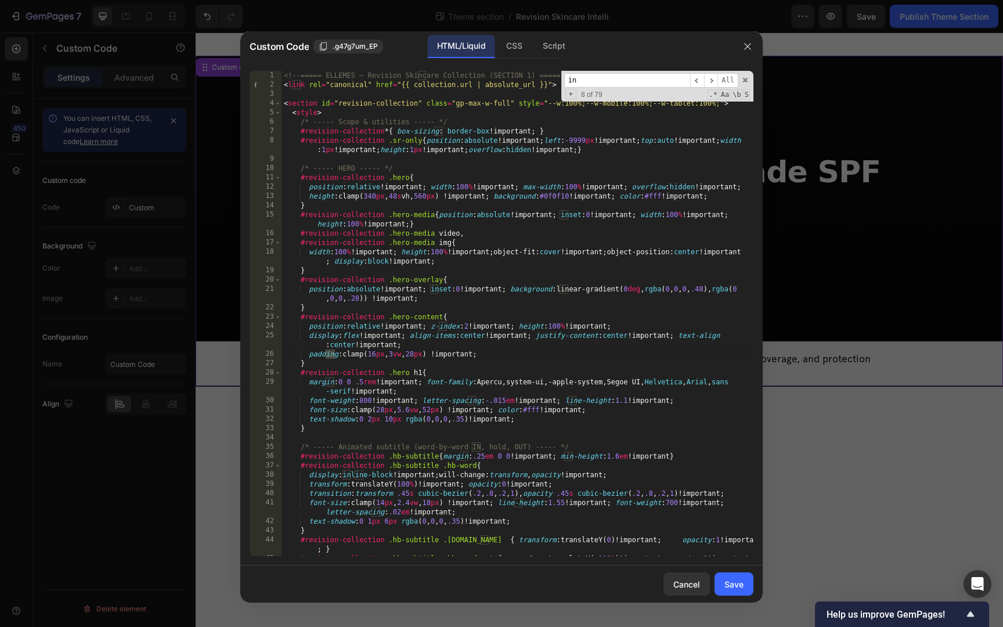
type input "i"
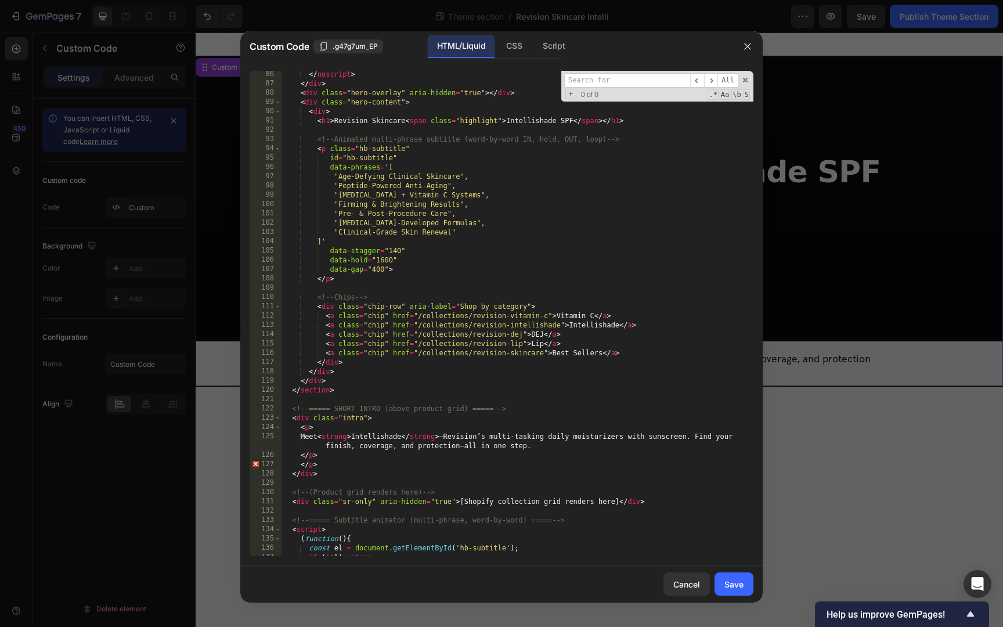
scroll to position [948, 0]
click at [340, 477] on div "</ noscript > </ div > < div class = "hero-overlay" aria-hidden = "true" > </ d…" at bounding box center [517, 322] width 472 height 504
click at [290, 409] on div "</ noscript > </ div > < div class = "hero-overlay" aria-hidden = "true" > </ d…" at bounding box center [517, 322] width 472 height 504
type textarea "<!-- ===== SHORT INTRO (above product grid) ===== --> <div class="intro">"
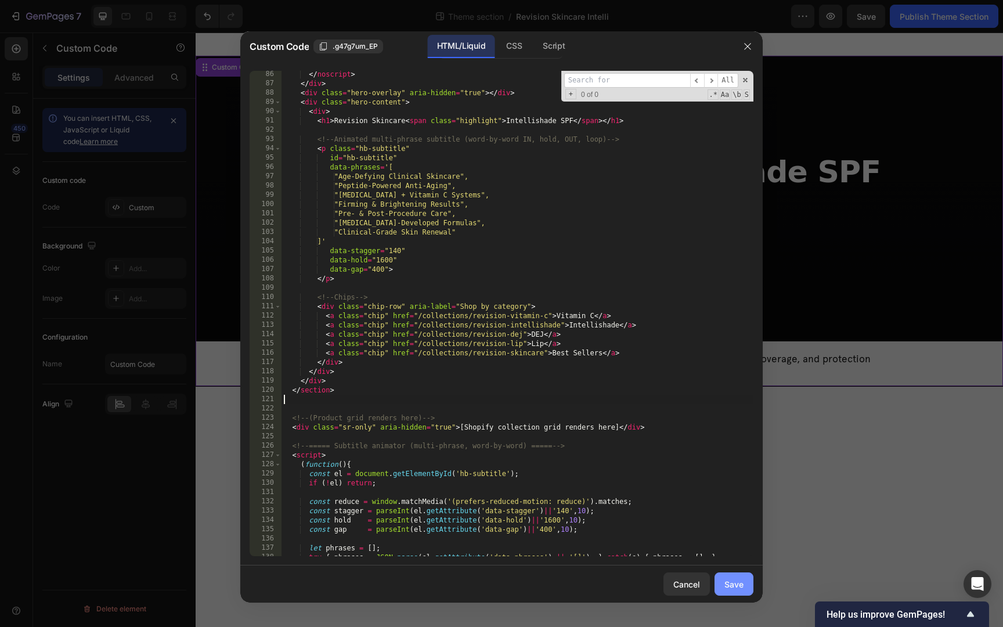
click at [550, 497] on div "Save" at bounding box center [733, 584] width 19 height 12
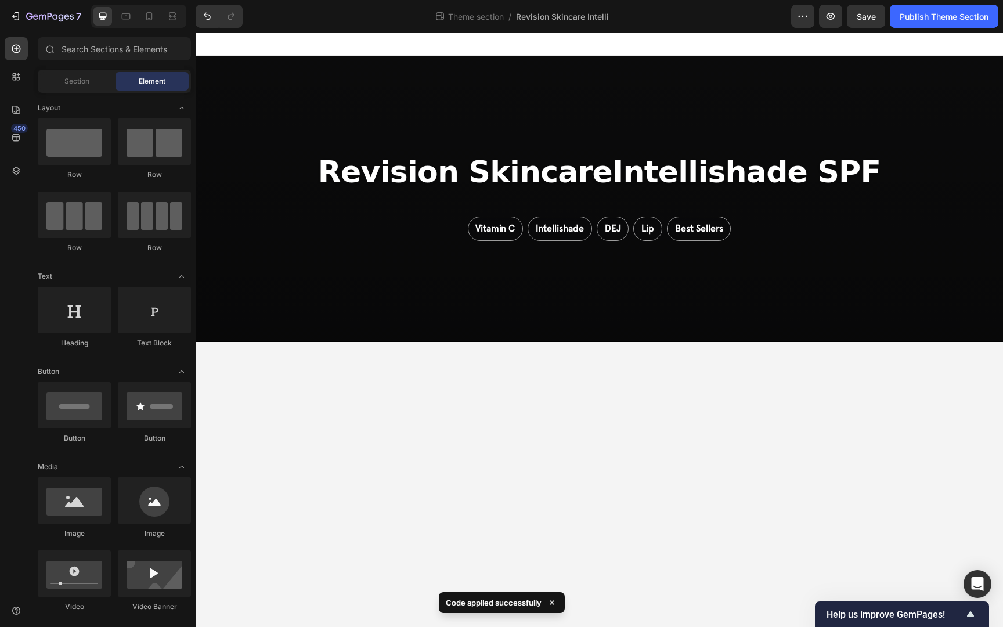
click at [550, 390] on body "Revision Skincare Intellishade SPF Vitamin C Intellishade DEJ Lip Best Sellers …" at bounding box center [599, 330] width 807 height 594
click at [550, 10] on div "Publish Theme Section" at bounding box center [944, 16] width 89 height 12
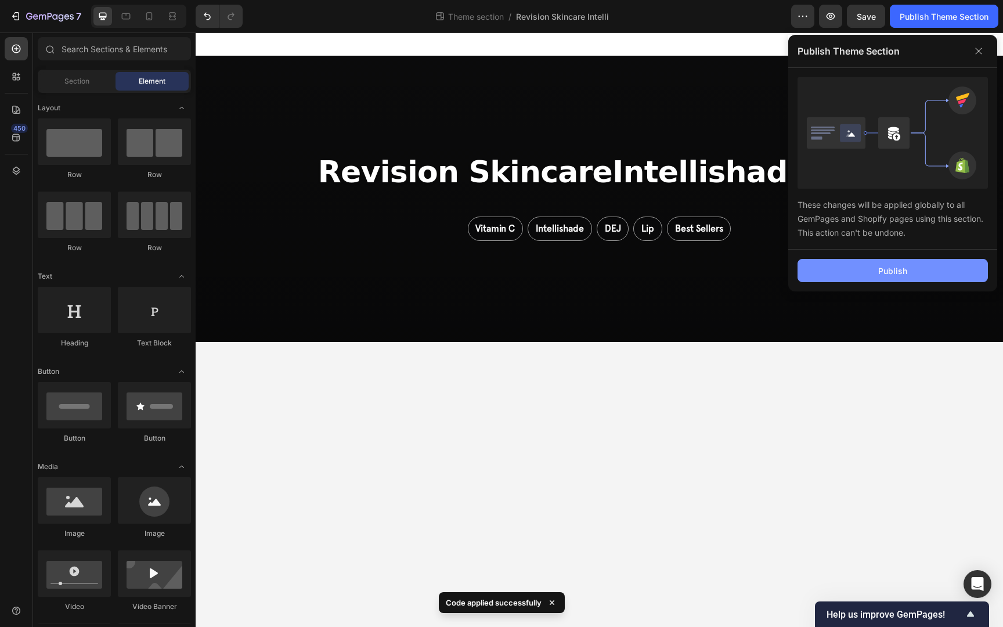
click at [550, 263] on button "Publish" at bounding box center [892, 270] width 190 height 23
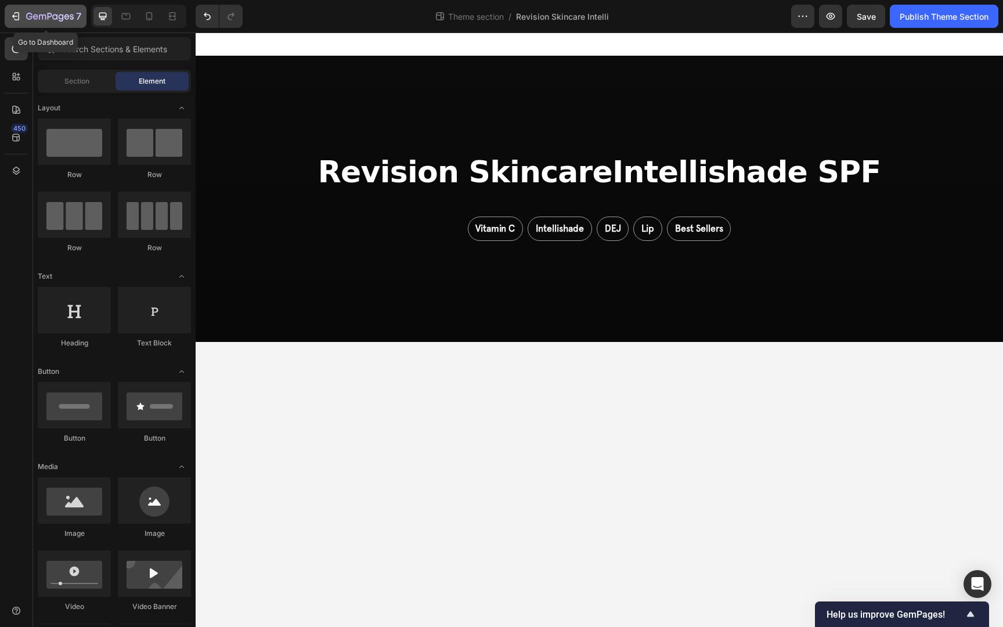
click at [60, 22] on div "7" at bounding box center [53, 16] width 55 height 14
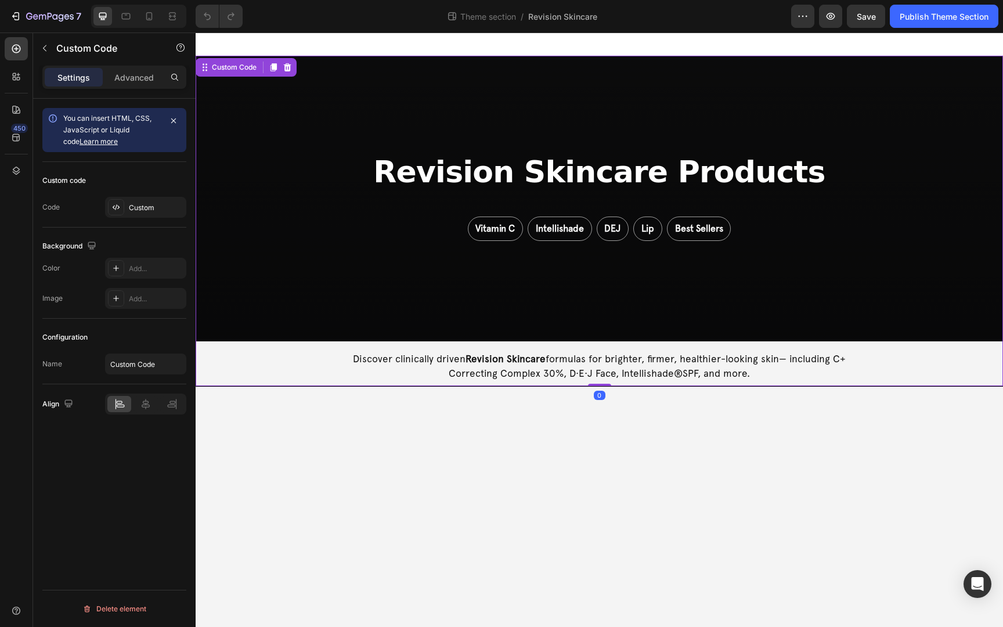
click at [519, 298] on div "Revision Skincare Products Vitamin C Intellishade DEJ Lip Best Sellers" at bounding box center [599, 199] width 807 height 286
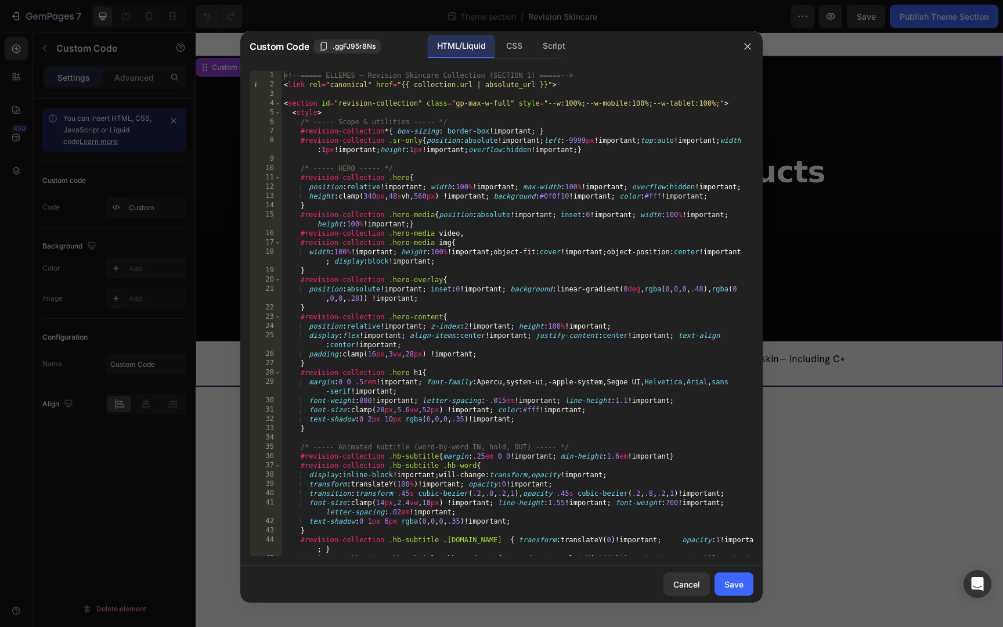
type textarea "#revision-collection .hero-content{"
click at [501, 319] on div "<!-- ===== ELLEMES — Revision Skincare Collection (SECTION 1) ===== --> < link …" at bounding box center [517, 327] width 472 height 513
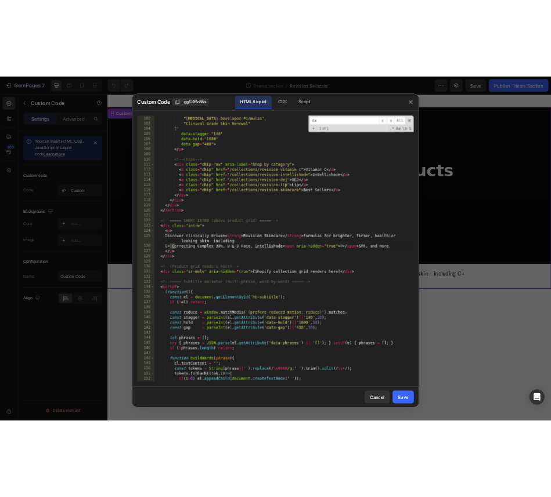
scroll to position [1095, 0]
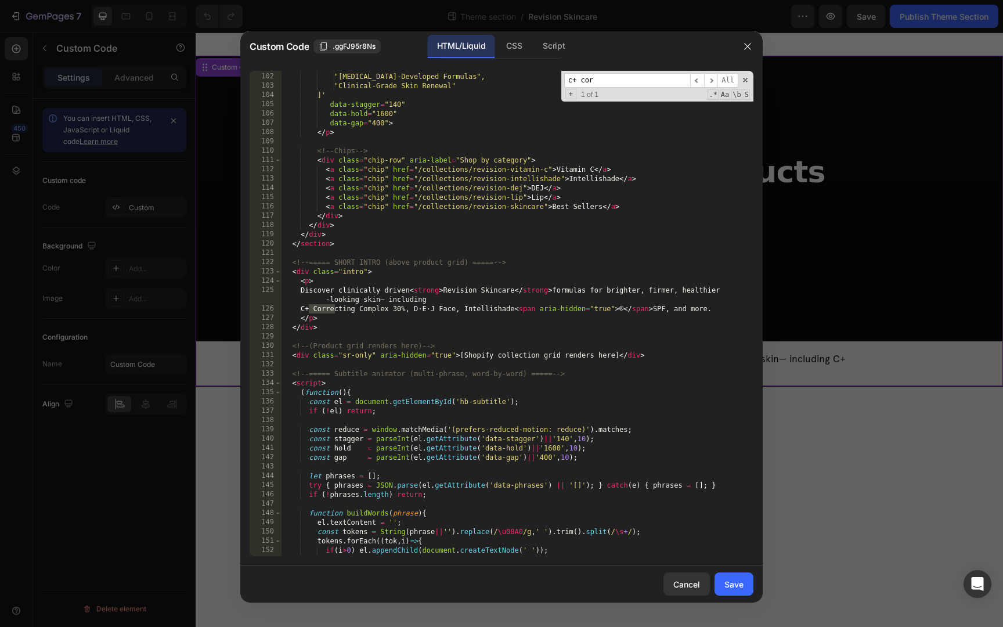
type input "c+ cor"
click at [338, 334] on div ""Pre- & Post-Procedure Care", "[MEDICAL_DATA]-Developed Formulas", "Clinical-Gr…" at bounding box center [517, 315] width 472 height 504
click at [292, 265] on div ""Pre- & Post-Procedure Care", "[MEDICAL_DATA]-Developed Formulas", "Clinical-Gr…" at bounding box center [517, 315] width 472 height 504
type textarea "<!-- ===== SHORT INTRO (above product grid) ===== --> <div class="intro">"
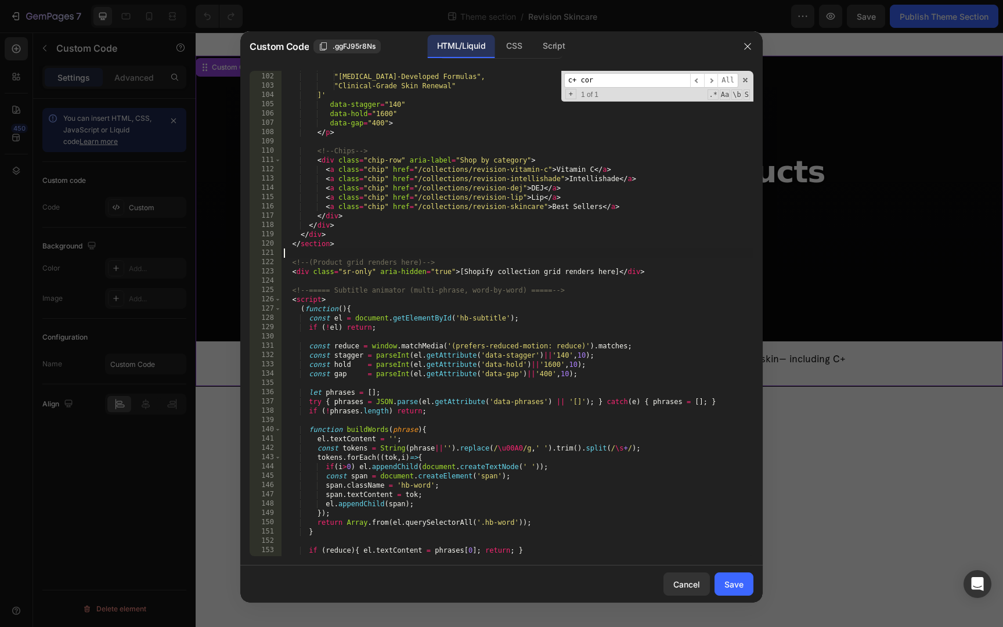
click at [392, 285] on div ""Pre- & Post-Procedure Care", "[MEDICAL_DATA]-Developed Formulas", "Clinical-Gr…" at bounding box center [517, 315] width 472 height 504
click at [301, 263] on div ""Pre- & Post-Procedure Care", "[MEDICAL_DATA]-Developed Formulas", "Clinical-Gr…" at bounding box center [517, 315] width 472 height 504
type textarea "<!-- (Product grid renders here) --> <div class="sr-only" aria-hidden="true">[S…"
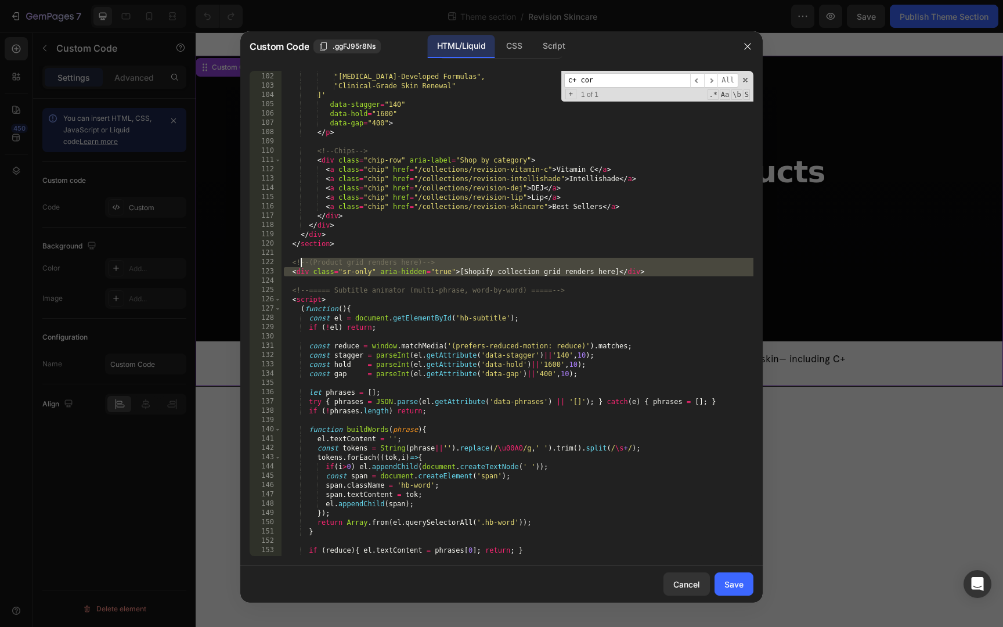
click at [288, 261] on div ""Pre- & Post-Procedure Care", "[MEDICAL_DATA]-Developed Formulas", "Clinical-Gr…" at bounding box center [517, 315] width 472 height 504
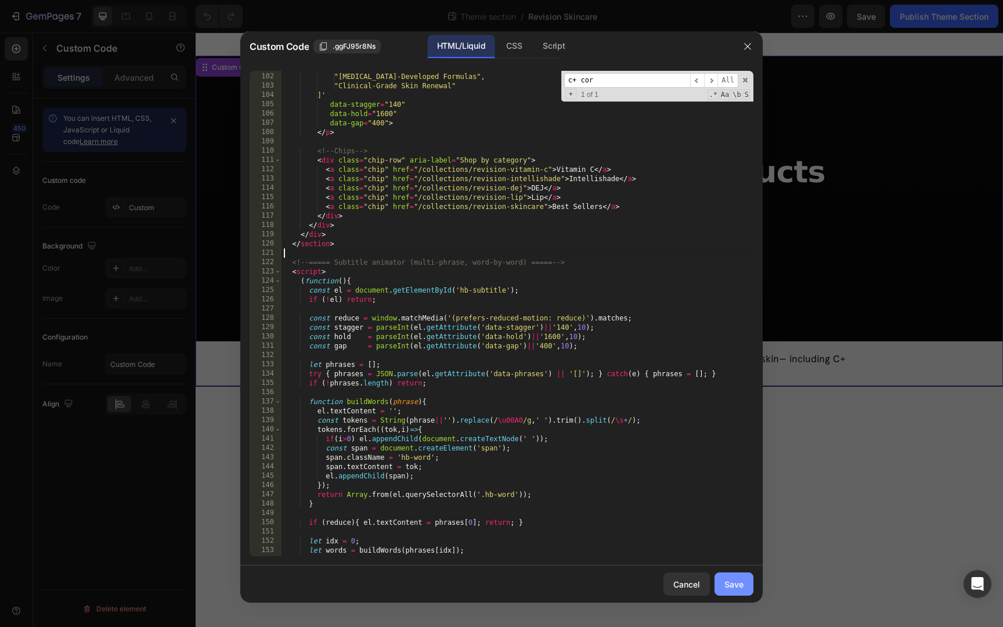
click at [737, 582] on div "Save" at bounding box center [733, 584] width 19 height 12
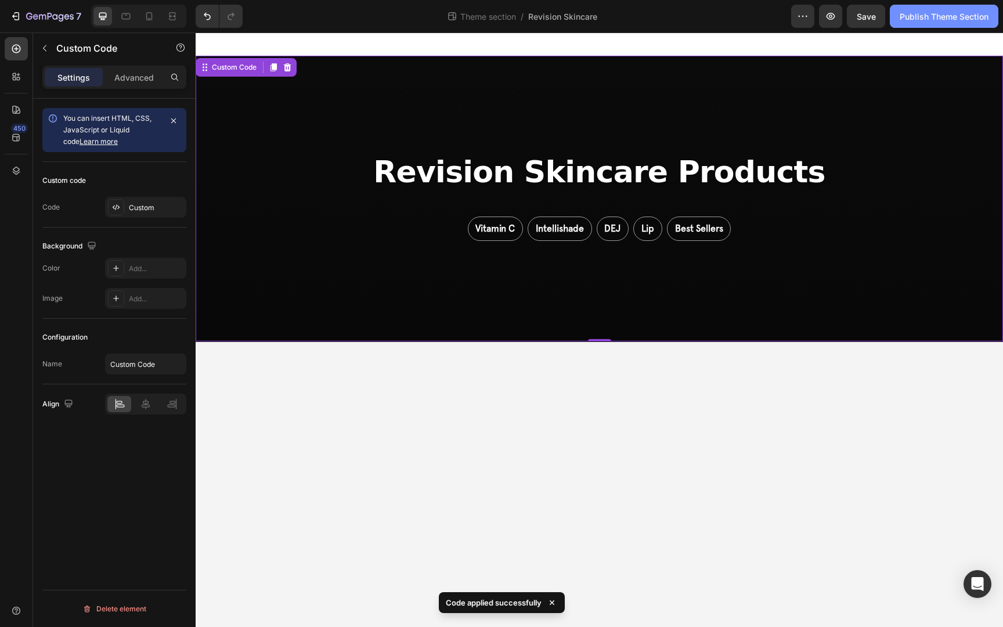
click at [923, 15] on div "Publish Theme Section" at bounding box center [944, 16] width 89 height 12
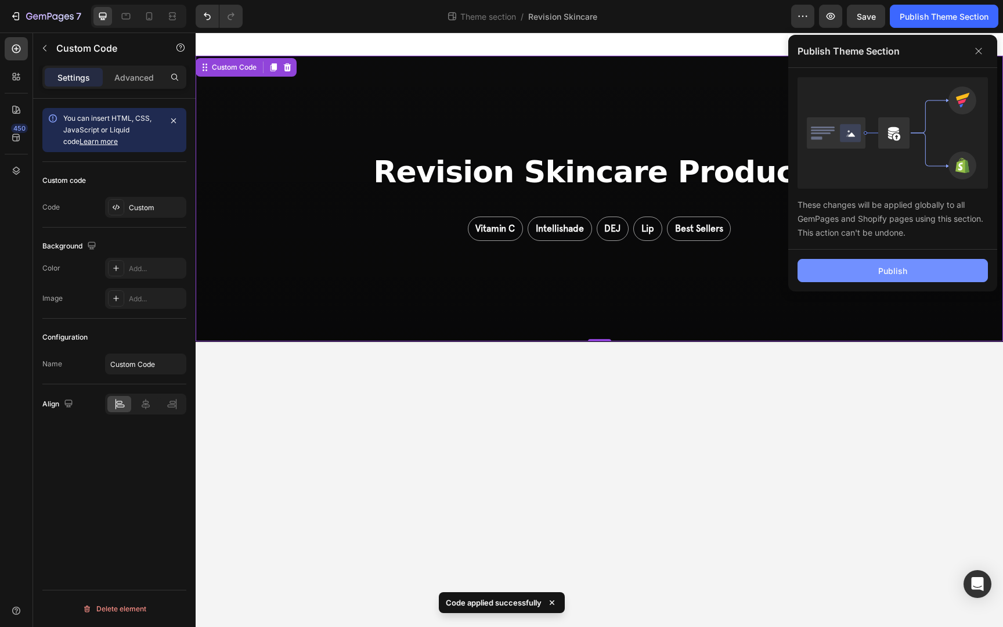
click at [849, 272] on button "Publish" at bounding box center [892, 270] width 190 height 23
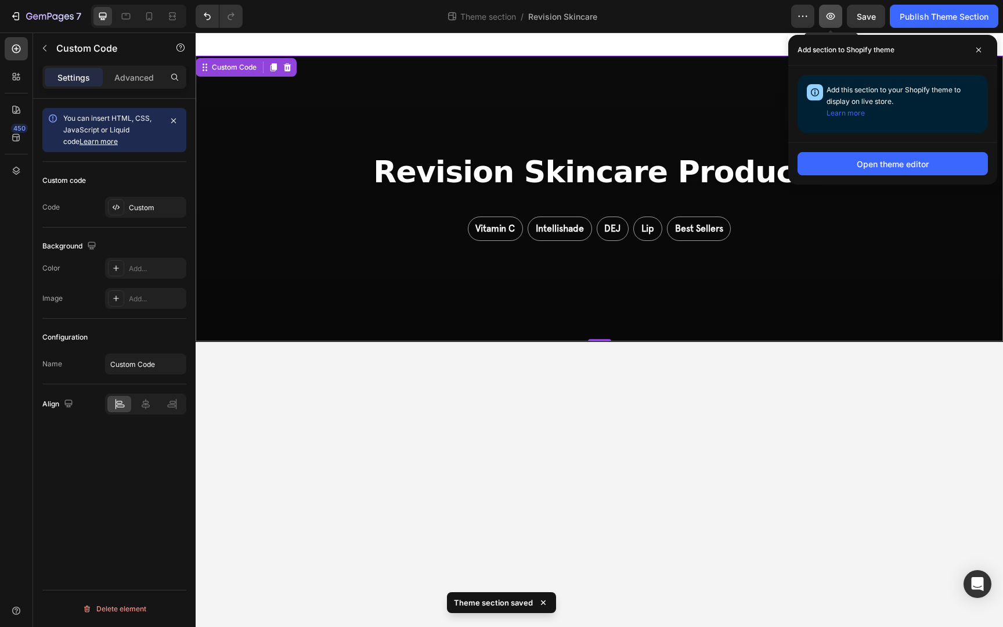
click at [828, 19] on icon "button" at bounding box center [830, 16] width 9 height 7
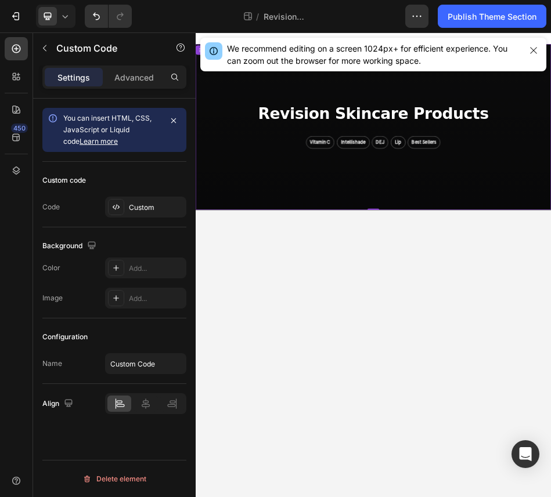
click at [367, 167] on div "Revision Skincare Products Vitamin C Intellishade DEJ Lip Best Sellers" at bounding box center [544, 218] width 696 height 325
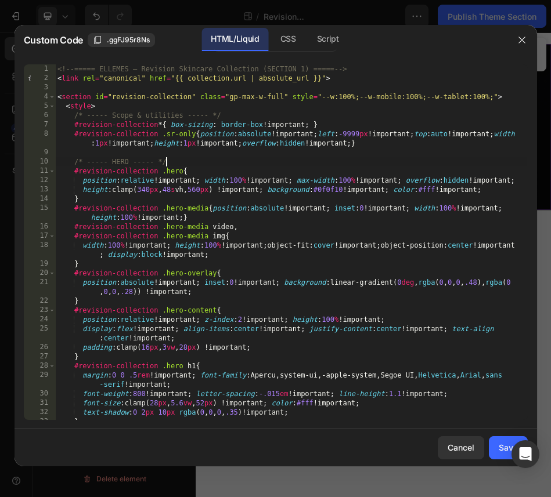
click at [295, 160] on div "<!-- ===== ELLEMES — Revision Skincare Collection (SECTION 1) ===== --> < link …" at bounding box center [291, 251] width 472 height 374
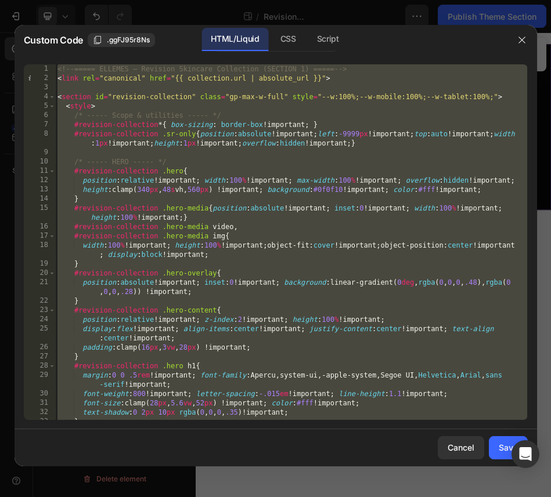
click at [320, 210] on div "<!-- ===== ELLEMES — Revision Skincare Collection (SECTION 1) ===== --> < link …" at bounding box center [291, 251] width 472 height 374
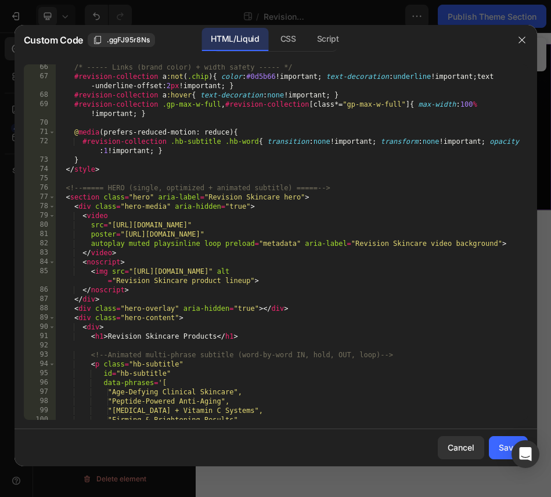
scroll to position [740, 0]
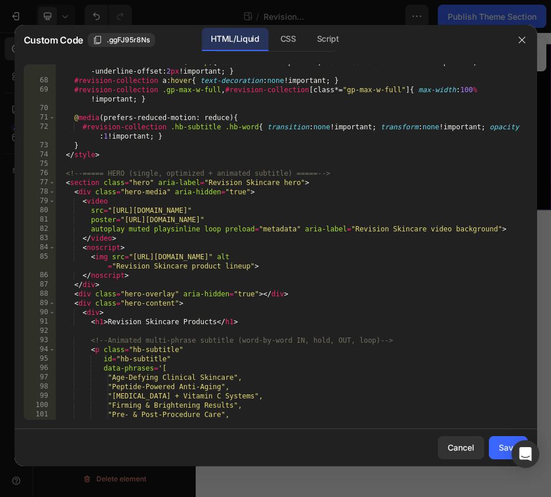
click at [183, 152] on div "#revision-collection a :not ( .chip ) { color : #0d5b66 !important ; text-decor…" at bounding box center [291, 249] width 472 height 384
type textarea "}"
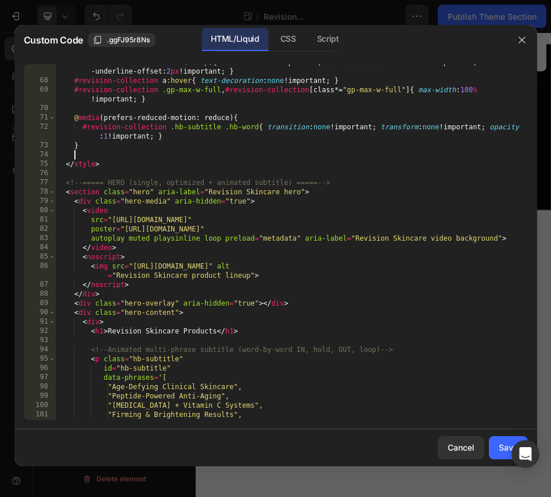
paste textarea
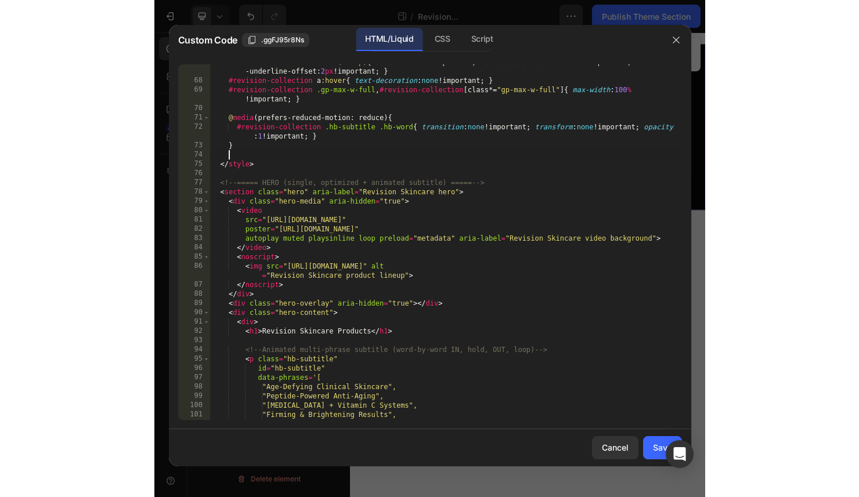
scroll to position [889, 0]
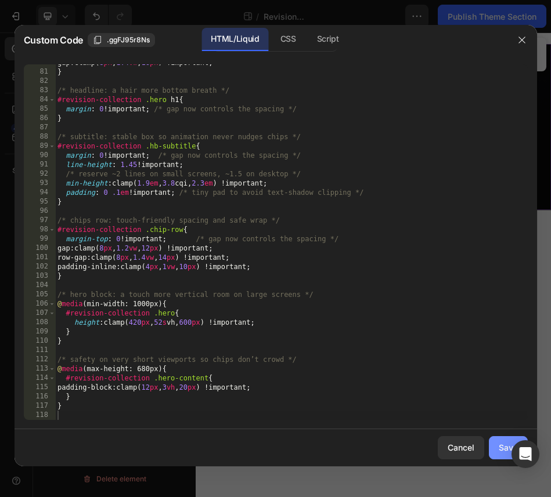
click at [494, 445] on button "Save" at bounding box center [508, 447] width 39 height 23
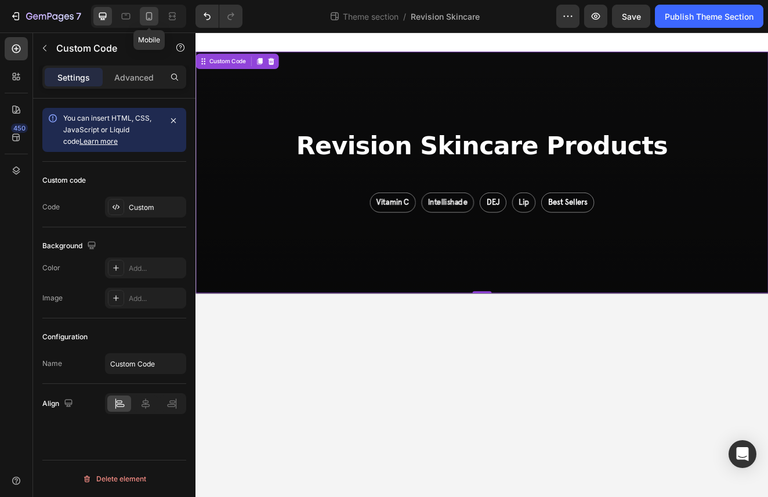
click at [150, 11] on icon at bounding box center [149, 16] width 12 height 12
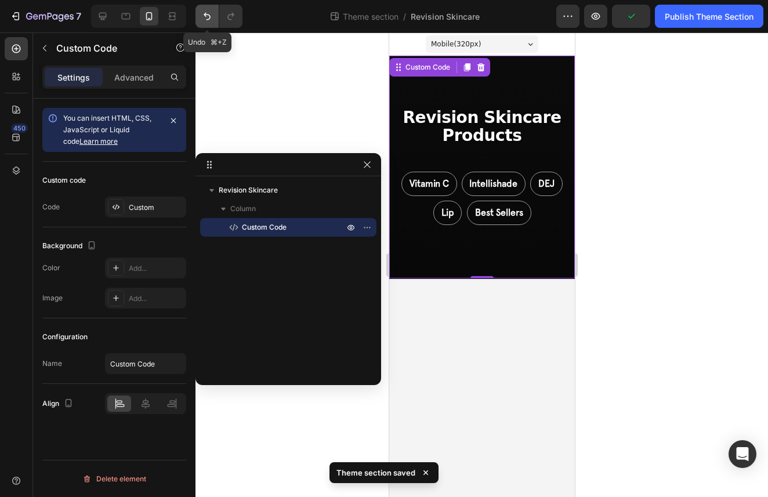
click at [203, 10] on button "Undo/Redo" at bounding box center [207, 16] width 23 height 23
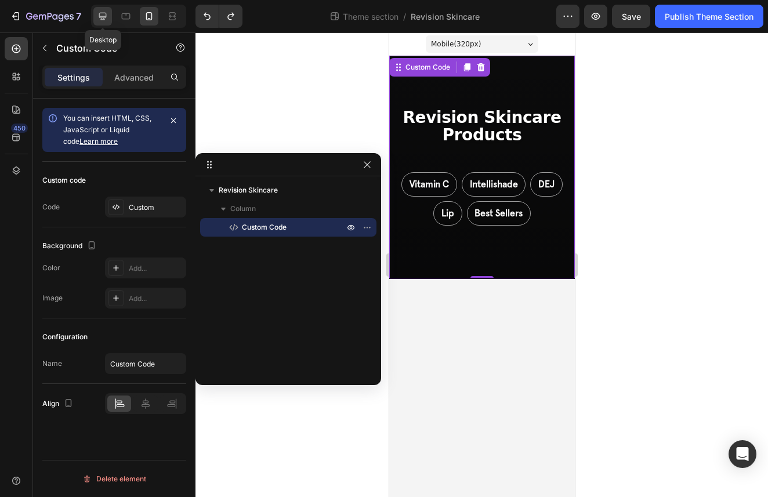
click at [99, 19] on icon at bounding box center [103, 16] width 12 height 12
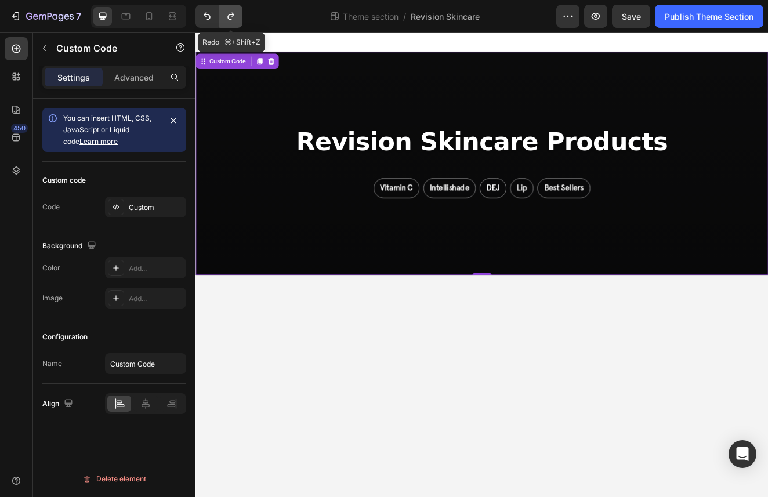
click at [225, 15] on button "Undo/Redo" at bounding box center [230, 16] width 23 height 23
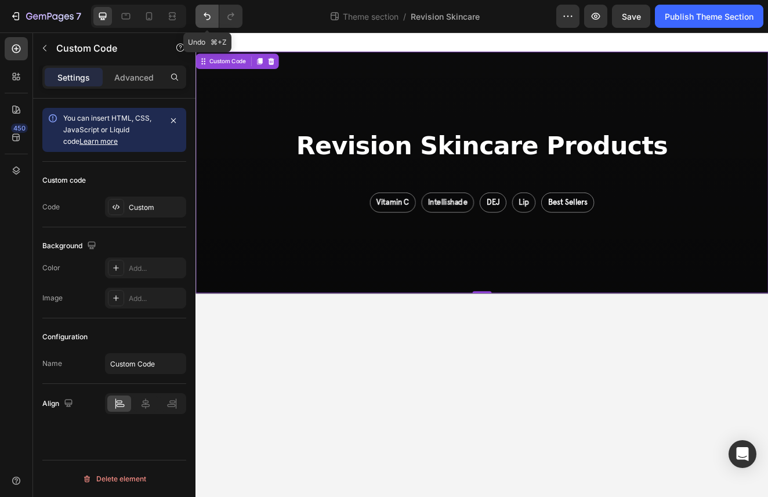
click at [207, 20] on icon "Undo/Redo" at bounding box center [207, 17] width 7 height 8
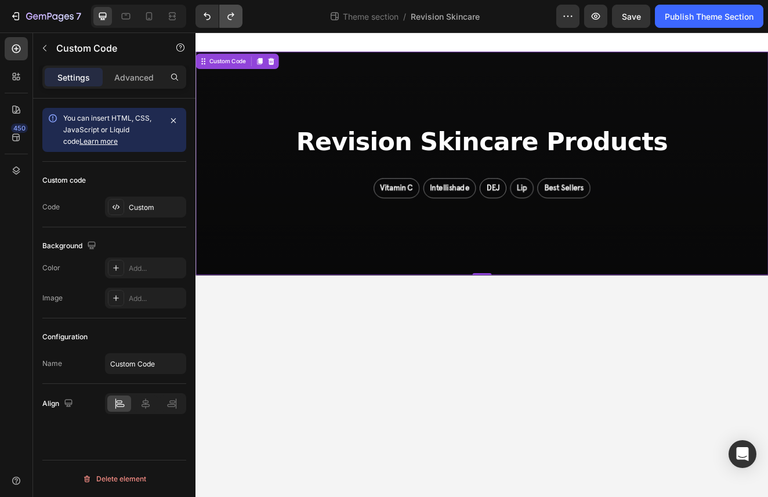
click at [227, 19] on icon "Undo/Redo" at bounding box center [231, 16] width 12 height 12
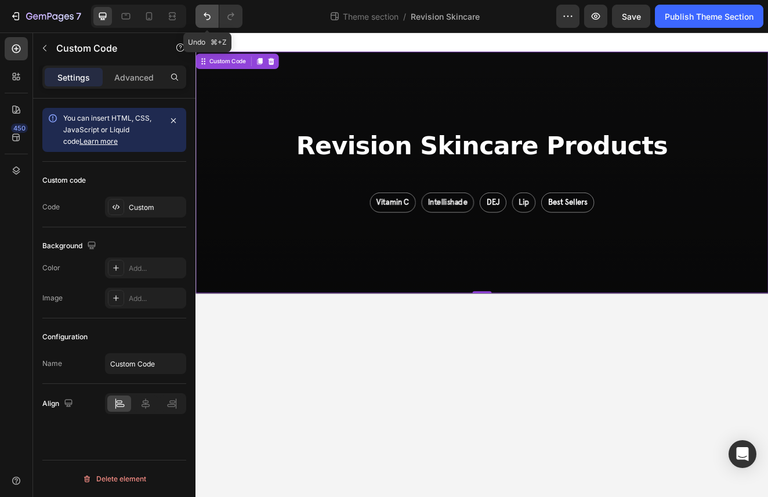
click at [205, 21] on icon "Undo/Redo" at bounding box center [207, 16] width 12 height 12
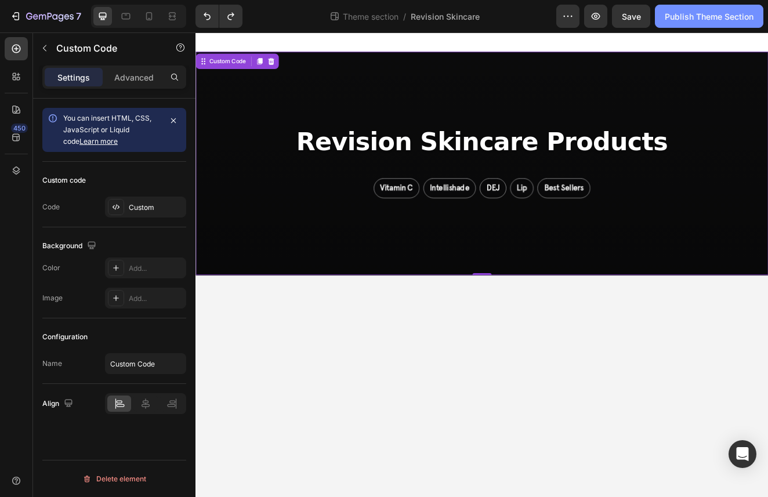
click at [673, 17] on div "Publish Theme Section" at bounding box center [709, 16] width 89 height 12
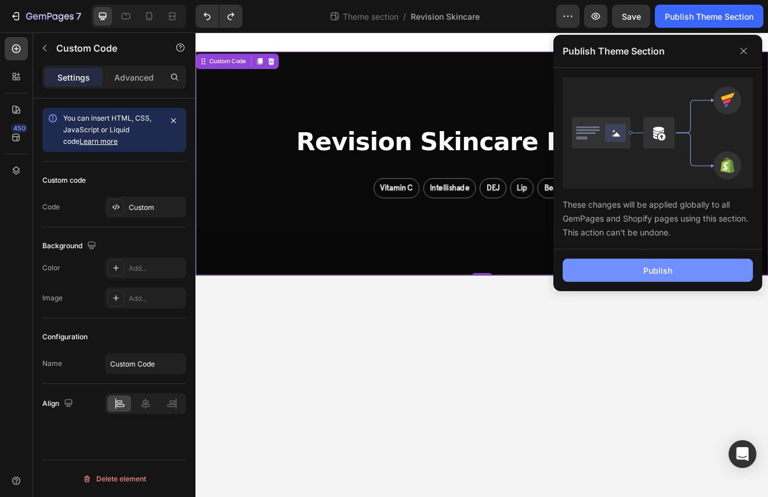
click at [629, 270] on button "Publish" at bounding box center [658, 270] width 190 height 23
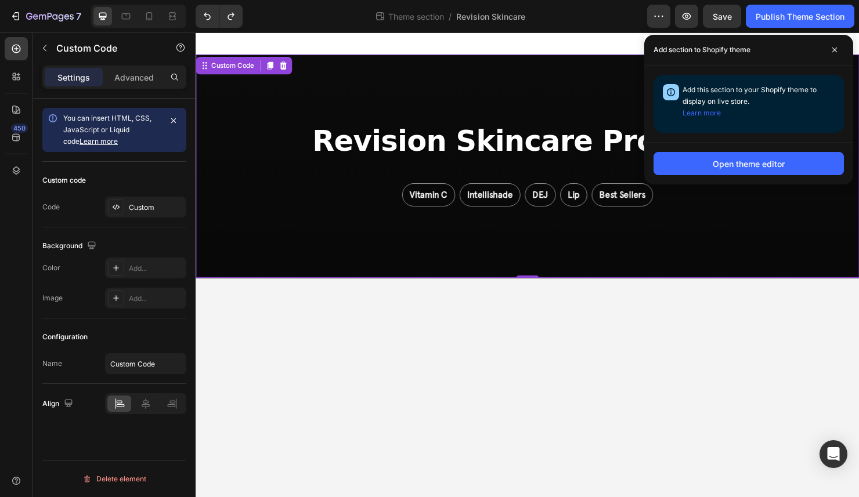
click at [461, 130] on h1 "Revision Skincare Products" at bounding box center [544, 146] width 452 height 33
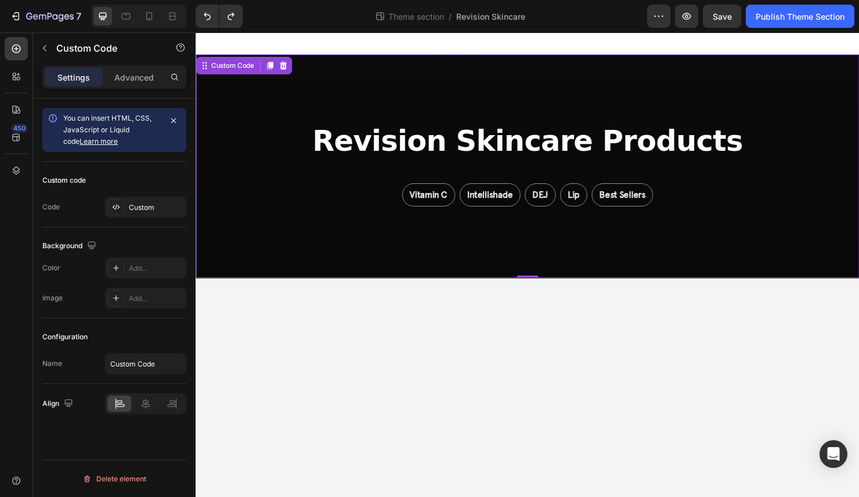
click at [461, 130] on h1 "Revision Skincare Products" at bounding box center [544, 146] width 452 height 33
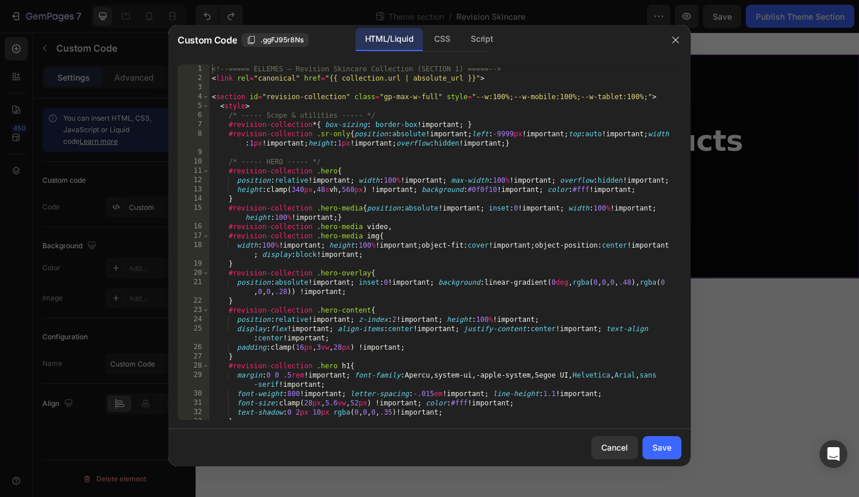
click at [446, 181] on div "<!-- ===== ELLEMES — Revision Skincare Collection (SECTION 1) ===== --> < link …" at bounding box center [446, 251] width 472 height 374
type textarea "<!-- ===== /SECTION 1 ===== -->"
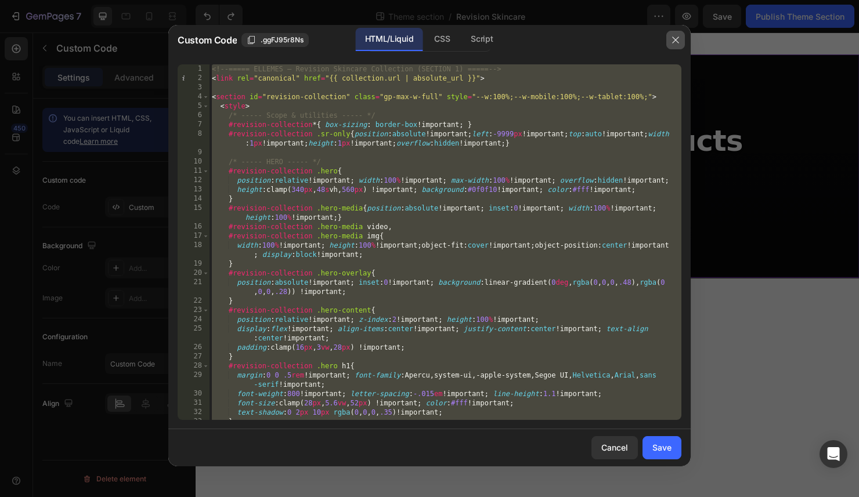
click at [677, 41] on icon "button" at bounding box center [675, 39] width 9 height 9
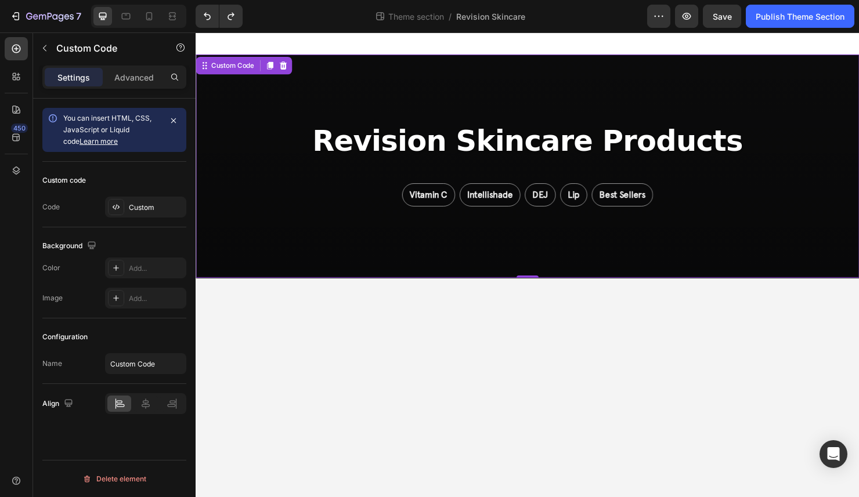
click at [382, 157] on h1 "Revision Skincare Products" at bounding box center [544, 146] width 452 height 33
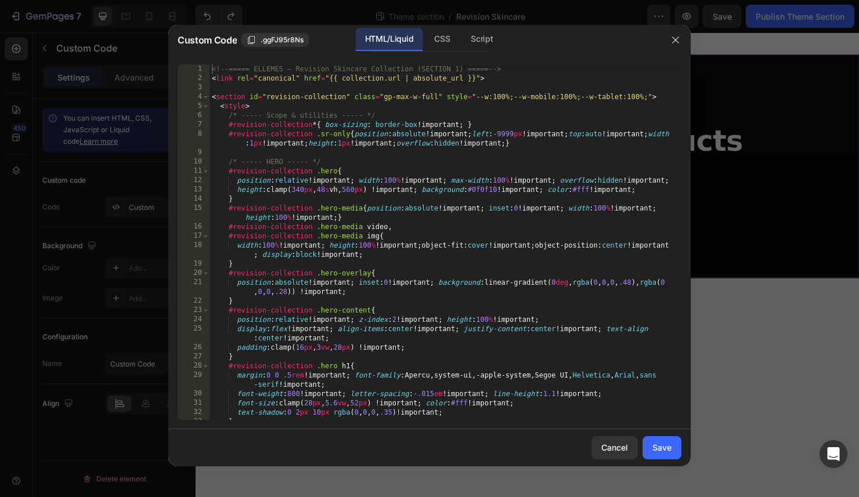
type textarea "height: clamp(340px, 48svh, 560px) !important; background:#0f0f10!important; co…"
click at [377, 189] on div "<!-- ===== ELLEMES — Revision Skincare Collection (SECTION 1) ===== --> < link …" at bounding box center [446, 251] width 472 height 374
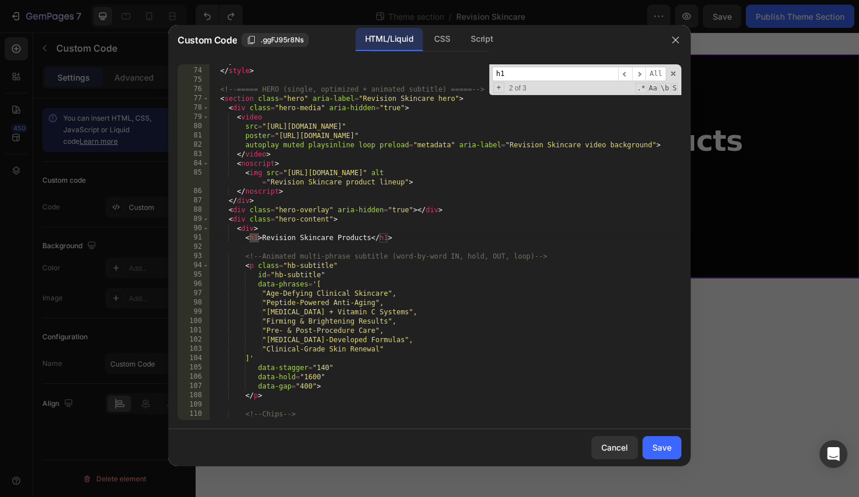
scroll to position [825, 0]
type input "h1"
type textarea "<h1>Revision Skincare Products</h1>"
drag, startPoint x: 419, startPoint y: 240, endPoint x: 207, endPoint y: 239, distance: 211.9
click at [207, 239] on div "<h1>Revision Skincare Products</h1> 73 74 75 76 77 78 79 80 81 82 83 84 85 86 8…" at bounding box center [430, 242] width 504 height 356
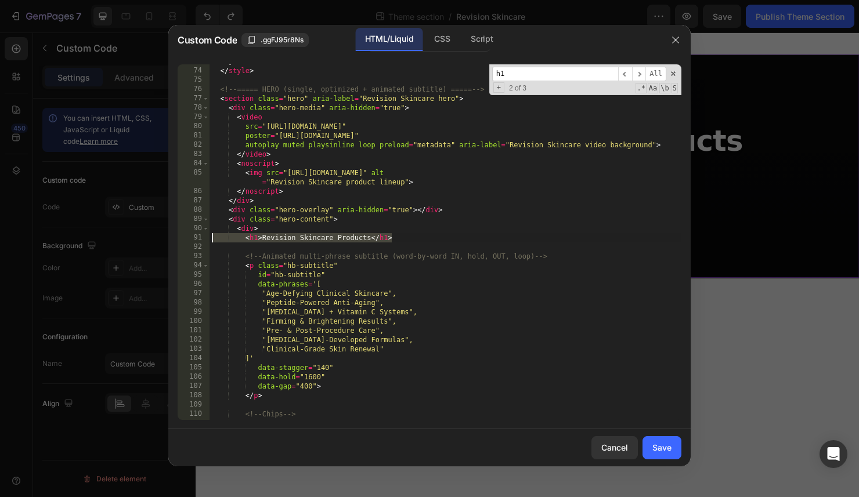
paste textarea
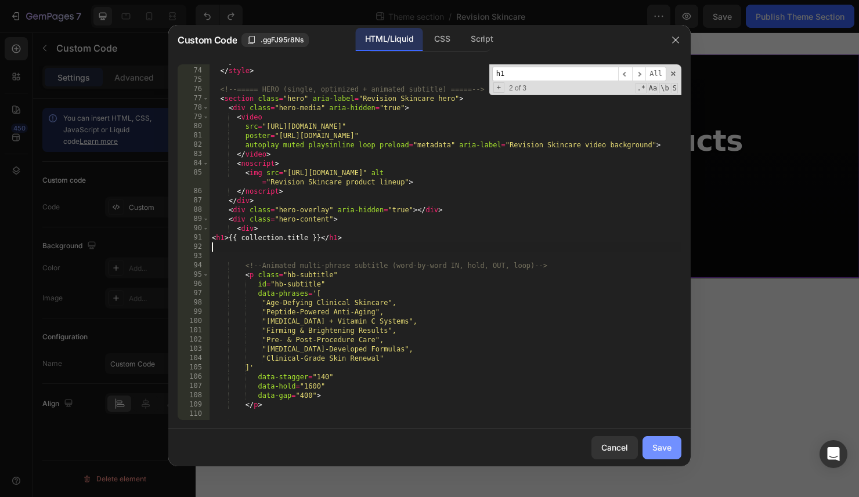
click at [658, 447] on div "Save" at bounding box center [661, 448] width 19 height 12
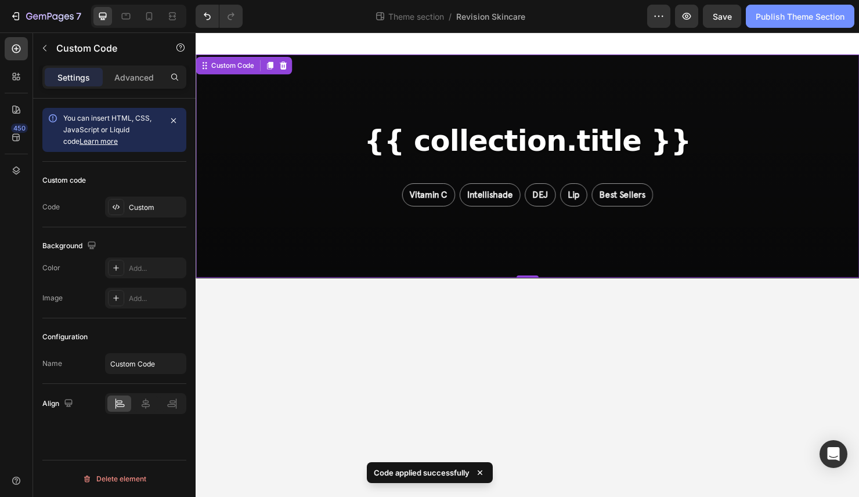
click at [778, 21] on div "Publish Theme Section" at bounding box center [800, 16] width 89 height 12
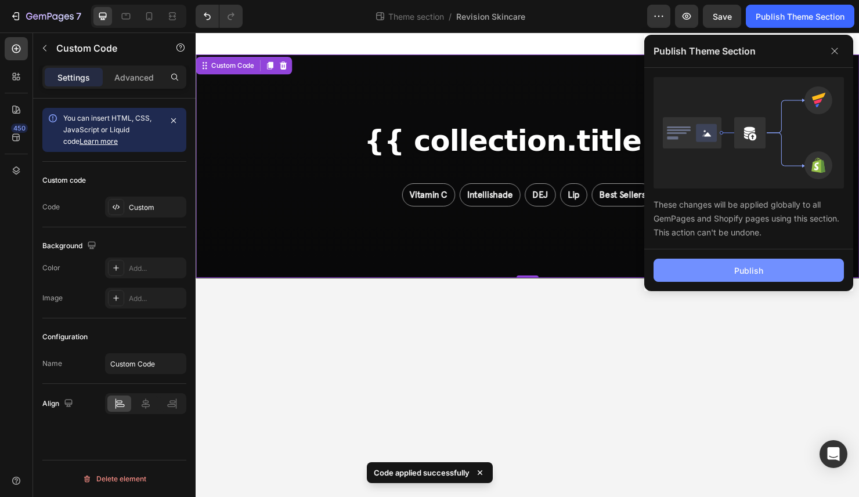
click at [752, 268] on div "Publish" at bounding box center [748, 271] width 29 height 12
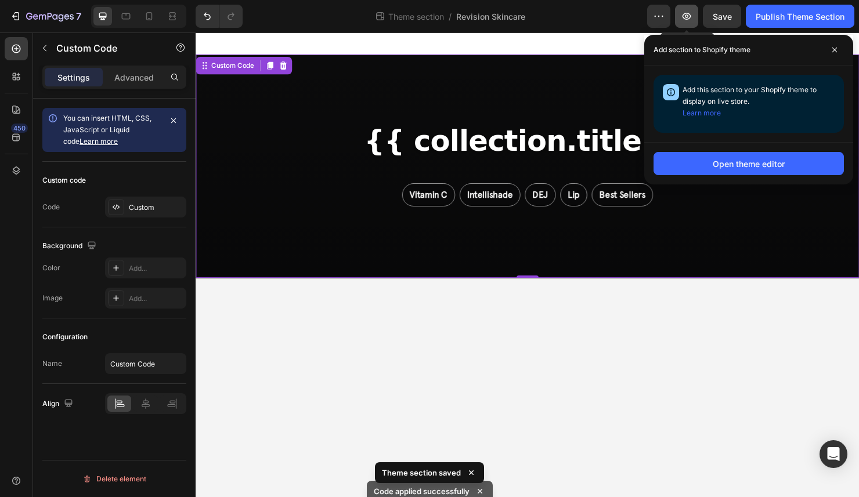
click at [685, 21] on icon "button" at bounding box center [687, 16] width 12 height 12
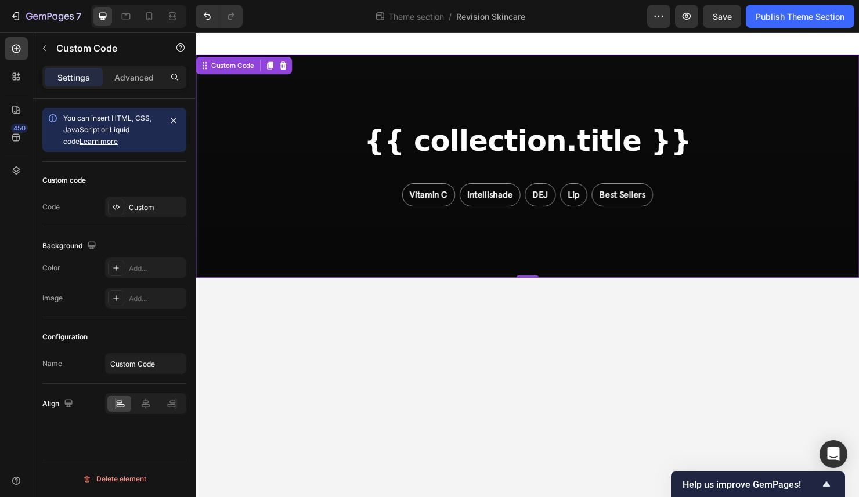
click at [526, 151] on h1 "{{ collection.title }}" at bounding box center [543, 146] width 343 height 33
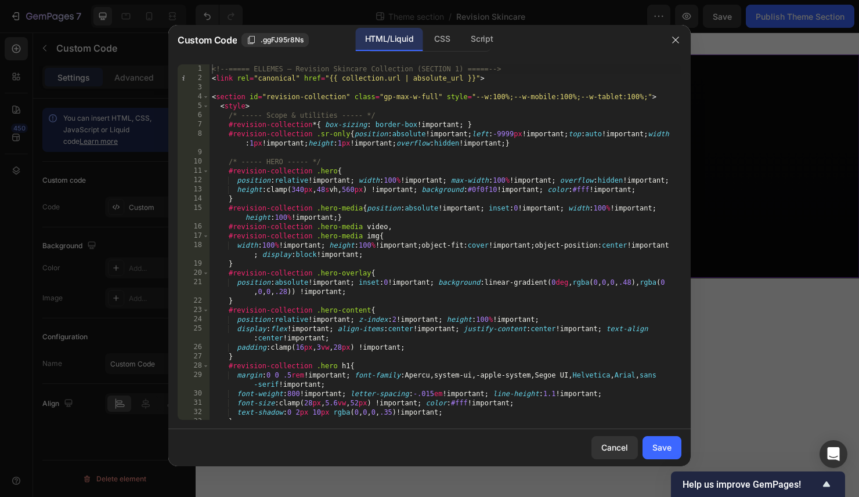
type textarea "#revision-collection .hero-media{position:absolute!important; inset:0!important…"
click at [448, 212] on div "<!-- ===== ELLEMES — Revision Skincare Collection (SECTION 1) ===== --> < link …" at bounding box center [446, 251] width 472 height 374
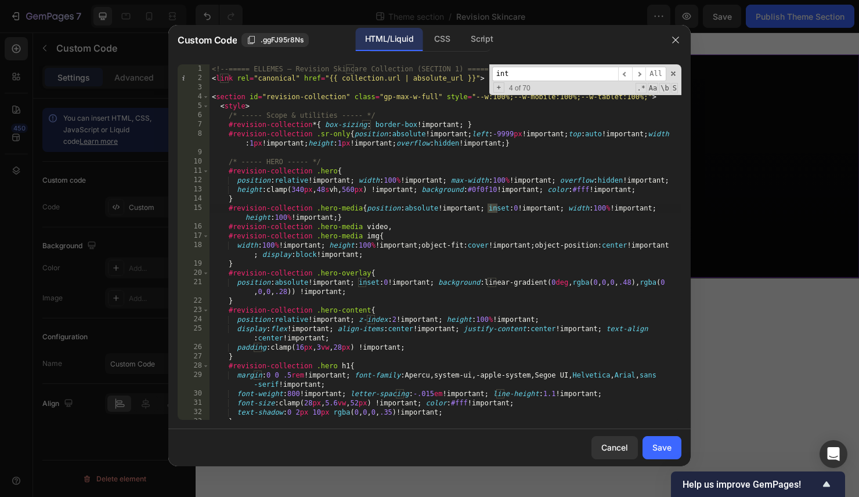
scroll to position [1038, 0]
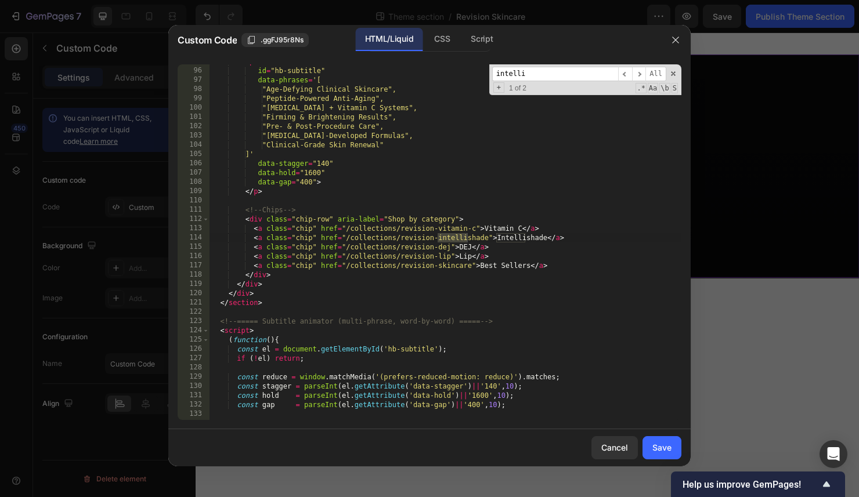
type input "intelli"
click at [347, 238] on div "< p class = "hb-subtitle" id = "hb-subtitle" data-phrases = '[ "Age-Defying Cli…" at bounding box center [446, 244] width 472 height 374
click at [486, 237] on div "< p class = "hb-subtitle" id = "hb-subtitle" data-phrases = '[ "Age-Defying Cli…" at bounding box center [446, 244] width 472 height 374
paste textarea "[URL][DOMAIN_NAME]"
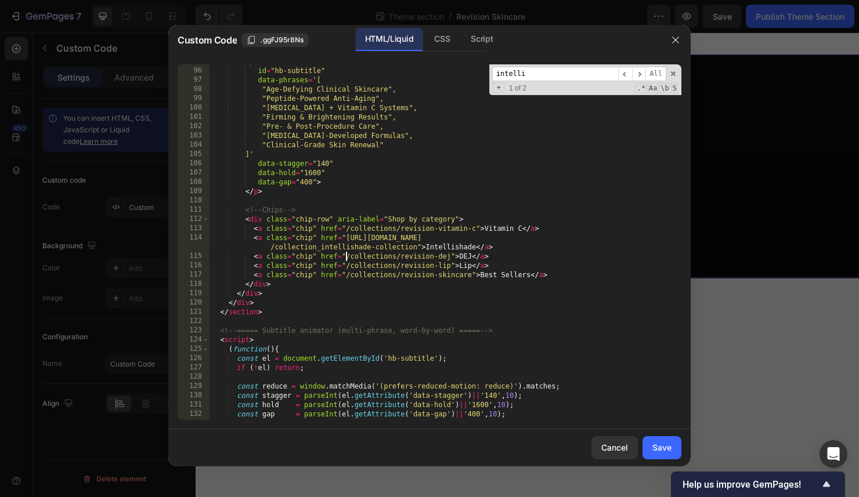
click at [346, 258] on div "< p class = "hb-subtitle" id = "hb-subtitle" data-phrases = '[ "Age-Defying Cli…" at bounding box center [446, 244] width 472 height 374
click at [450, 257] on div "< p class = "hb-subtitle" id = "hb-subtitle" data-phrases = '[ "Age-Defying Cli…" at bounding box center [446, 244] width 472 height 374
paste textarea "[URL][DOMAIN_NAME]"
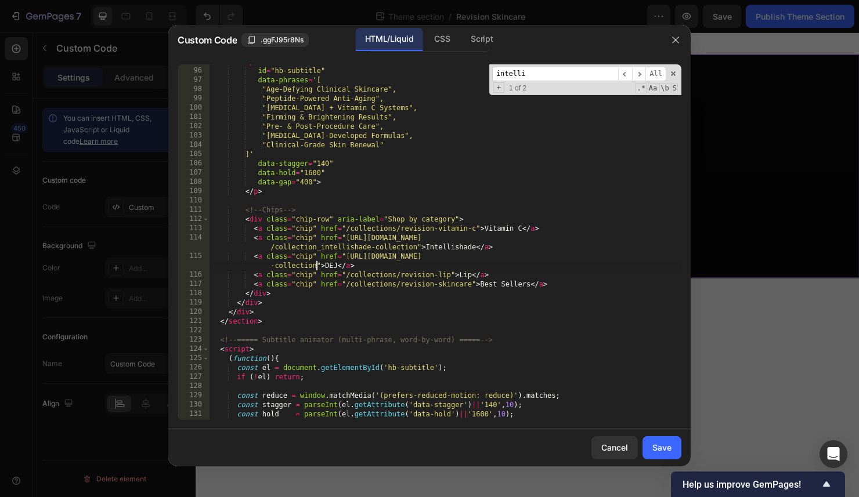
click at [346, 230] on div "< p class = "hb-subtitle" id = "hb-subtitle" data-phrases = '[ "Age-Defying Cli…" at bounding box center [446, 244] width 472 height 374
click at [476, 230] on div "< p class = "hb-subtitle" id = "hb-subtitle" data-phrases = '[ "Age-Defying Cli…" at bounding box center [446, 244] width 472 height 374
paste textarea "[URL][DOMAIN_NAME]"
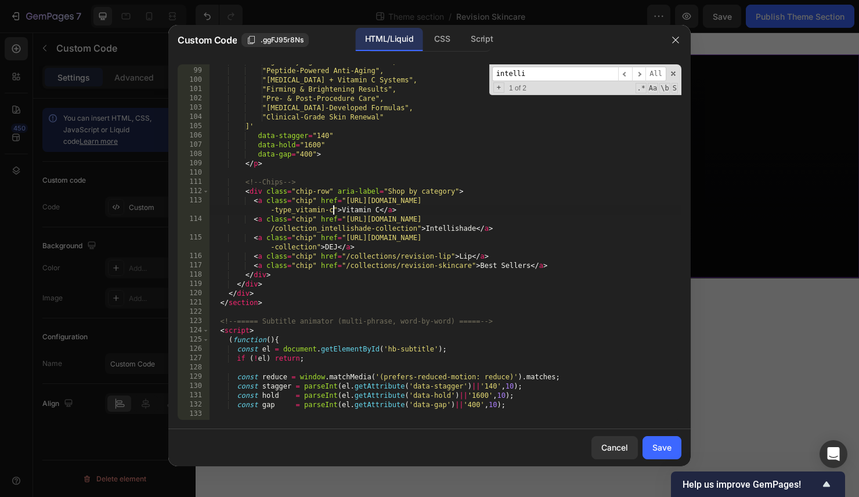
scroll to position [1066, 0]
click at [385, 262] on div ""Age-Defying Clinical Skincare", "Peptide-Powered Anti-Aging", "[MEDICAL_DATA] …" at bounding box center [446, 244] width 472 height 374
click at [346, 259] on div ""Age-Defying Clinical Skincare", "Peptide-Powered Anti-Aging", "[MEDICAL_DATA] …" at bounding box center [446, 244] width 472 height 374
click at [450, 255] on div ""Age-Defying Clinical Skincare", "Peptide-Powered Anti-Aging", "[MEDICAL_DATA] …" at bounding box center [446, 244] width 472 height 374
paste textarea "[URL][DOMAIN_NAME]"
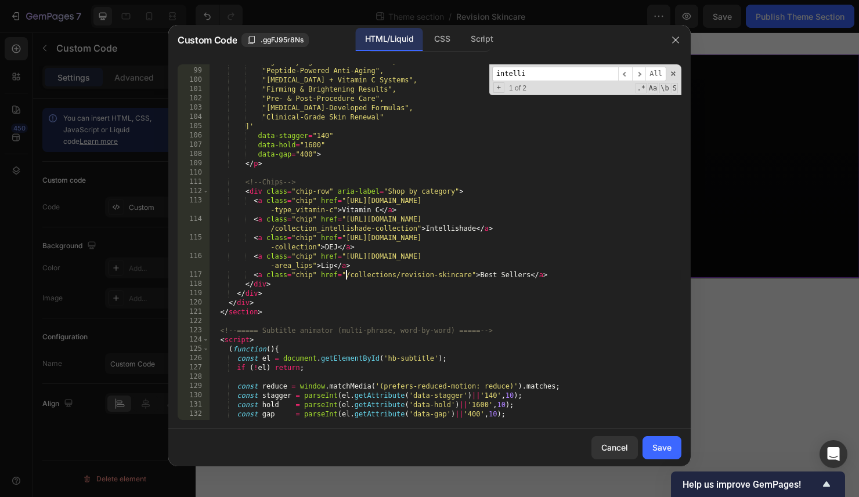
click at [346, 276] on div ""Age-Defying Clinical Skincare", "Peptide-Powered Anti-Aging", "[MEDICAL_DATA] …" at bounding box center [446, 244] width 472 height 374
click at [472, 277] on div ""Age-Defying Clinical Skincare", "Peptide-Powered Anti-Aging", "[MEDICAL_DATA] …" at bounding box center [446, 244] width 472 height 374
paste textarea "[URL][DOMAIN_NAME]"
type textarea "<a class="chip" href="[URL][DOMAIN_NAME]">Best Sellers</a>"
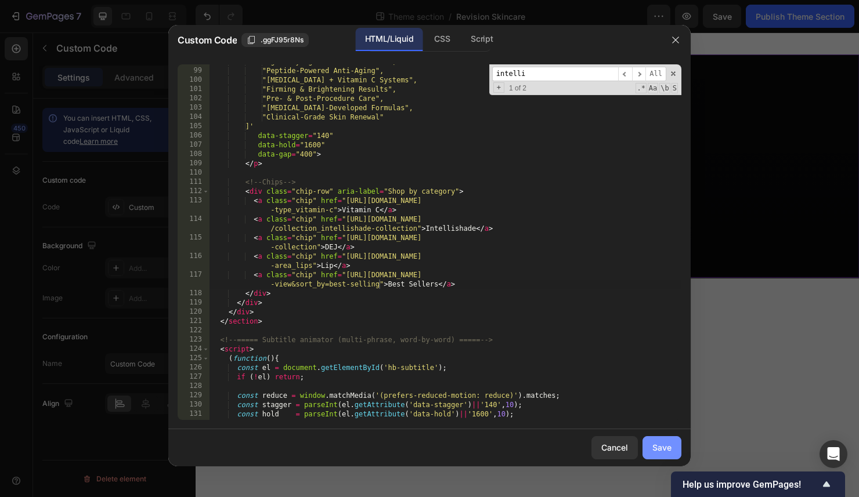
click at [671, 451] on div "Save" at bounding box center [661, 448] width 19 height 12
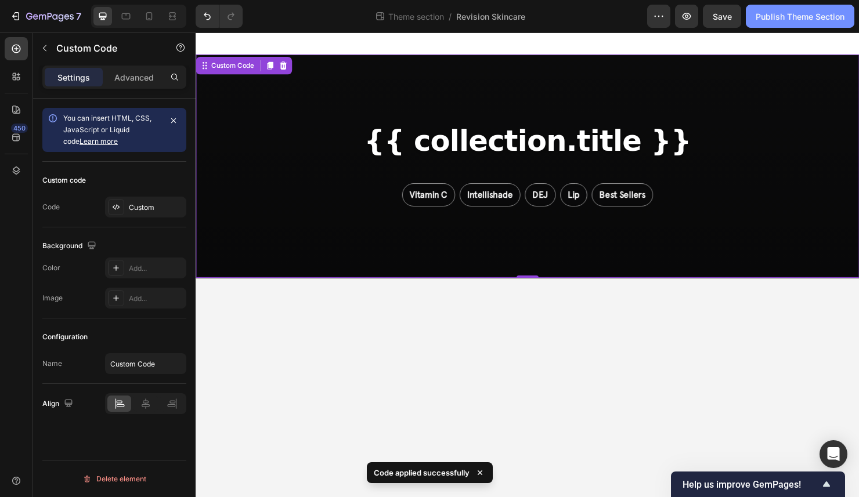
click at [799, 20] on div "Publish Theme Section" at bounding box center [800, 16] width 89 height 12
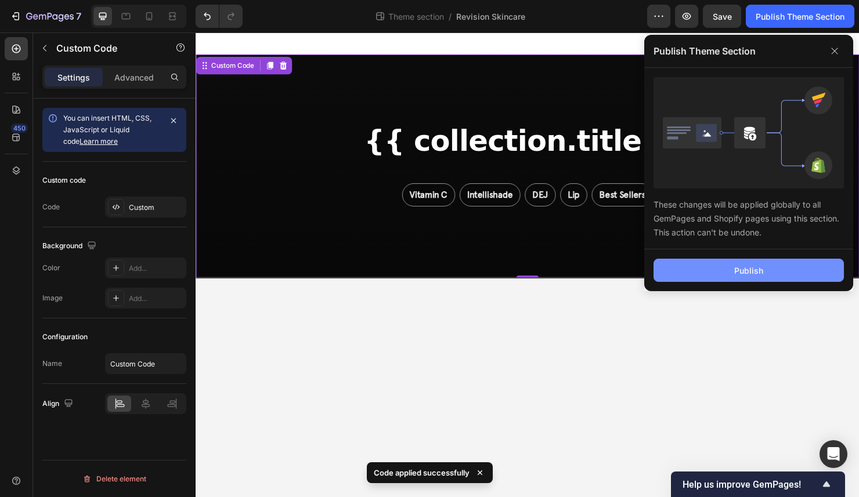
click at [744, 259] on button "Publish" at bounding box center [749, 270] width 190 height 23
